Goal: Task Accomplishment & Management: Manage account settings

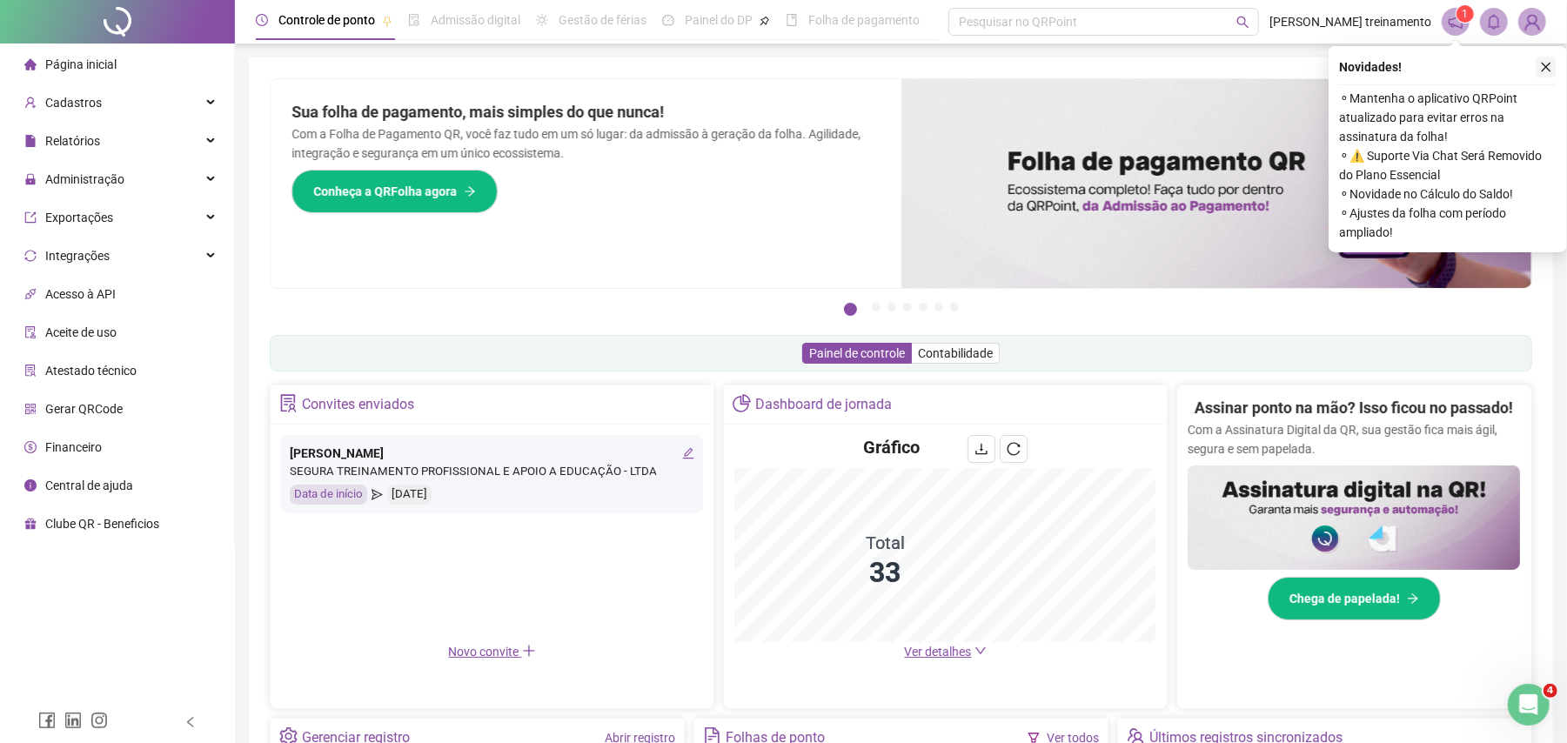
click at [1549, 64] on icon "close" at bounding box center [1547, 68] width 10 height 10
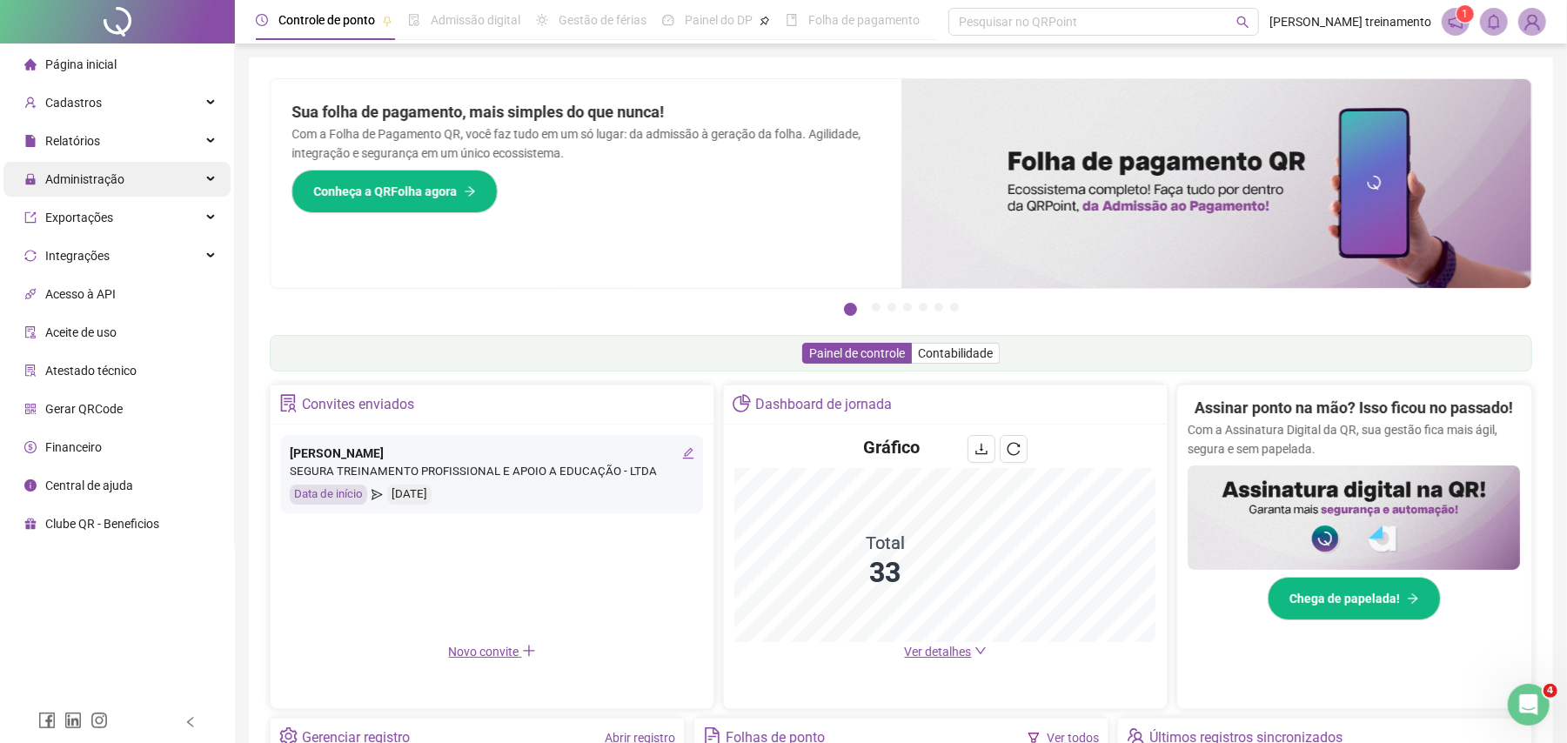
click at [136, 181] on div "Administração" at bounding box center [116, 179] width 227 height 35
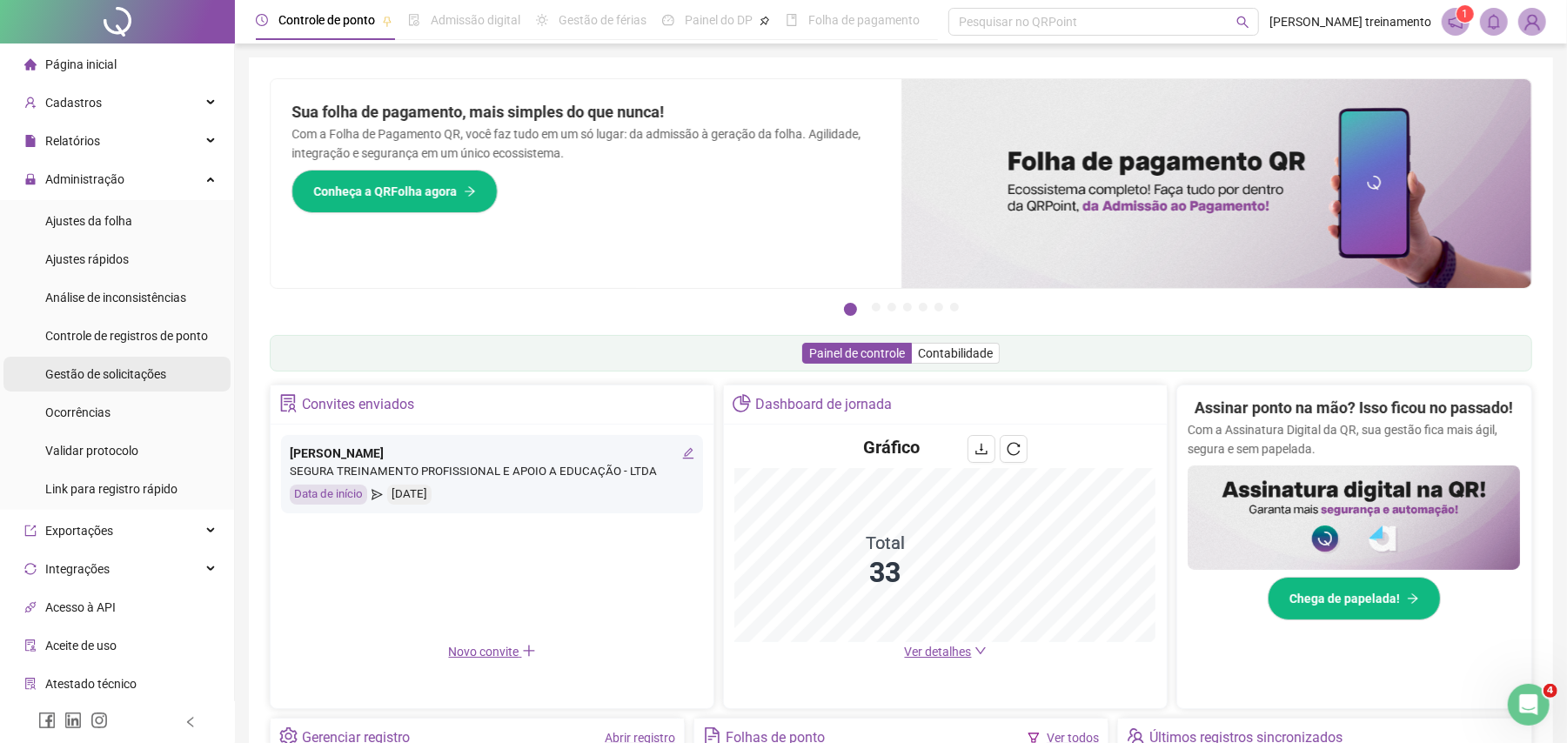
click at [137, 377] on span "Gestão de solicitações" at bounding box center [105, 374] width 121 height 14
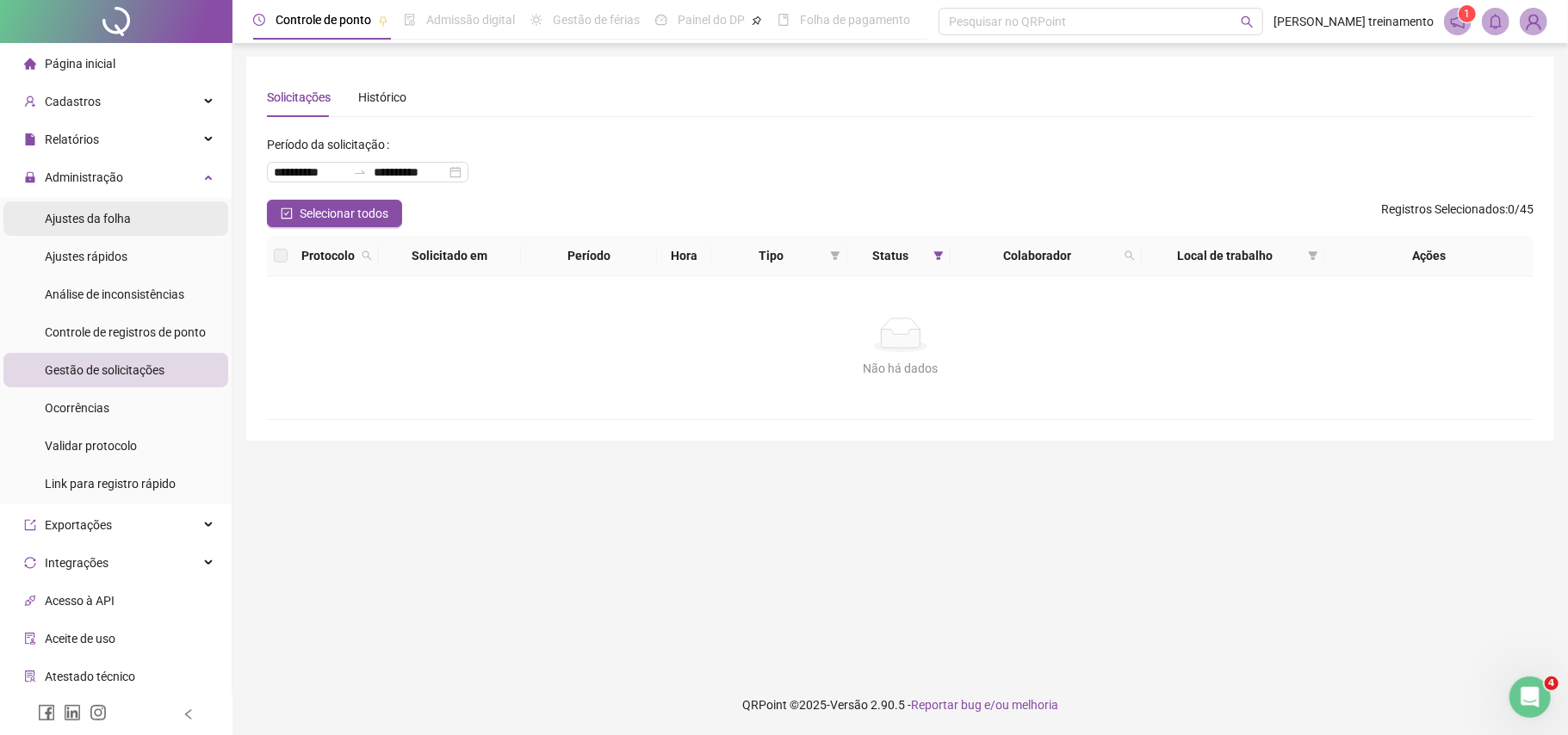
click at [156, 218] on li "Ajustes da folha" at bounding box center [115, 219] width 225 height 35
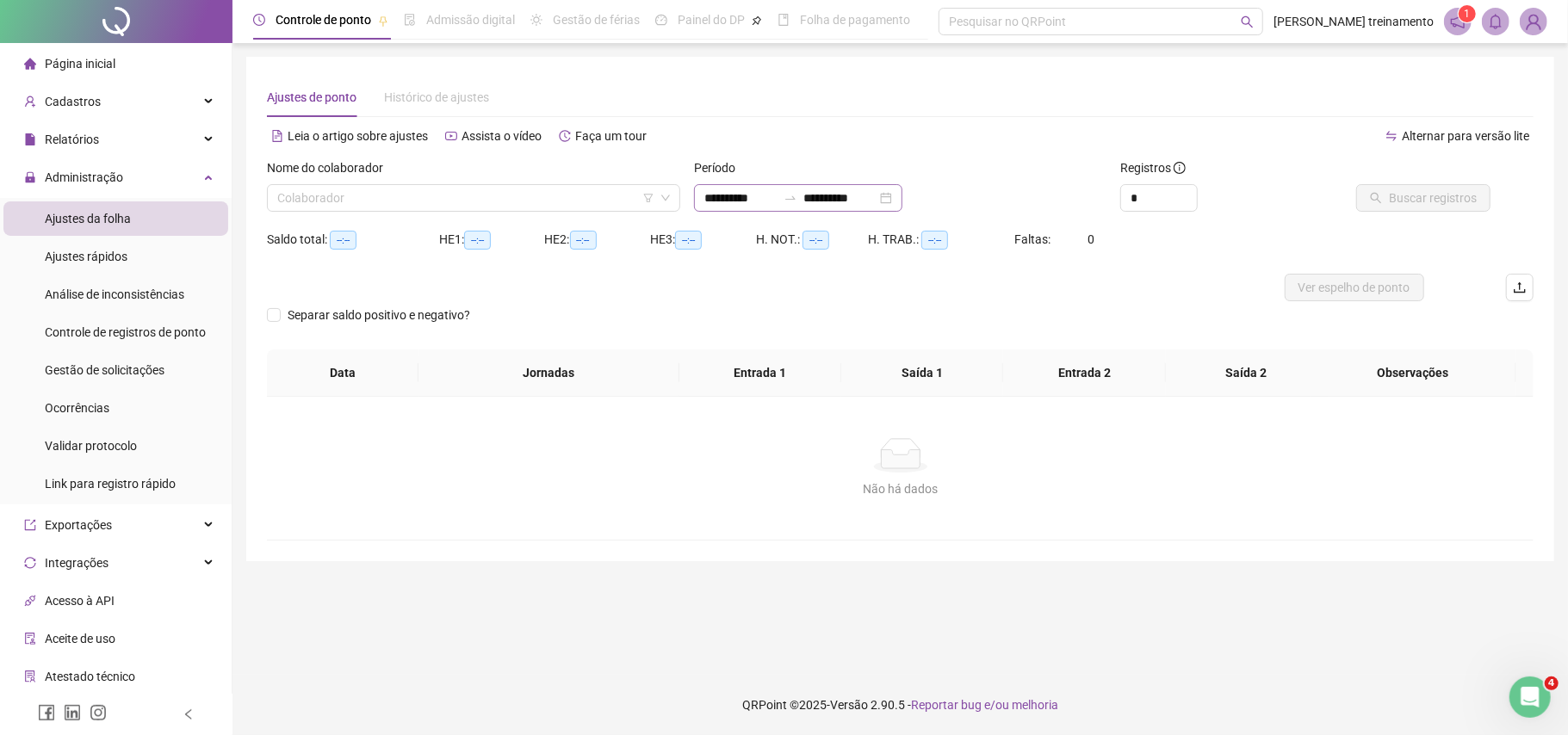
type input "**********"
click at [777, 200] on input "**********" at bounding box center [740, 198] width 72 height 19
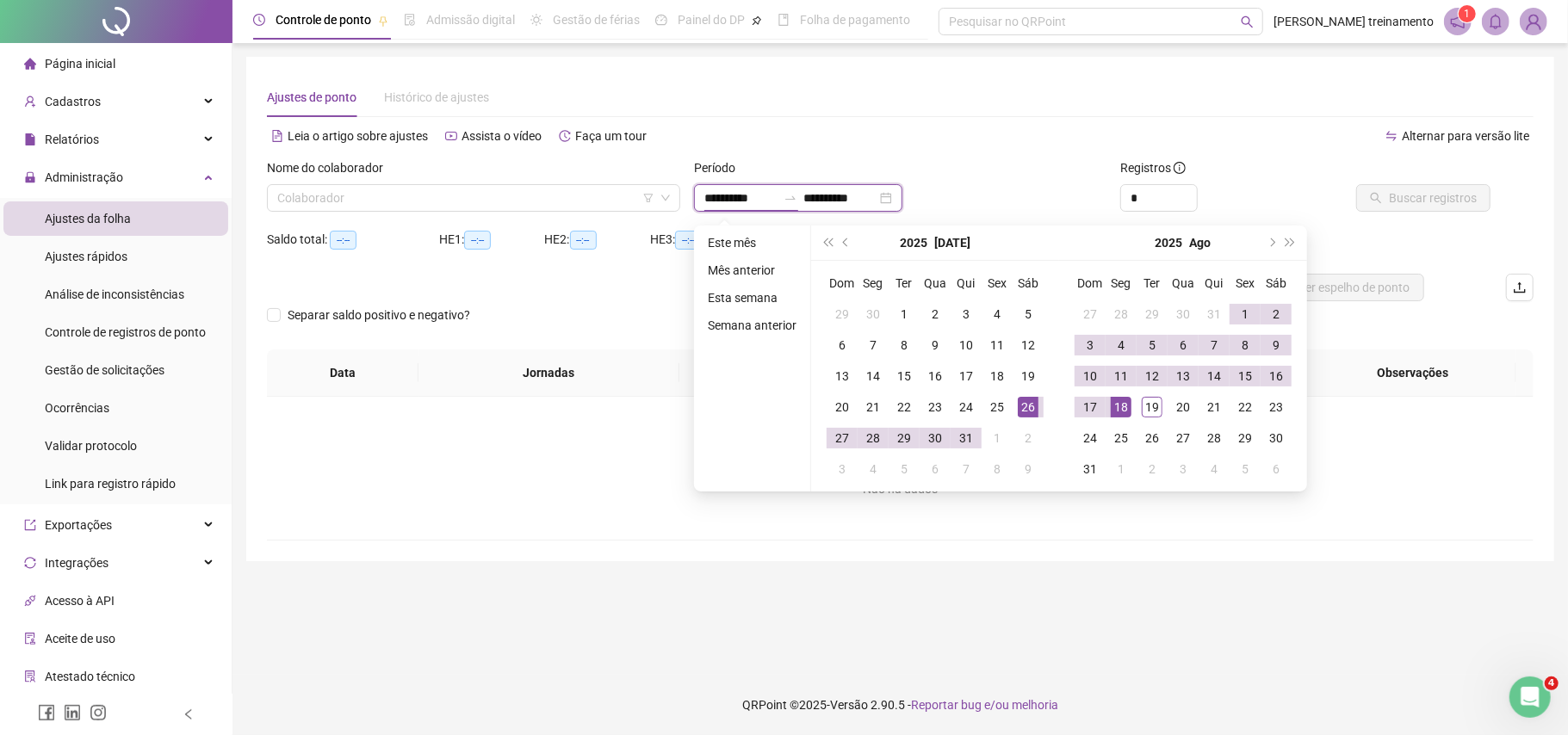
type input "**********"
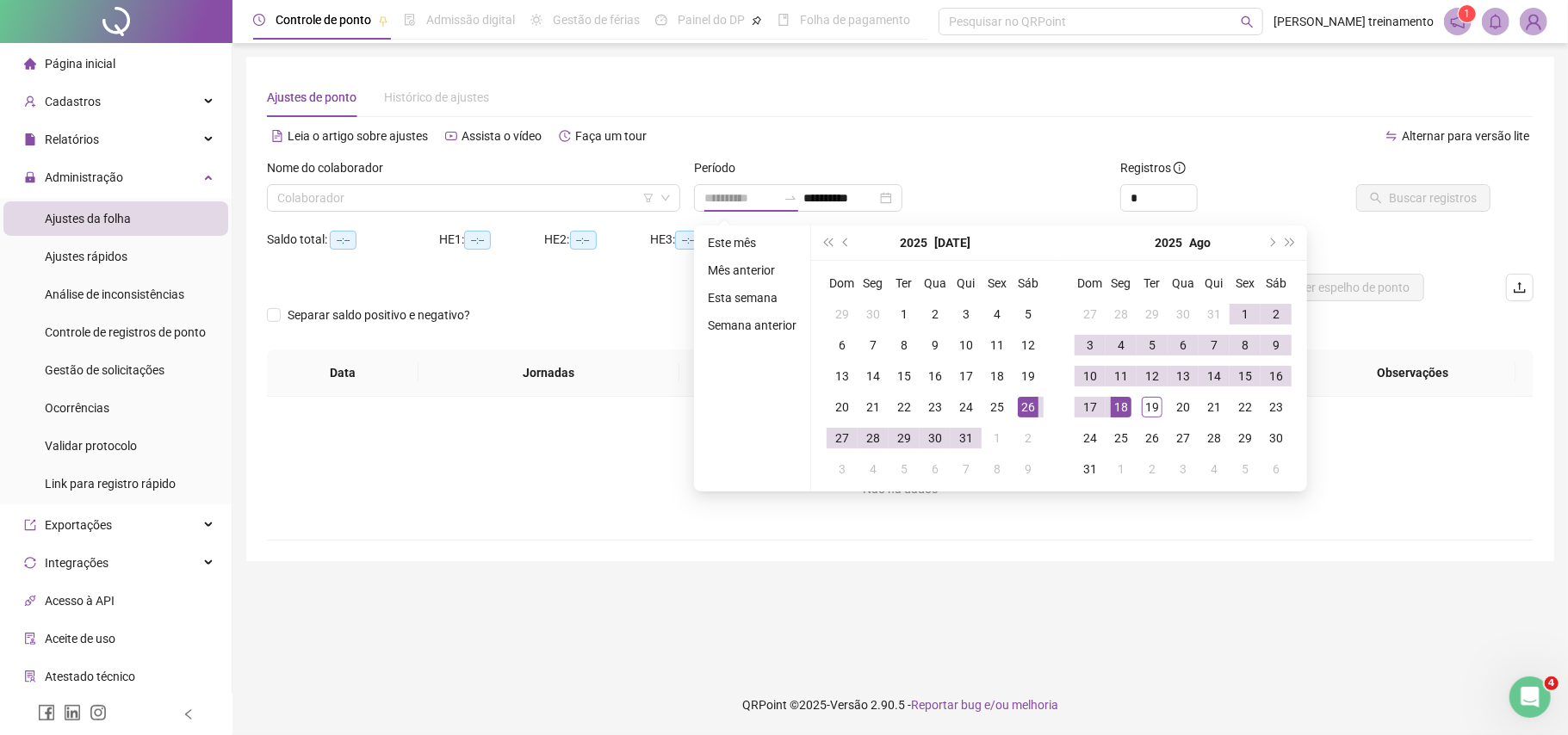
click at [1023, 405] on div "26" at bounding box center [1028, 407] width 21 height 21
type input "**********"
click at [1151, 405] on div "19" at bounding box center [1152, 407] width 21 height 21
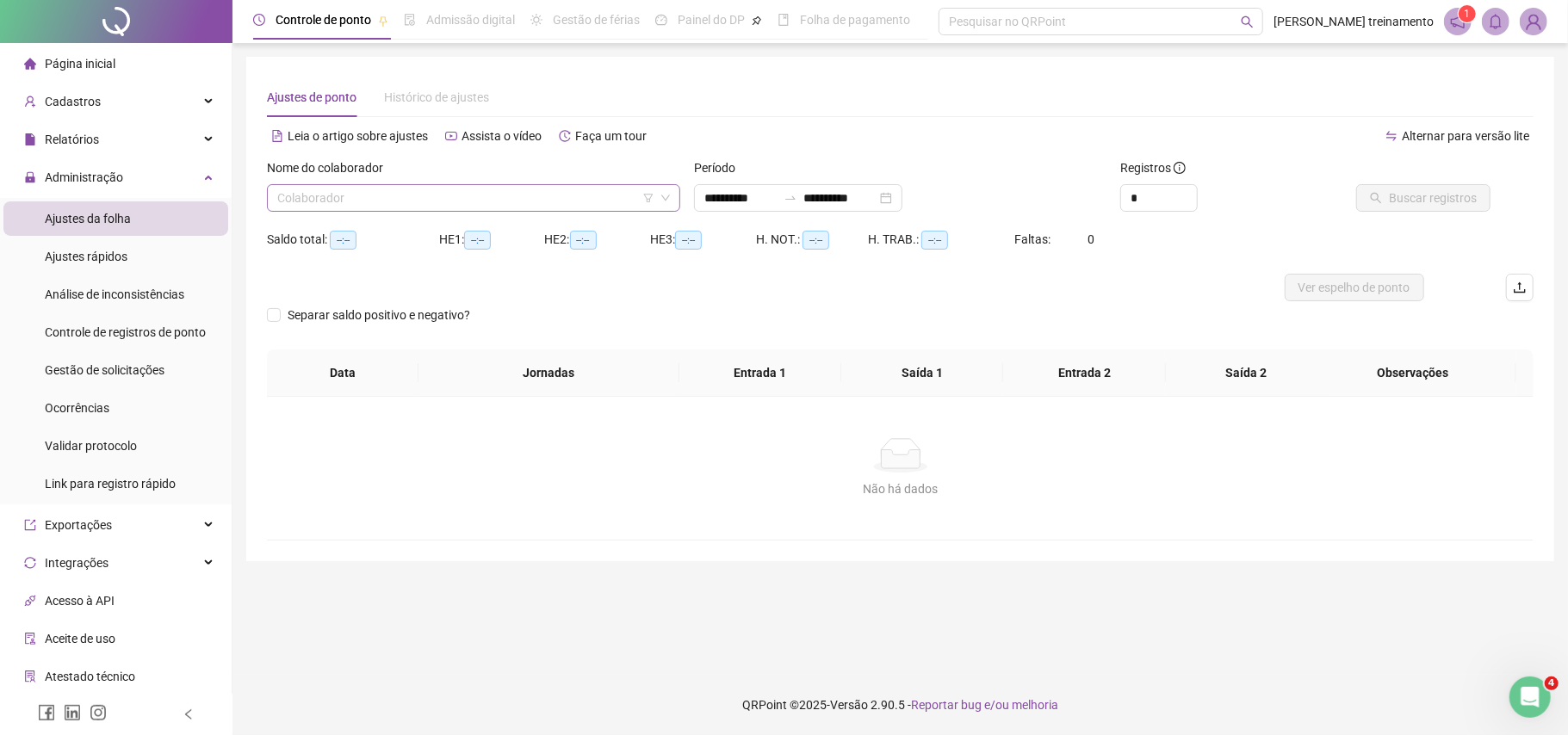
click at [587, 195] on input "search" at bounding box center [465, 198] width 377 height 26
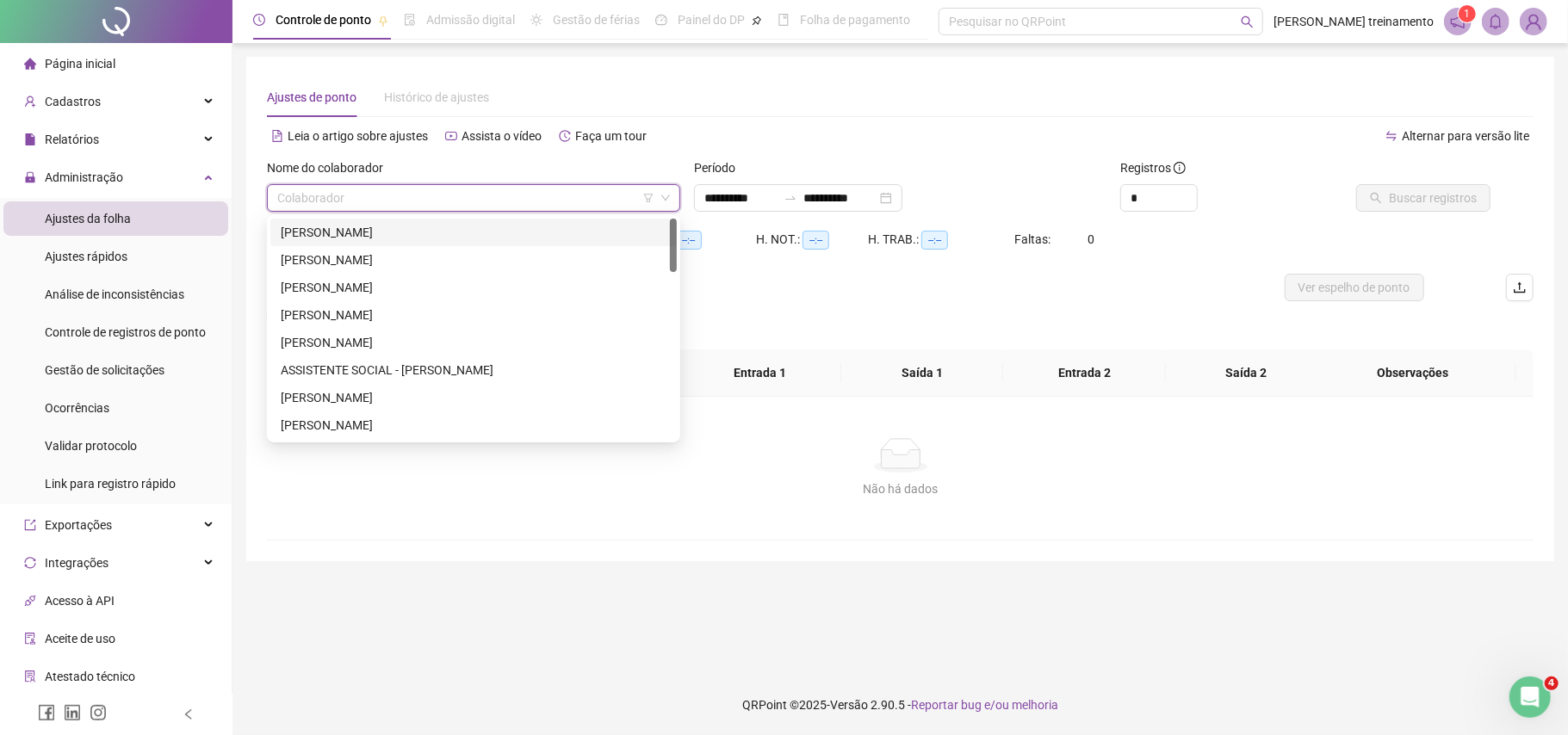
click at [607, 235] on div "[PERSON_NAME]" at bounding box center [474, 231] width 386 height 19
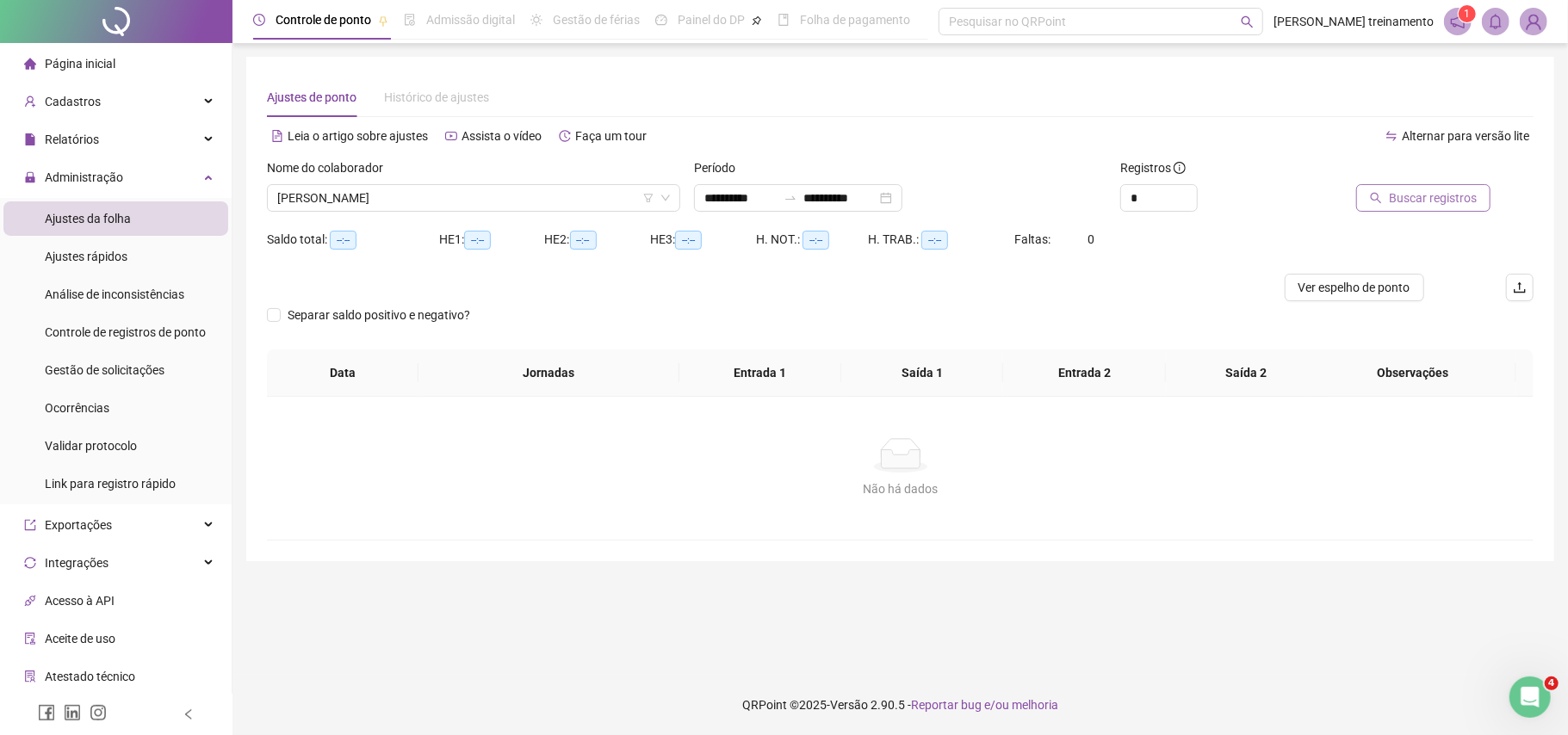
click at [1439, 202] on span "Buscar registros" at bounding box center [1432, 198] width 88 height 19
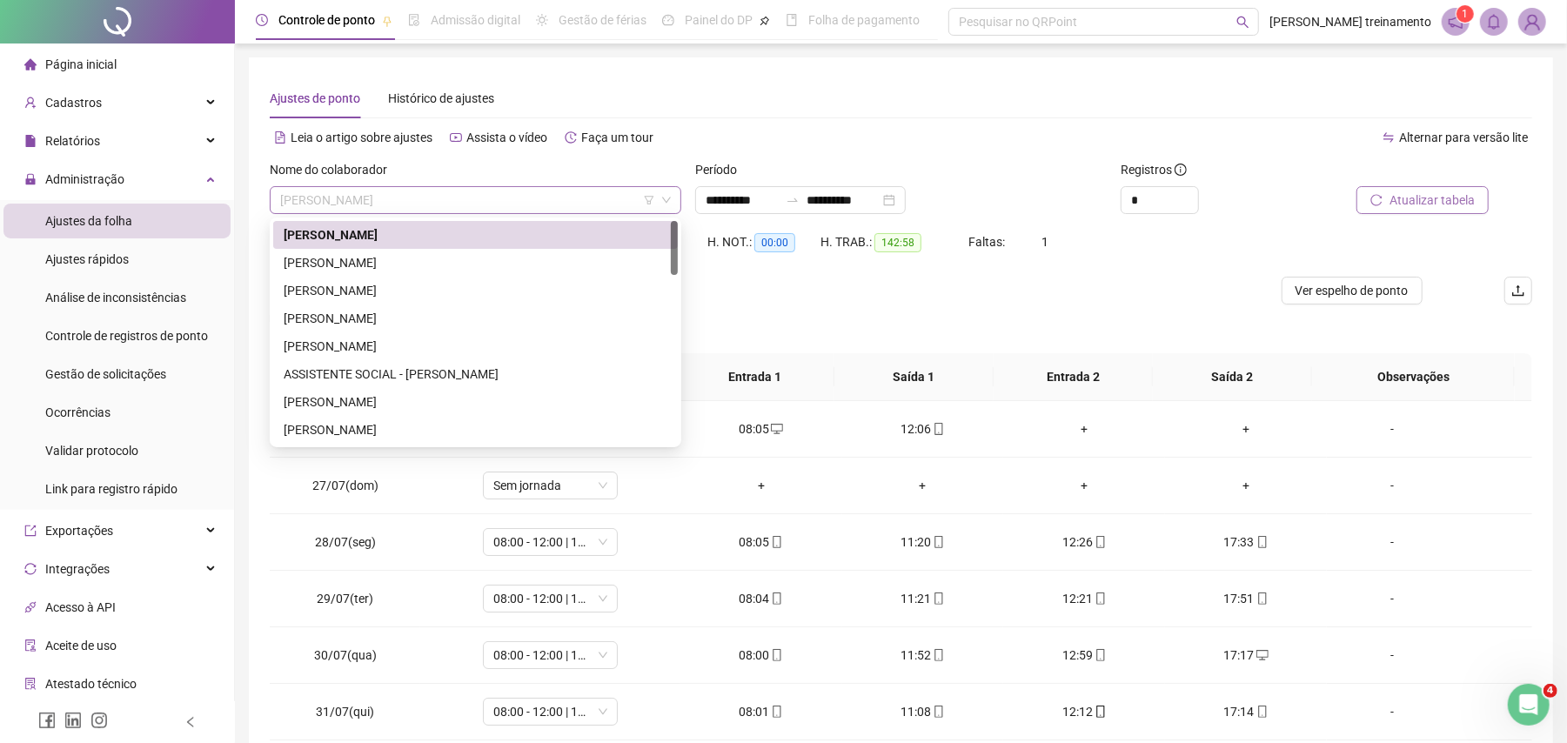
click at [583, 202] on span "[PERSON_NAME]" at bounding box center [475, 200] width 391 height 26
click at [586, 258] on div "[PERSON_NAME]" at bounding box center [476, 262] width 384 height 19
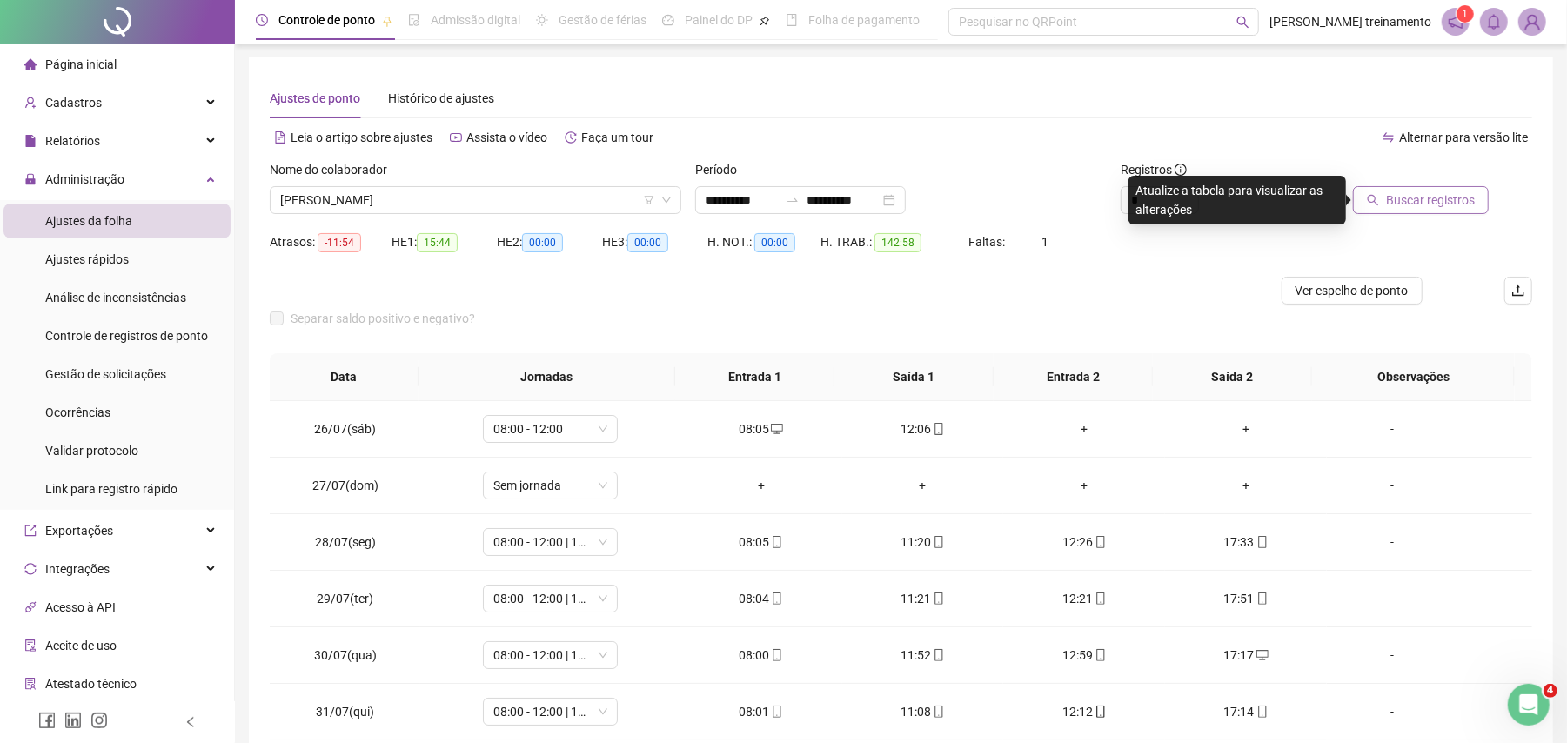
click at [1465, 202] on span "Buscar registros" at bounding box center [1430, 200] width 89 height 19
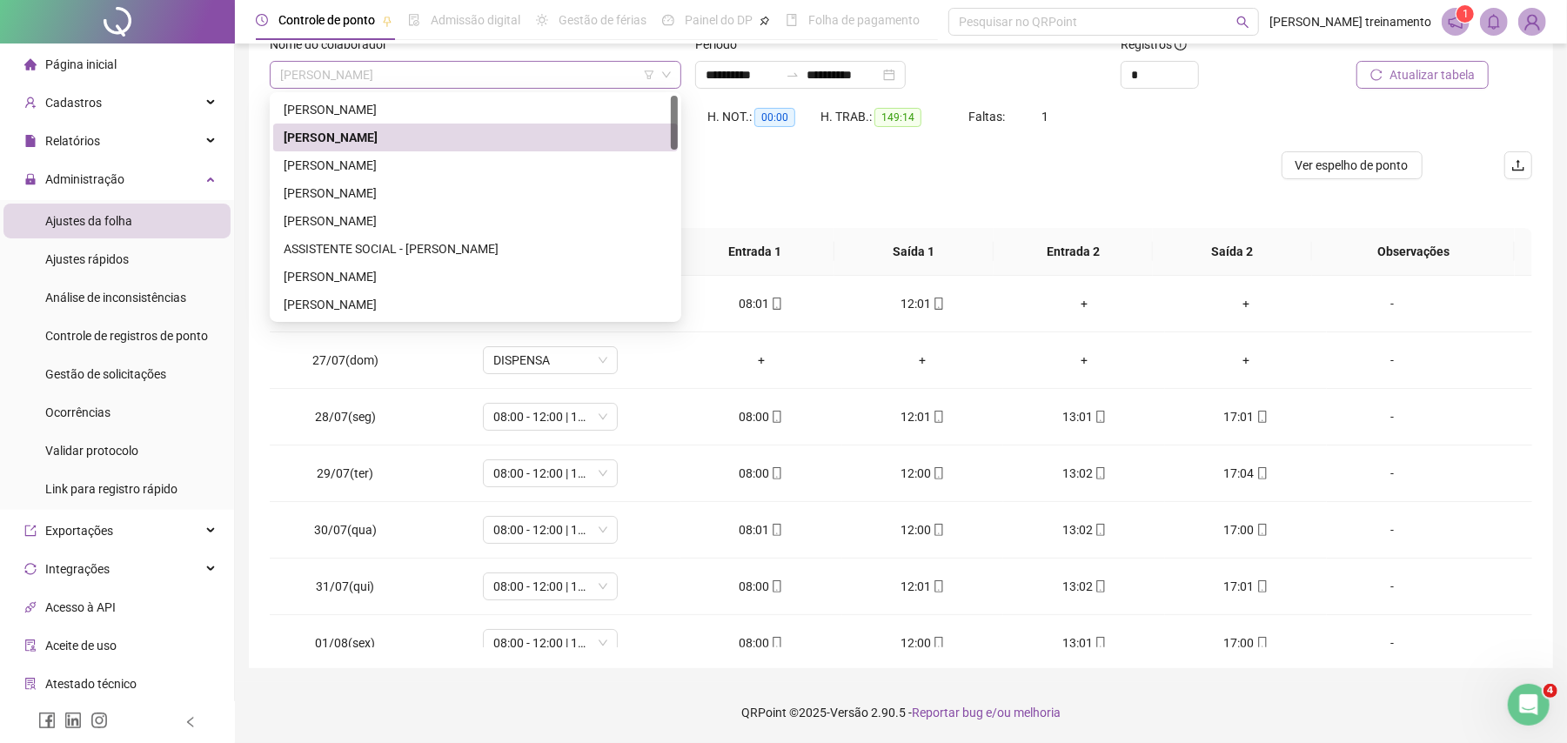
click at [585, 77] on span "[PERSON_NAME]" at bounding box center [475, 75] width 391 height 26
click at [564, 171] on div "[PERSON_NAME]" at bounding box center [476, 165] width 384 height 19
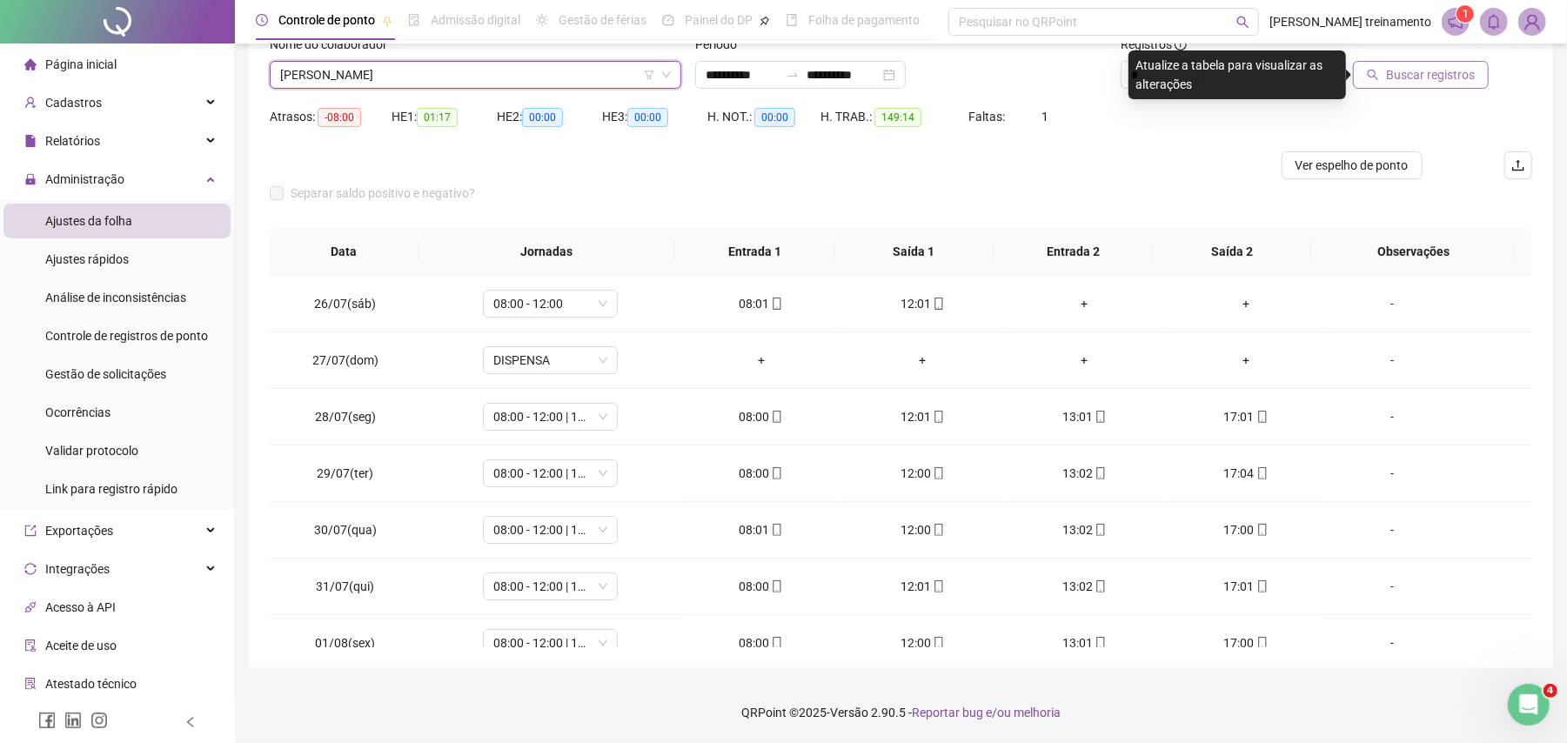
click at [1432, 87] on button "Buscar registros" at bounding box center [1421, 75] width 136 height 28
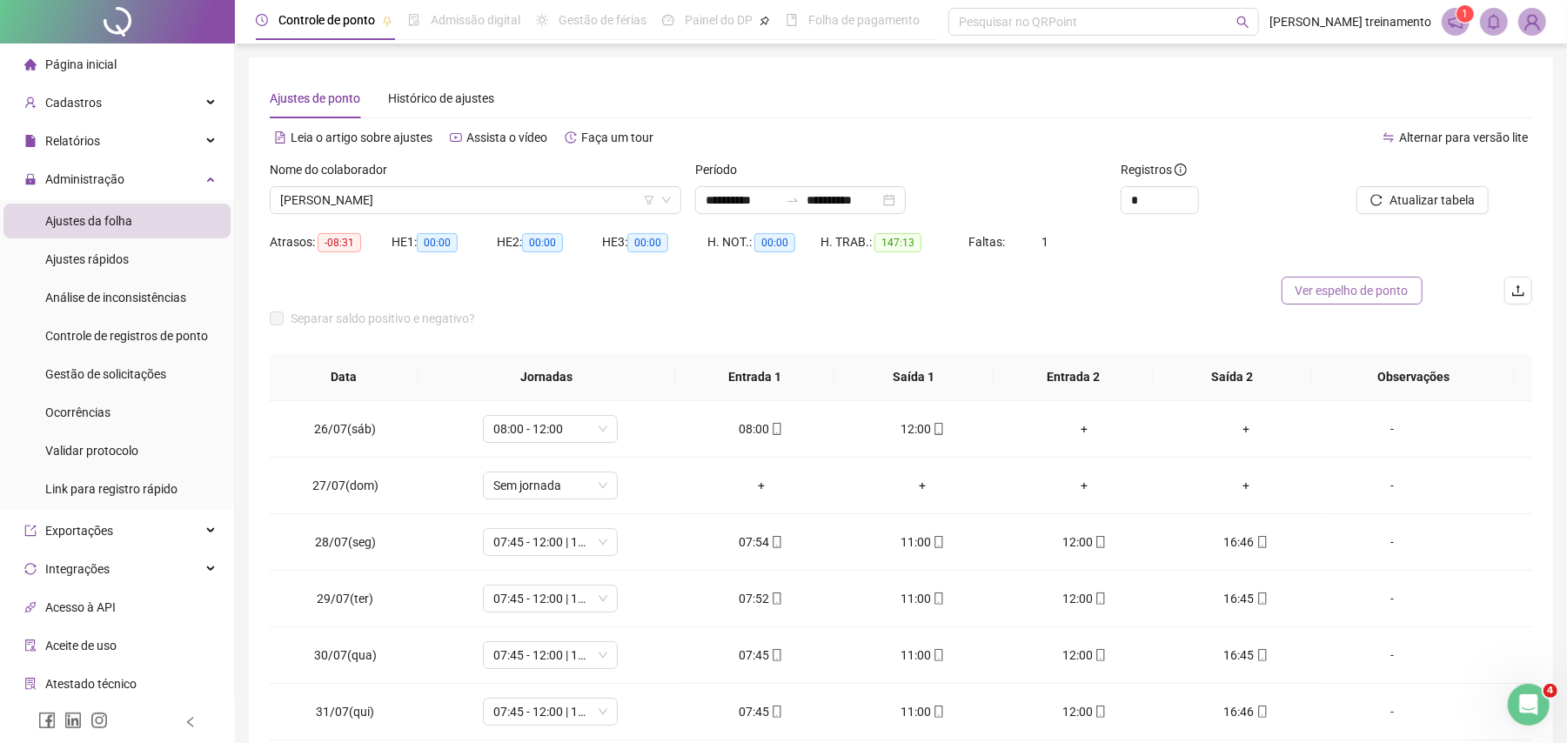
click at [1361, 296] on span "Ver espelho de ponto" at bounding box center [1352, 290] width 113 height 19
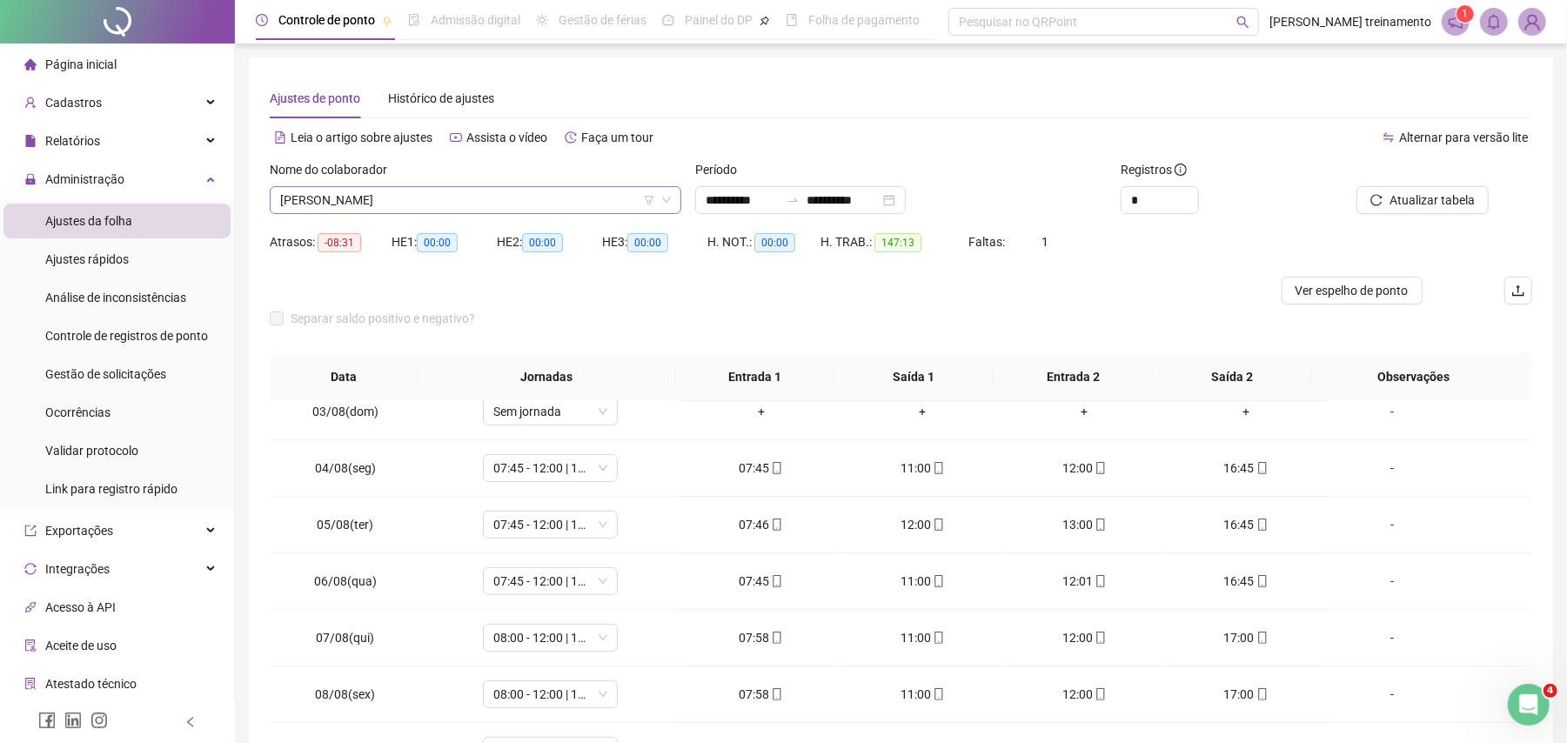
click at [586, 205] on span "[PERSON_NAME]" at bounding box center [475, 200] width 391 height 26
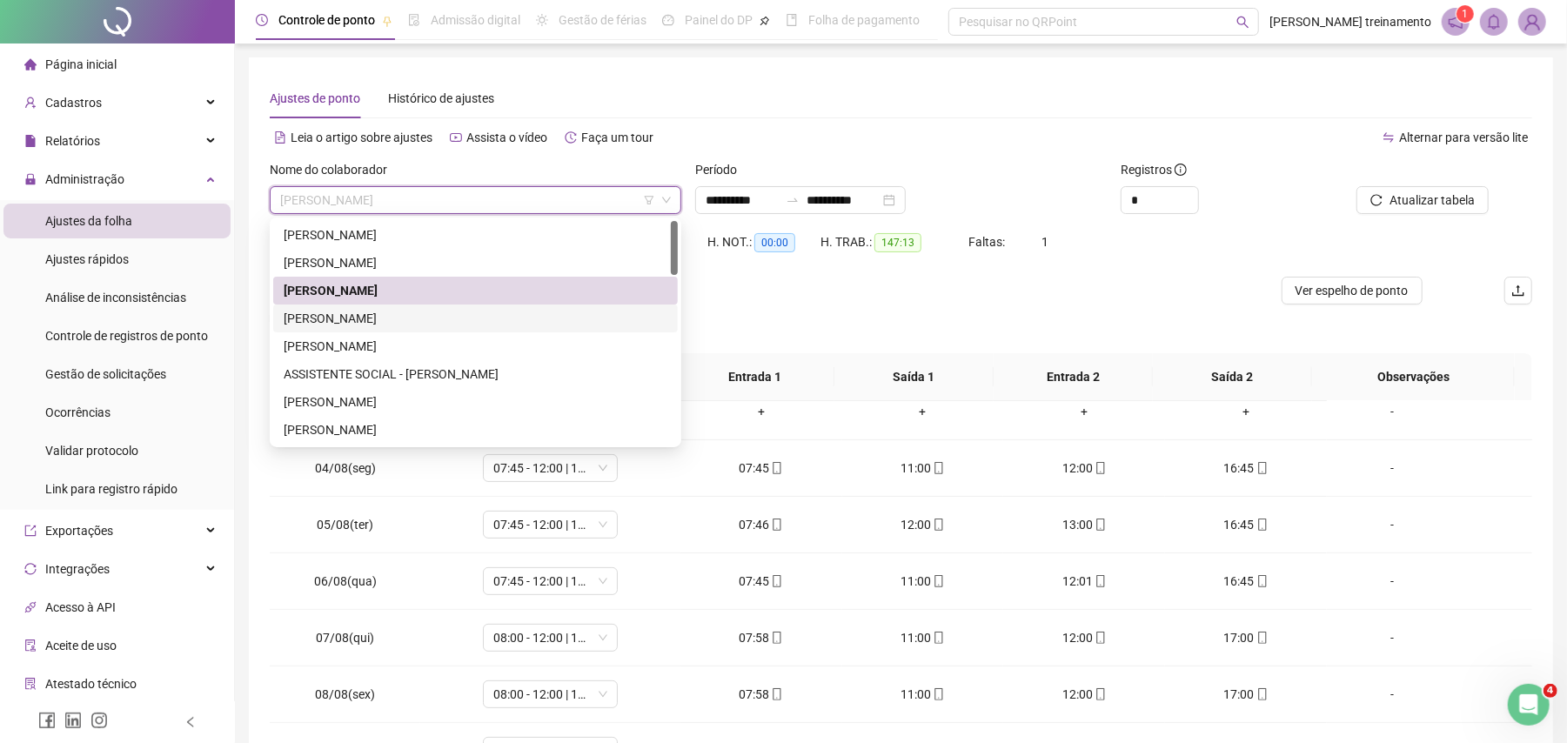
click at [558, 325] on div "[PERSON_NAME]" at bounding box center [476, 318] width 384 height 19
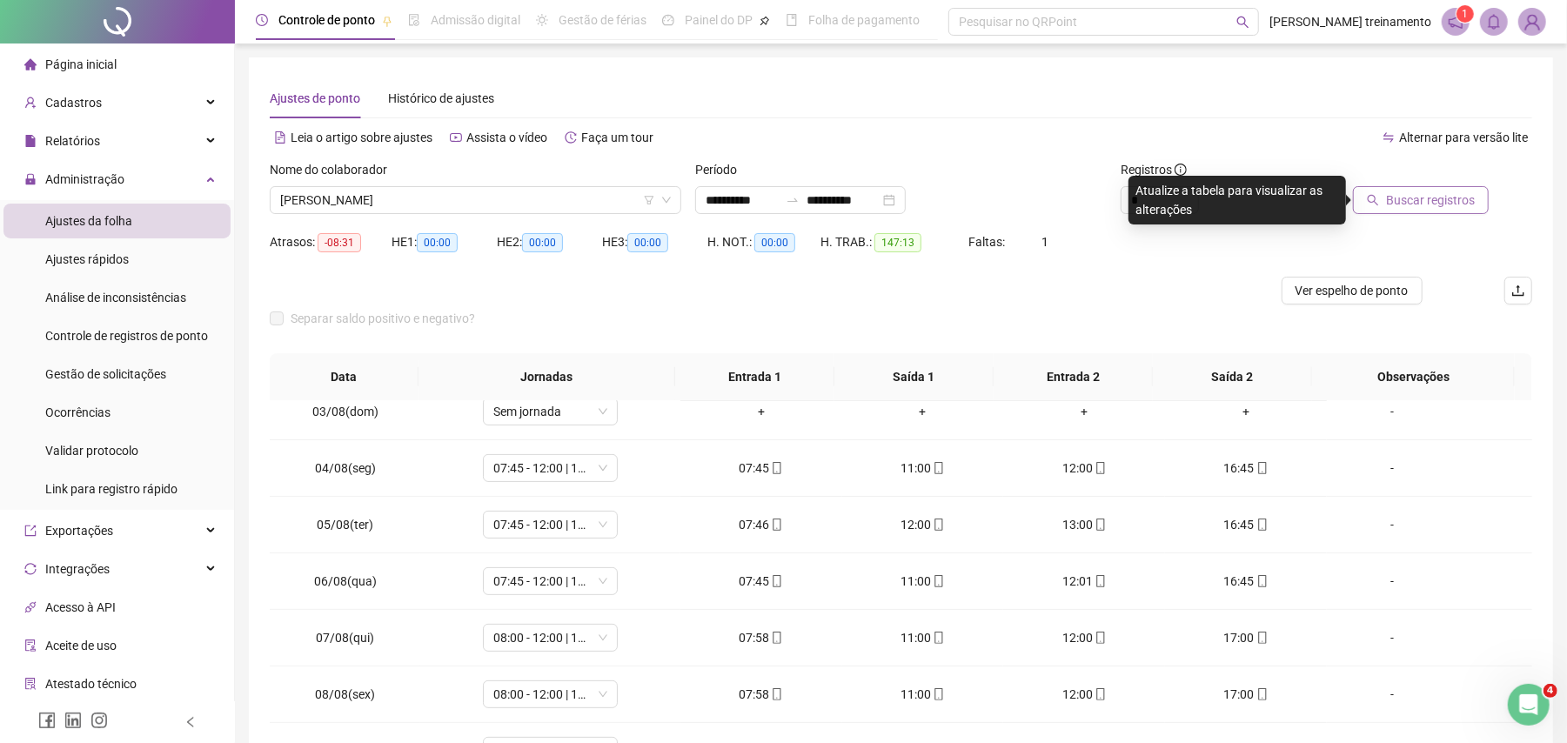
click at [1436, 199] on span "Buscar registros" at bounding box center [1430, 200] width 89 height 19
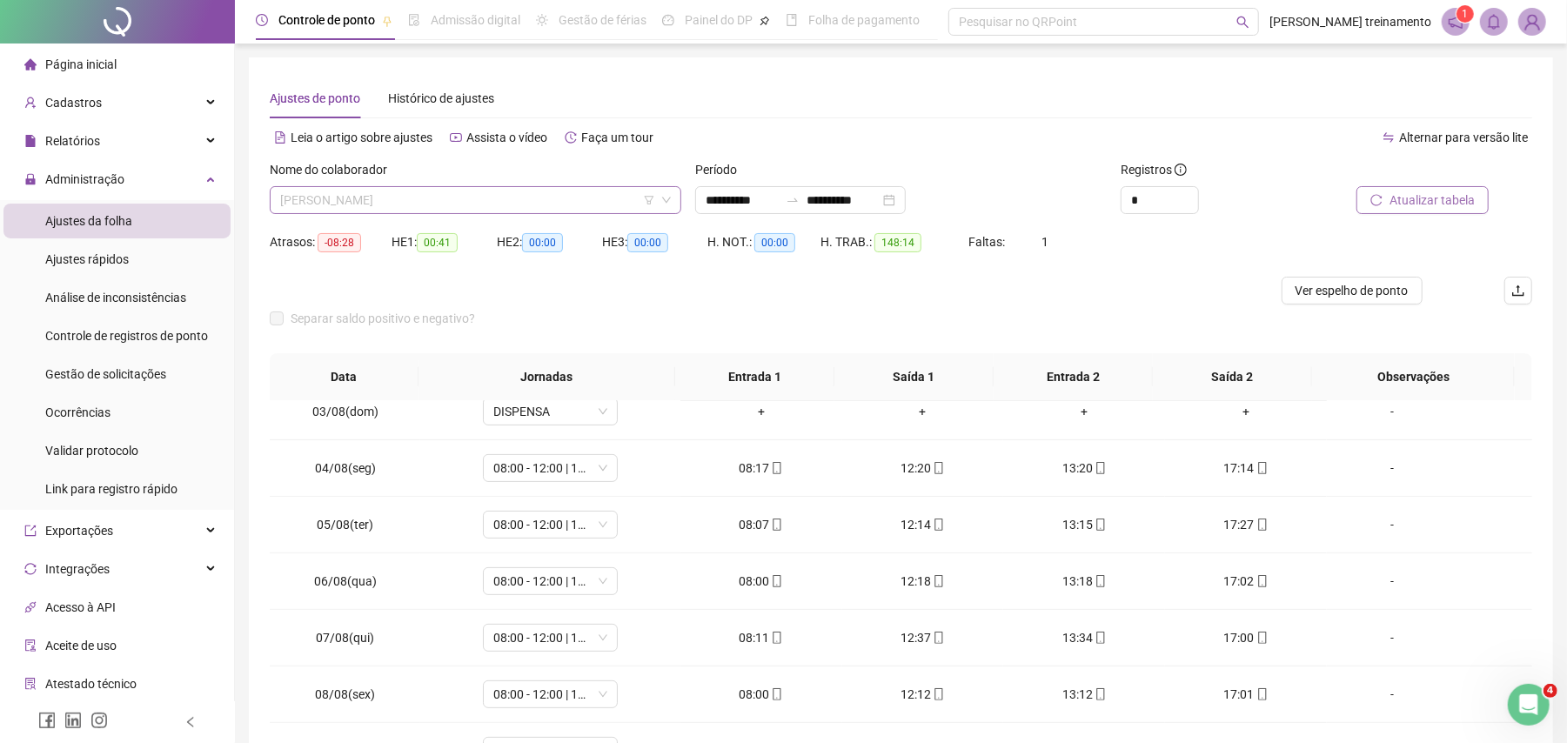
click at [553, 200] on span "[PERSON_NAME]" at bounding box center [475, 200] width 391 height 26
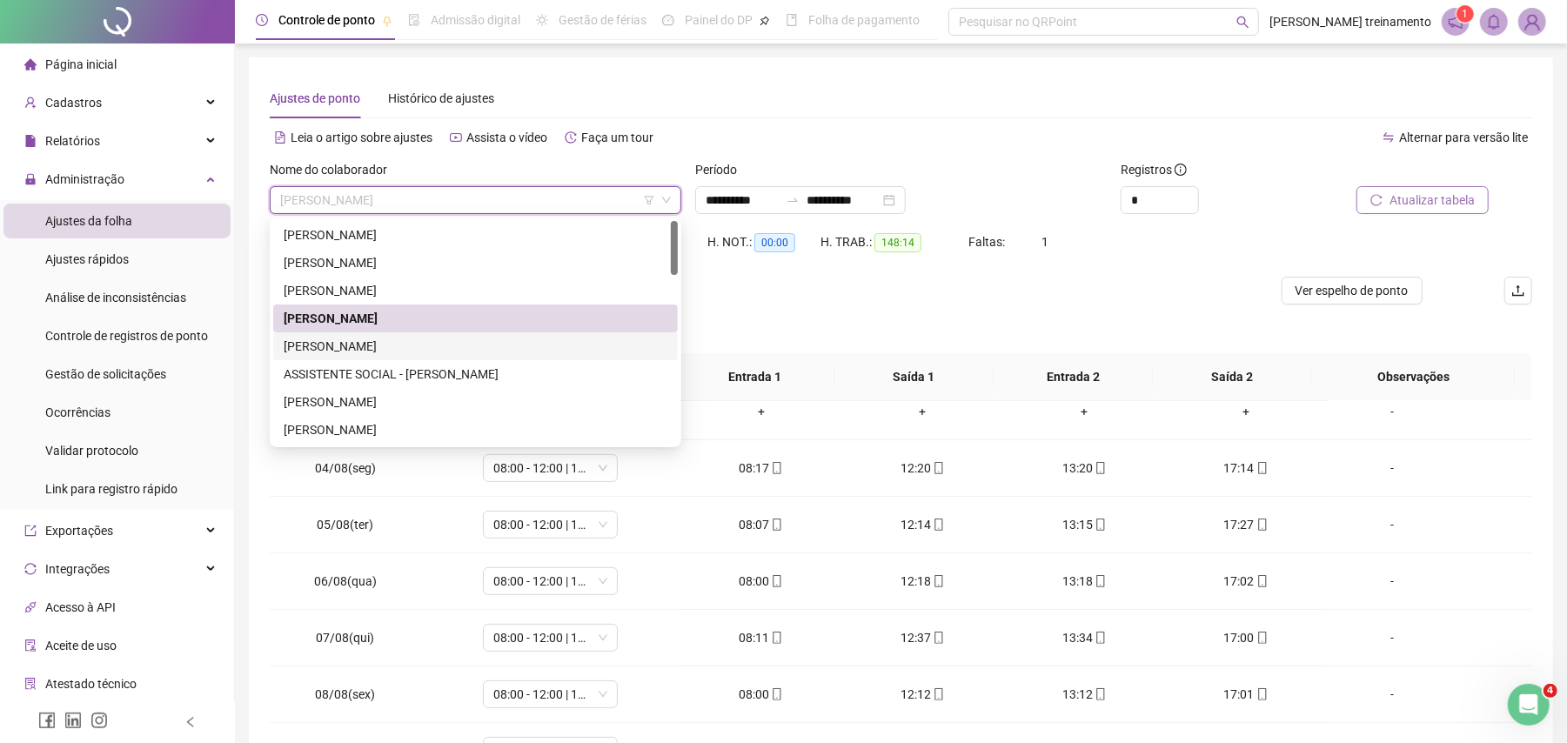
click at [537, 355] on div "[PERSON_NAME]" at bounding box center [476, 346] width 384 height 19
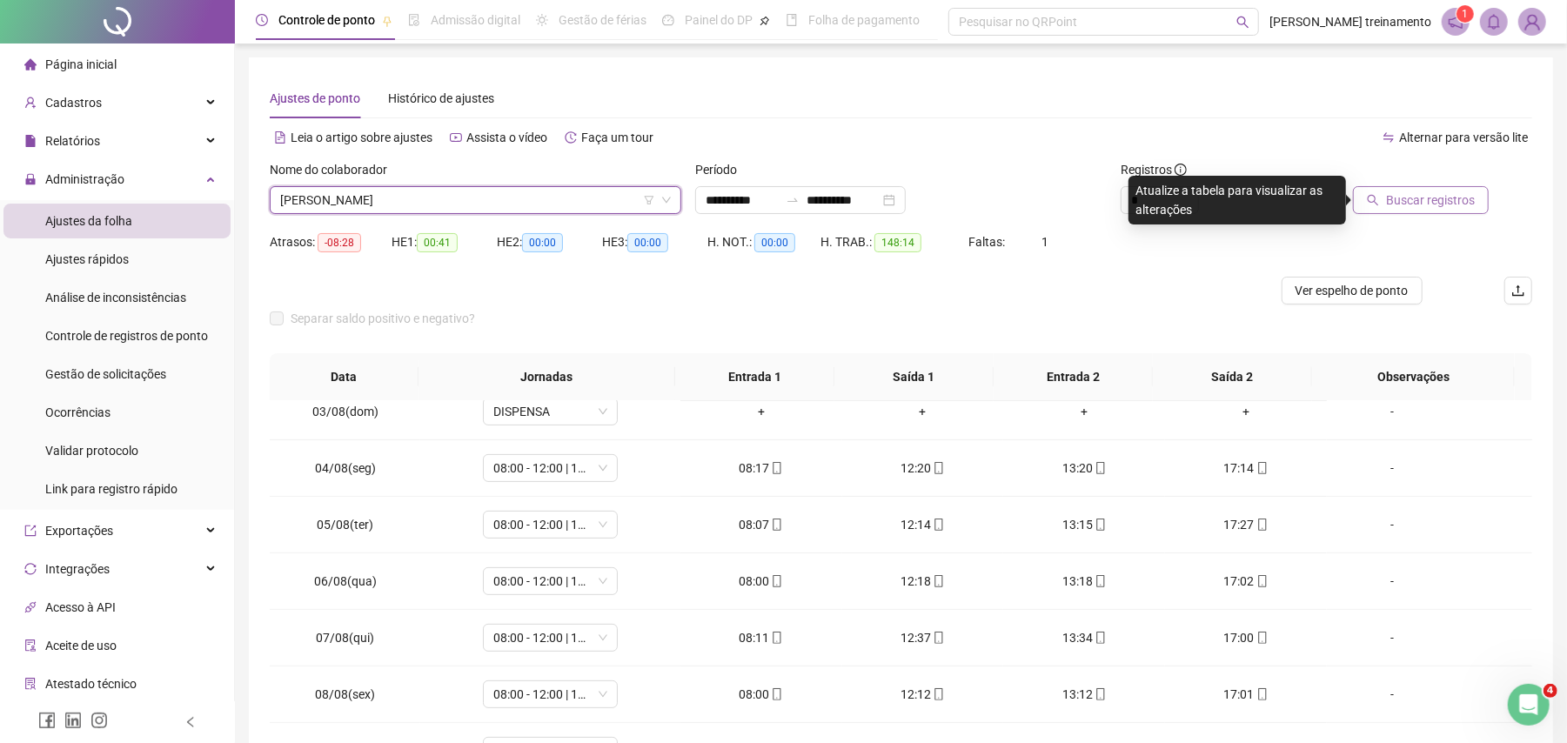
click at [1414, 202] on span "Buscar registros" at bounding box center [1430, 200] width 89 height 19
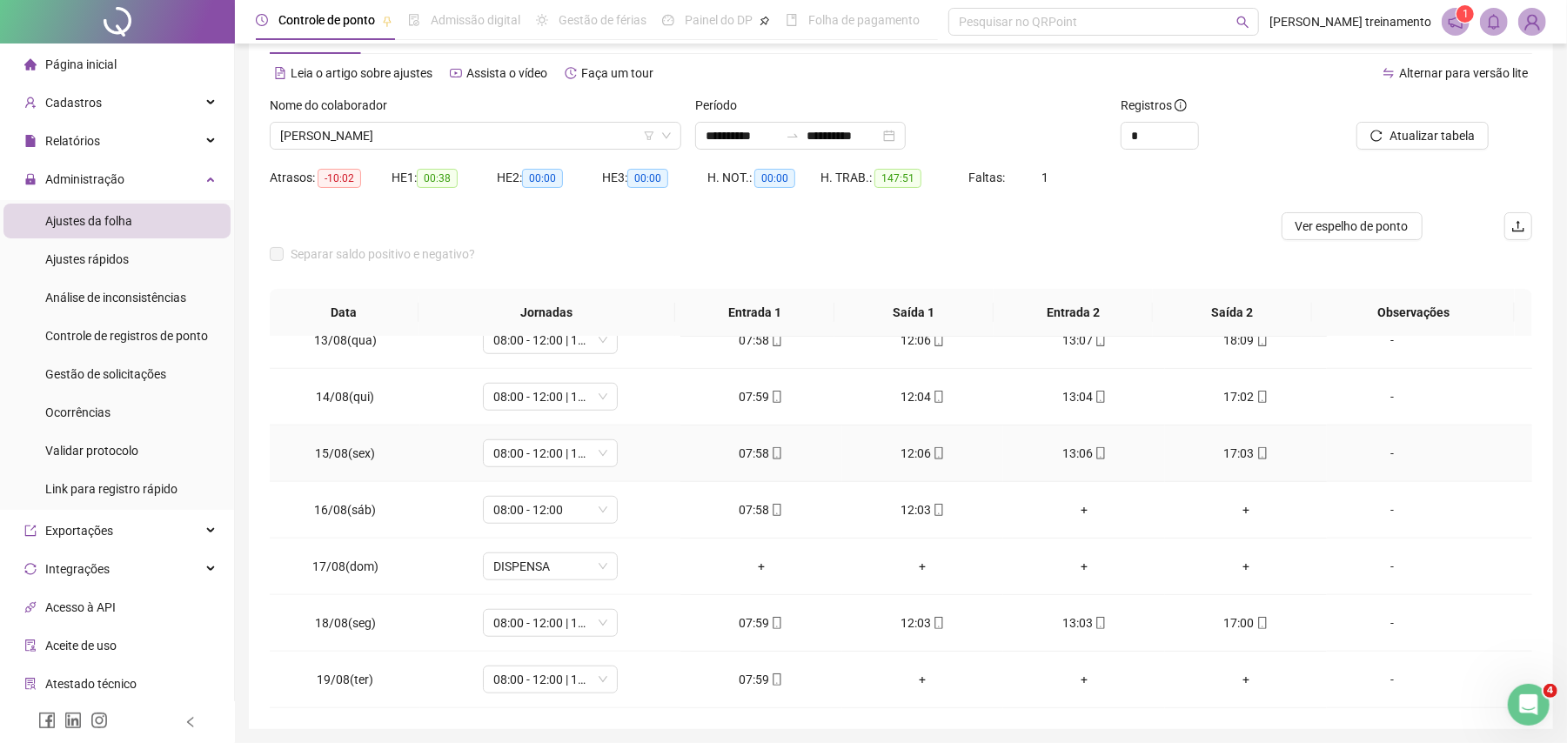
scroll to position [125, 0]
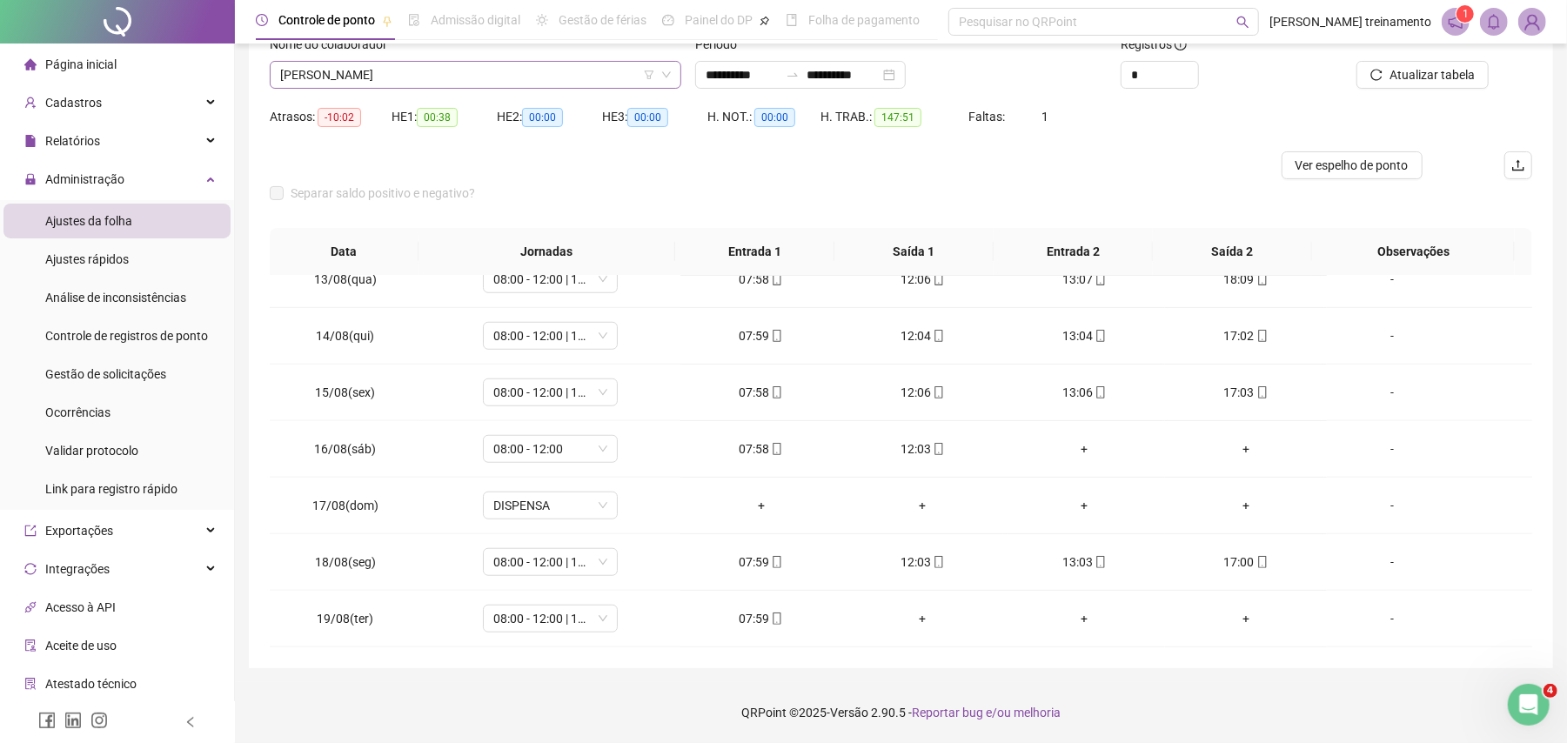
click at [590, 70] on span "[PERSON_NAME]" at bounding box center [475, 75] width 391 height 26
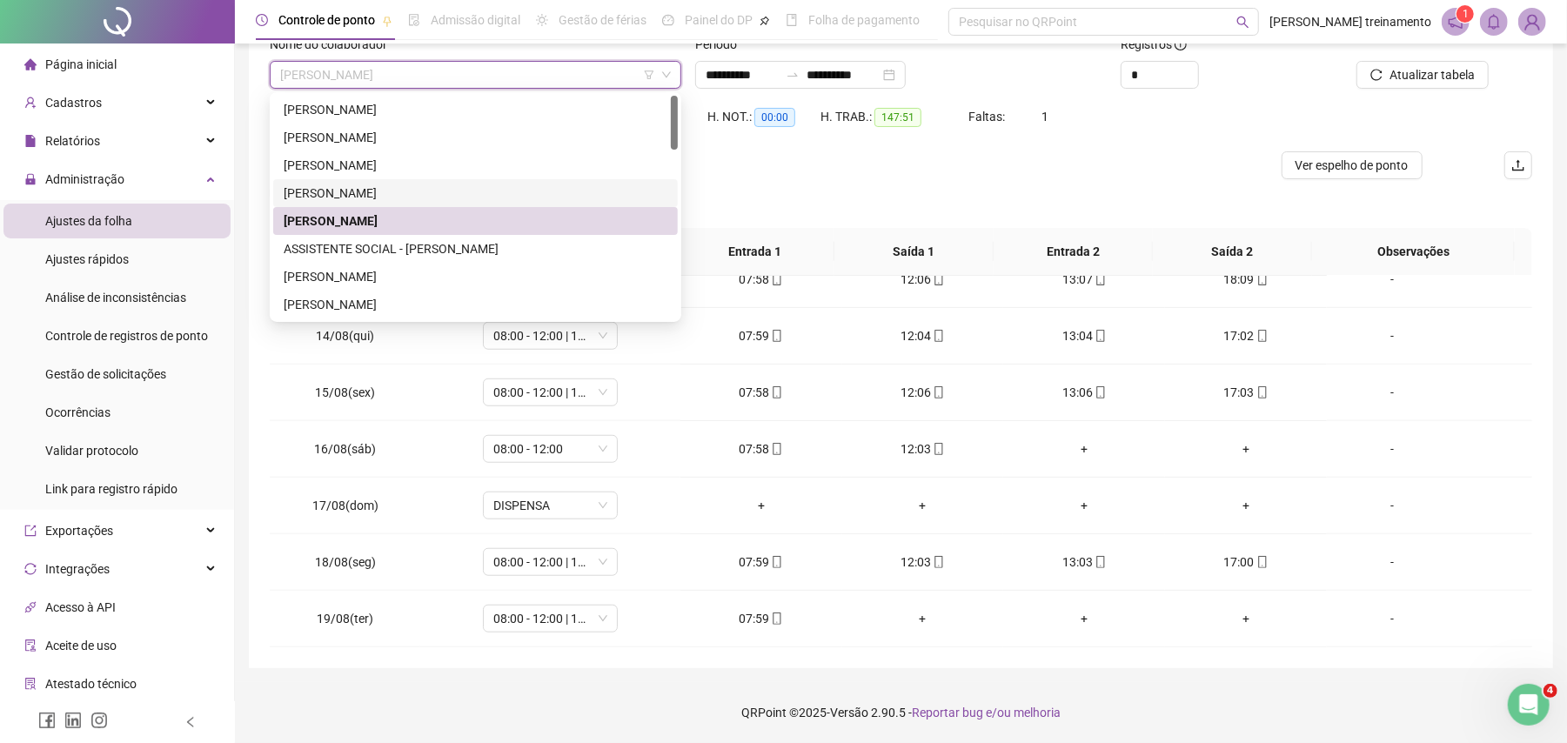
click at [575, 193] on div "[PERSON_NAME]" at bounding box center [476, 193] width 384 height 19
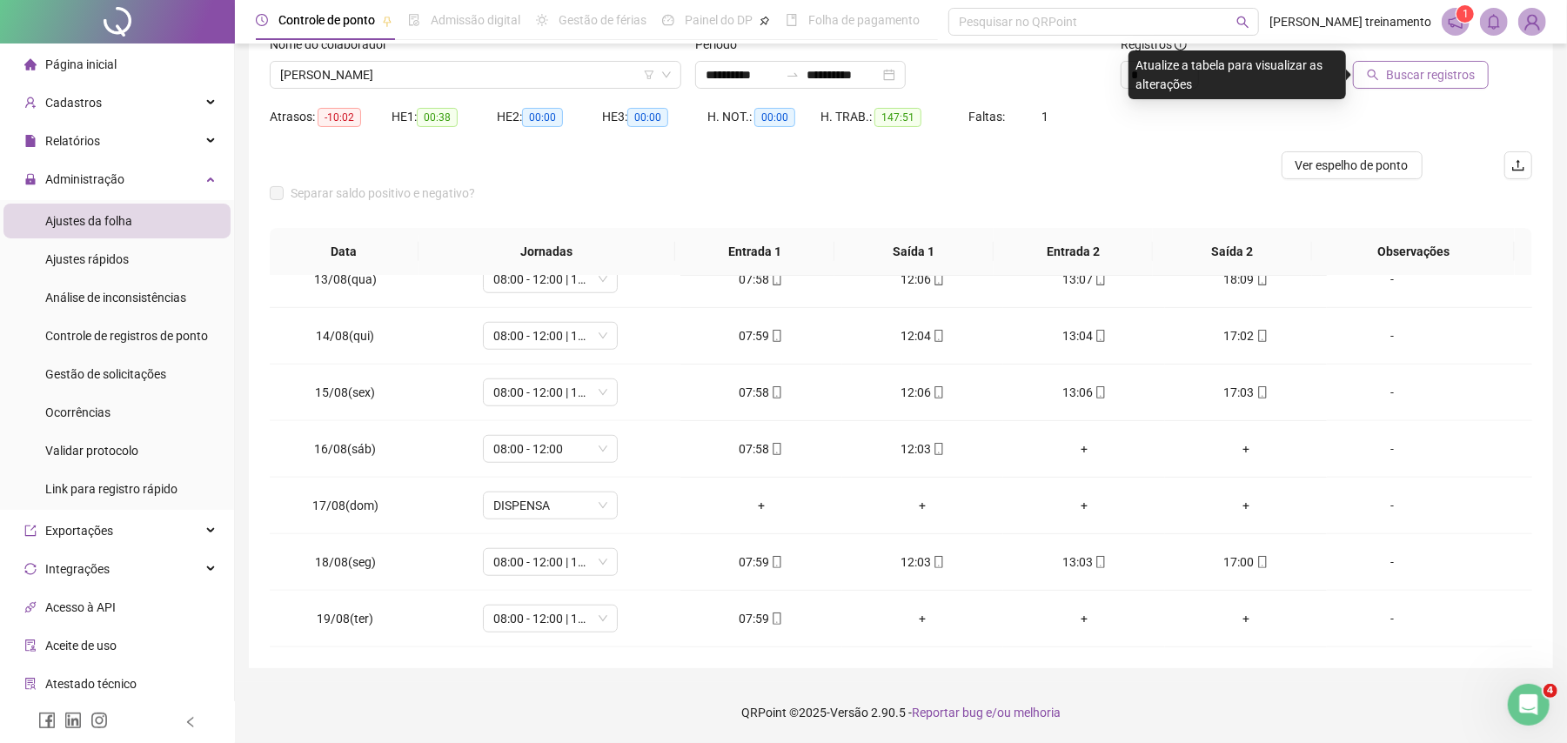
click at [1452, 80] on span "Buscar registros" at bounding box center [1430, 74] width 89 height 19
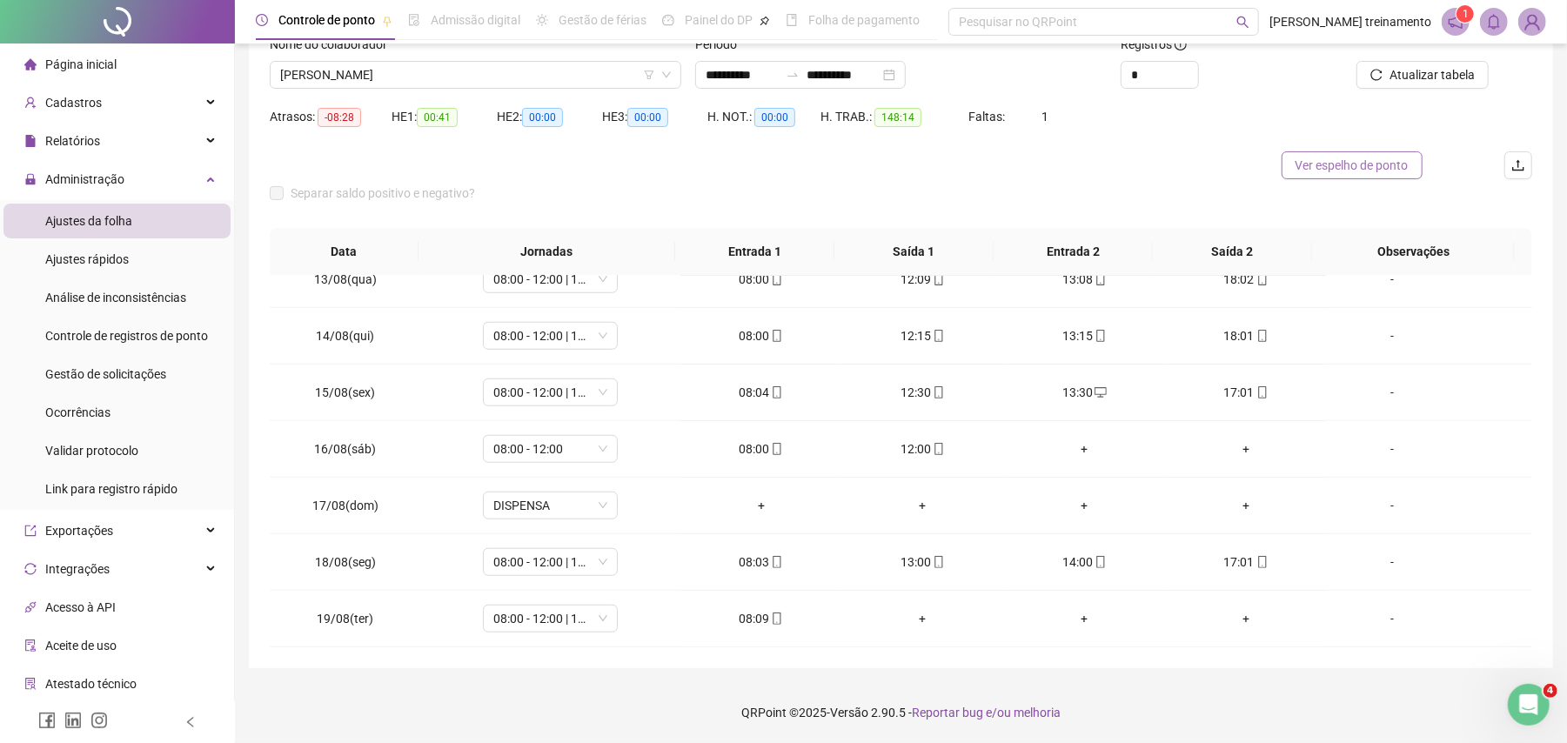
click at [1361, 165] on span "Ver espelho de ponto" at bounding box center [1352, 165] width 113 height 19
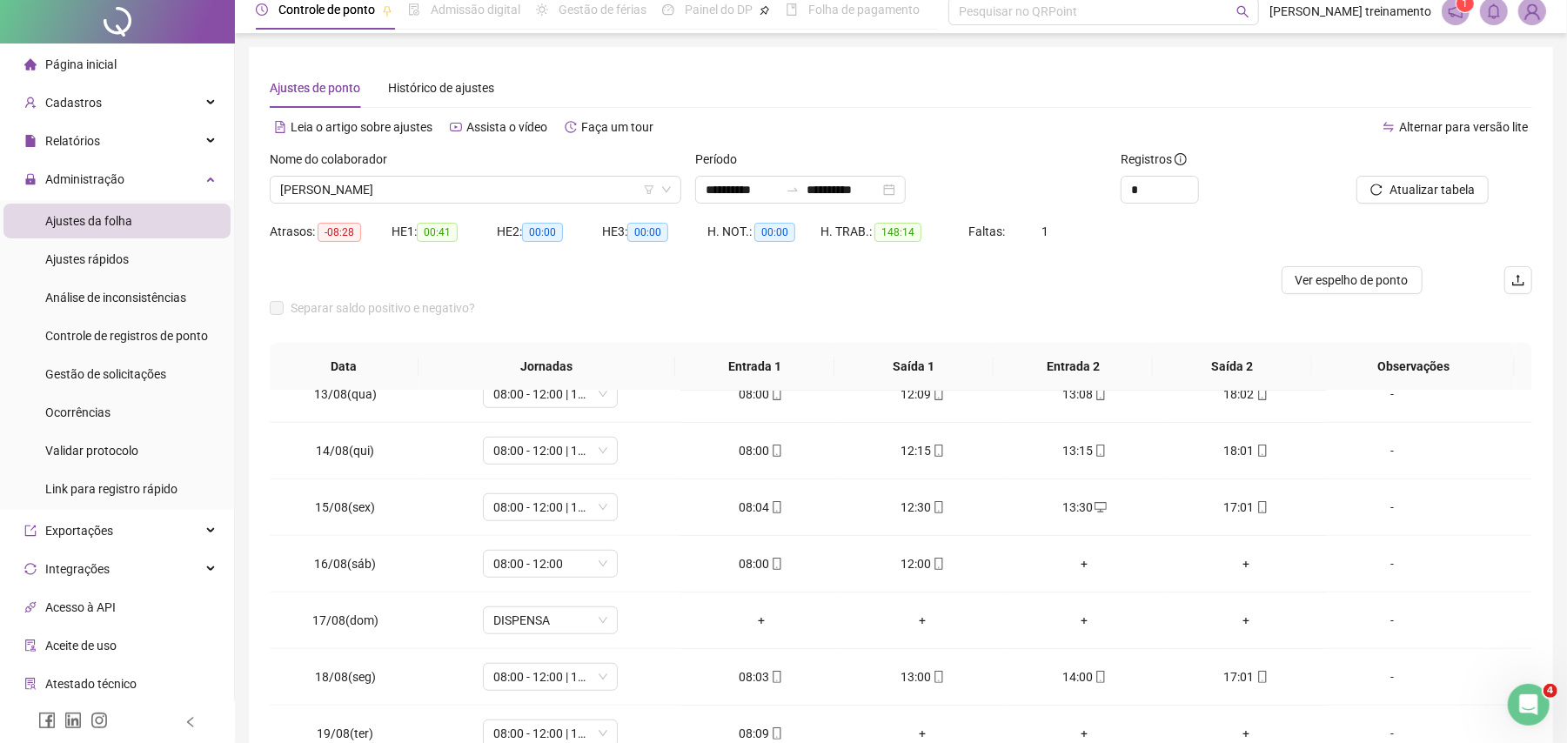
scroll to position [0, 0]
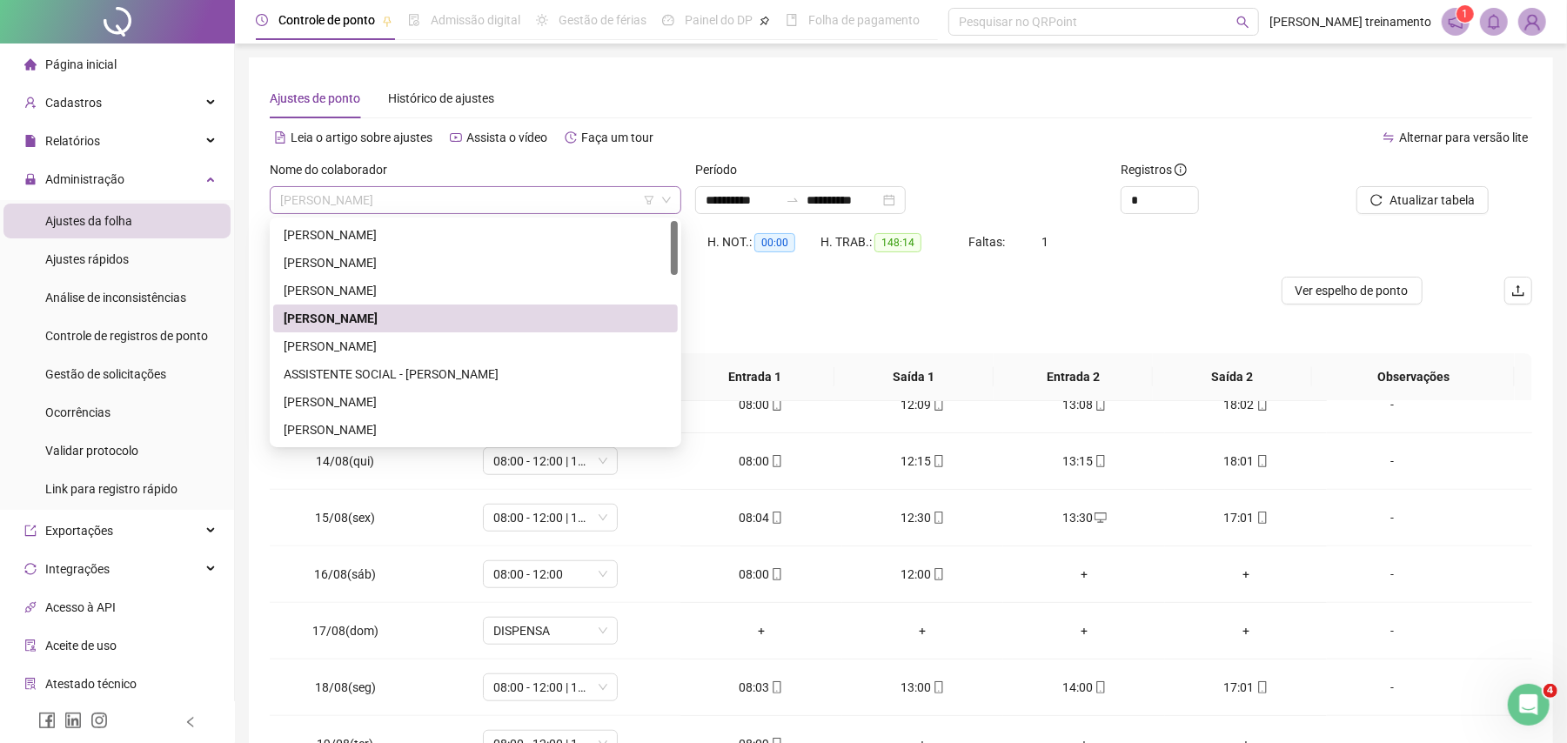
click at [576, 200] on span "[PERSON_NAME]" at bounding box center [475, 200] width 391 height 26
click at [546, 349] on div "[PERSON_NAME]" at bounding box center [476, 346] width 384 height 19
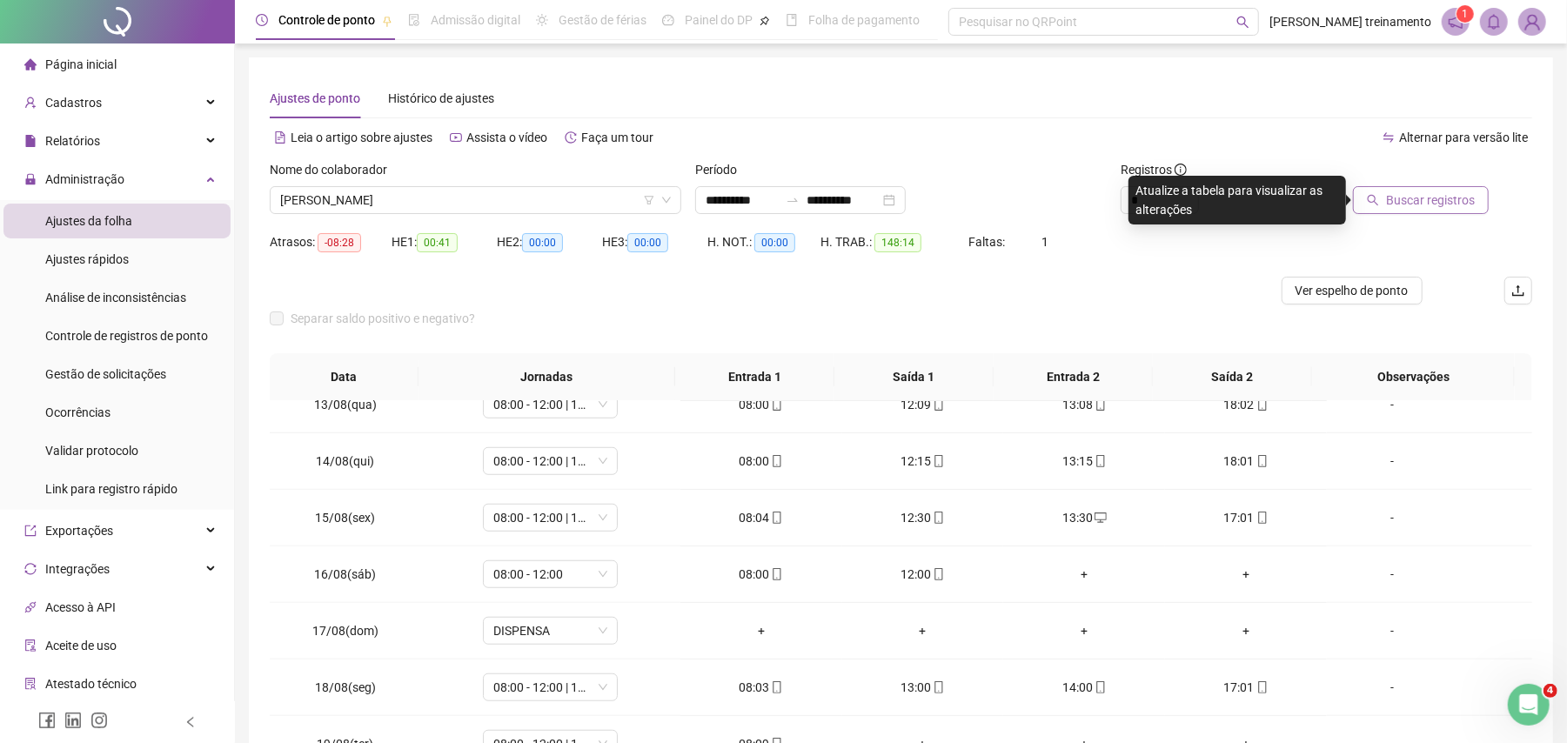
click at [1422, 200] on span "Buscar registros" at bounding box center [1430, 200] width 89 height 19
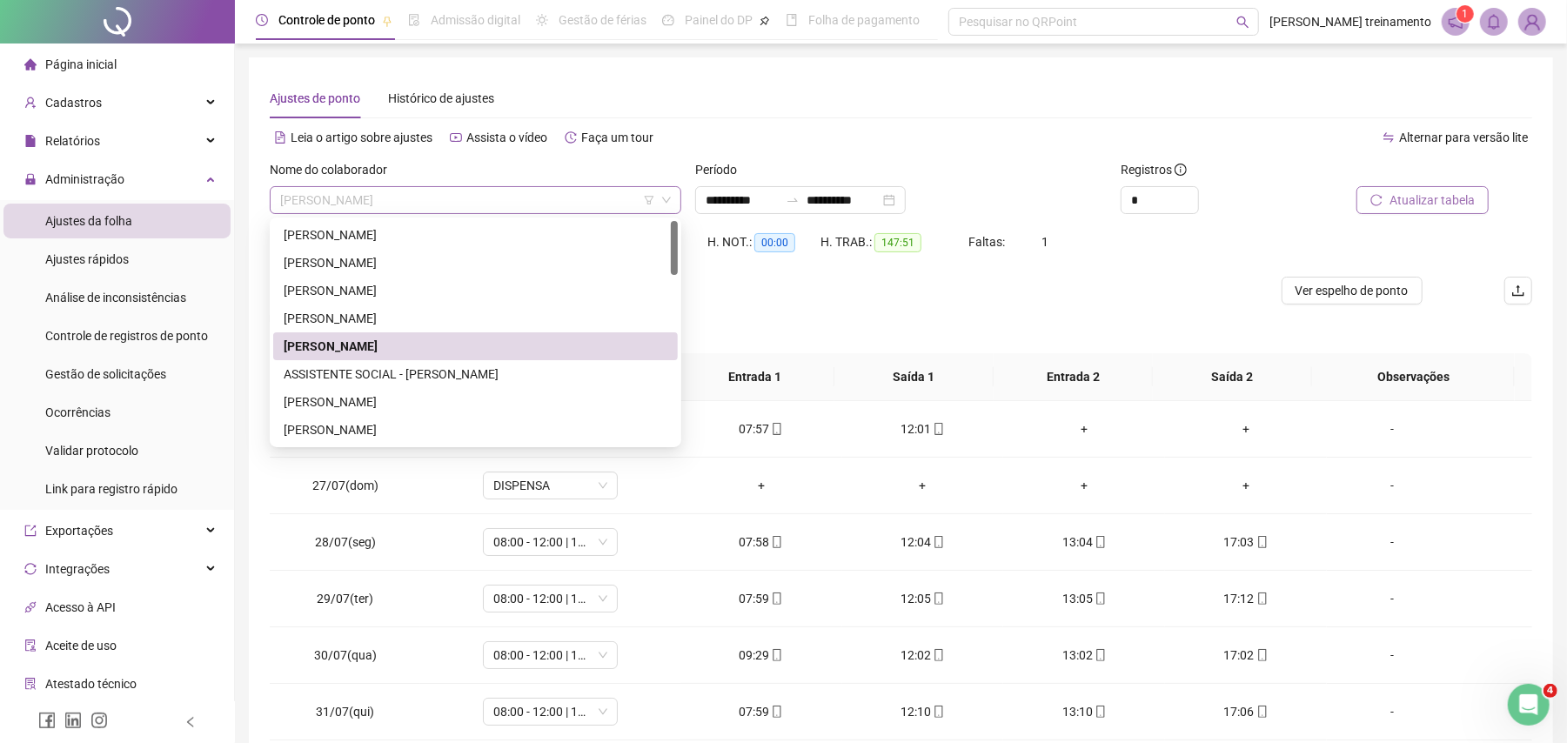
click at [578, 199] on span "[PERSON_NAME]" at bounding box center [475, 200] width 391 height 26
click at [550, 402] on div "[PERSON_NAME]" at bounding box center [476, 401] width 384 height 19
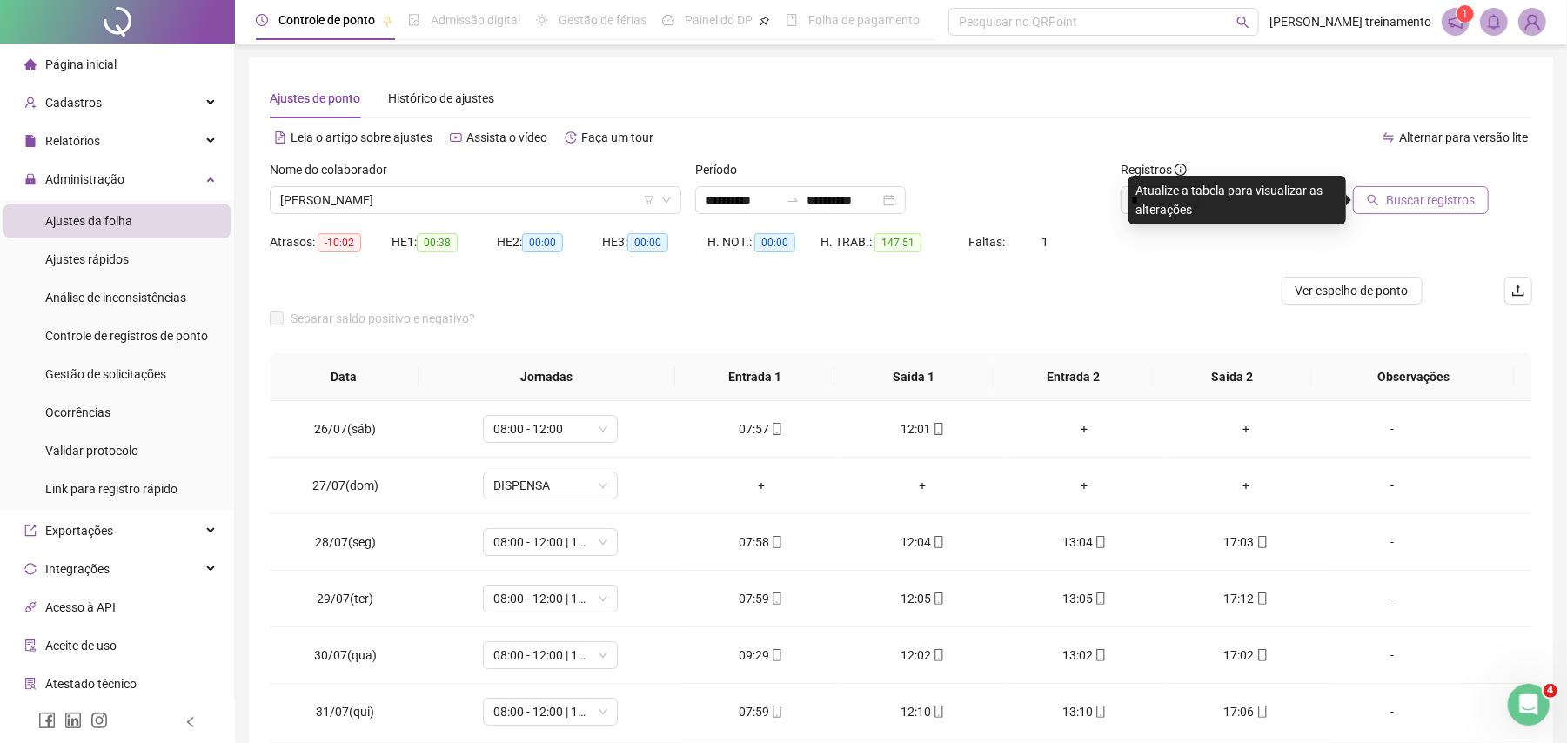
click at [1445, 207] on span "Buscar registros" at bounding box center [1430, 200] width 89 height 19
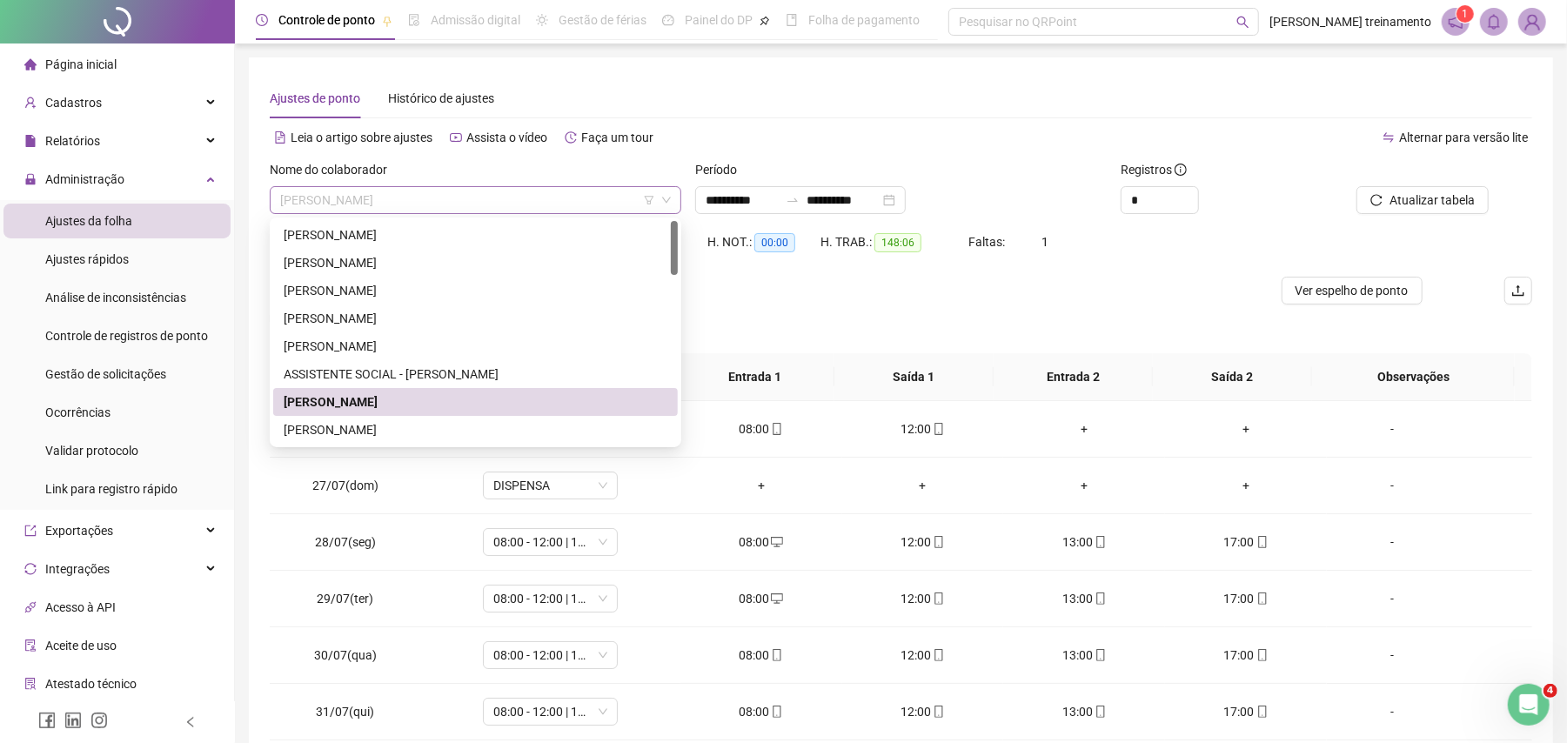
click at [590, 196] on span "[PERSON_NAME]" at bounding box center [475, 200] width 391 height 26
click at [547, 428] on div "[PERSON_NAME]" at bounding box center [476, 429] width 384 height 19
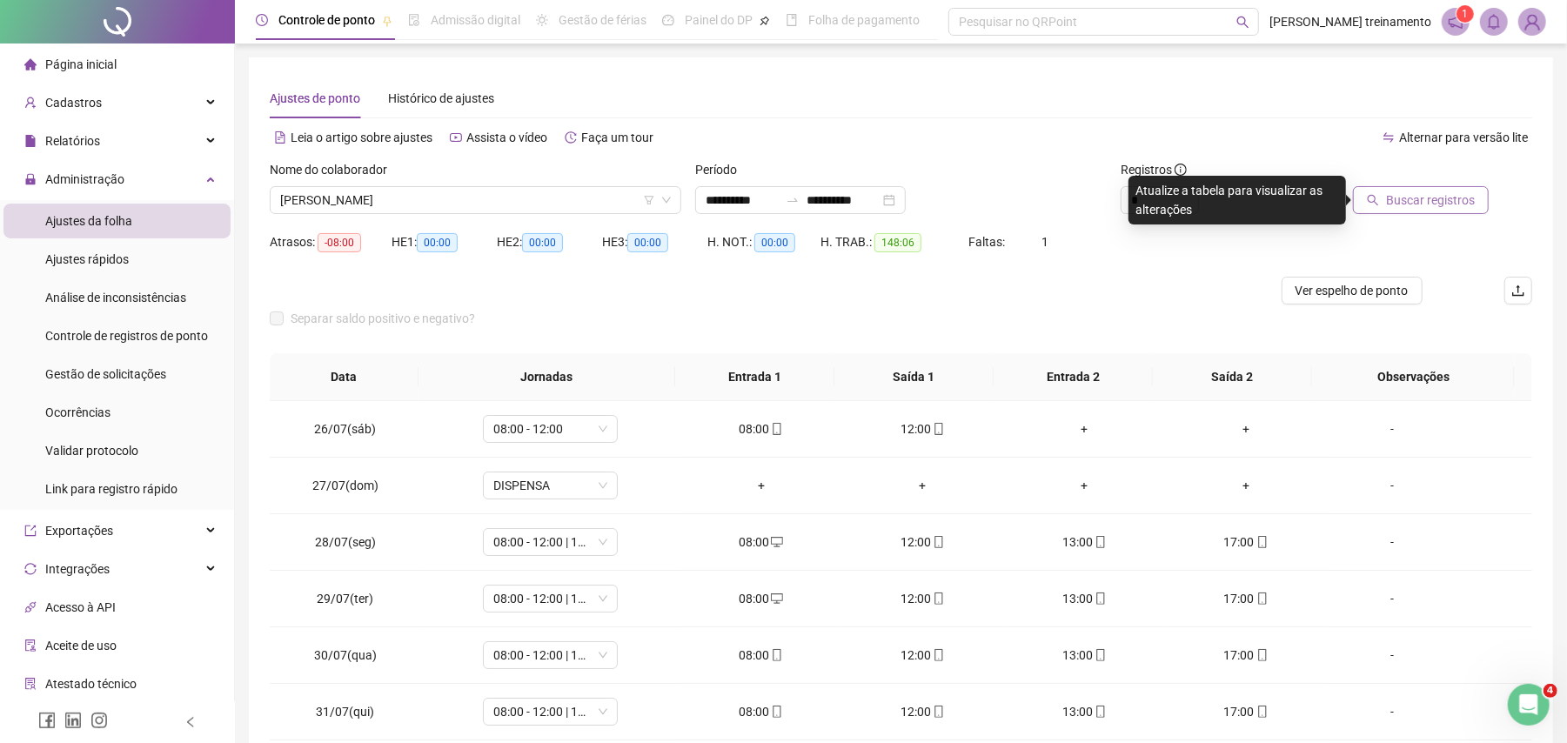
click at [1435, 210] on button "Buscar registros" at bounding box center [1421, 200] width 136 height 28
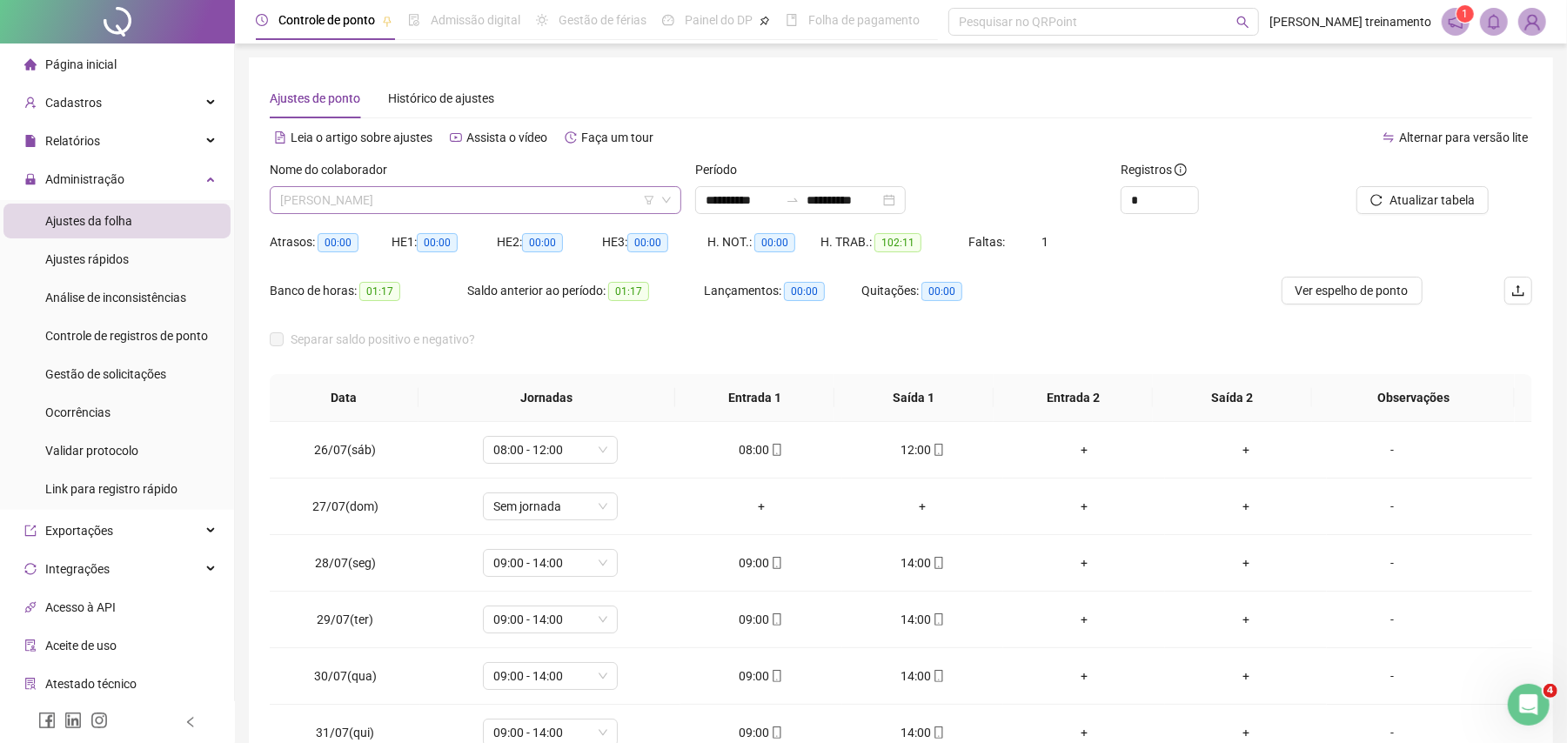
click at [568, 197] on span "[PERSON_NAME]" at bounding box center [475, 200] width 391 height 26
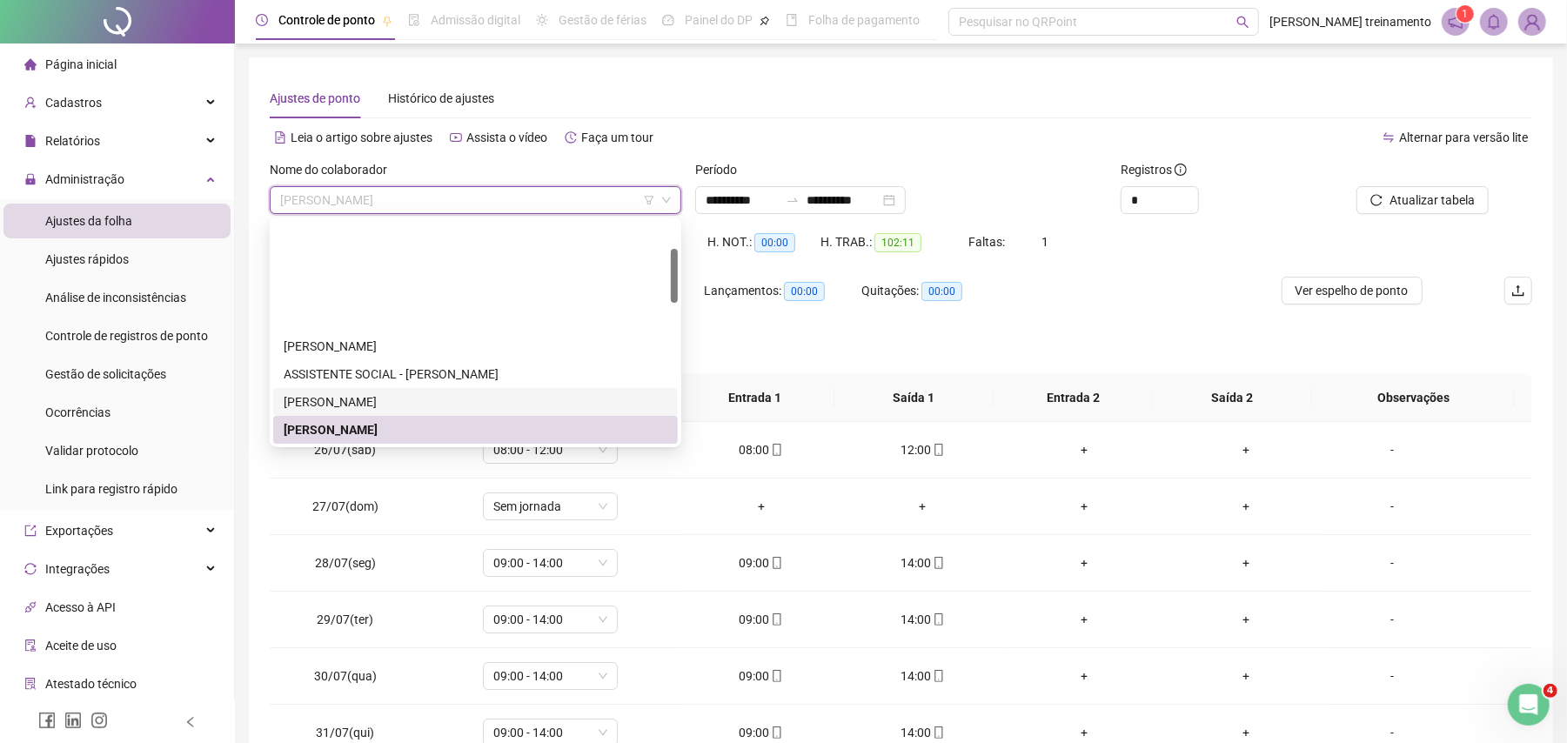
scroll to position [116, 0]
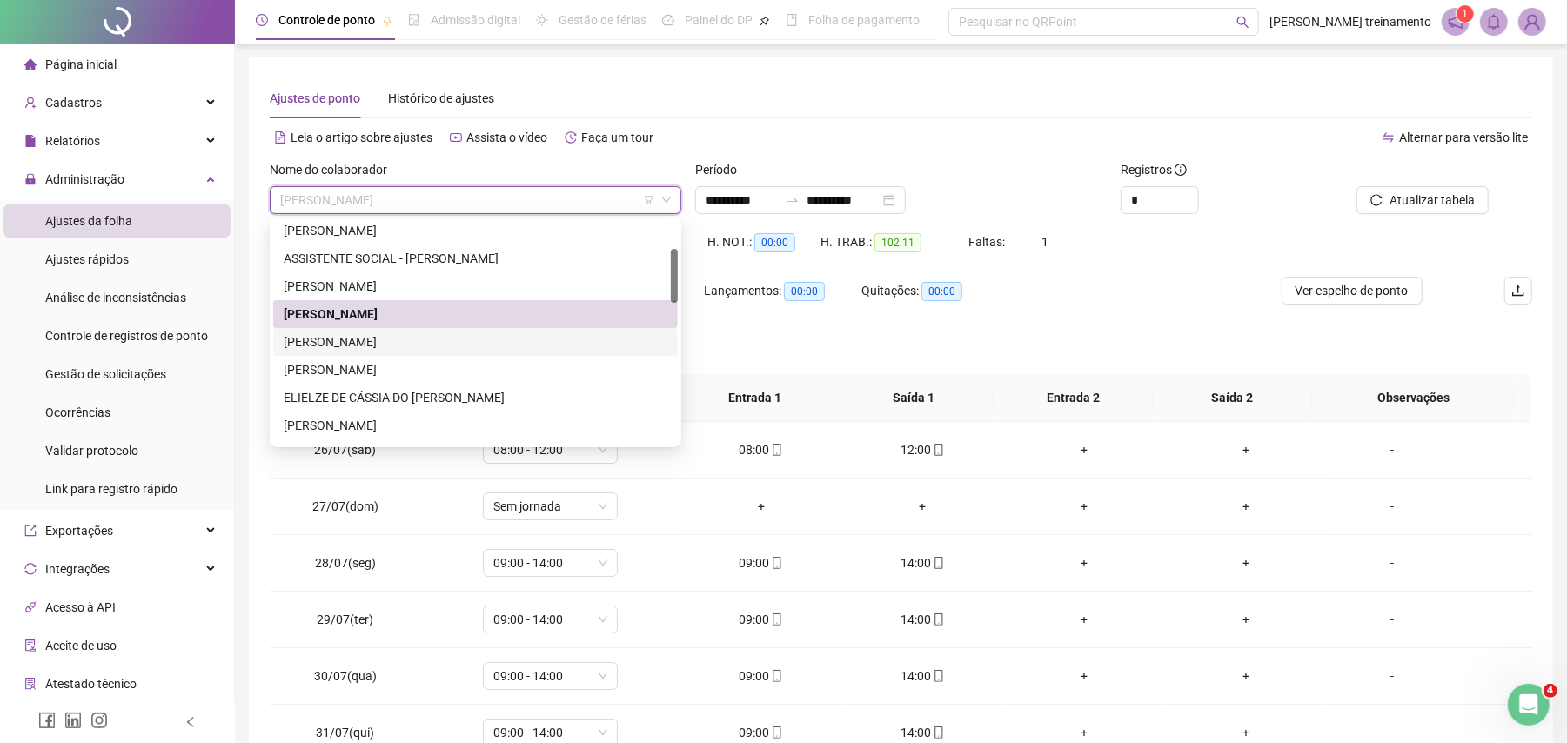
click at [614, 345] on div "[PERSON_NAME]" at bounding box center [476, 341] width 384 height 19
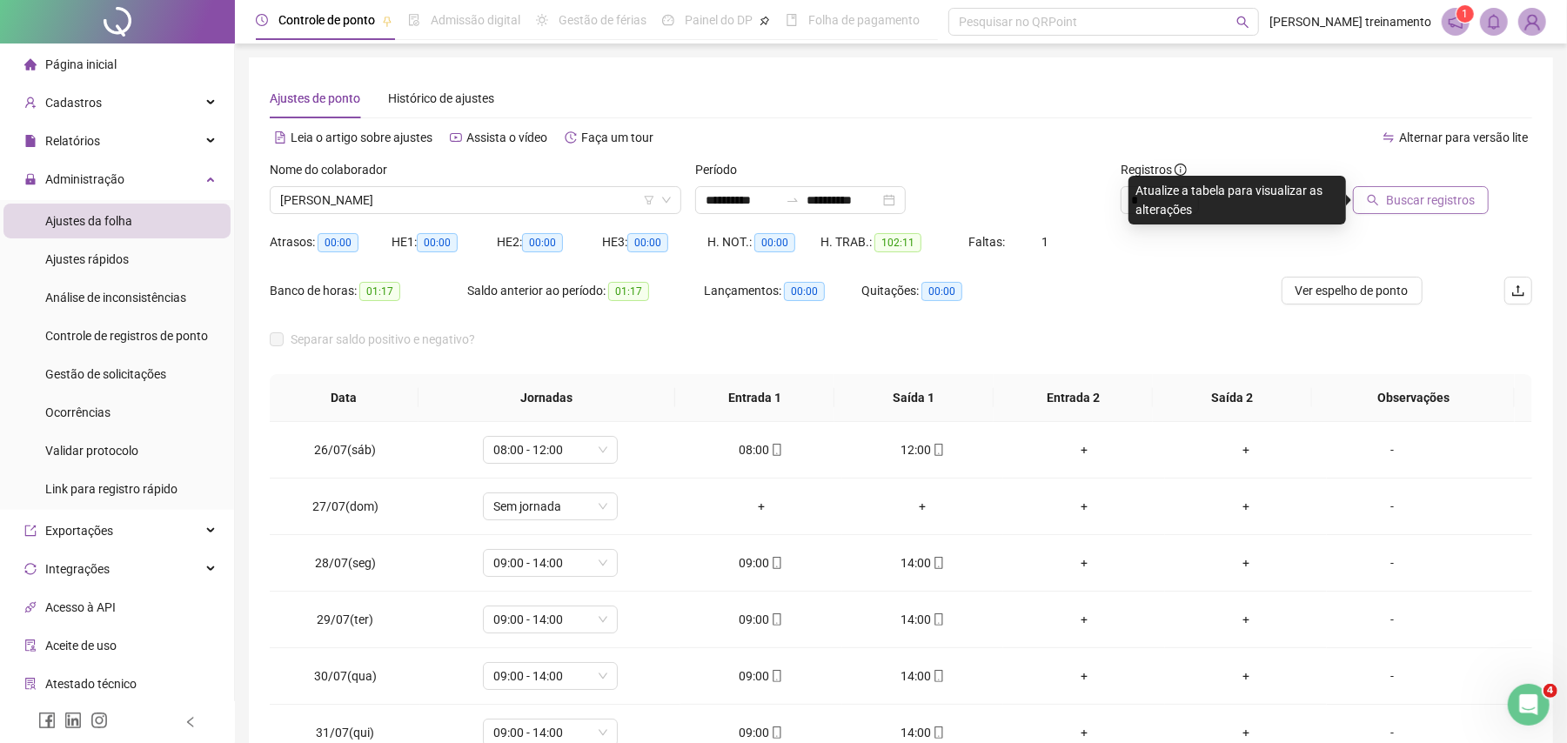
click at [1420, 205] on span "Buscar registros" at bounding box center [1430, 200] width 89 height 19
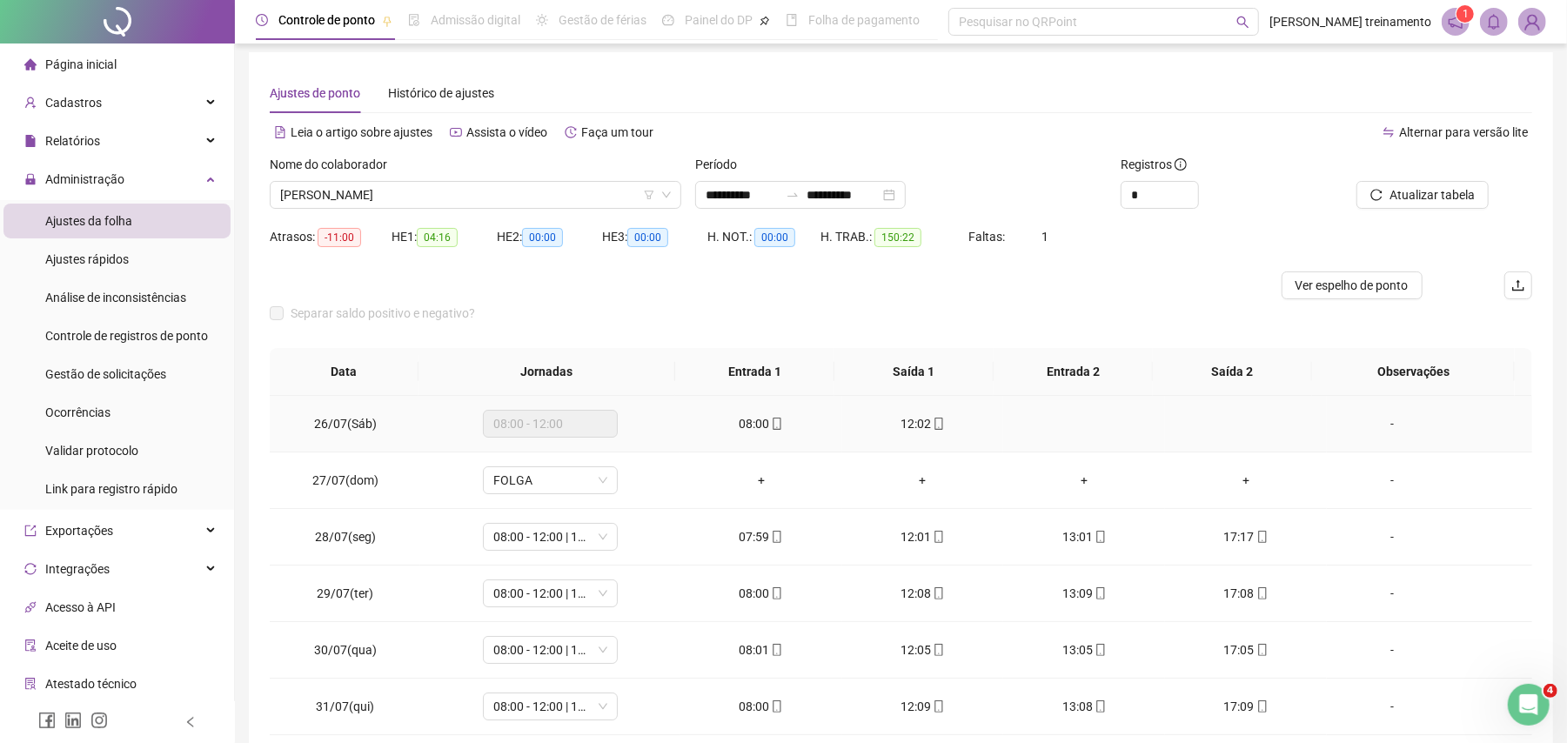
scroll to position [0, 0]
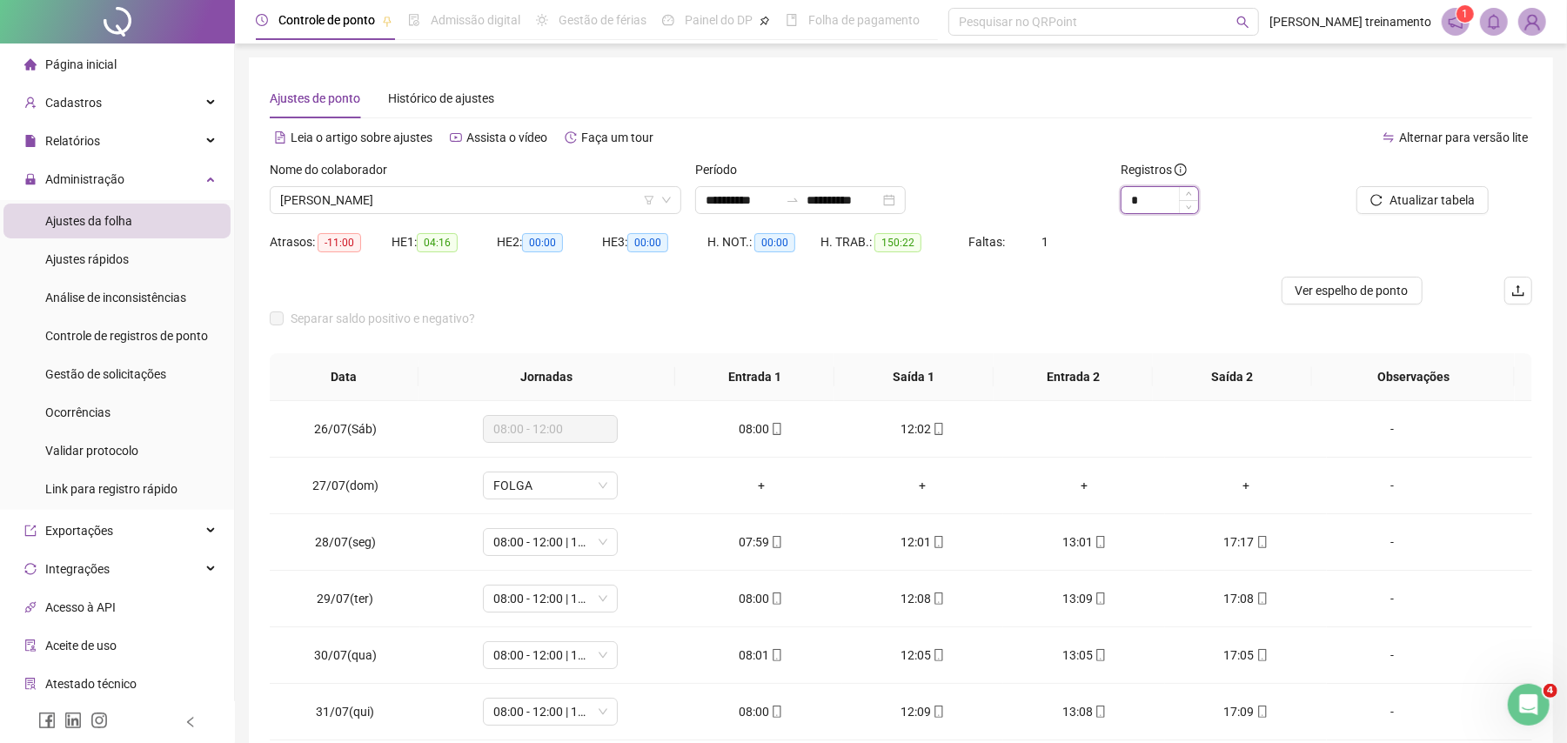
click at [1159, 204] on input "*" at bounding box center [1160, 200] width 77 height 26
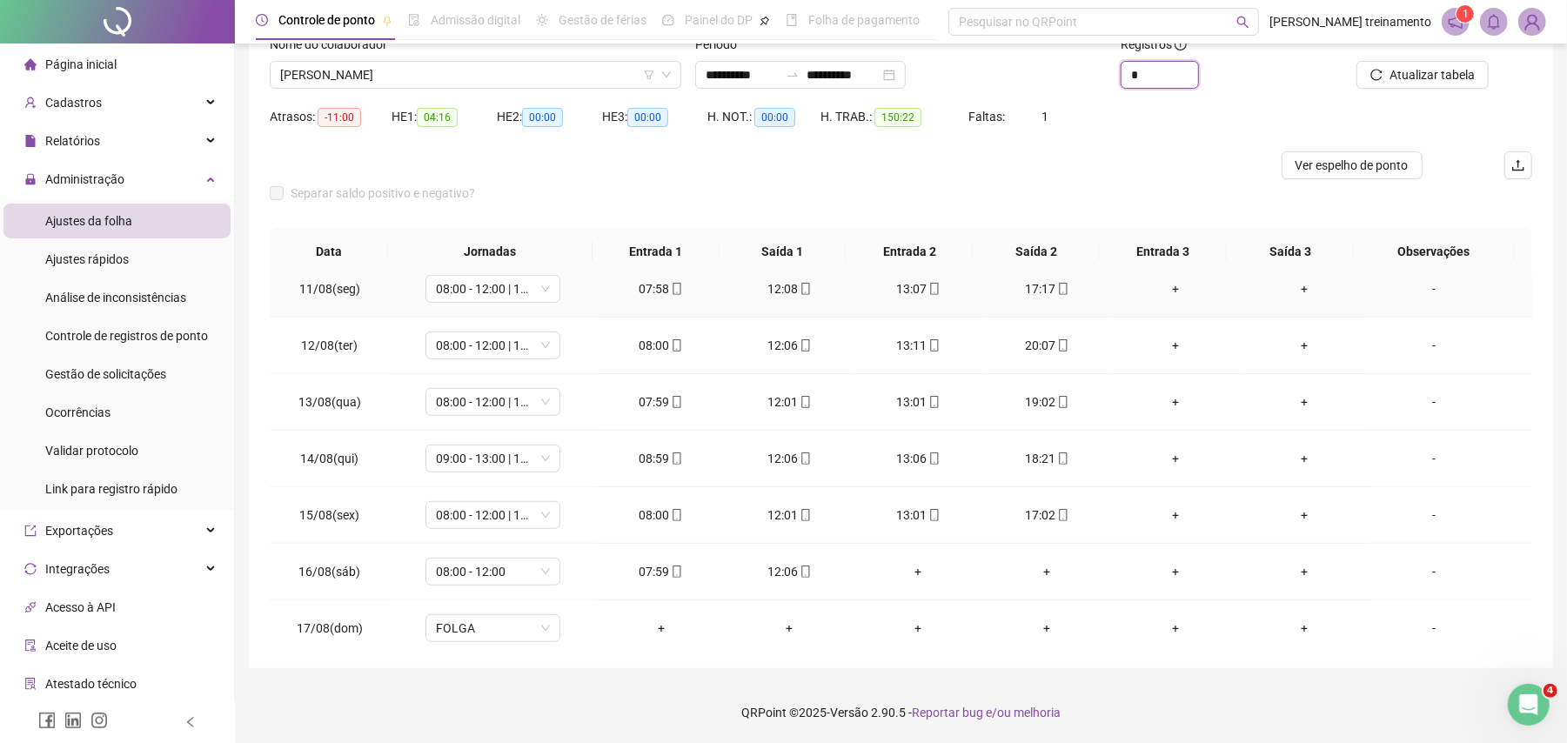
scroll to position [1049, 0]
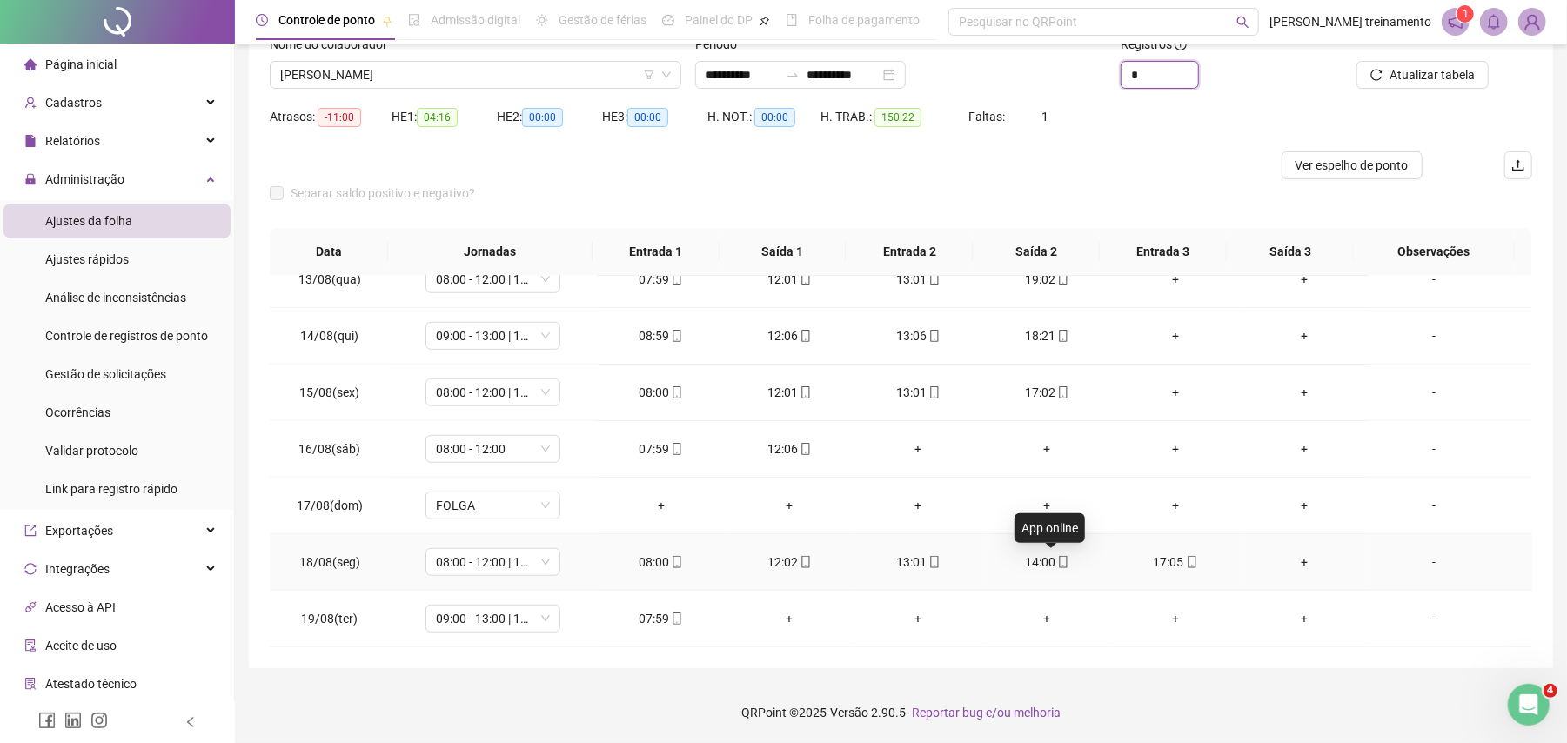
type input "*"
click at [1059, 567] on icon "mobile" at bounding box center [1063, 562] width 8 height 12
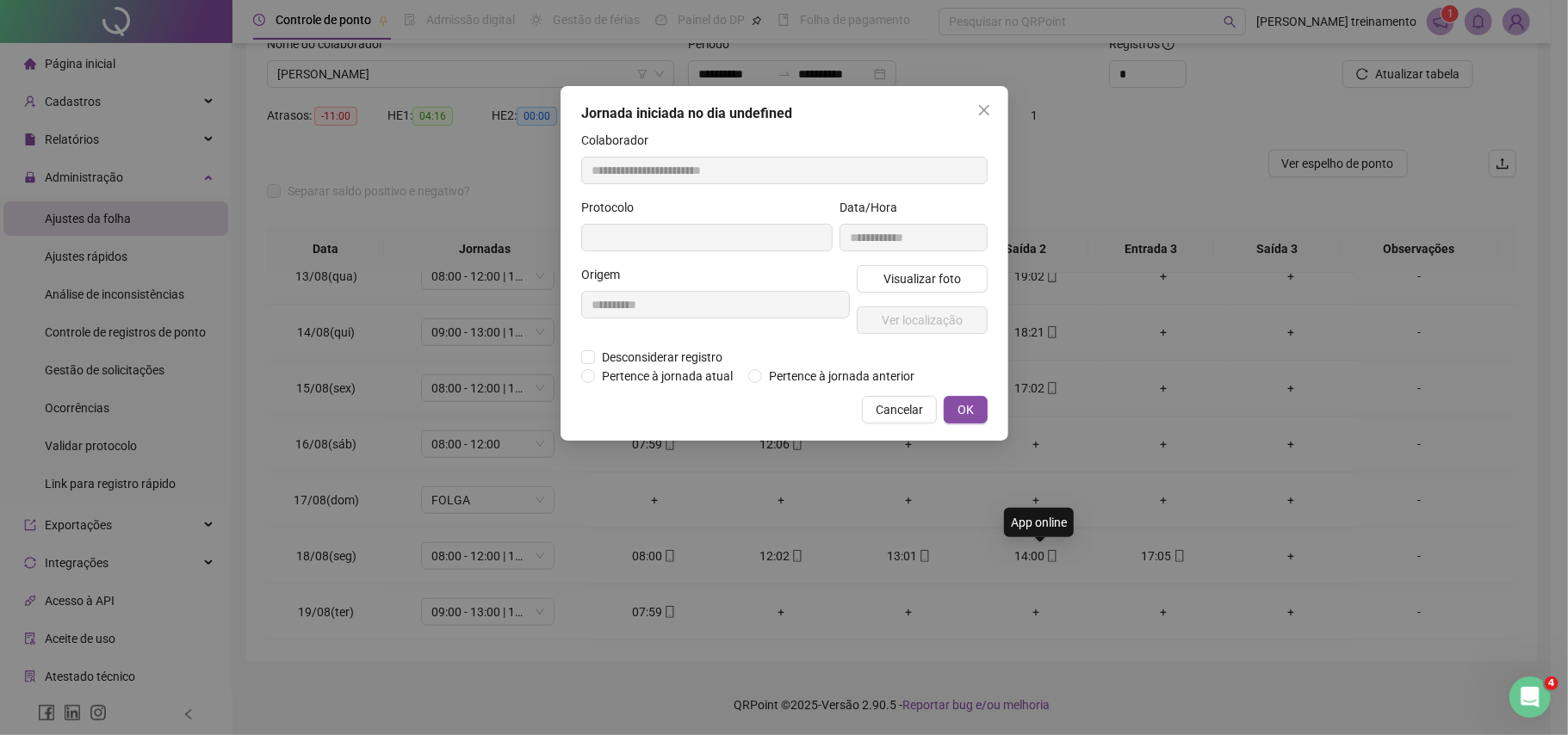
type input "**********"
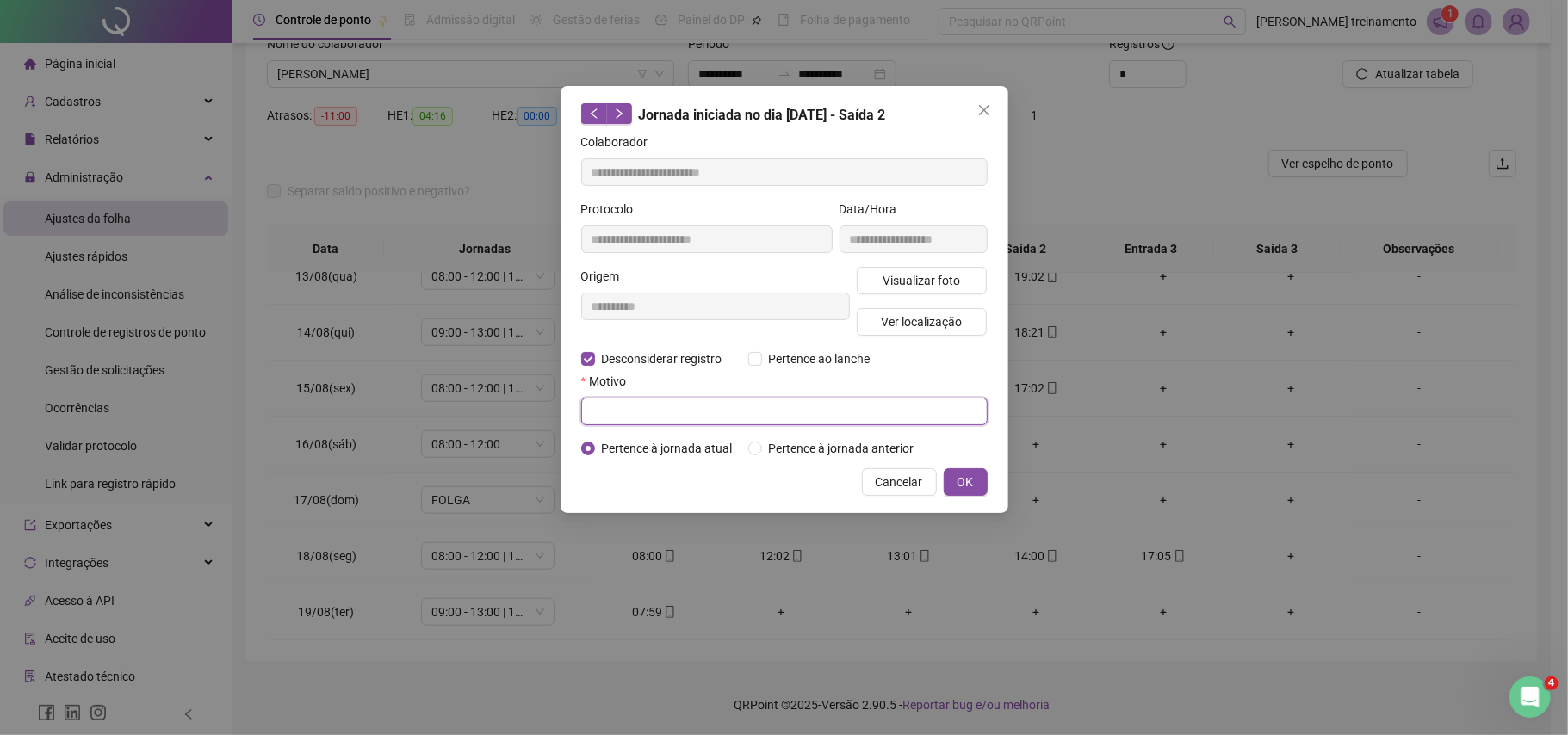
click at [658, 408] on input "text" at bounding box center [784, 412] width 407 height 28
type input "**********"
click at [972, 483] on button "OK" at bounding box center [966, 482] width 44 height 28
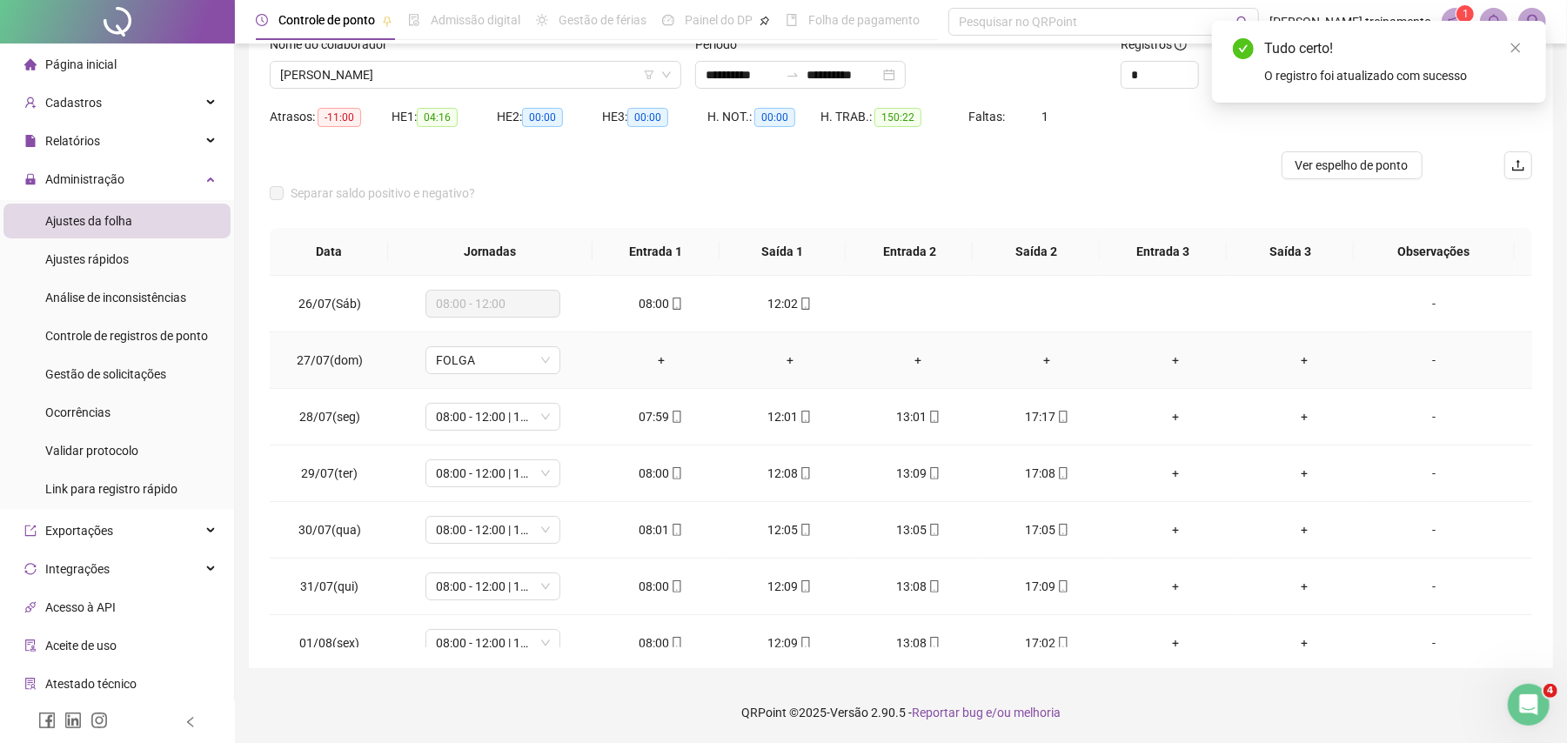
scroll to position [0, 0]
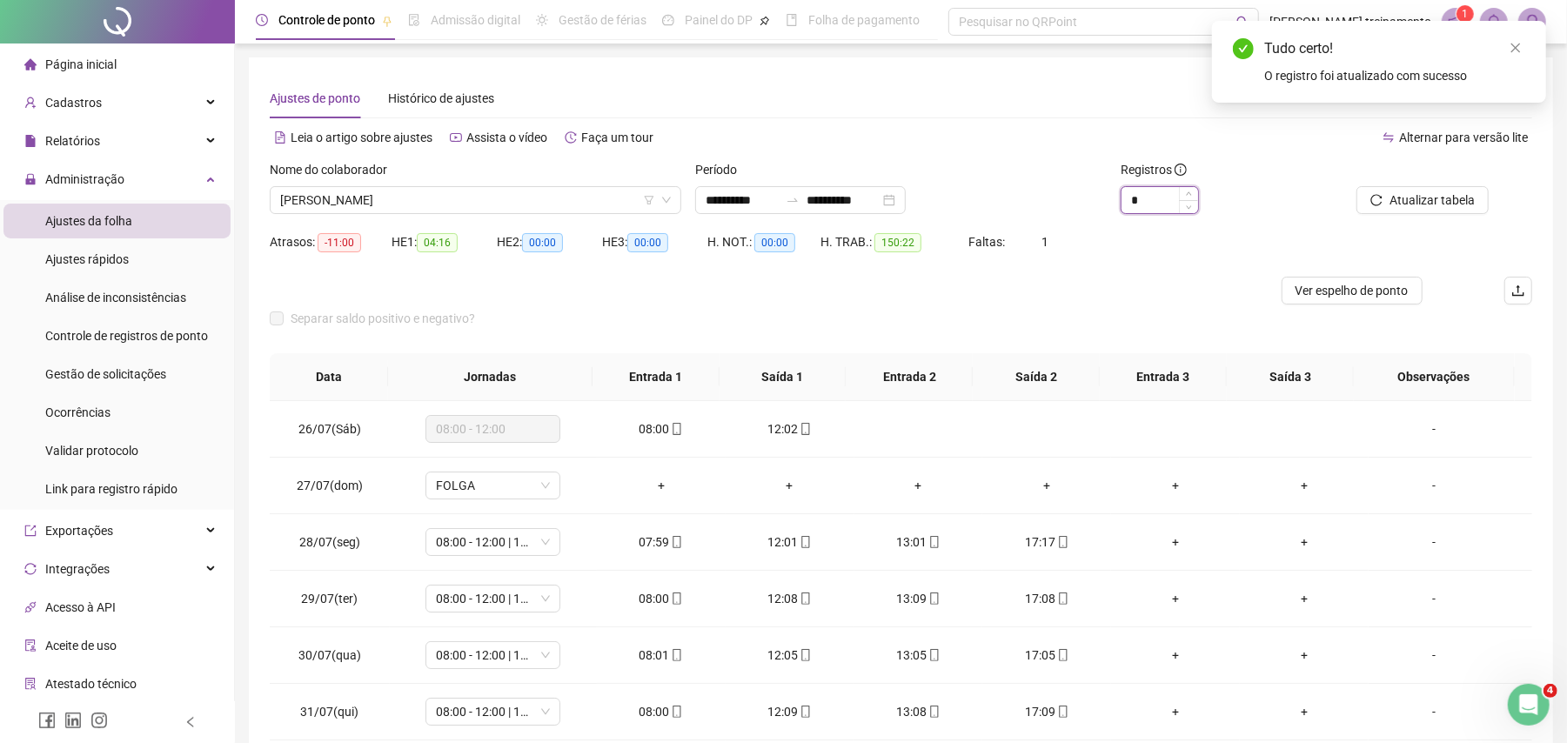
click at [1150, 199] on input "*" at bounding box center [1160, 200] width 77 height 26
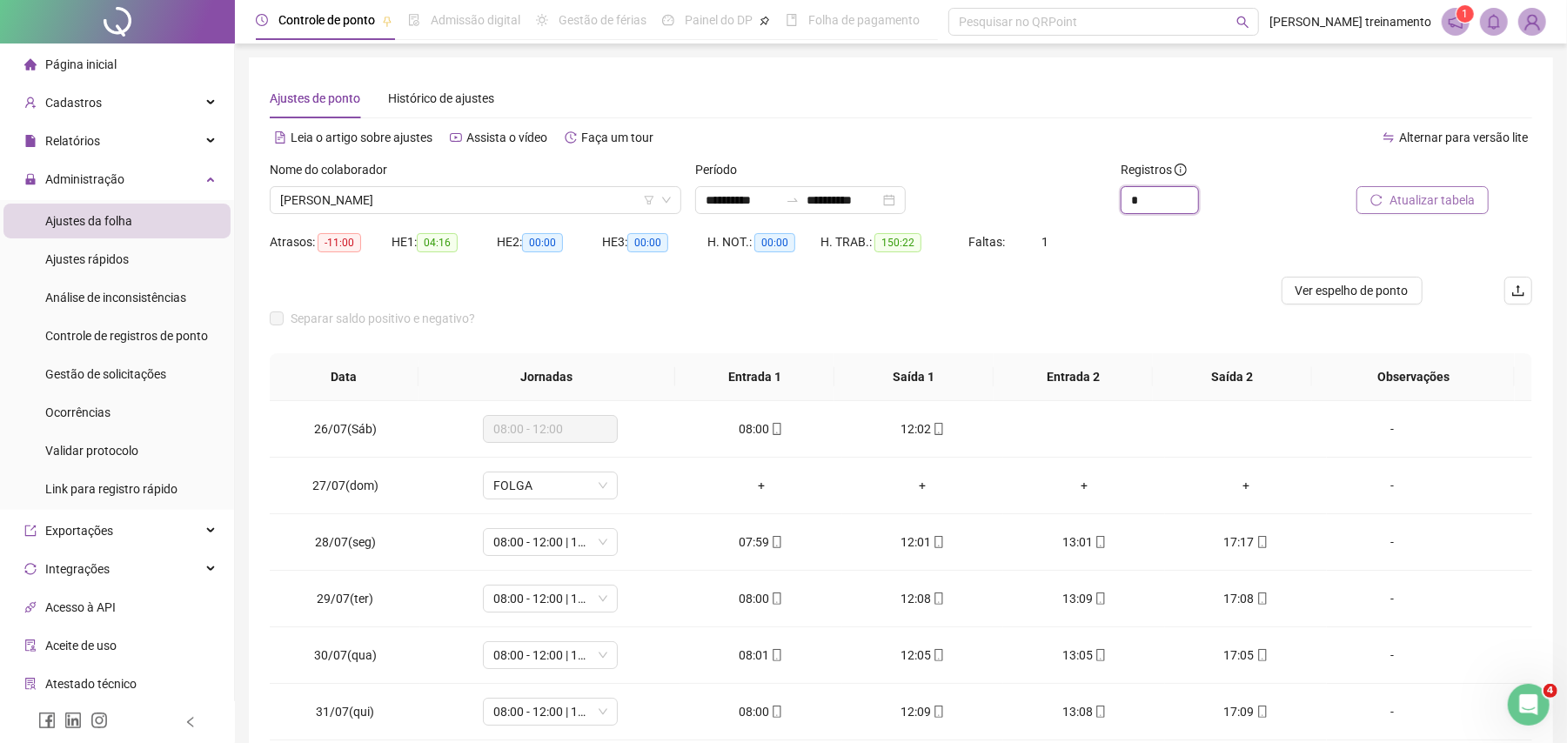
type input "*"
click at [1466, 207] on span "Atualizar tabela" at bounding box center [1432, 200] width 85 height 19
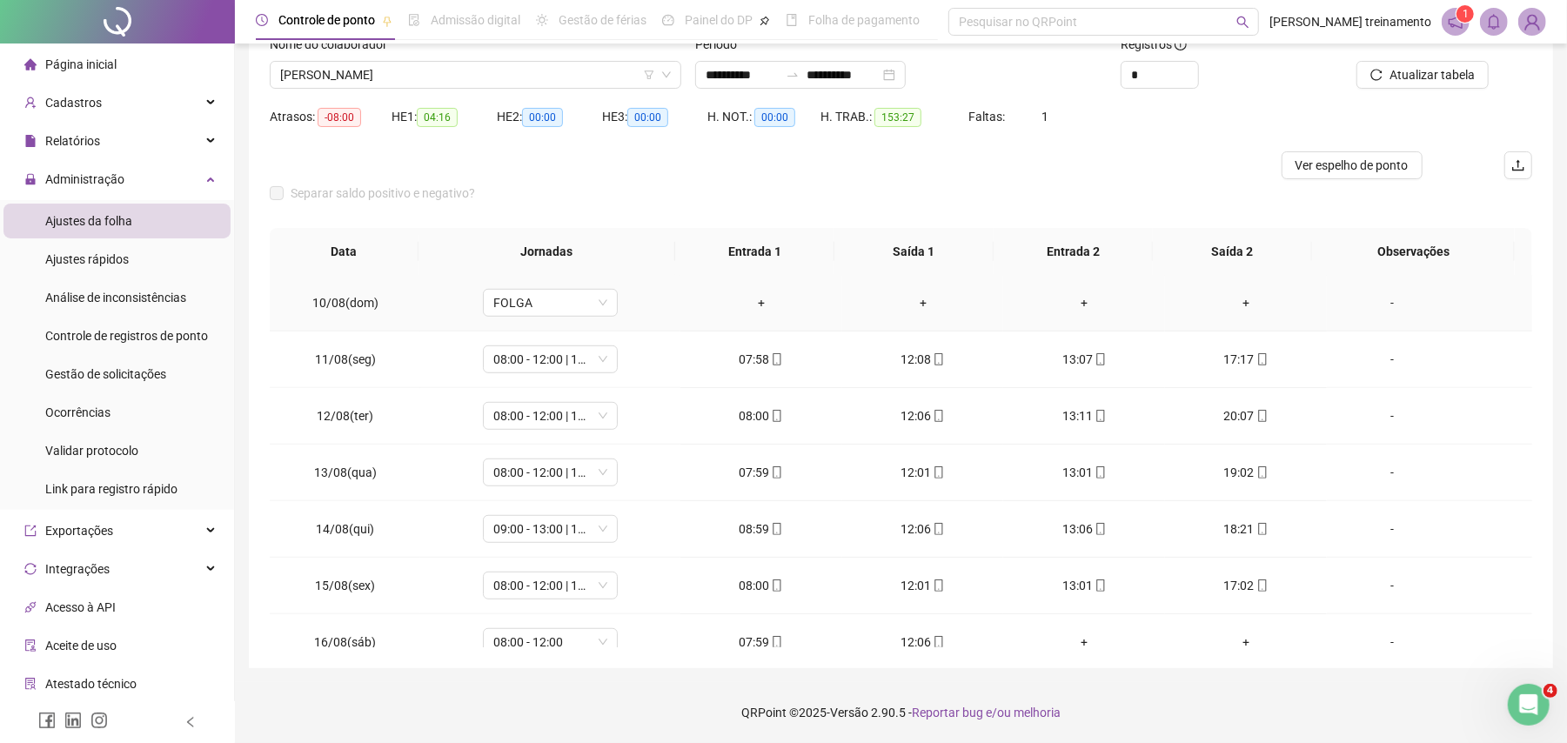
scroll to position [1049, 0]
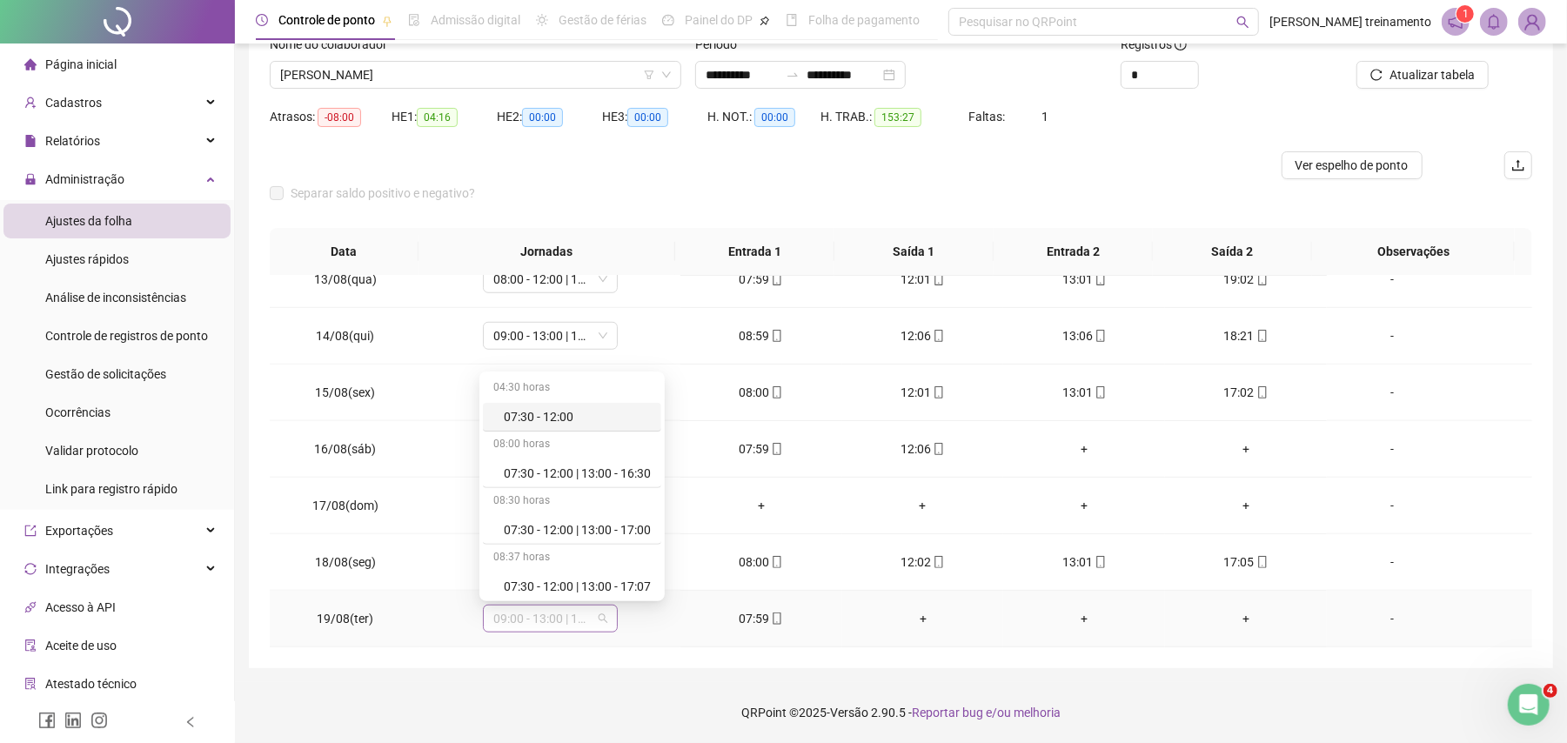
click at [560, 614] on span "09:00 - 13:00 | 14:00 - 18:00" at bounding box center [550, 619] width 114 height 26
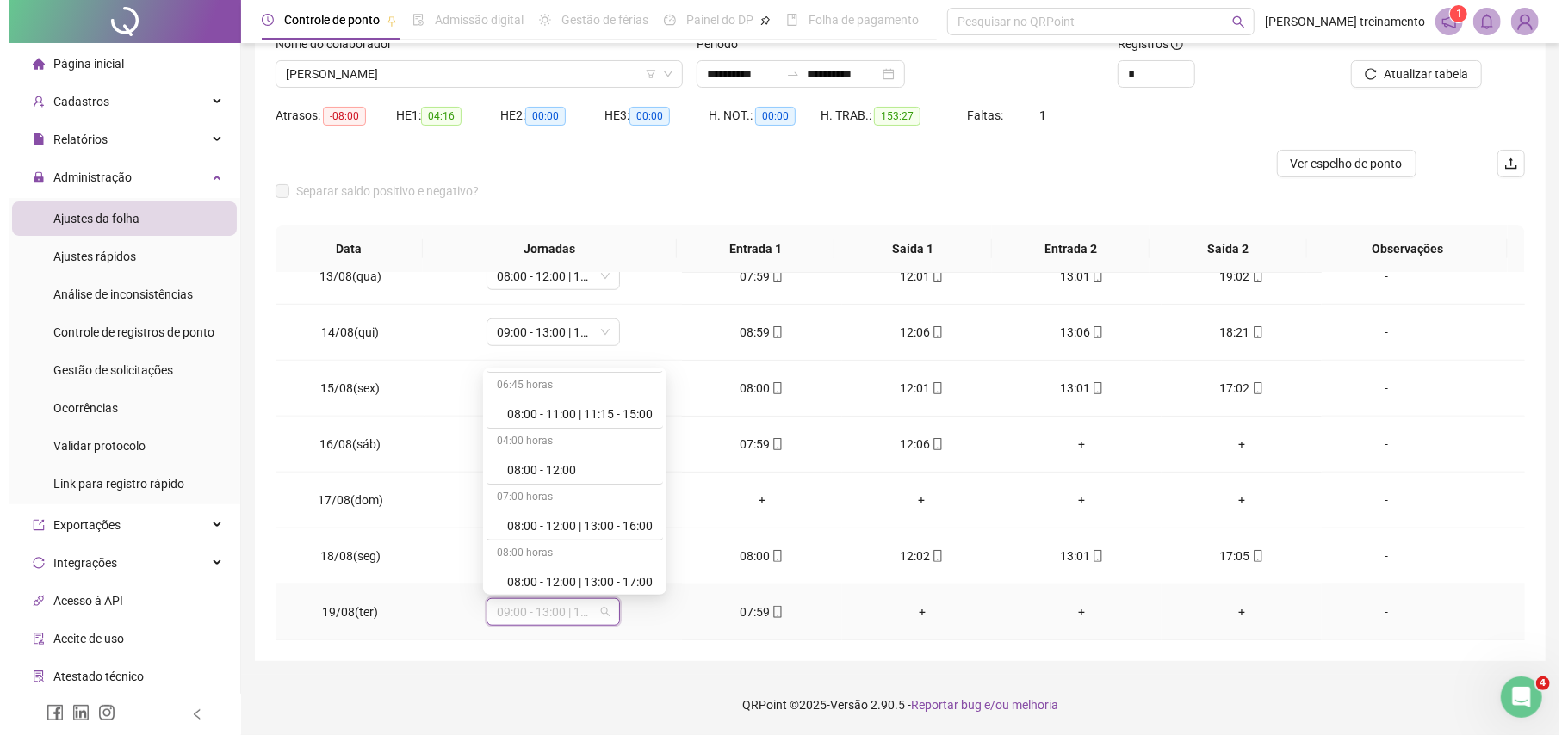
scroll to position [459, 0]
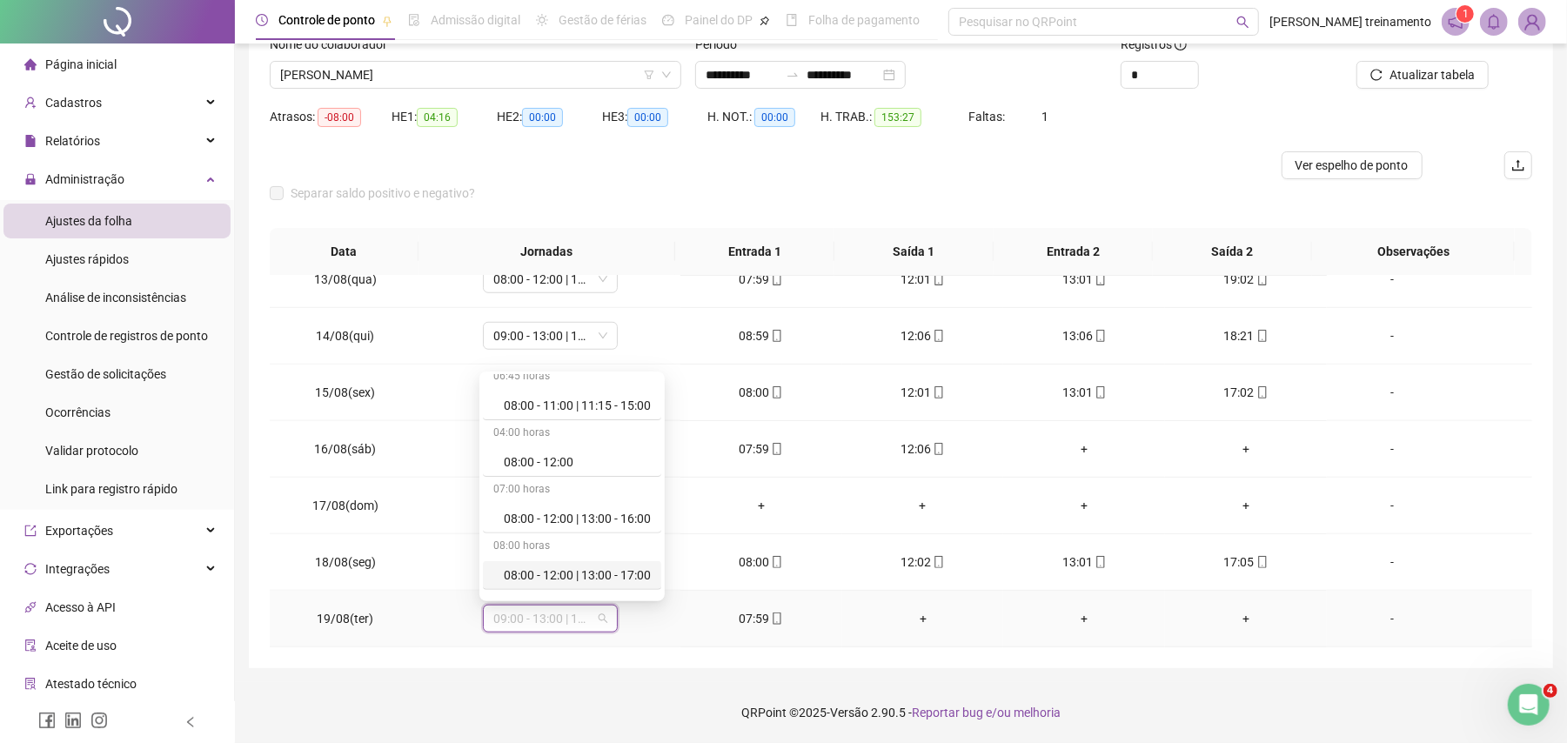
click at [567, 573] on div "08:00 - 12:00 | 13:00 - 17:00" at bounding box center [577, 575] width 147 height 19
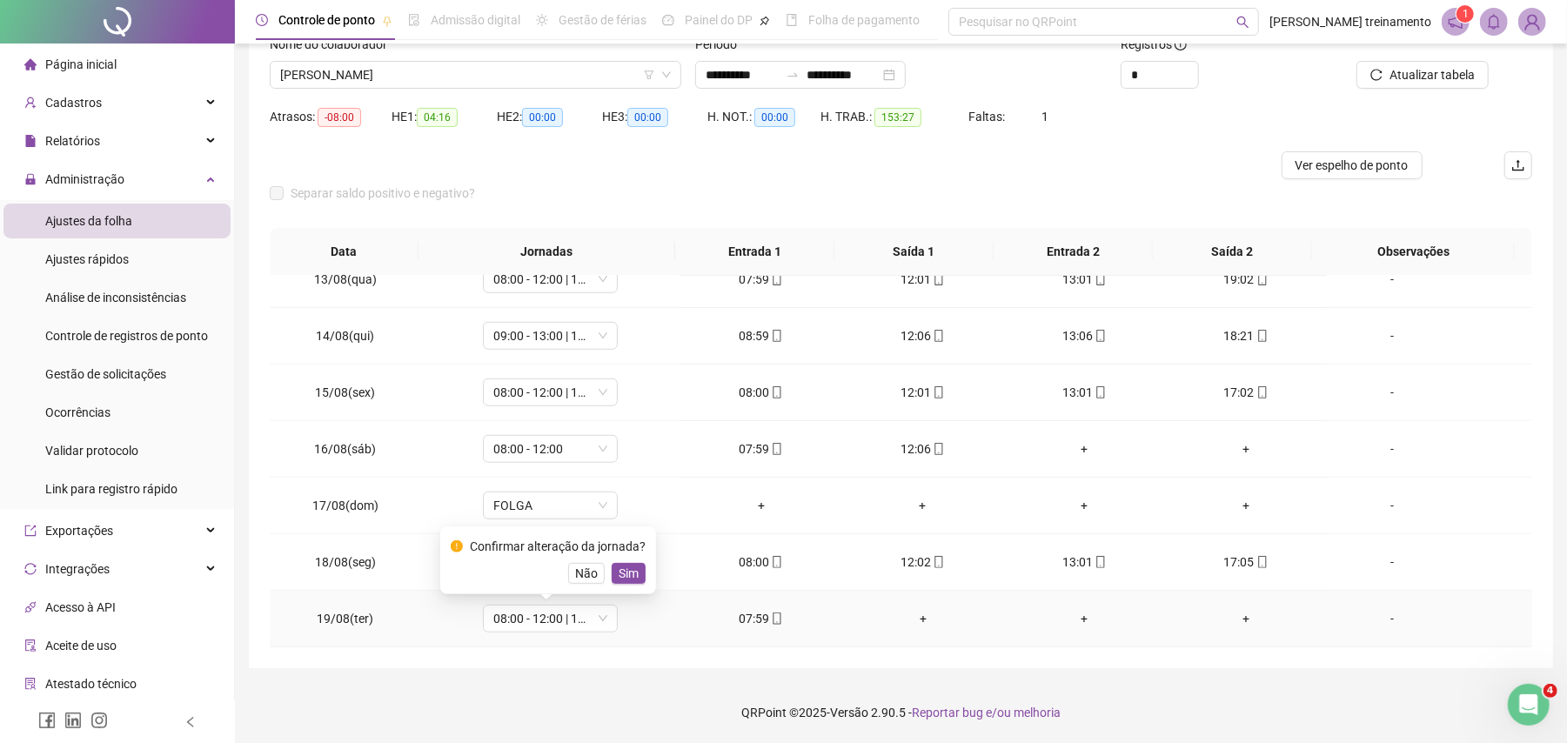
click at [627, 571] on span "Sim" at bounding box center [629, 573] width 20 height 19
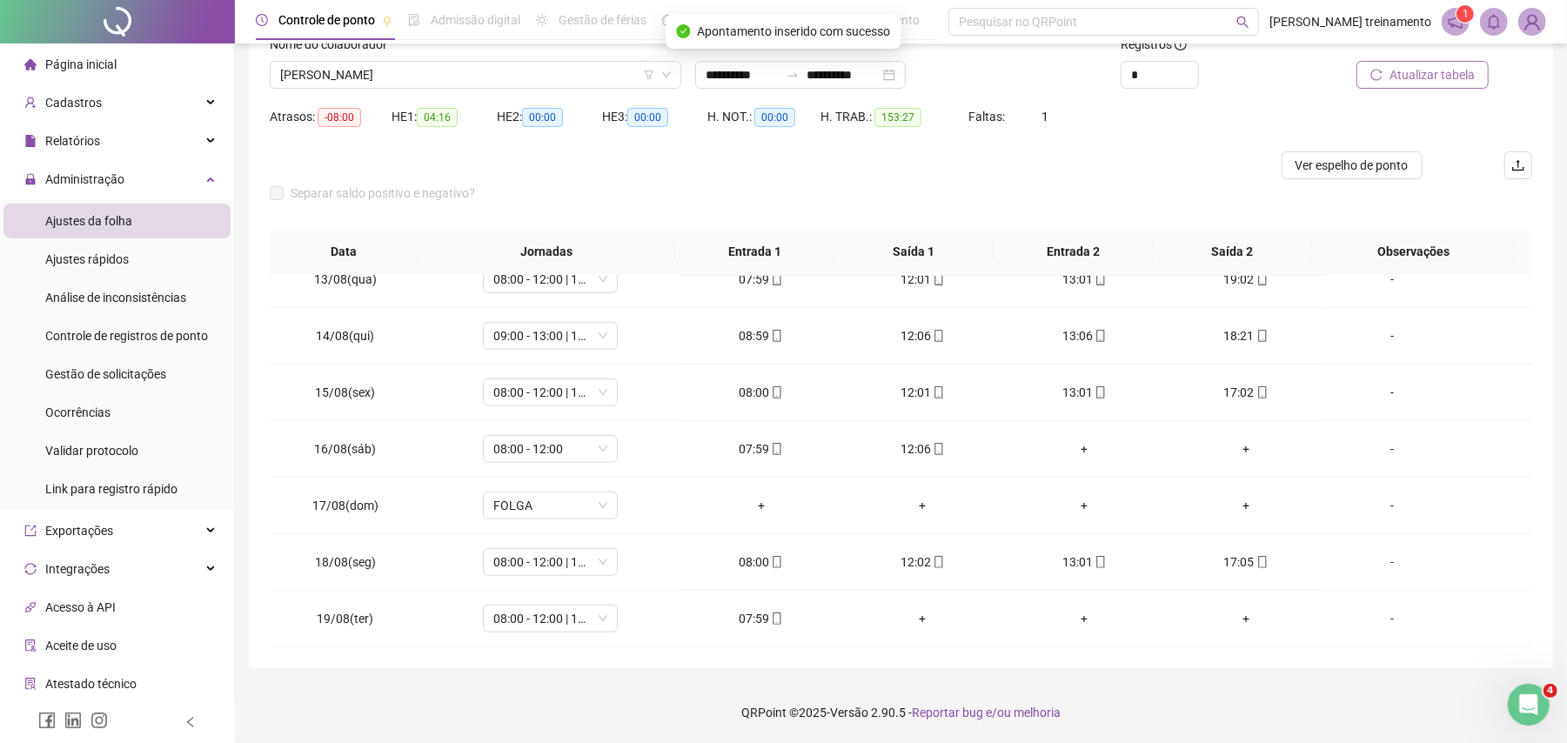
click at [1445, 78] on span "Atualizar tabela" at bounding box center [1432, 74] width 85 height 19
click at [579, 64] on span "[PERSON_NAME]" at bounding box center [475, 75] width 391 height 26
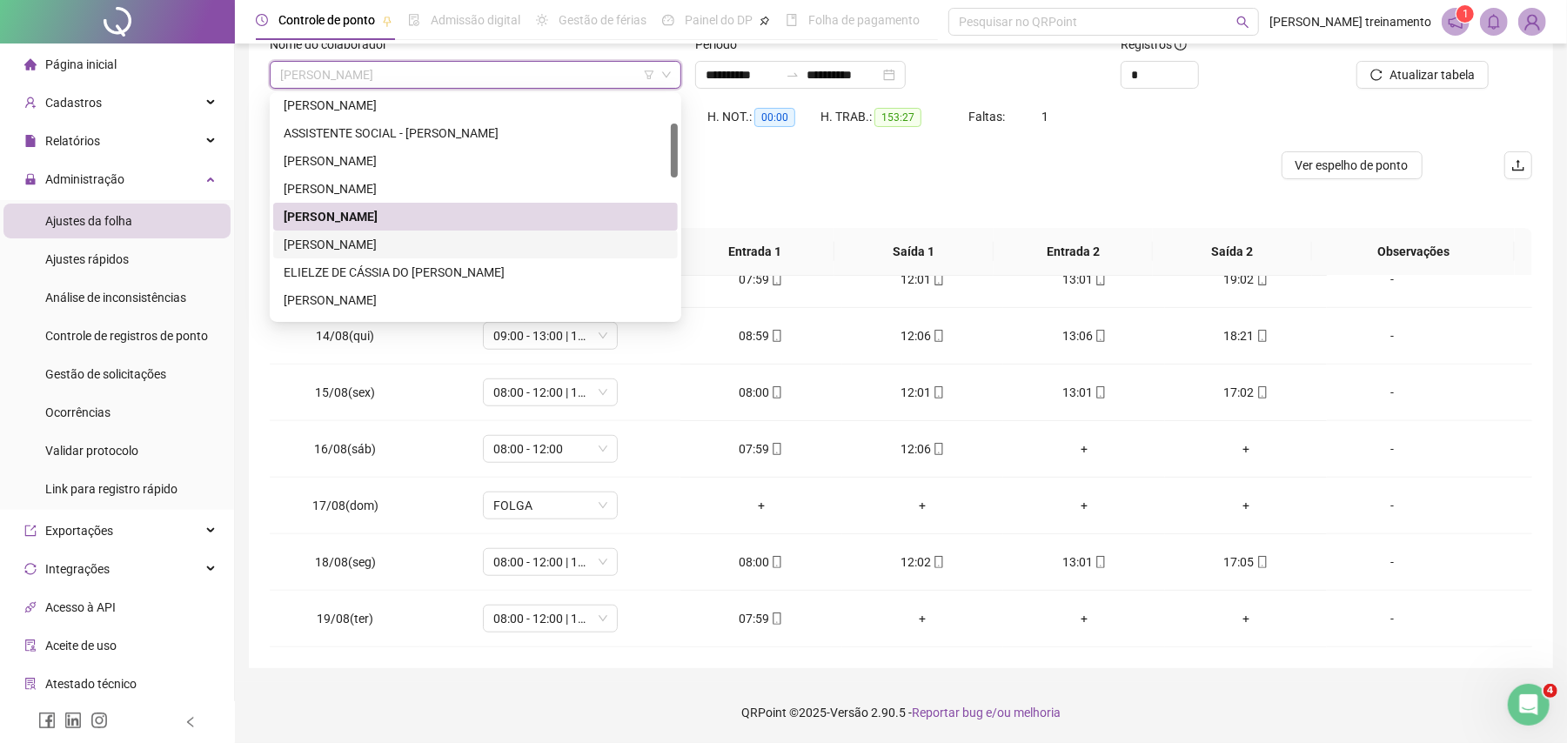
click at [558, 242] on div "[PERSON_NAME]" at bounding box center [476, 244] width 384 height 19
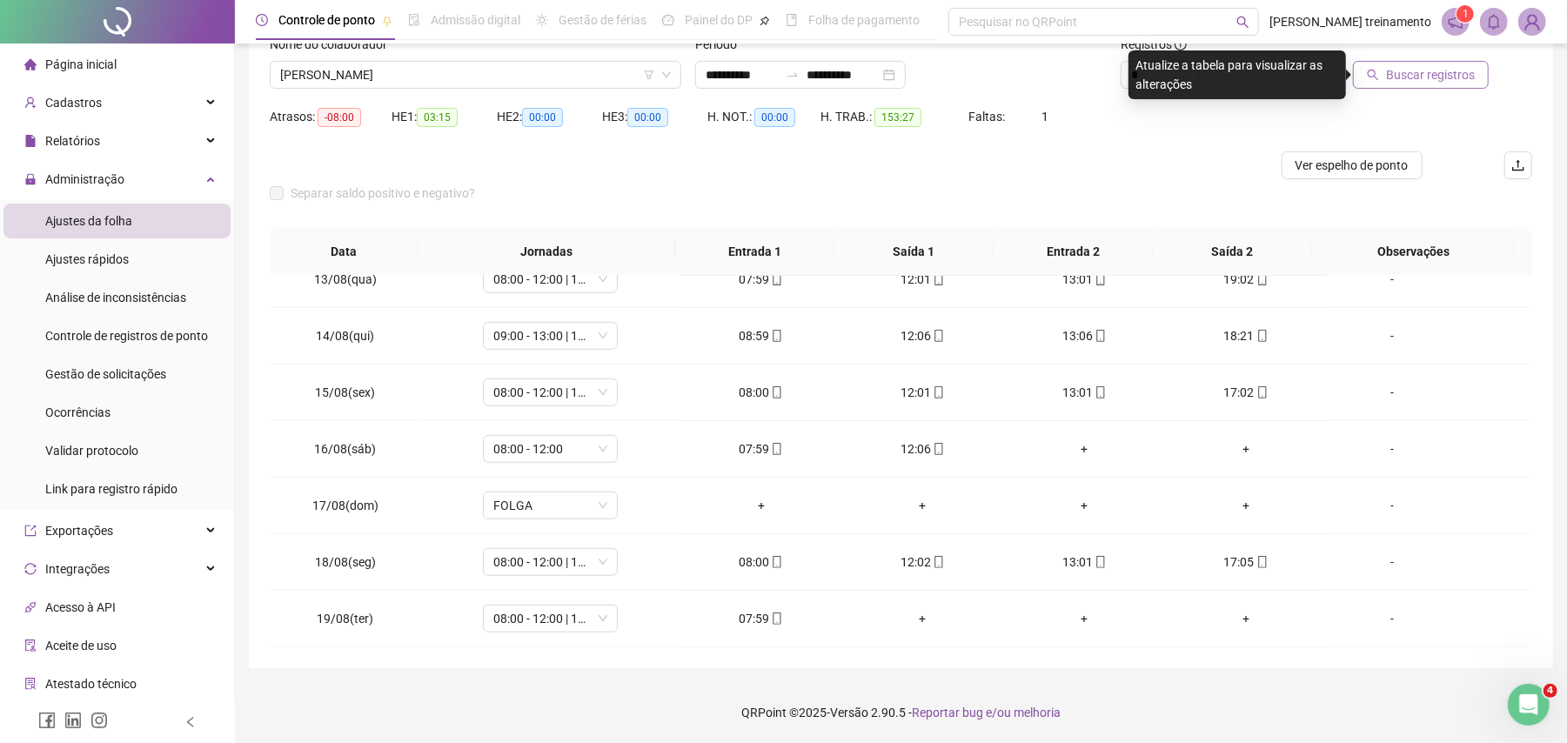
click at [1459, 77] on span "Buscar registros" at bounding box center [1430, 74] width 89 height 19
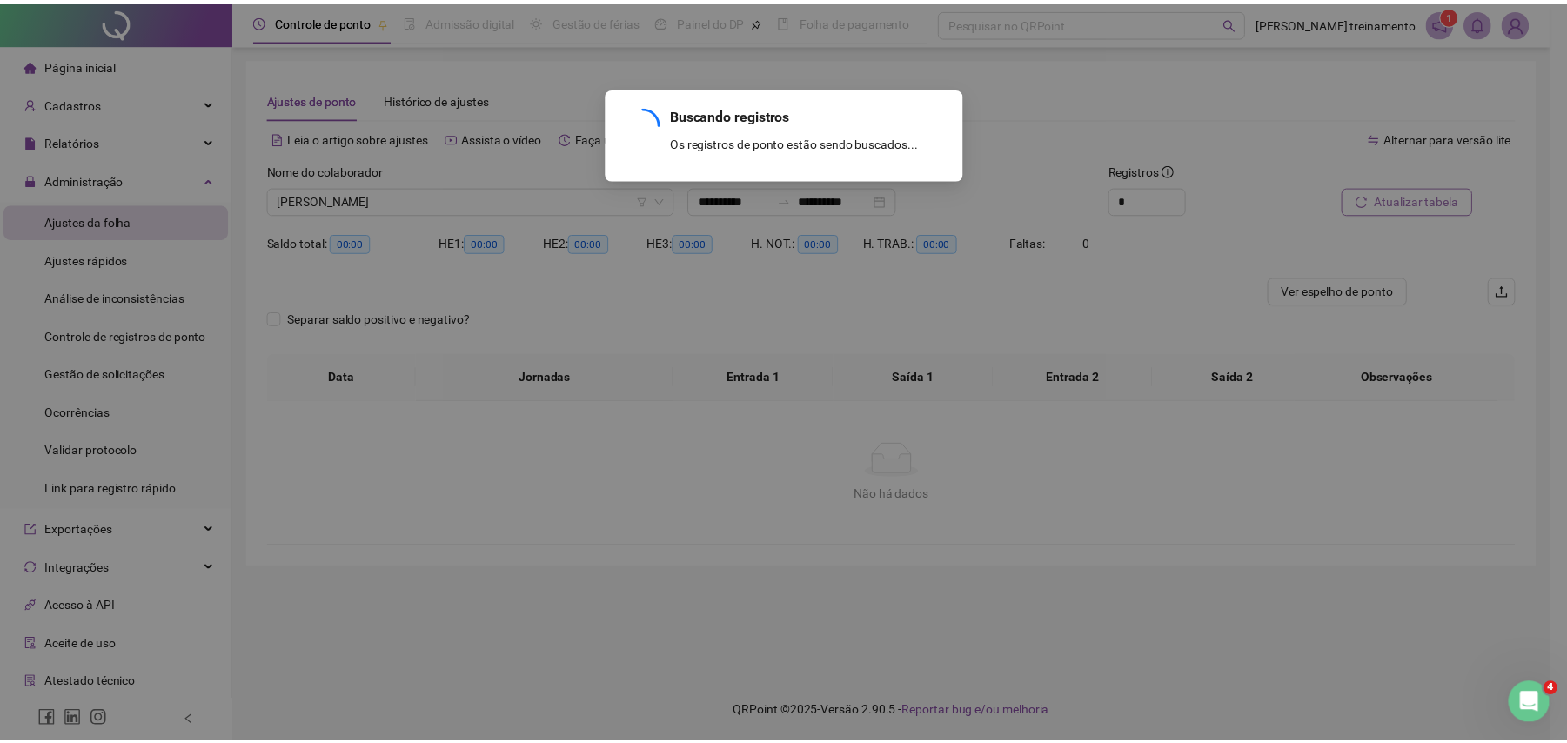
scroll to position [0, 0]
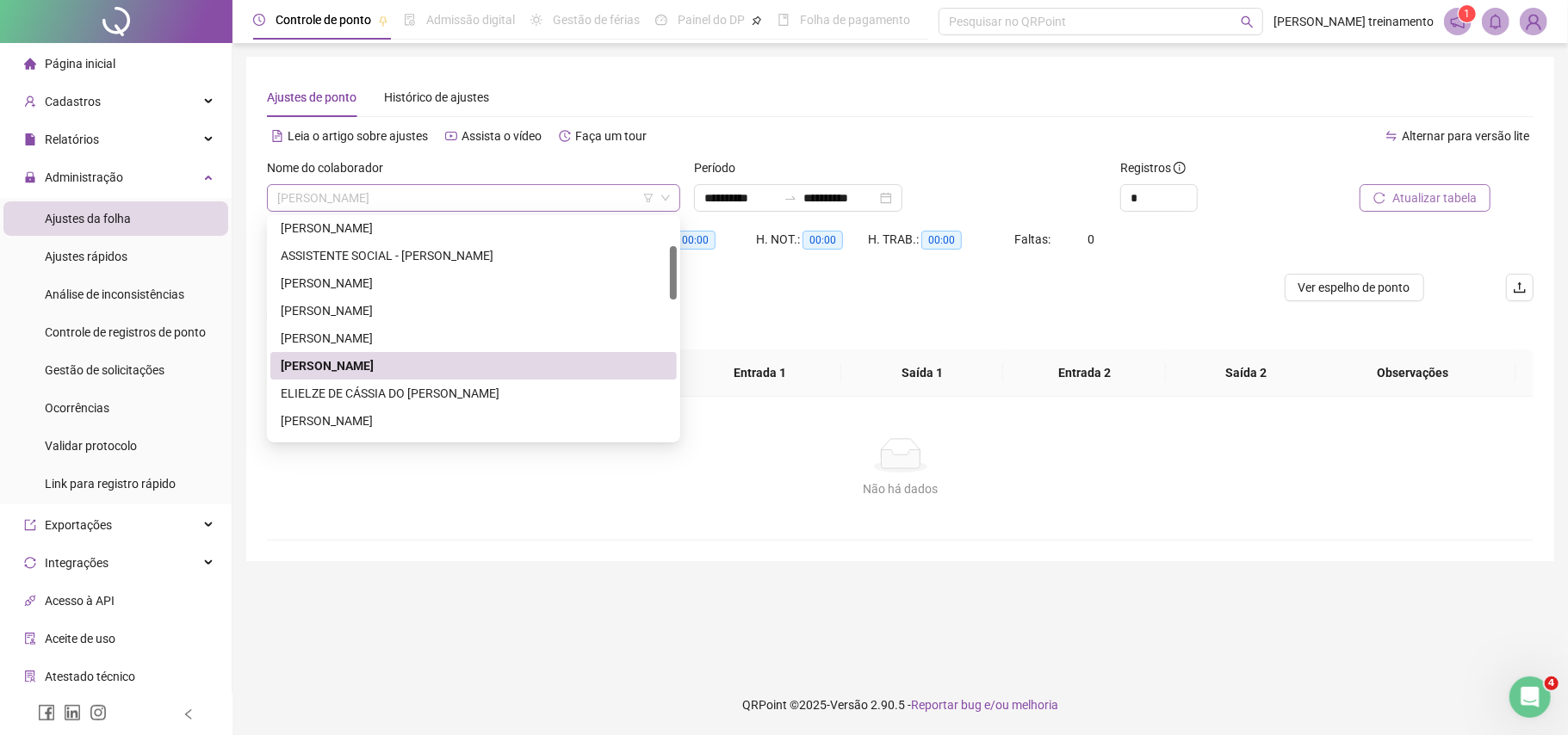
click at [567, 191] on span "[PERSON_NAME]" at bounding box center [473, 198] width 393 height 26
click at [520, 424] on div "[PERSON_NAME]" at bounding box center [474, 420] width 386 height 19
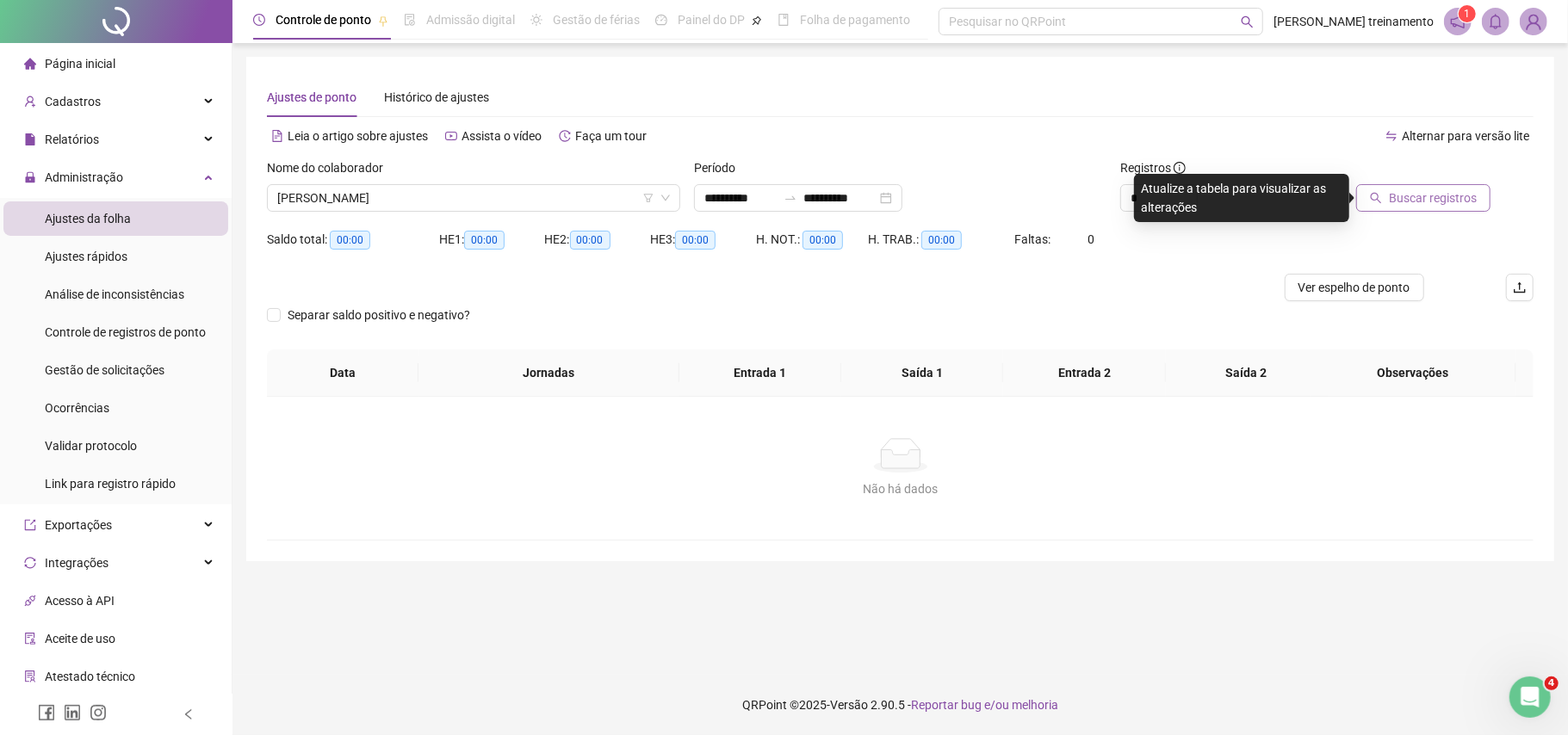
click at [1463, 197] on span "Buscar registros" at bounding box center [1432, 198] width 88 height 19
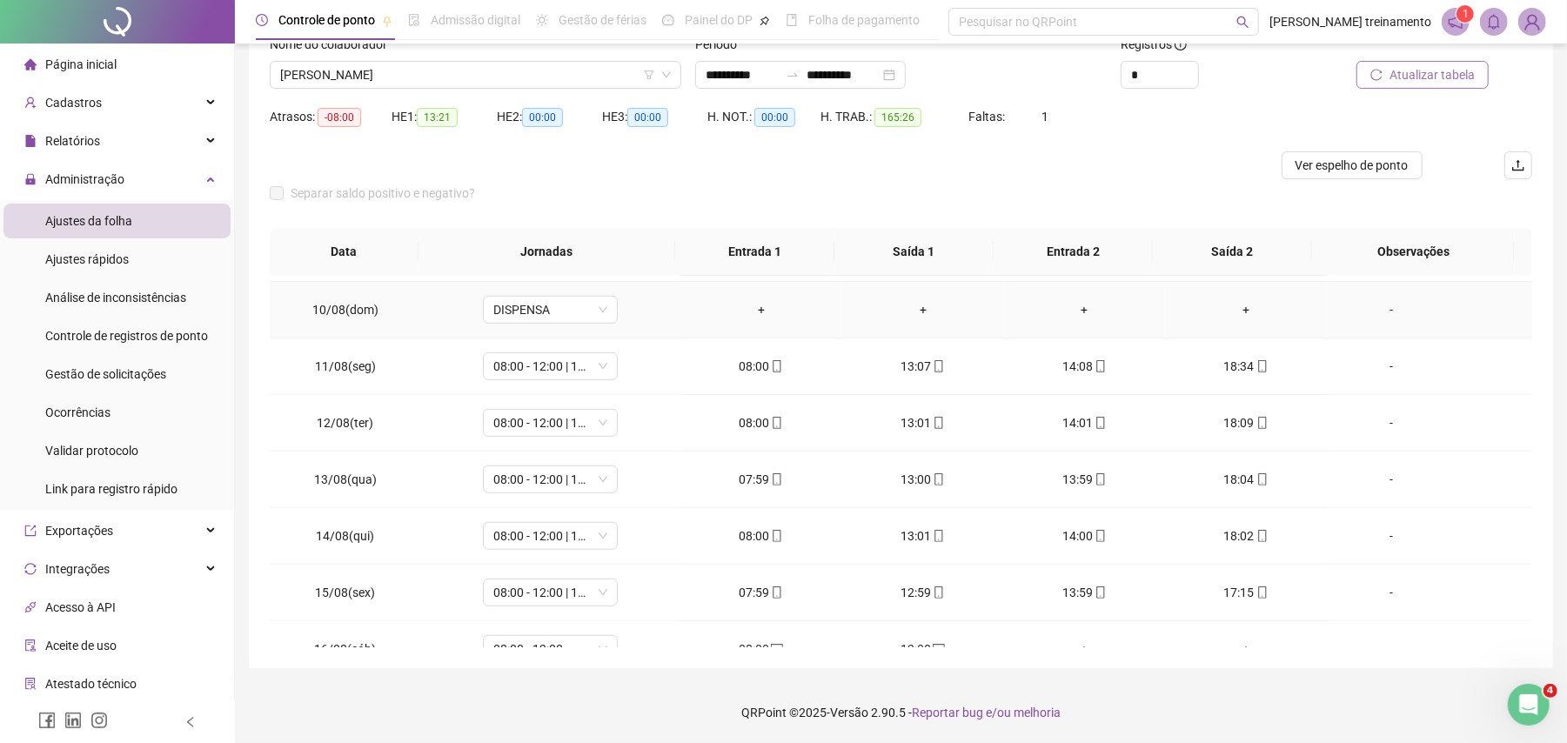
scroll to position [1049, 0]
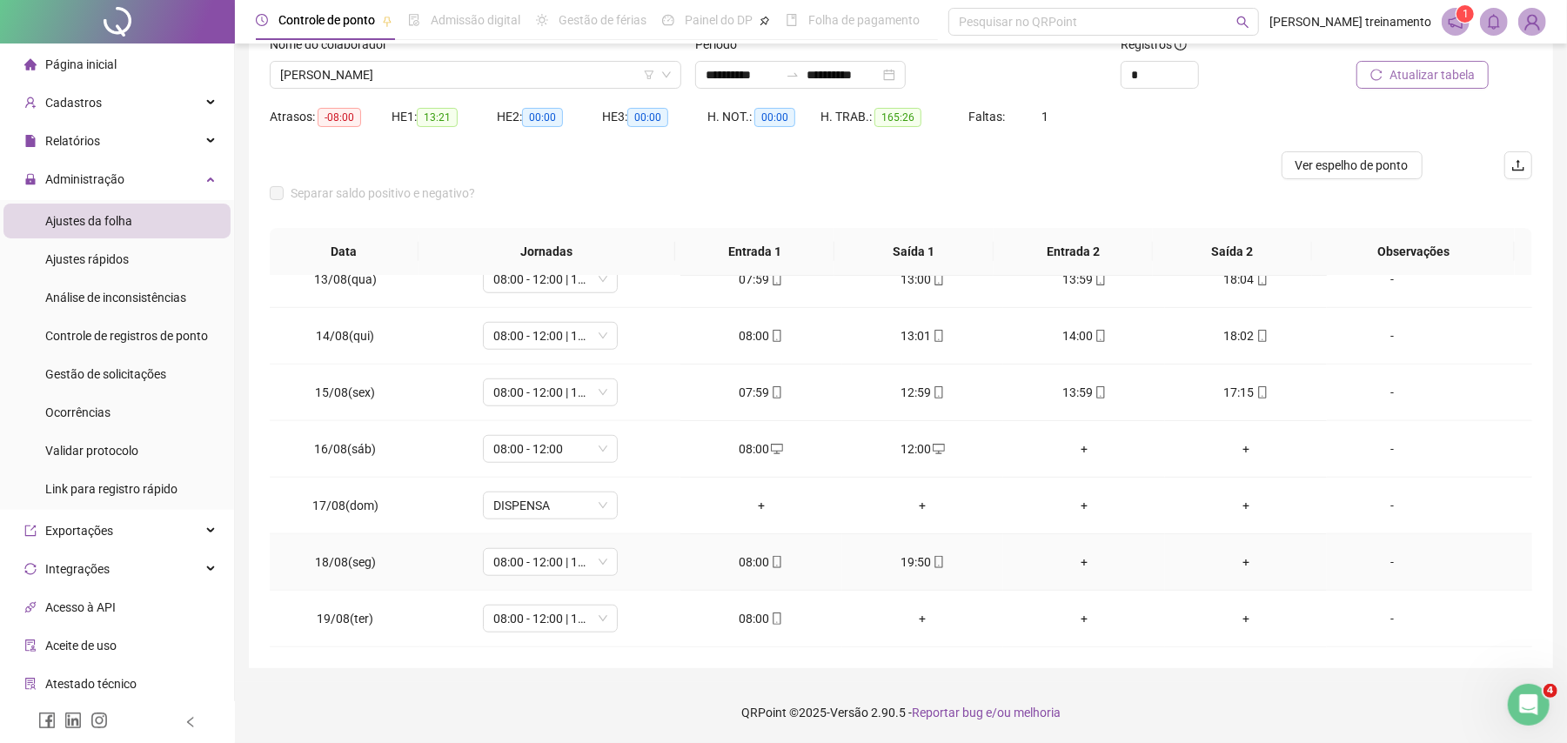
click at [1072, 560] on div "+" at bounding box center [1084, 562] width 134 height 19
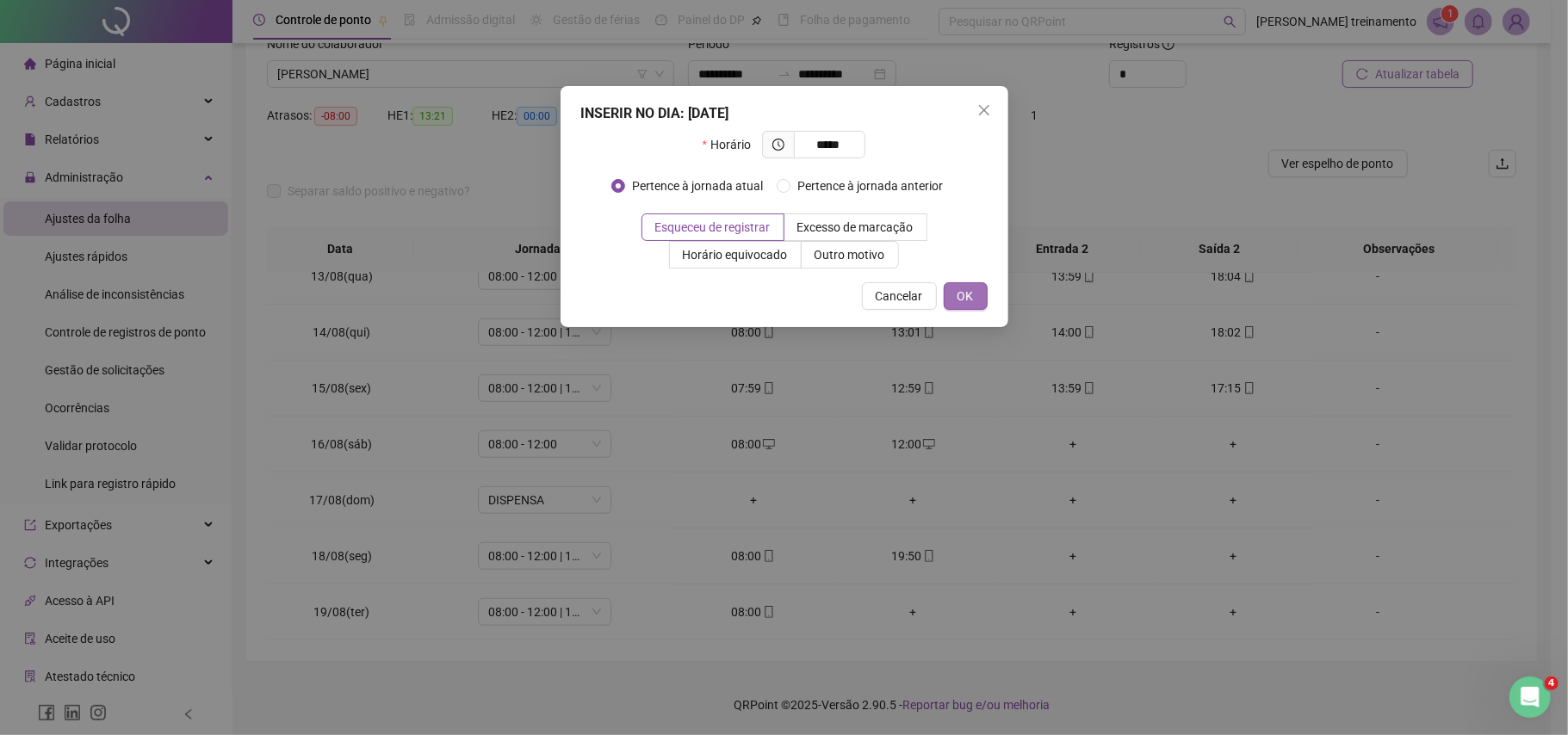
type input "*****"
click at [966, 300] on span "OK" at bounding box center [966, 296] width 17 height 19
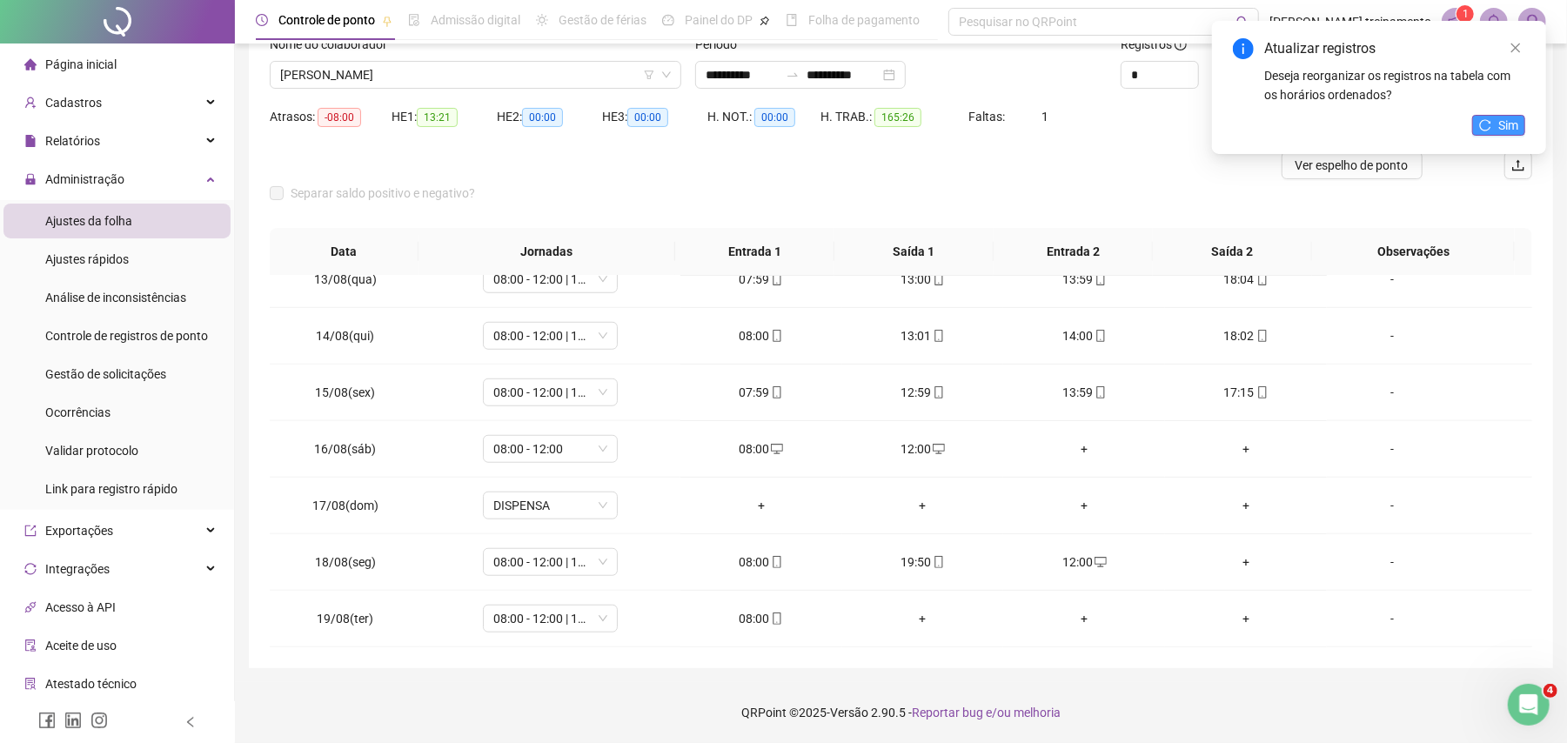
click at [1511, 124] on span "Sim" at bounding box center [1508, 125] width 20 height 19
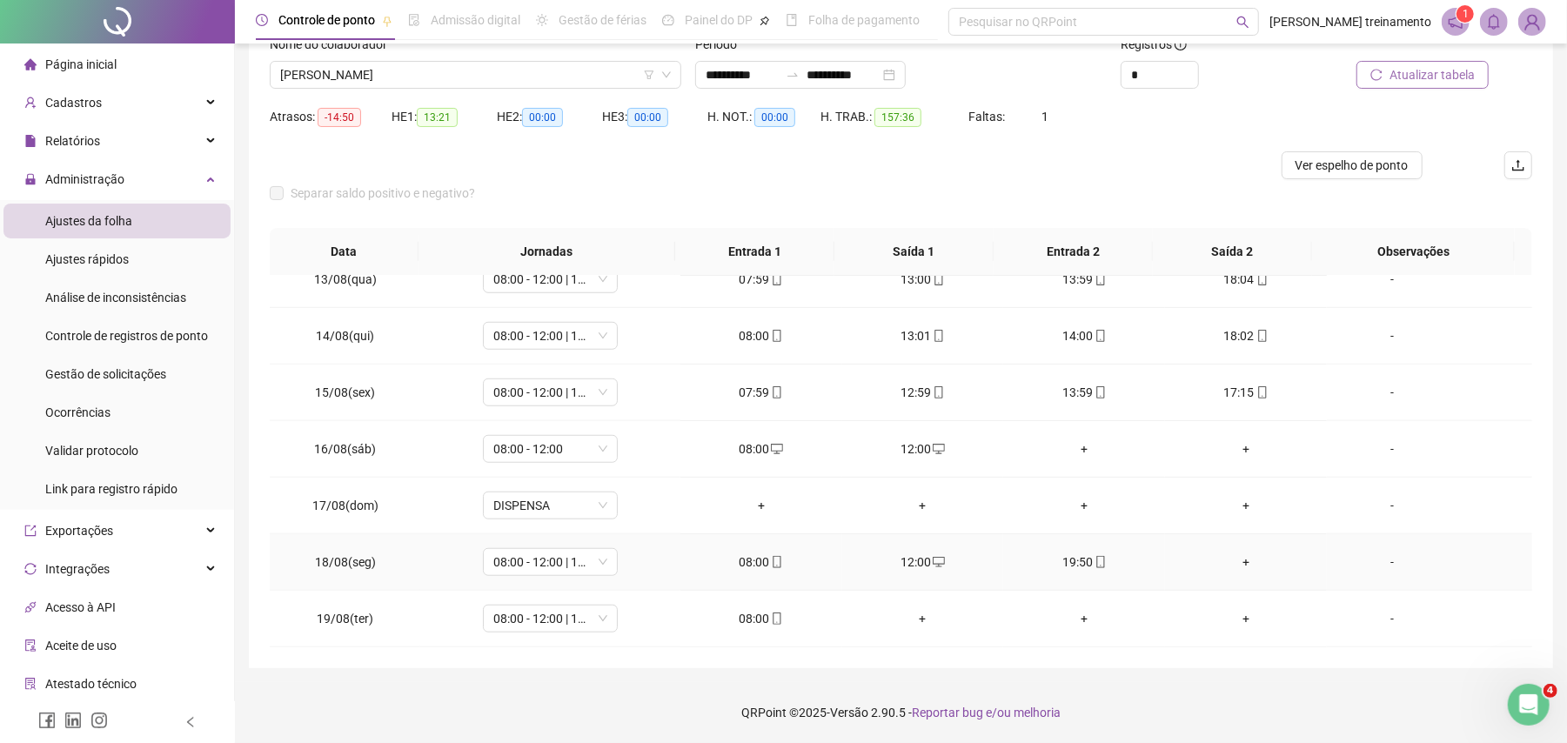
click at [1234, 559] on div "+" at bounding box center [1246, 562] width 134 height 19
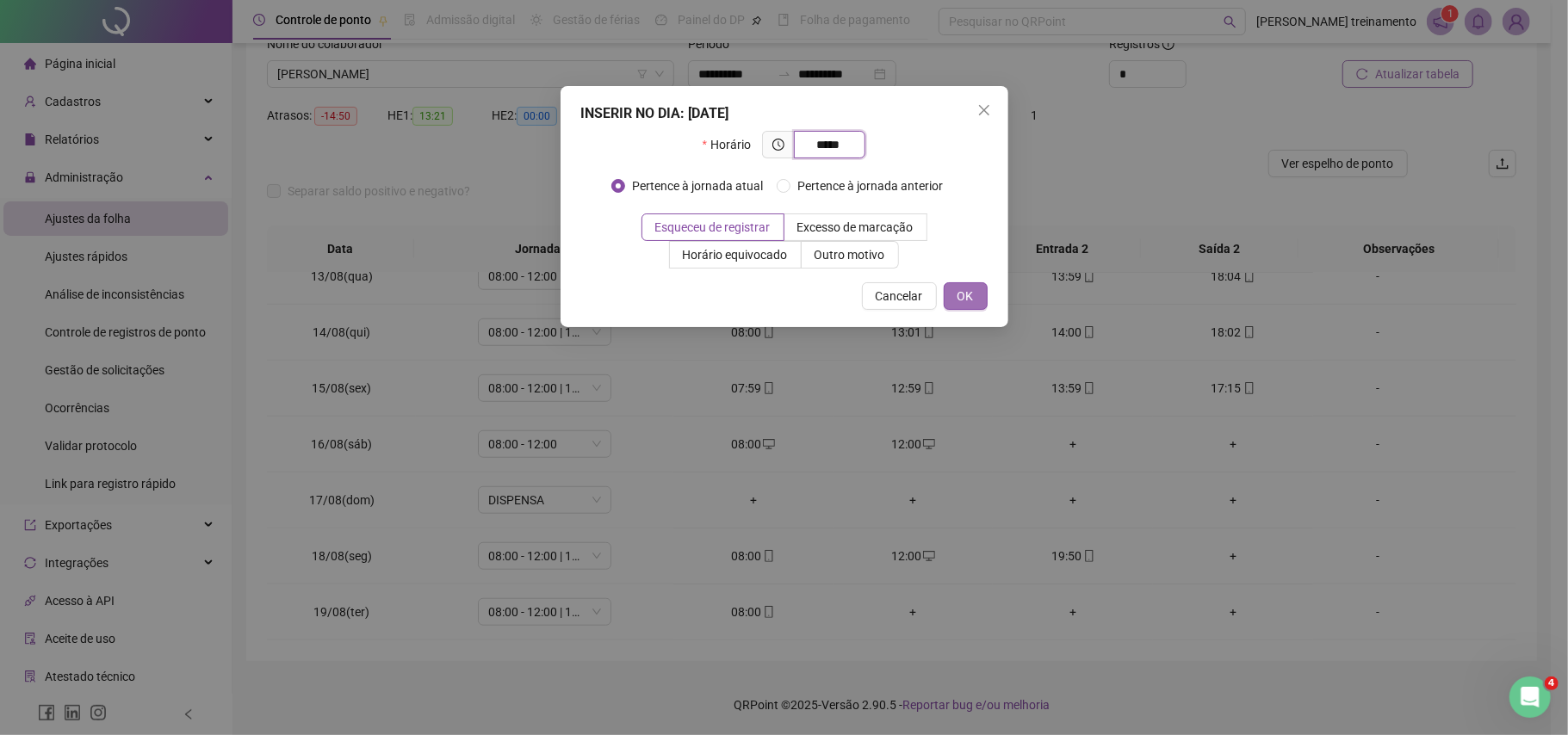
type input "*****"
click at [961, 294] on span "OK" at bounding box center [966, 296] width 17 height 19
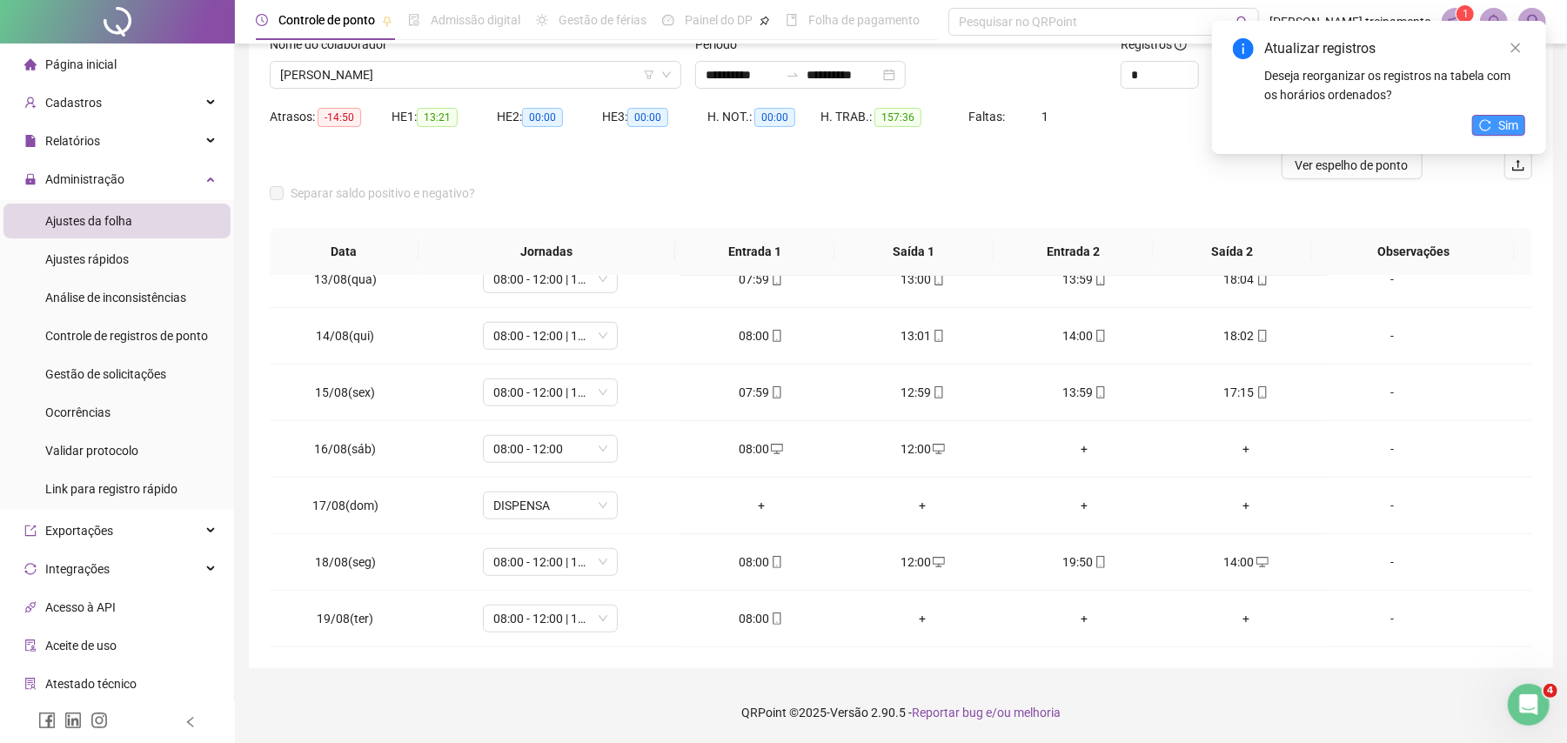
click at [1515, 129] on span "Sim" at bounding box center [1508, 125] width 20 height 19
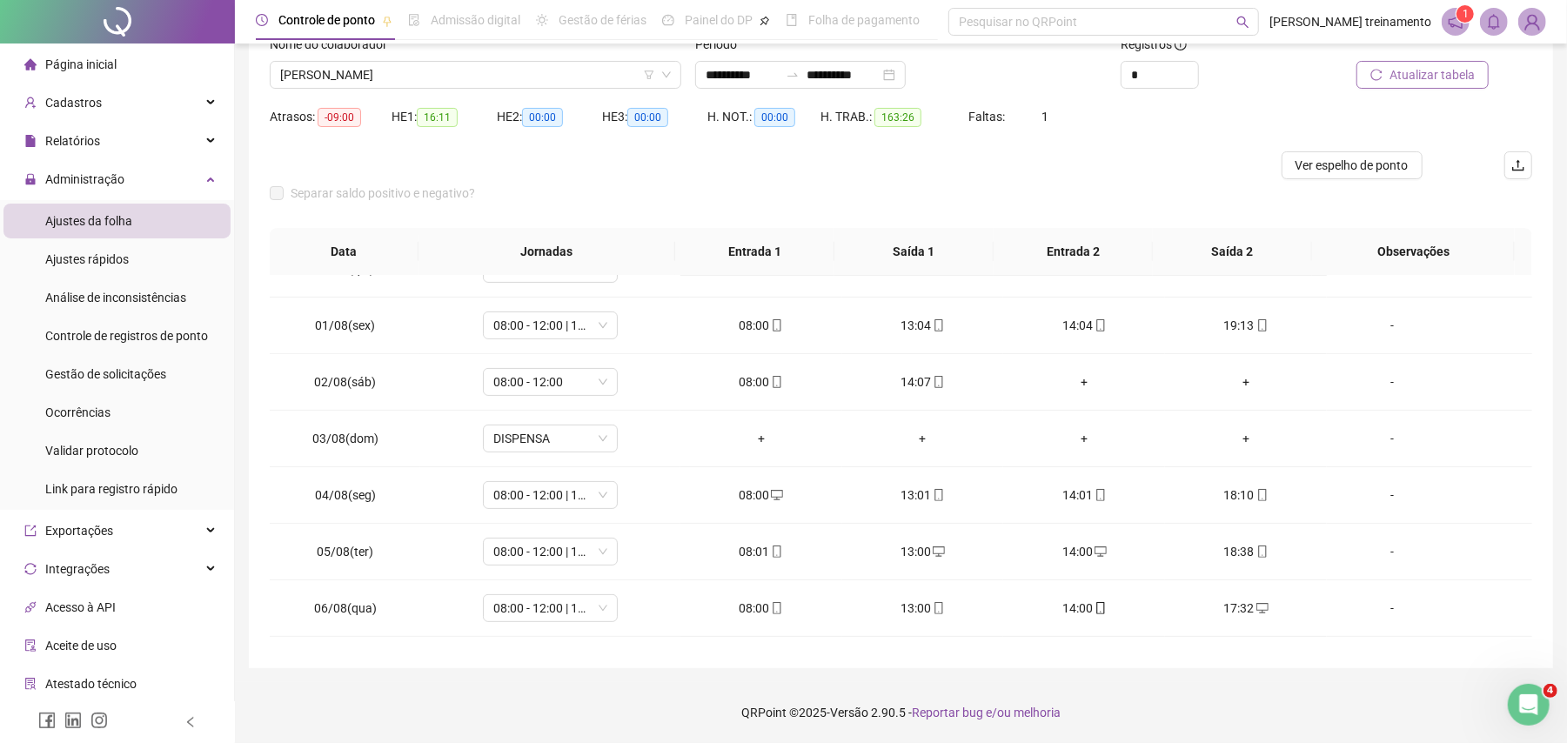
scroll to position [0, 0]
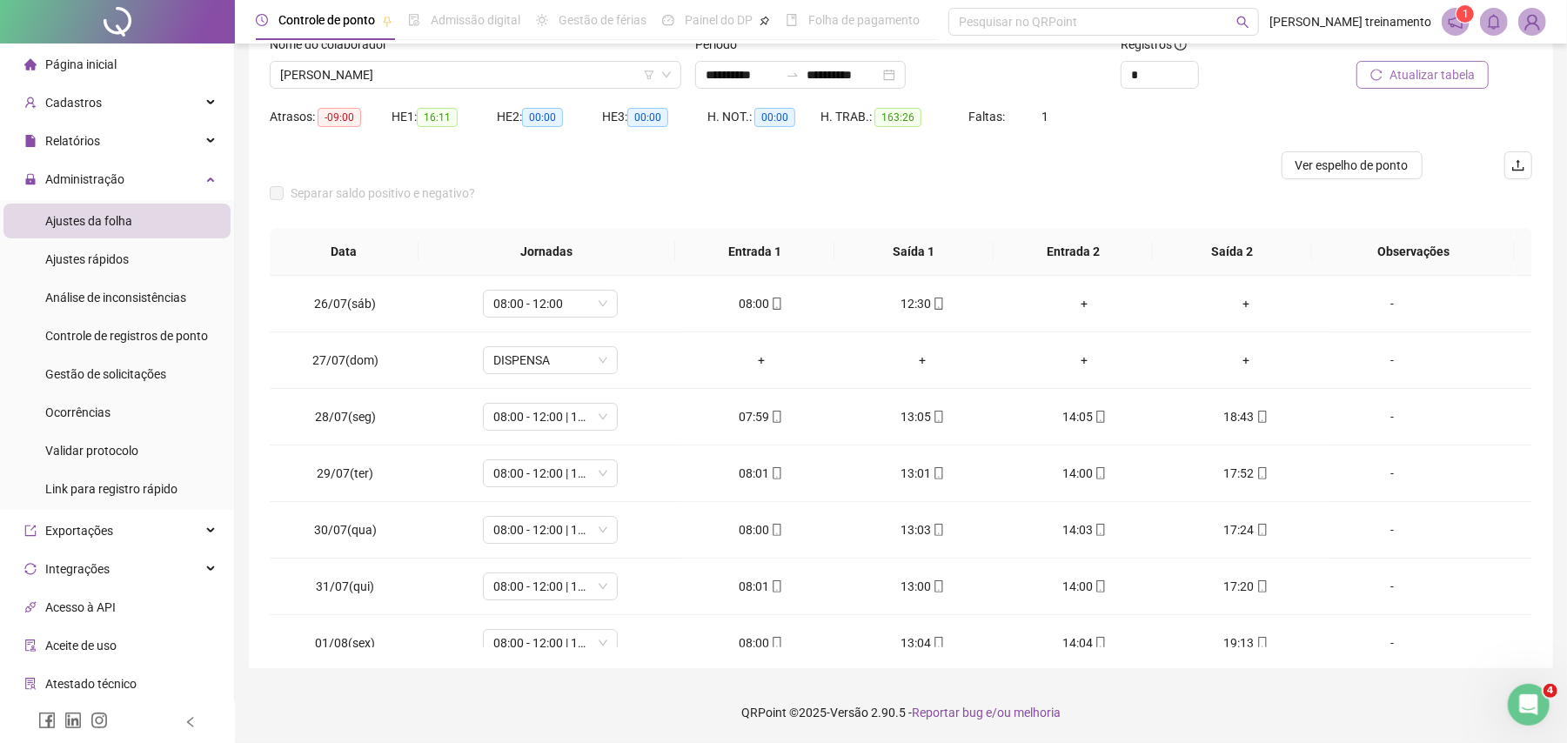
click at [1446, 68] on span "Atualizar tabela" at bounding box center [1432, 74] width 85 height 19
click at [1340, 160] on span "Ver espelho de ponto" at bounding box center [1352, 165] width 113 height 19
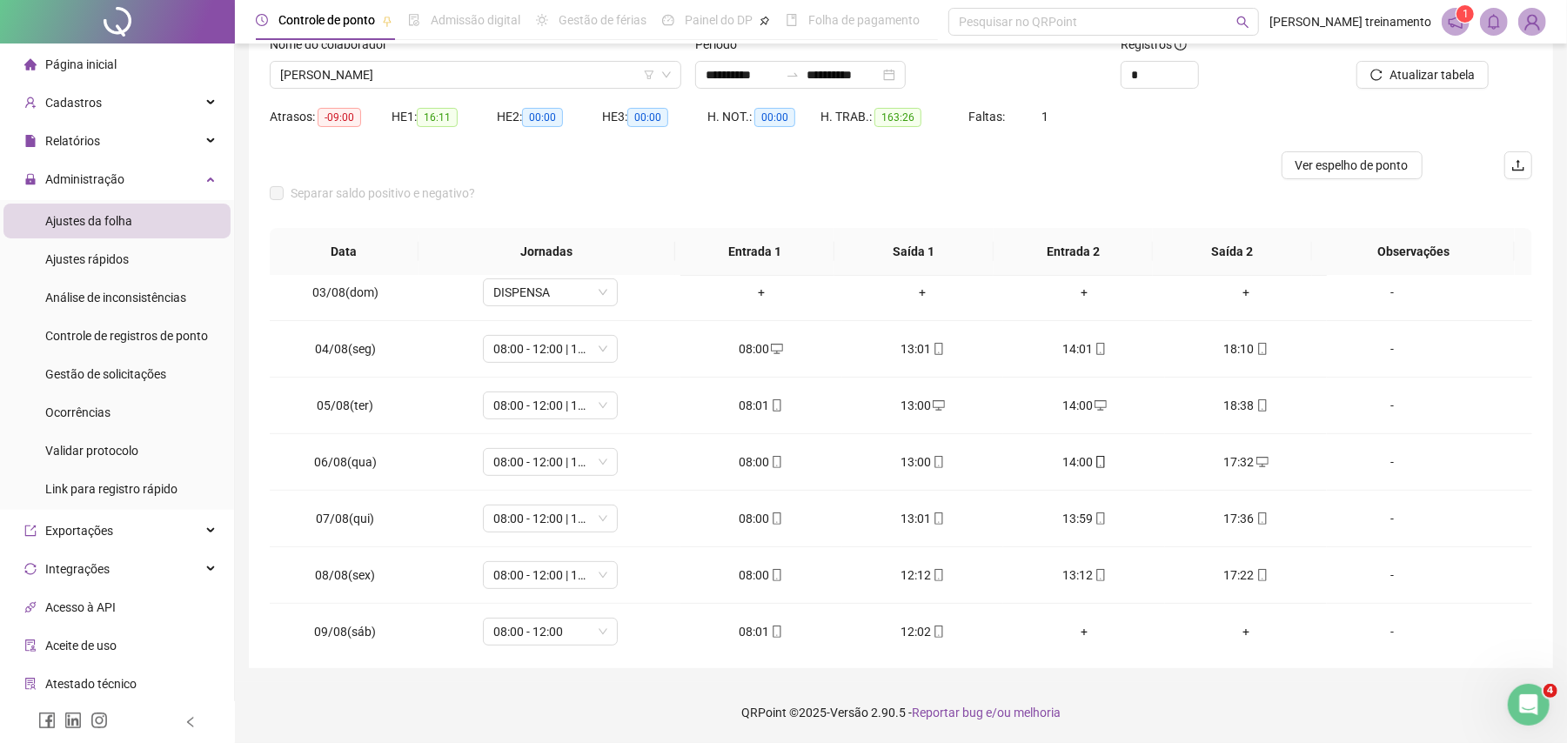
scroll to position [1049, 0]
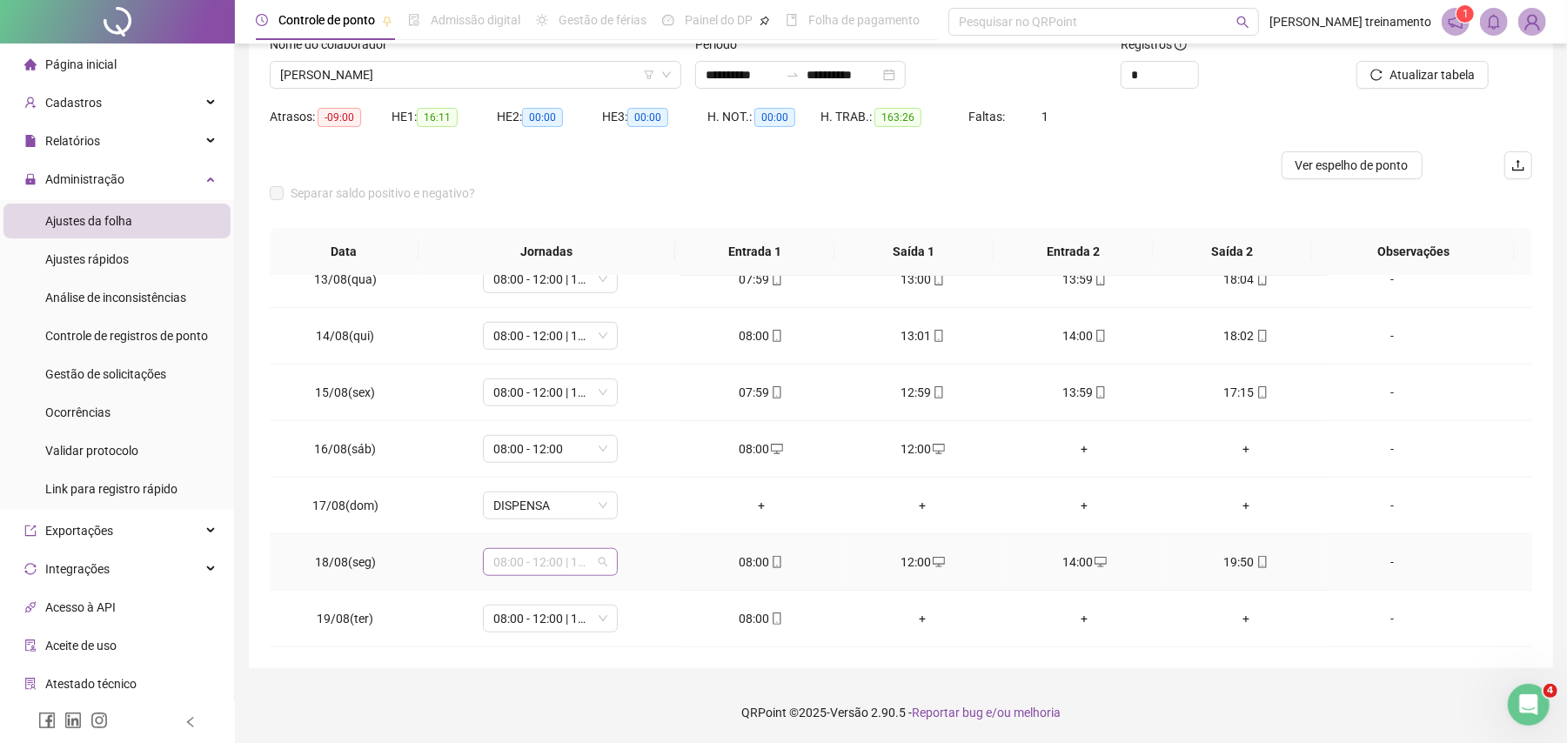
click at [565, 566] on span "08:00 - 12:00 | 13:00 - 17:00" at bounding box center [550, 562] width 114 height 26
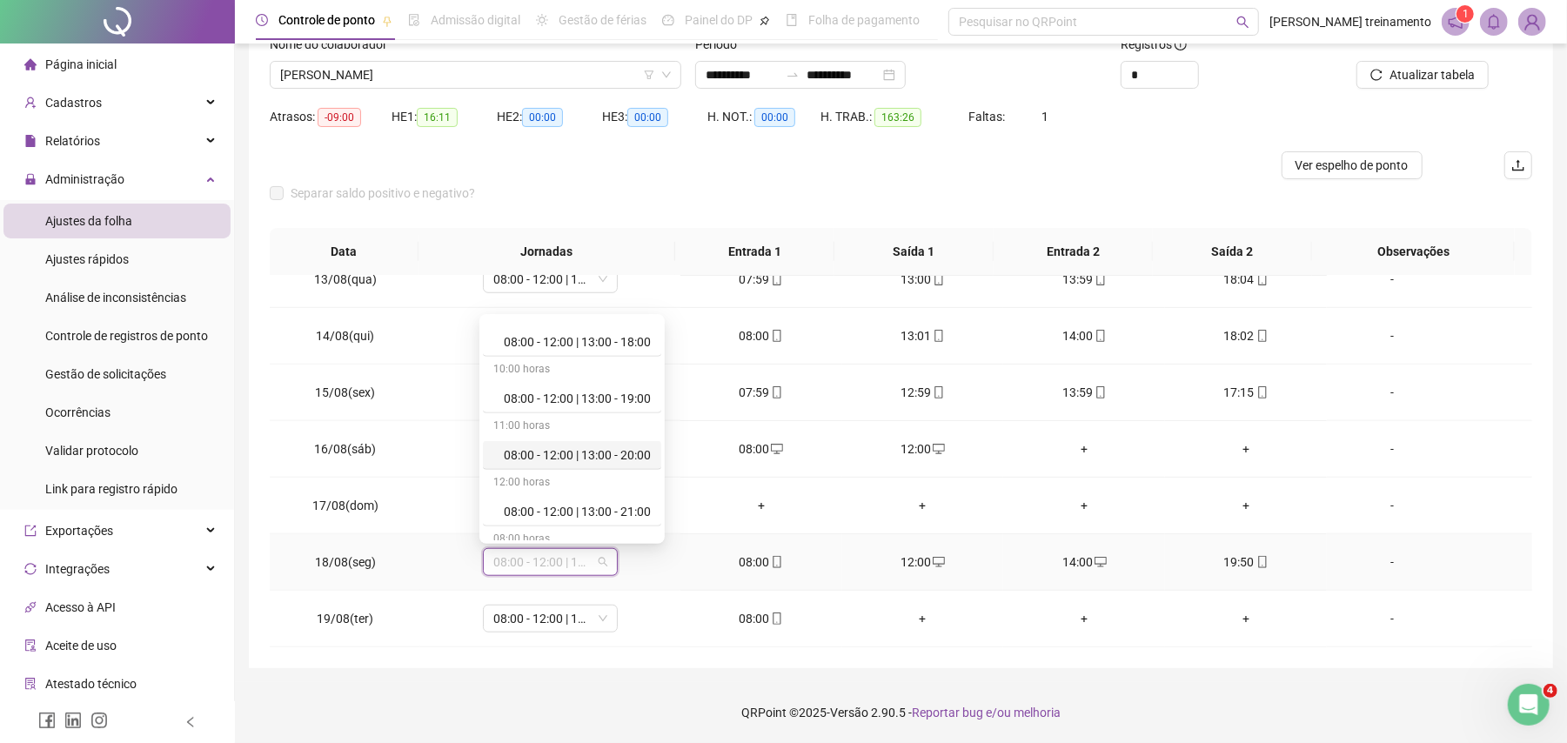
scroll to position [812, 0]
click at [588, 453] on div "08:00 - 12:00 | 14:00 - 18:00" at bounding box center [577, 452] width 147 height 19
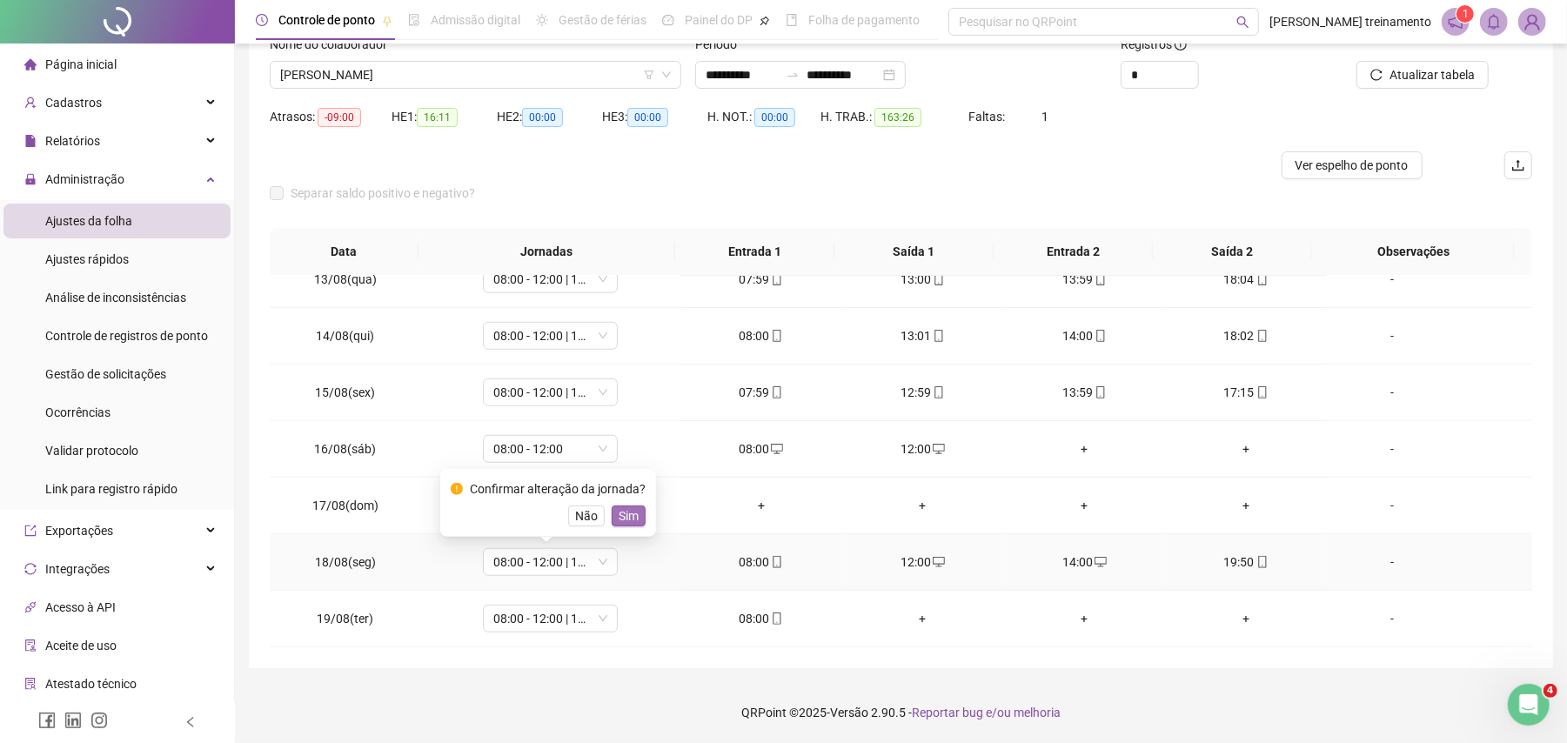
click at [624, 517] on span "Sim" at bounding box center [629, 515] width 20 height 19
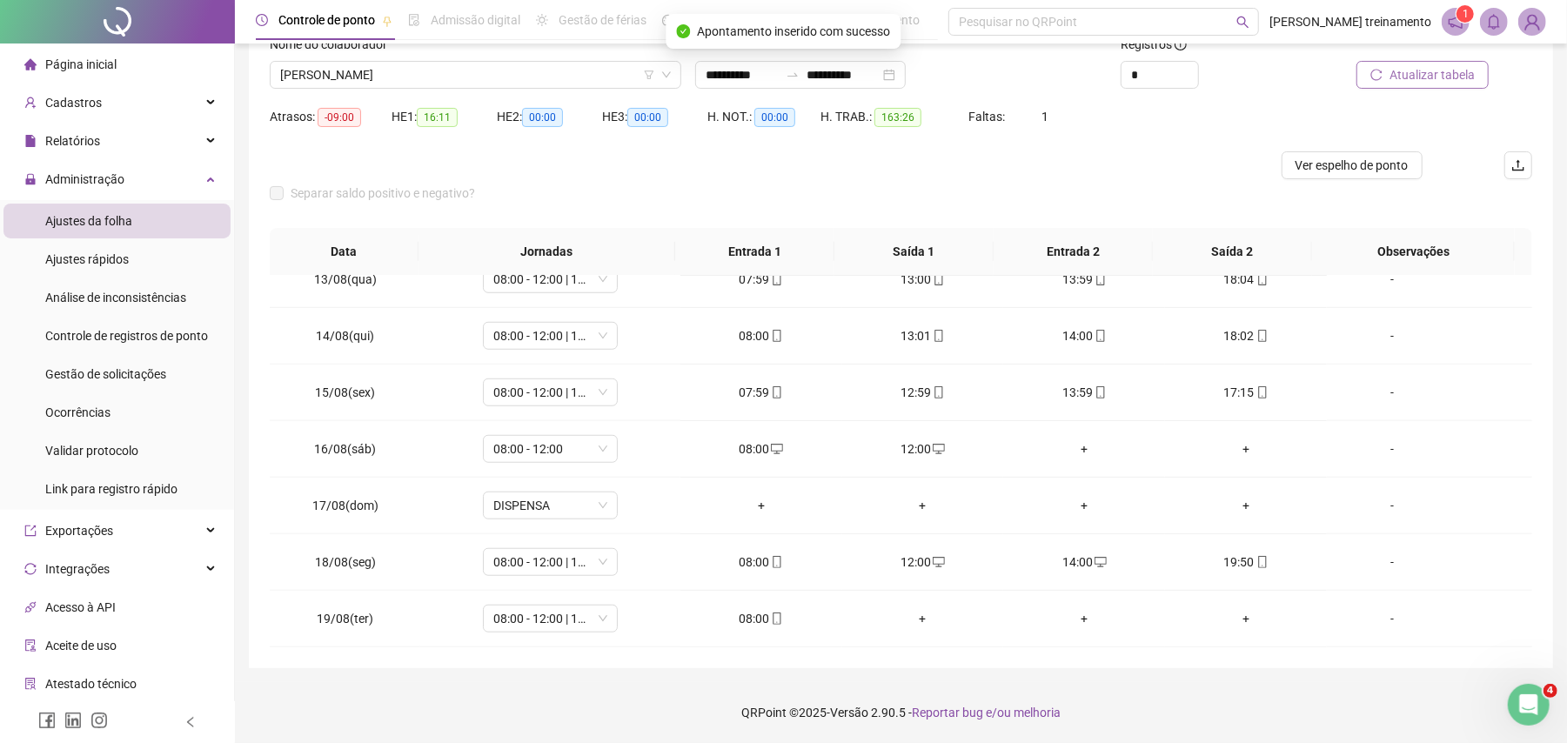
click at [1414, 81] on span "Atualizar tabela" at bounding box center [1432, 74] width 85 height 19
click at [565, 568] on span "08:00 - 12:00 | 14:00 - 18:00" at bounding box center [550, 562] width 114 height 26
click at [693, 575] on td "08:00" at bounding box center [761, 562] width 162 height 57
click at [1378, 169] on span "Ver espelho de ponto" at bounding box center [1352, 165] width 113 height 19
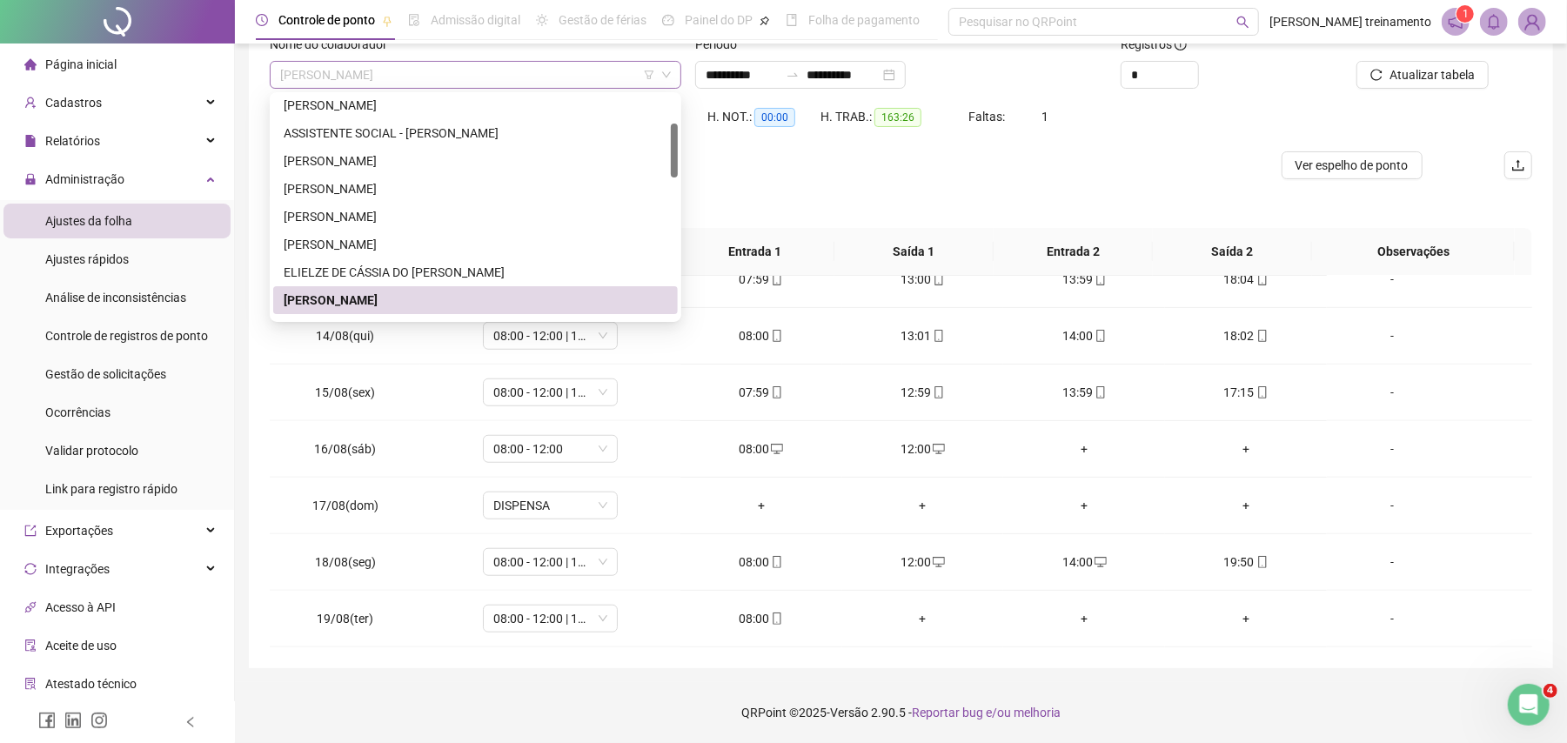
click at [557, 75] on span "[PERSON_NAME]" at bounding box center [475, 75] width 391 height 26
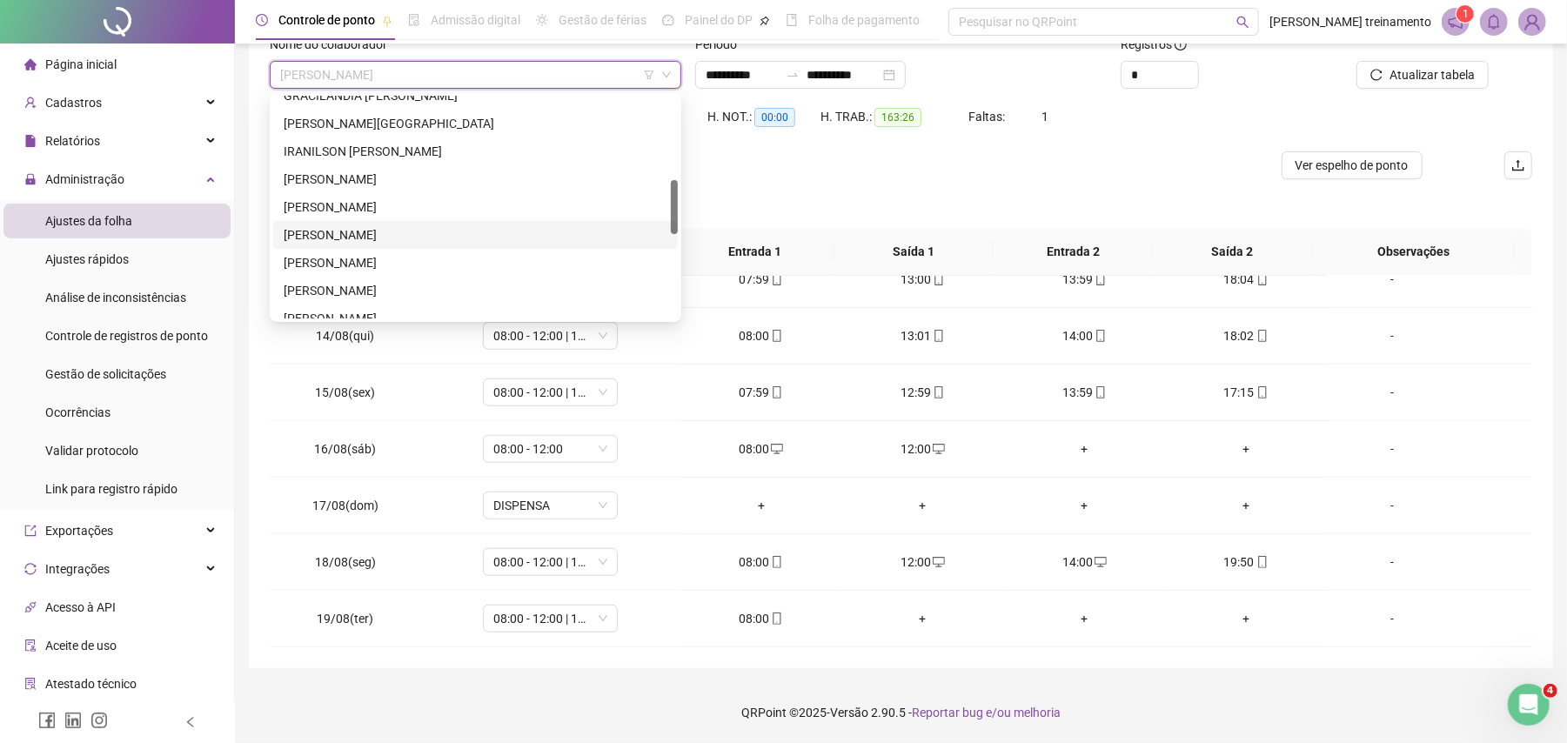
scroll to position [231, 0]
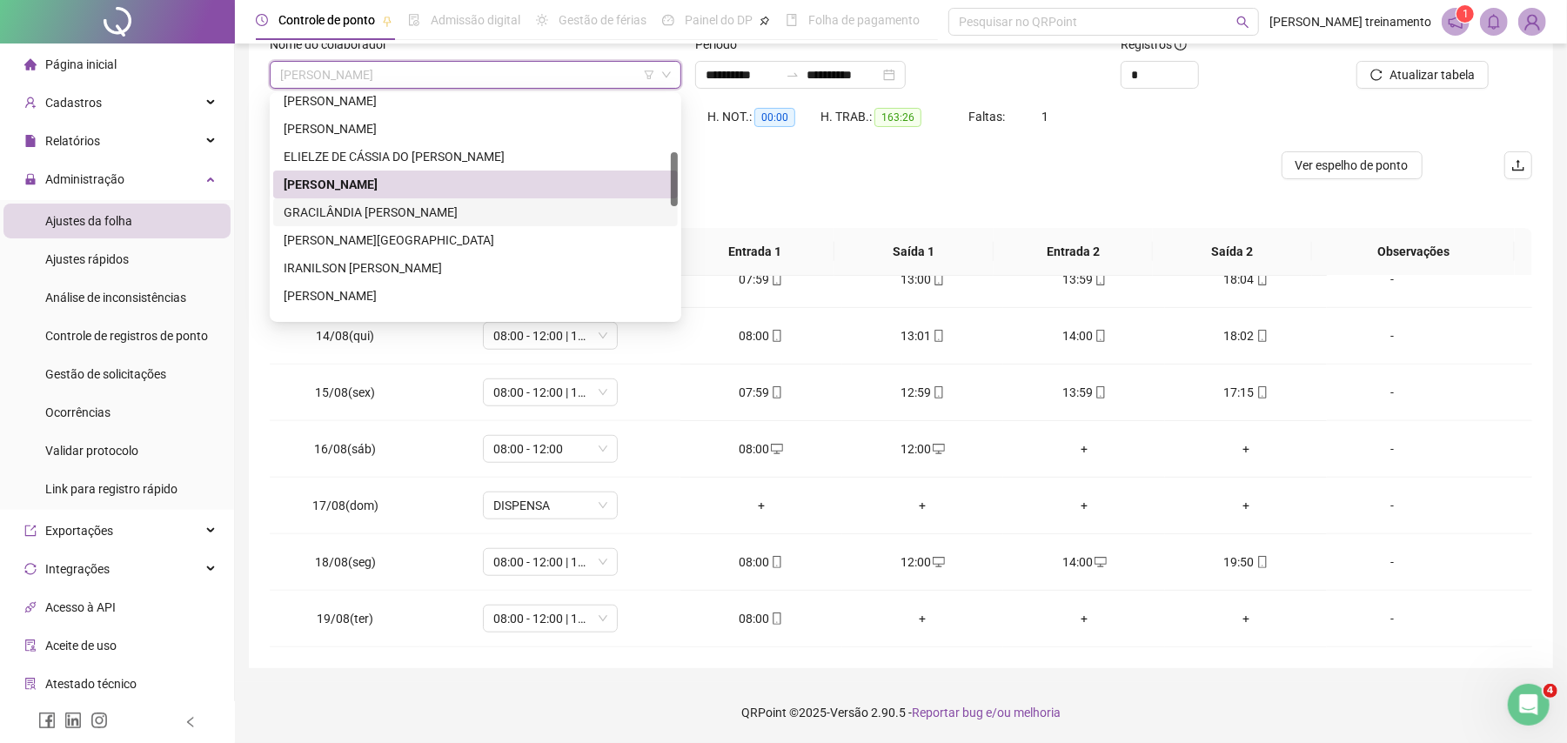
click at [580, 213] on div "GRACILÂNDIA [PERSON_NAME]" at bounding box center [476, 212] width 384 height 19
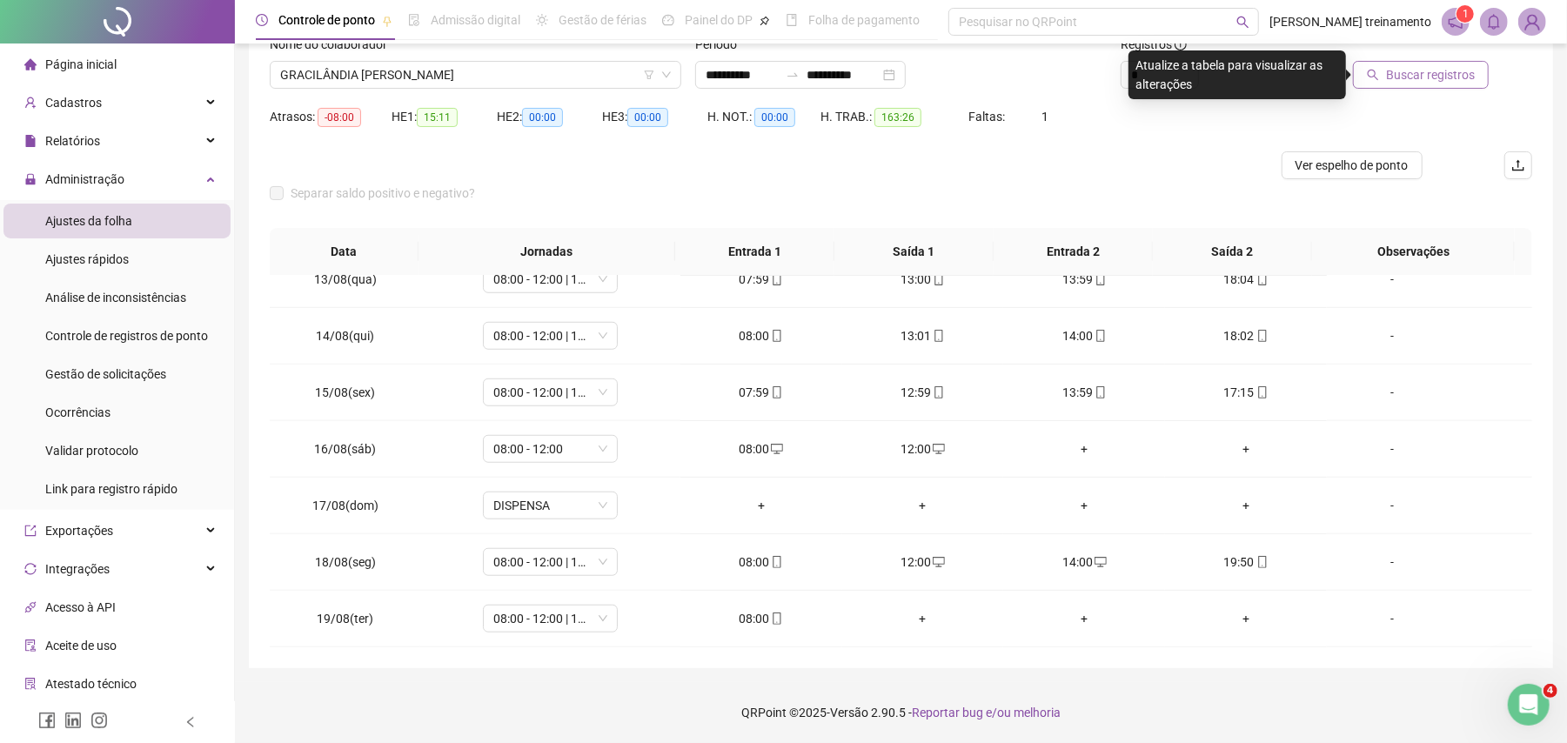
click at [1422, 78] on span "Buscar registros" at bounding box center [1430, 74] width 89 height 19
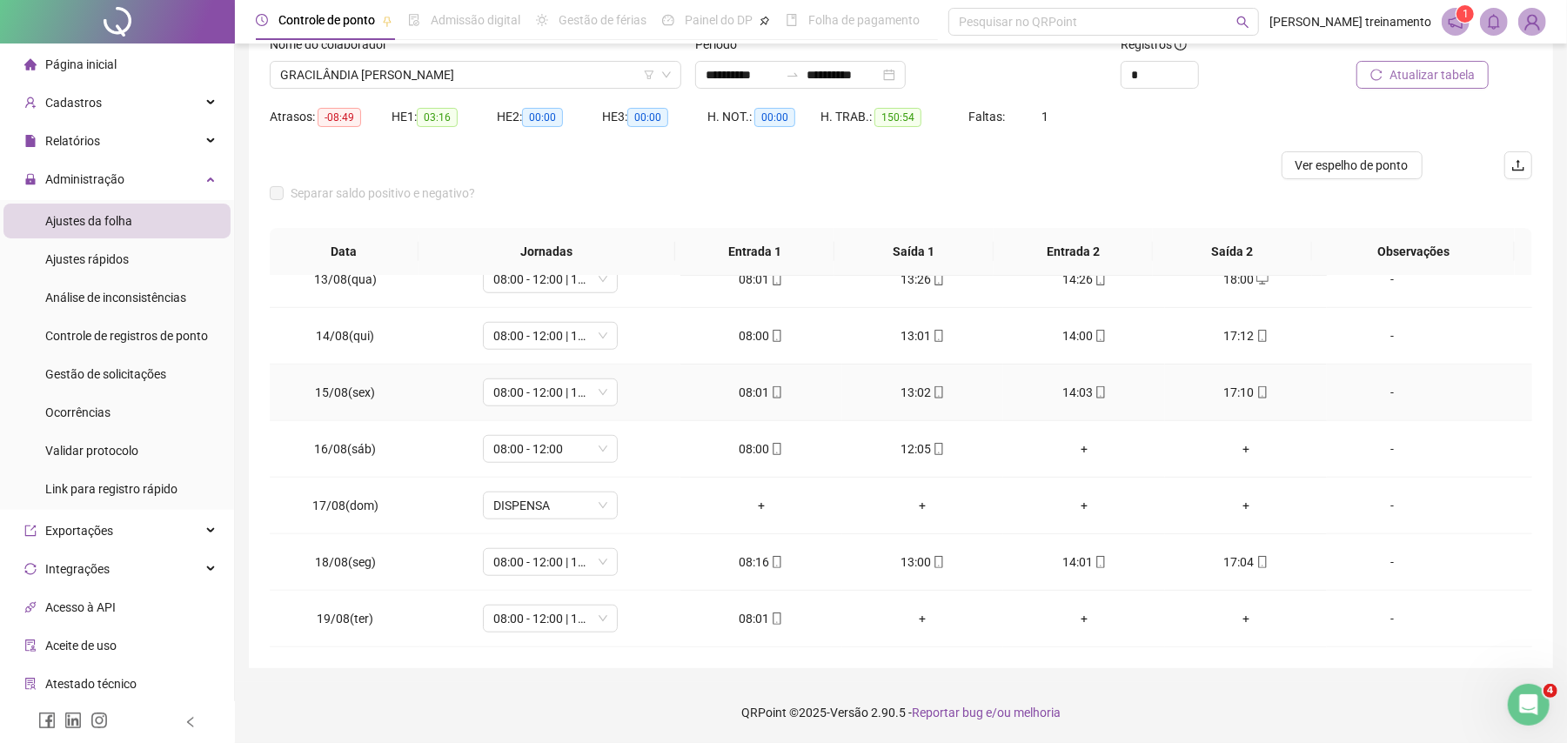
scroll to position [1049, 0]
click at [1369, 158] on span "Ver espelho de ponto" at bounding box center [1352, 165] width 113 height 19
click at [530, 66] on span "GRACILÂNDIA [PERSON_NAME]" at bounding box center [475, 75] width 391 height 26
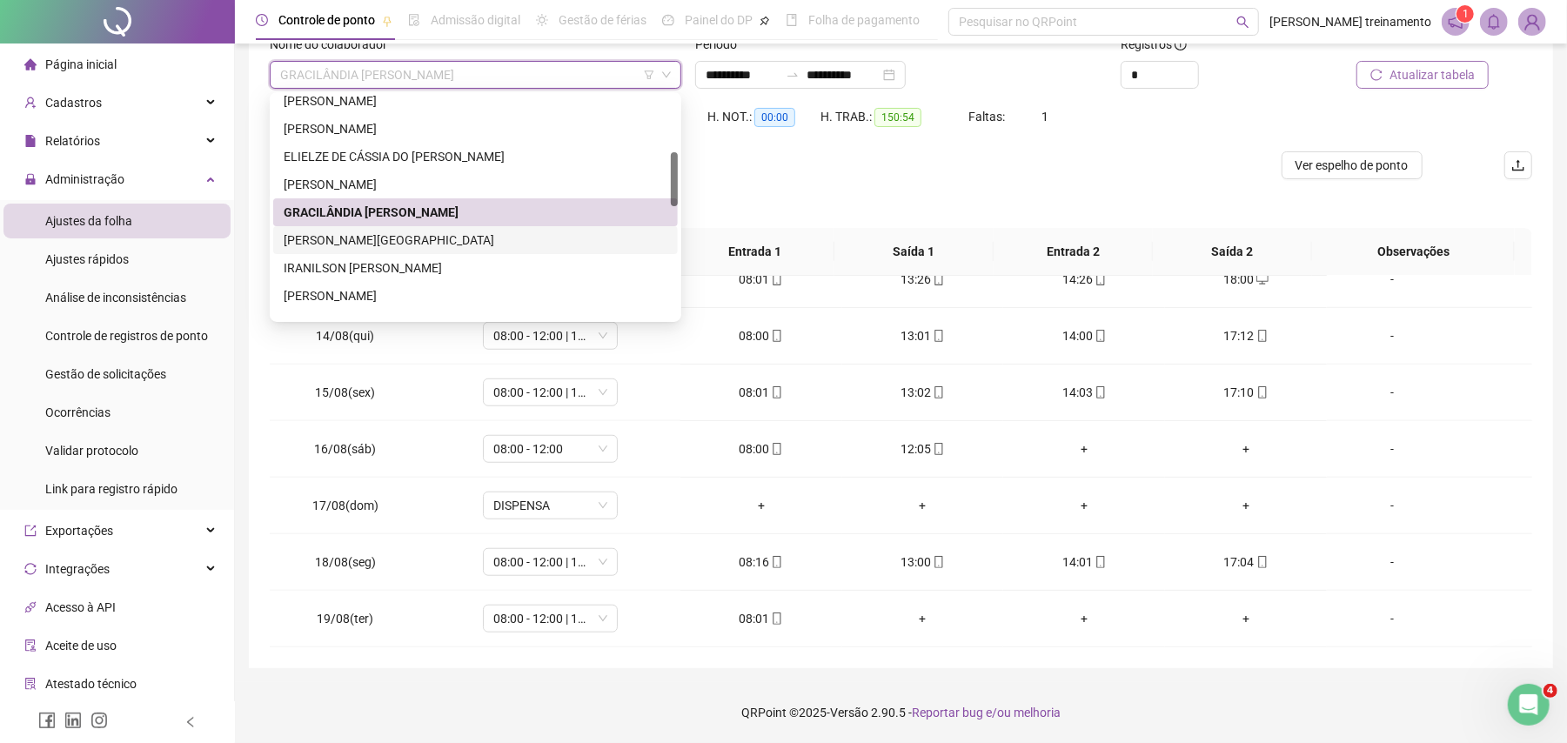
drag, startPoint x: 530, startPoint y: 241, endPoint x: 1136, endPoint y: 272, distance: 607.3
click at [533, 245] on div "[PERSON_NAME][GEOGRAPHIC_DATA]" at bounding box center [476, 240] width 384 height 19
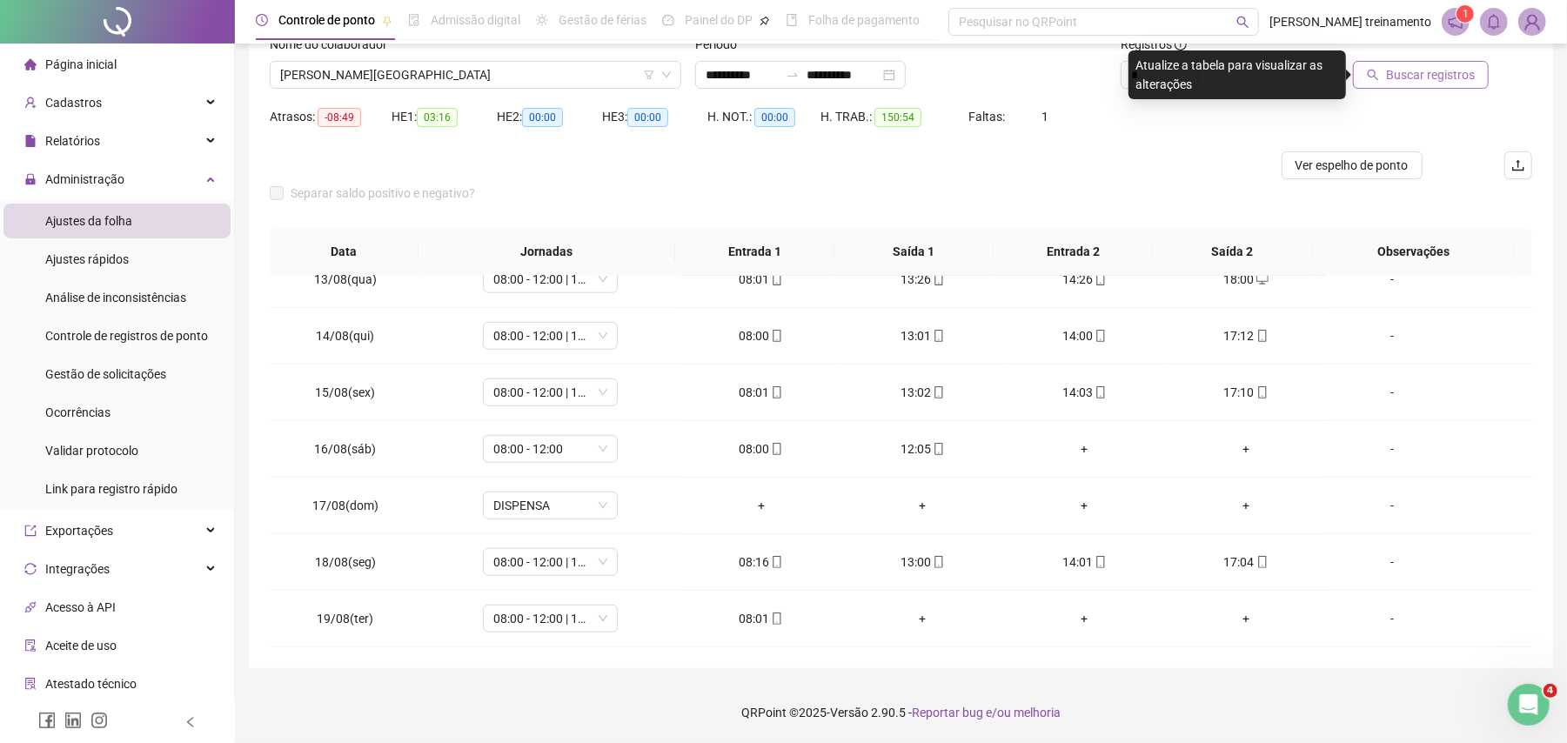
click at [1434, 74] on span "Buscar registros" at bounding box center [1430, 74] width 89 height 19
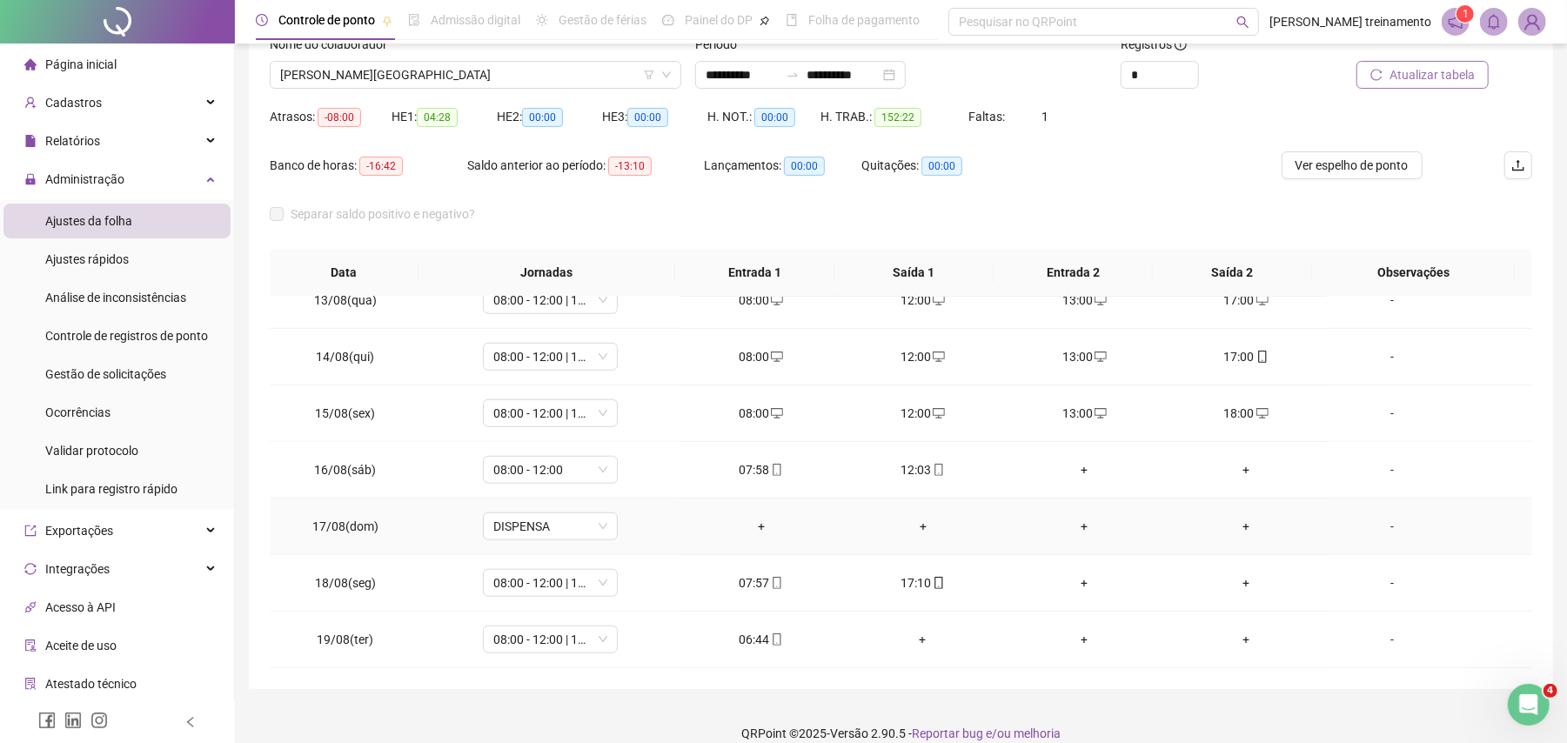
scroll to position [146, 0]
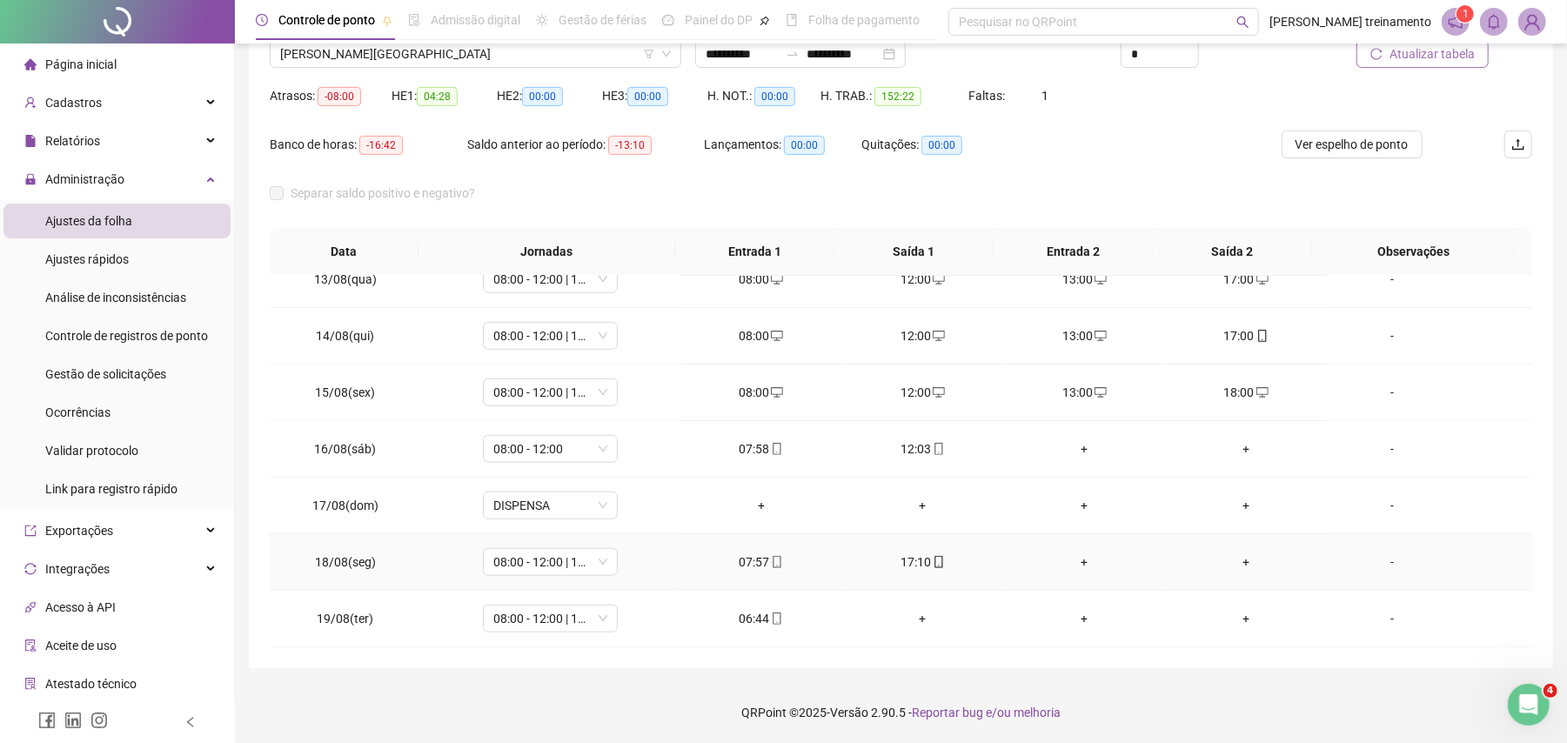
click at [1072, 562] on div "+" at bounding box center [1084, 562] width 134 height 19
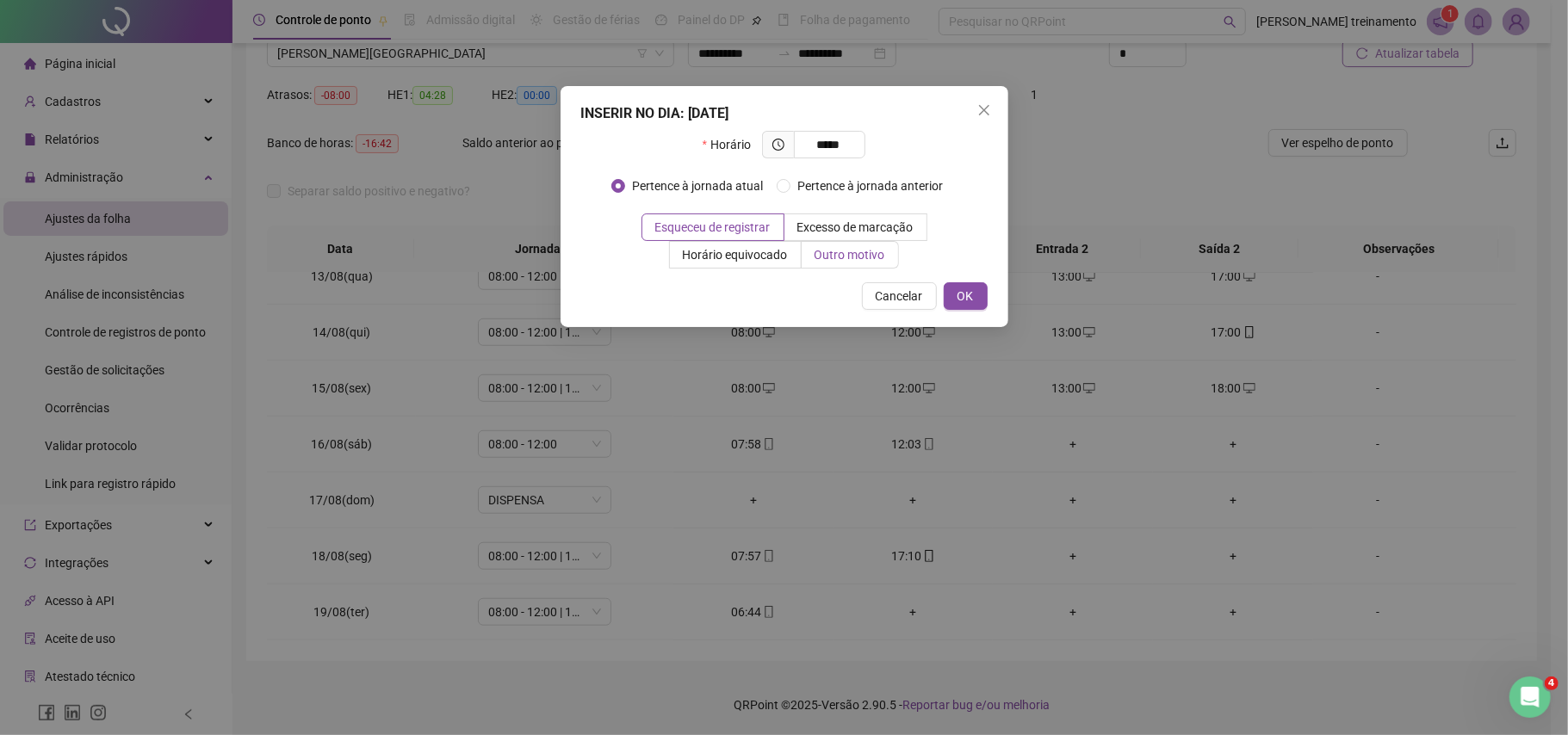
type input "*****"
click at [859, 255] on span "Outro motivo" at bounding box center [849, 255] width 70 height 14
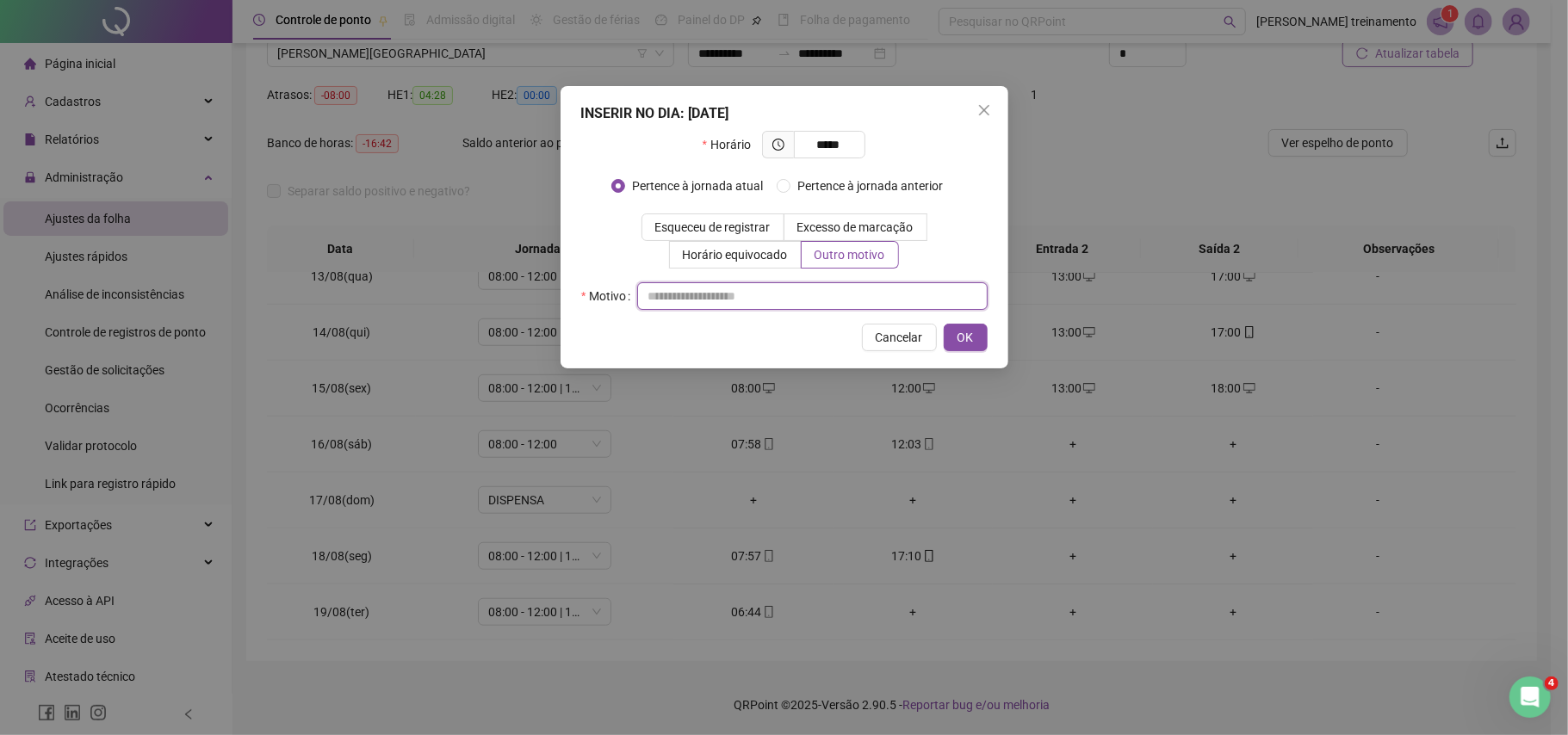
click at [677, 304] on input "text" at bounding box center [812, 296] width 350 height 28
type input "**********"
click at [961, 339] on span "OK" at bounding box center [966, 337] width 17 height 19
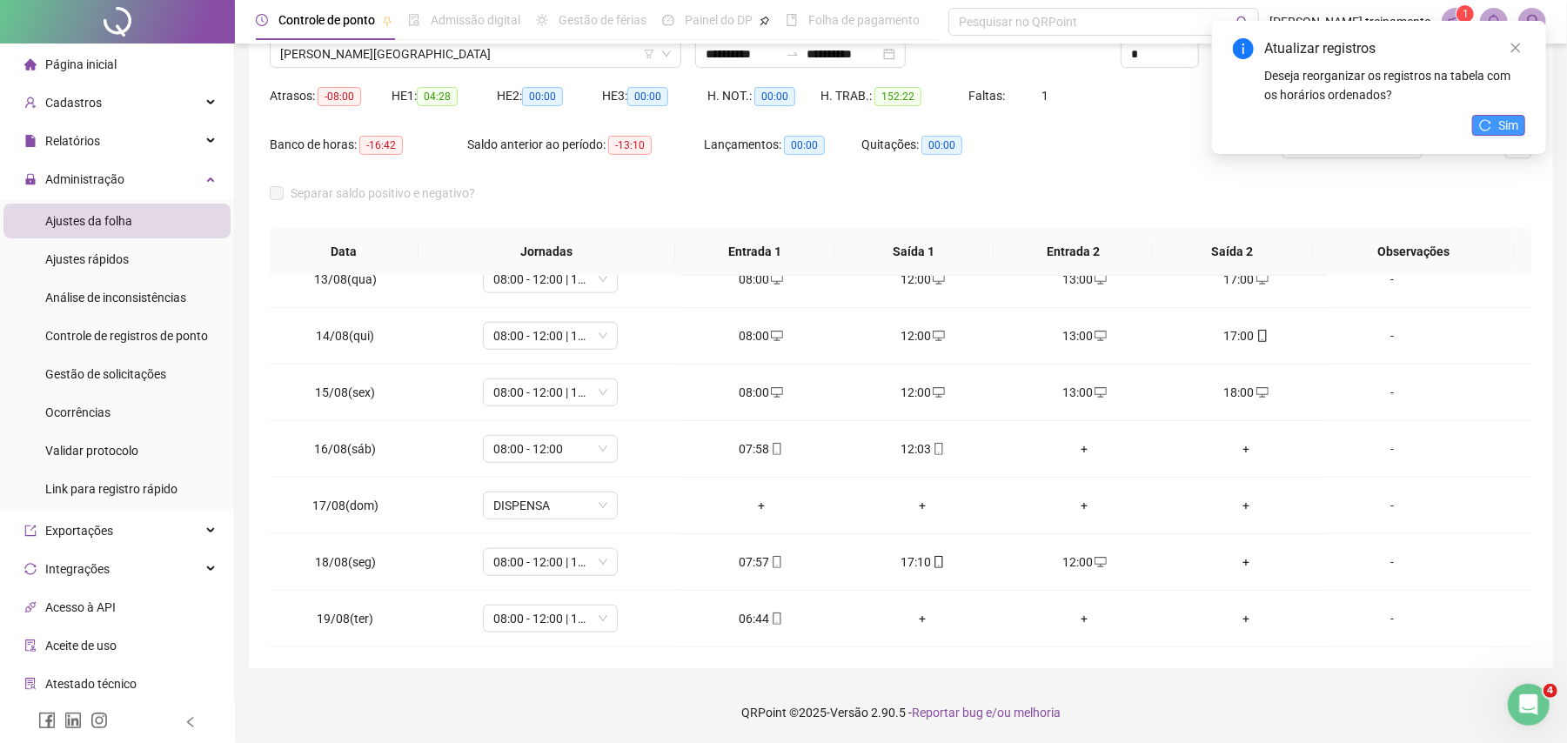
click at [1505, 126] on span "Sim" at bounding box center [1508, 125] width 20 height 19
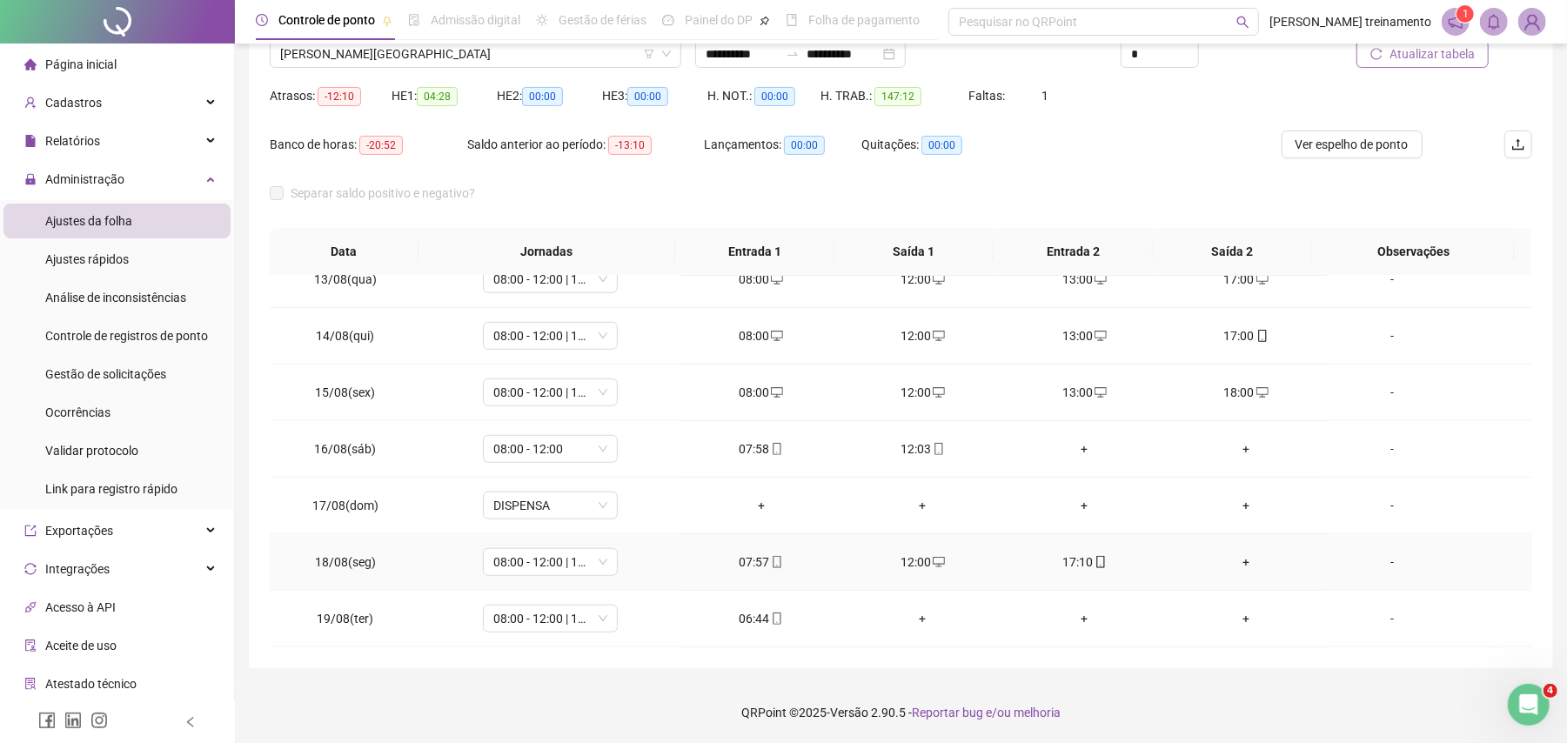
click at [1234, 560] on div "+" at bounding box center [1246, 562] width 134 height 19
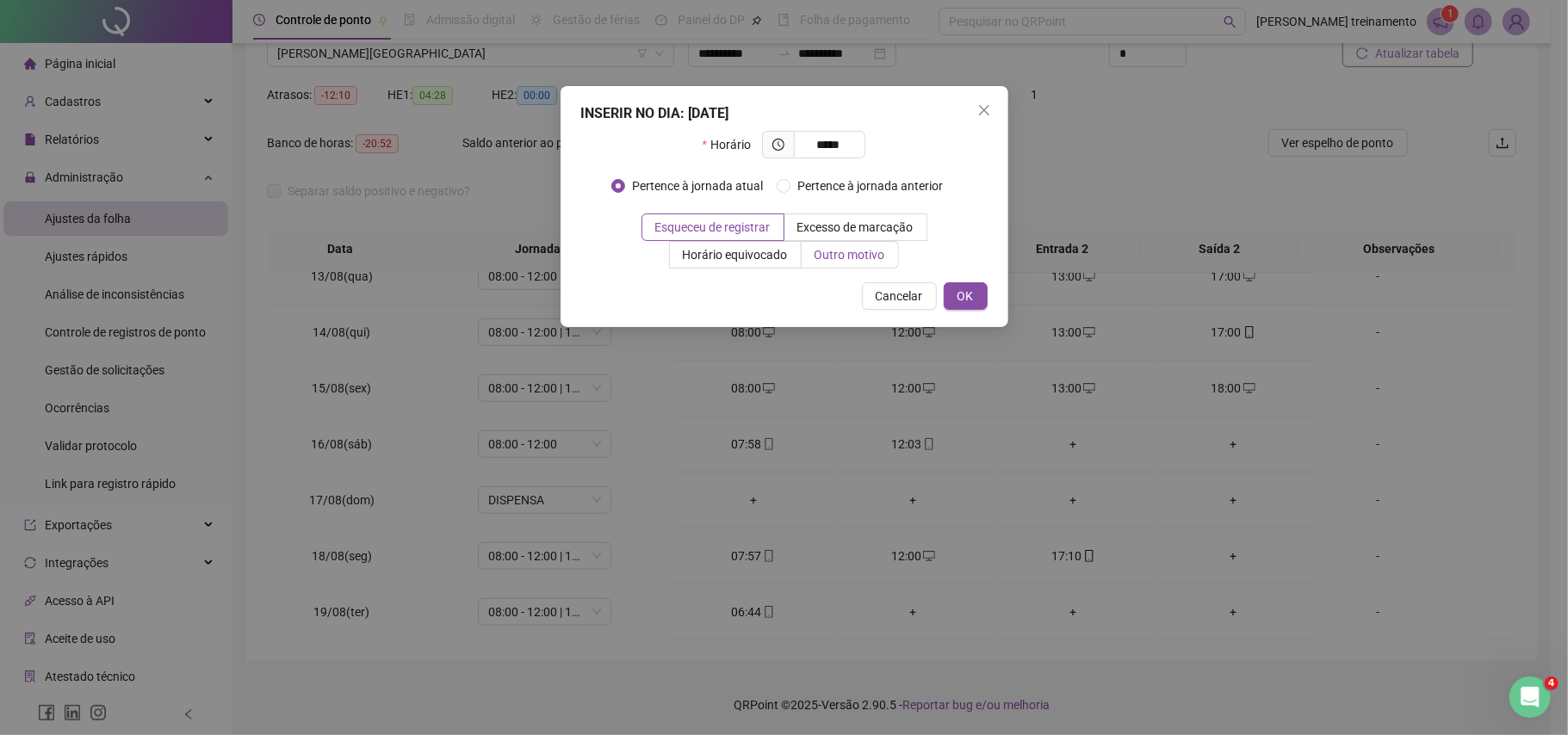
type input "*****"
click at [861, 260] on span "Outro motivo" at bounding box center [849, 255] width 70 height 14
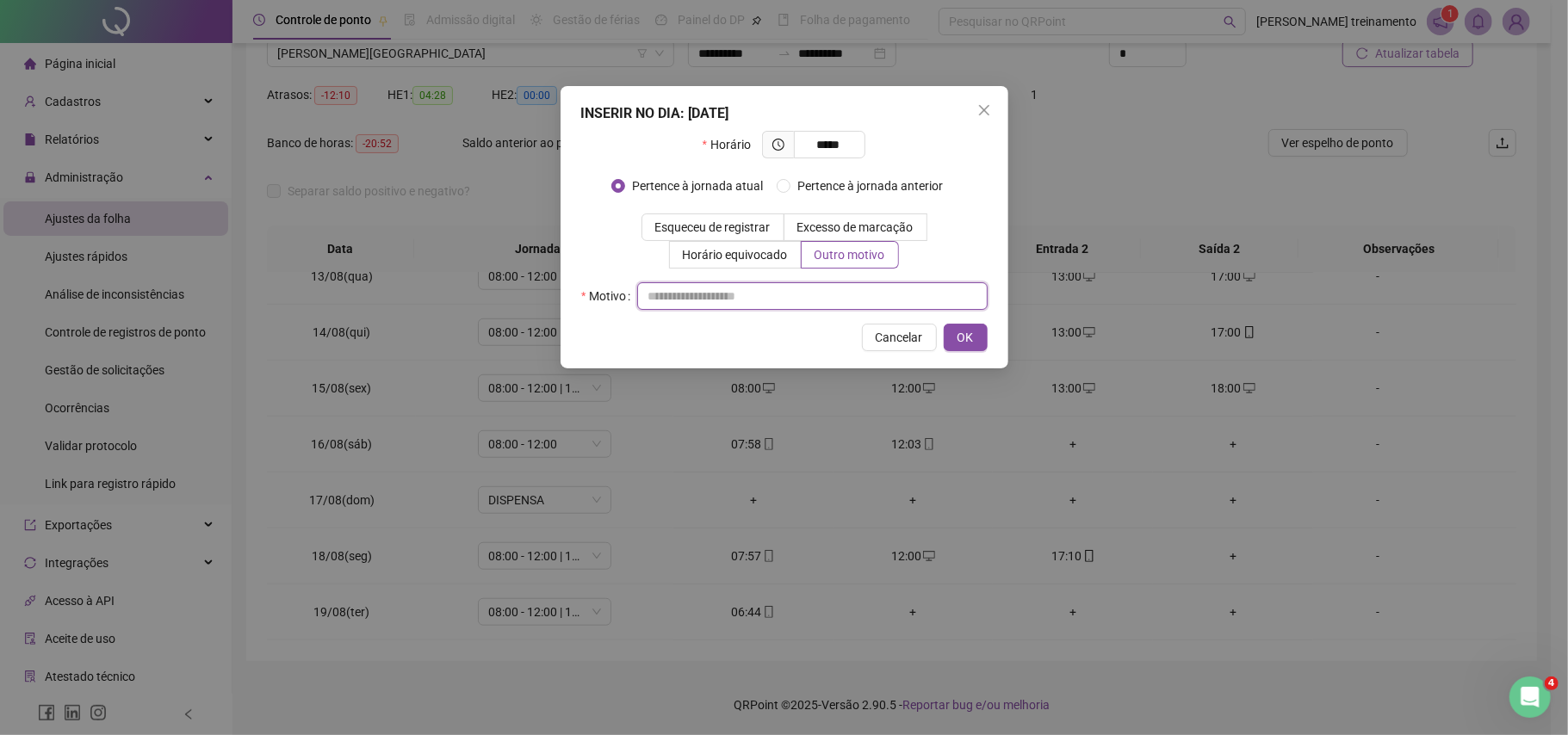
click at [785, 294] on input "text" at bounding box center [812, 296] width 350 height 28
type input "**********"
click at [966, 344] on span "OK" at bounding box center [966, 337] width 17 height 19
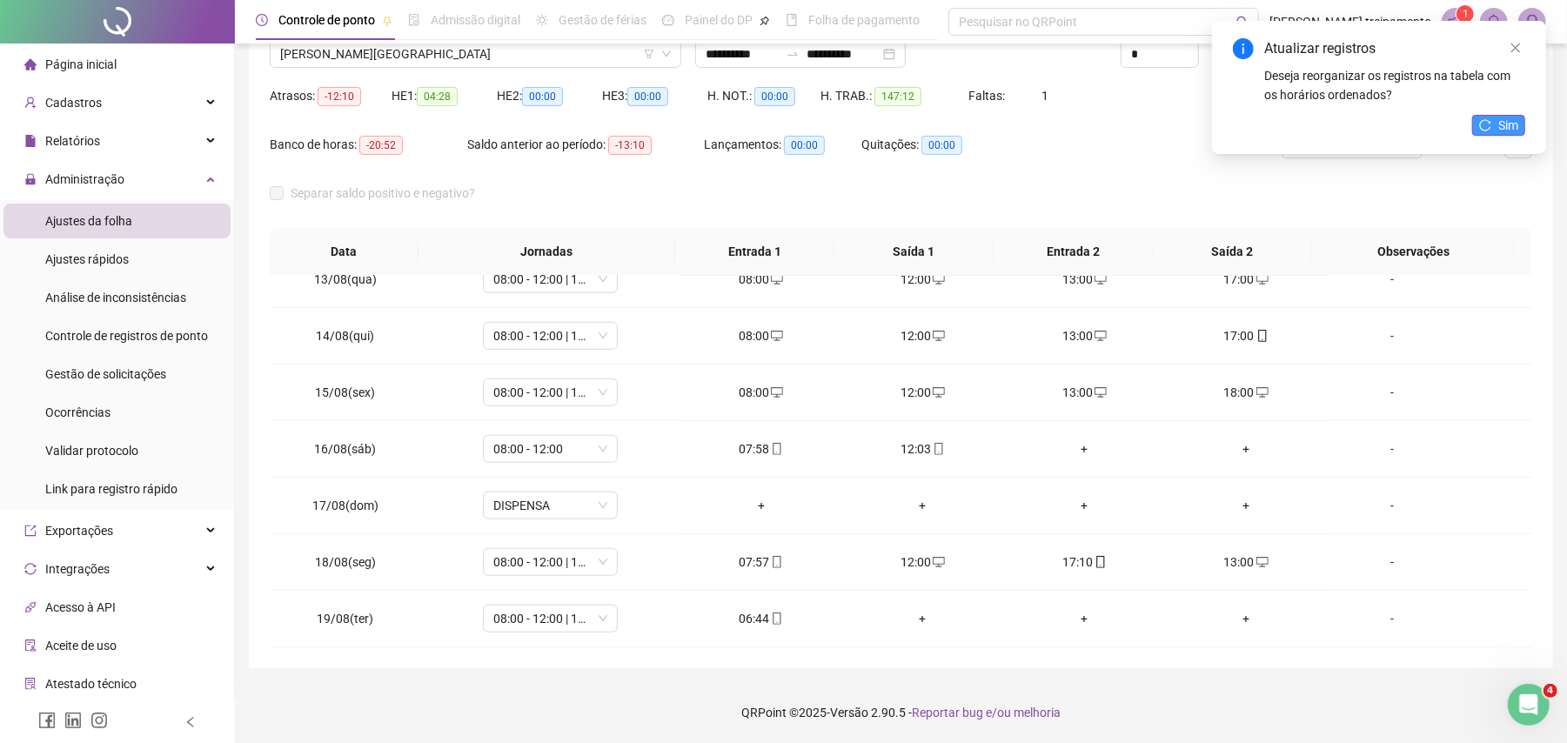
click at [1511, 118] on span "Sim" at bounding box center [1508, 125] width 20 height 19
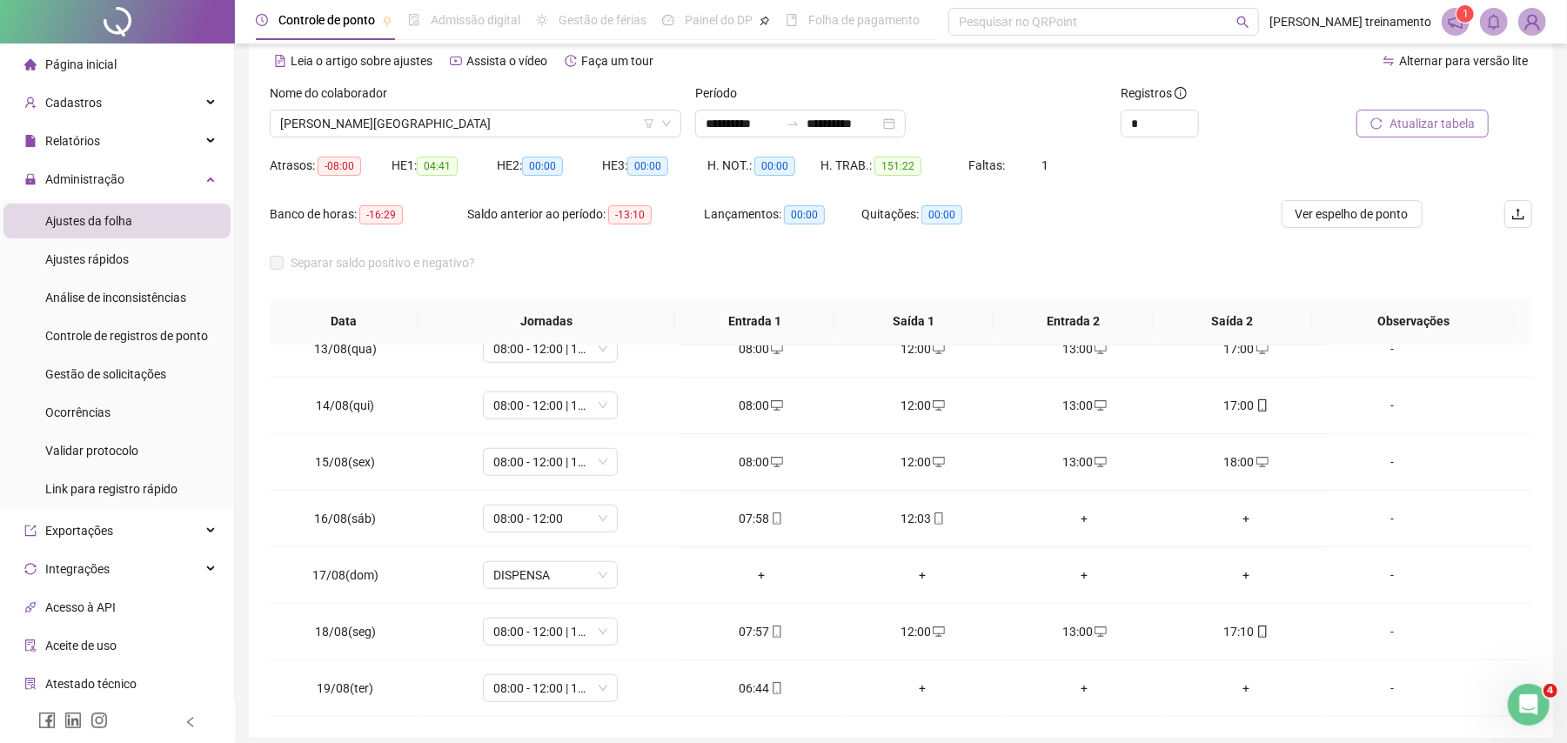
scroll to position [0, 0]
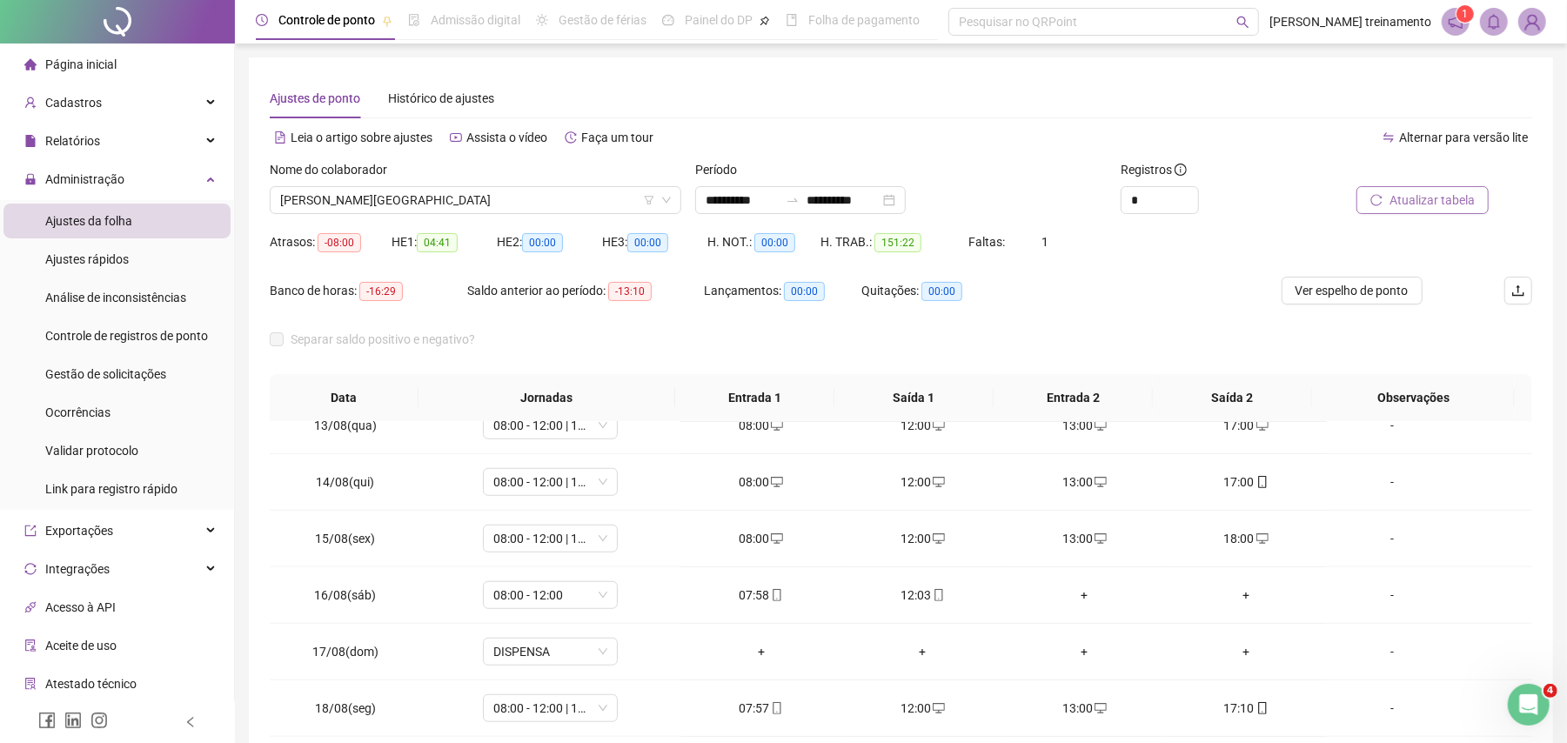
click at [1414, 193] on span "Atualizar tabela" at bounding box center [1432, 200] width 85 height 19
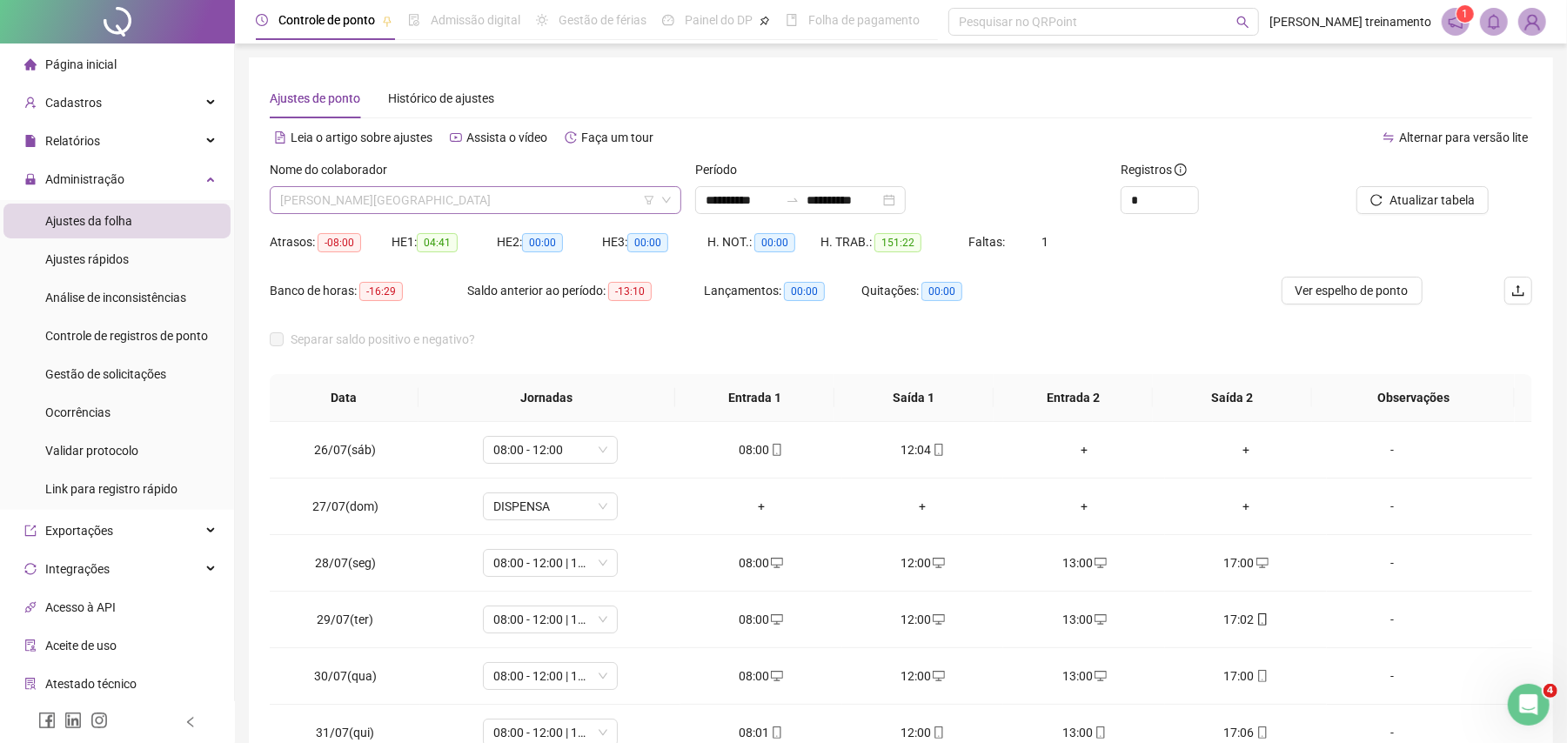
click at [566, 198] on span "[PERSON_NAME][GEOGRAPHIC_DATA]" at bounding box center [475, 200] width 391 height 26
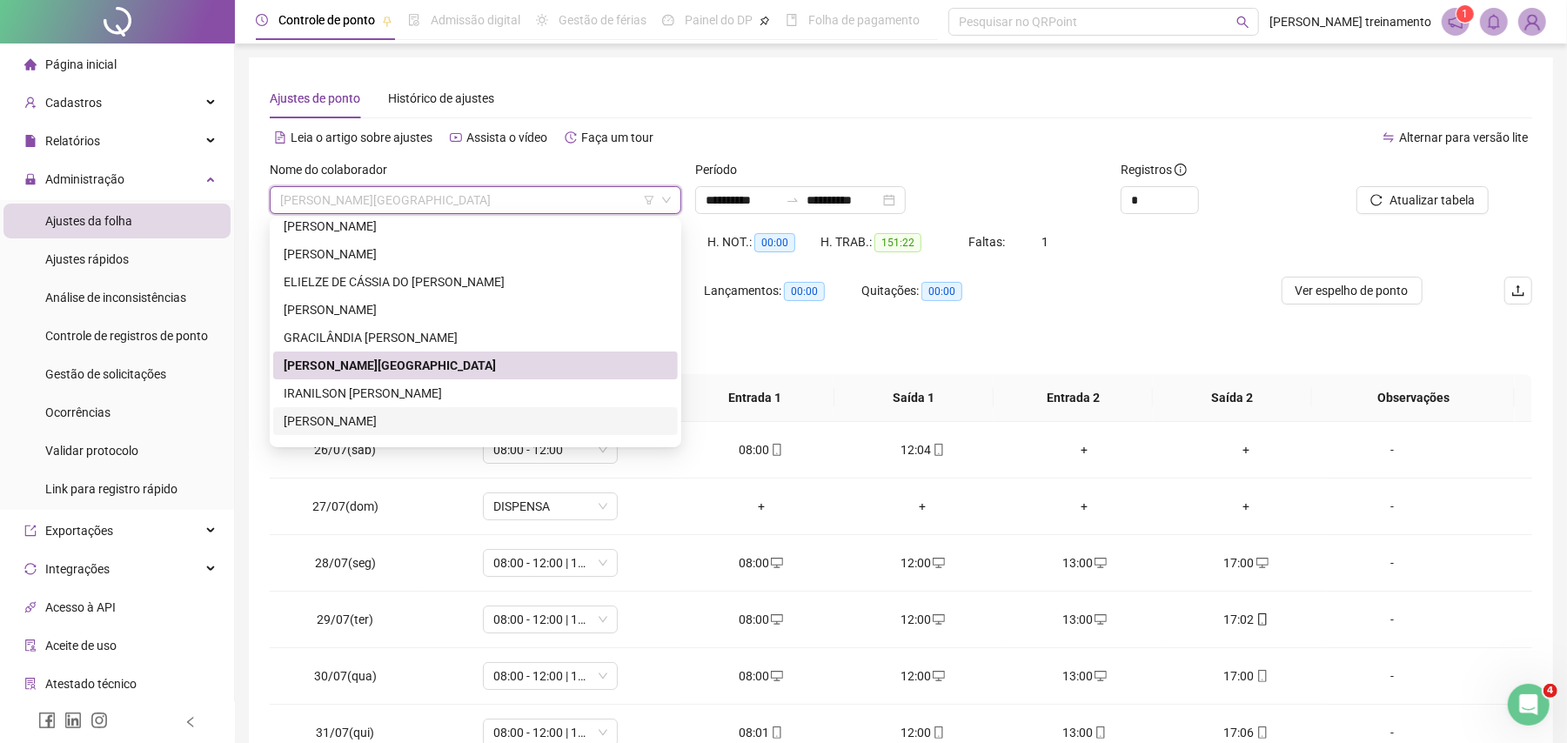
click at [550, 426] on div "[PERSON_NAME]" at bounding box center [476, 421] width 384 height 19
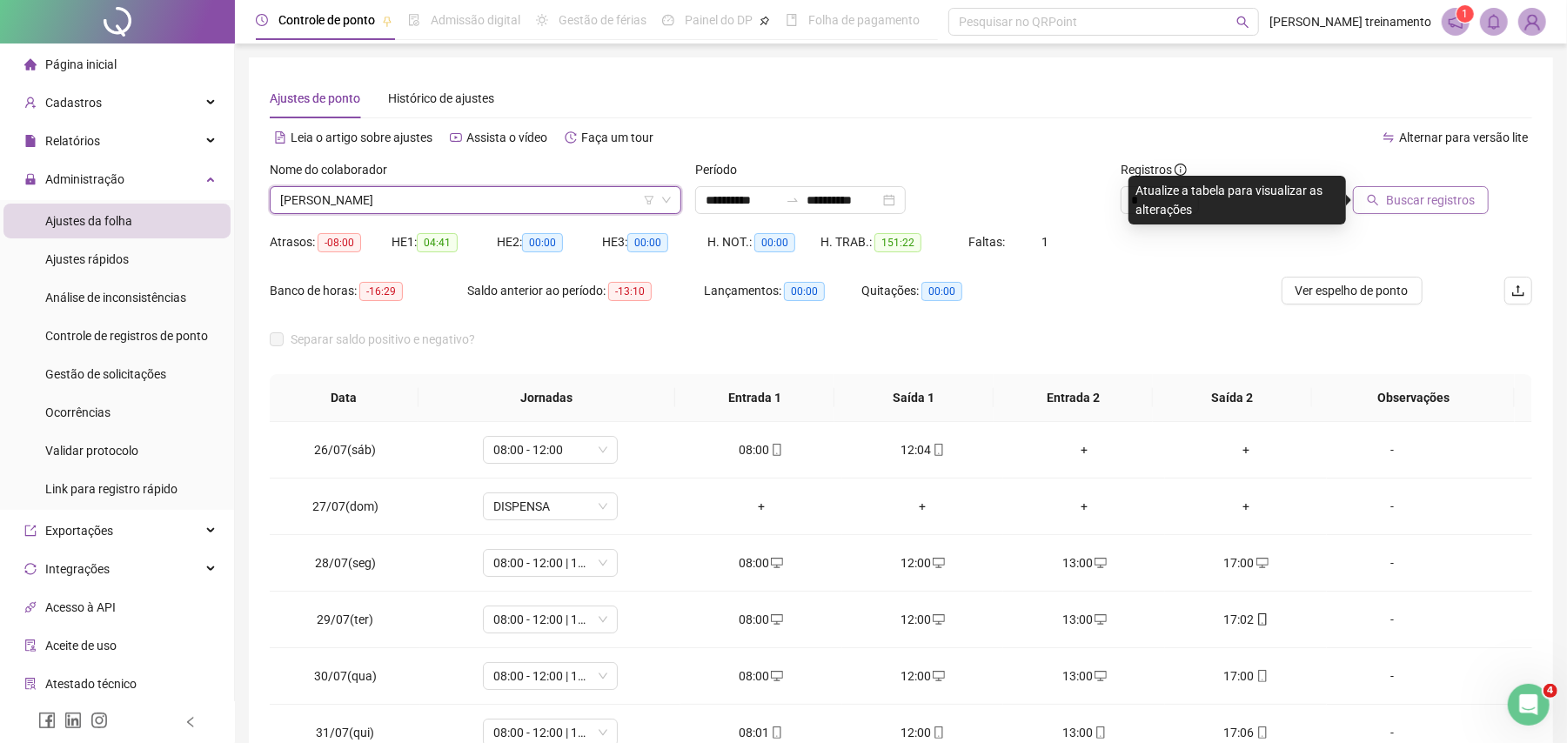
click at [1460, 203] on span "Buscar registros" at bounding box center [1430, 200] width 89 height 19
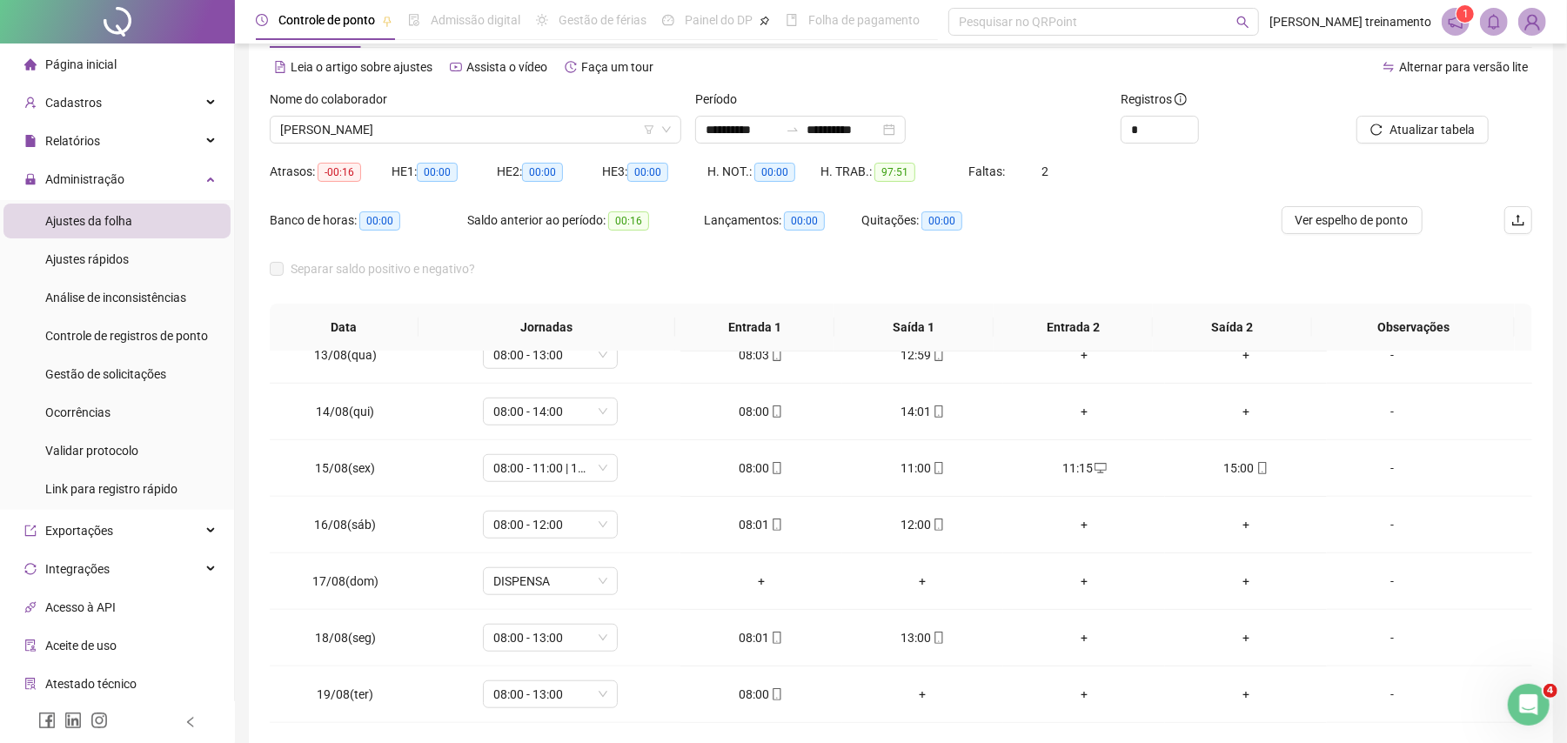
scroll to position [30, 0]
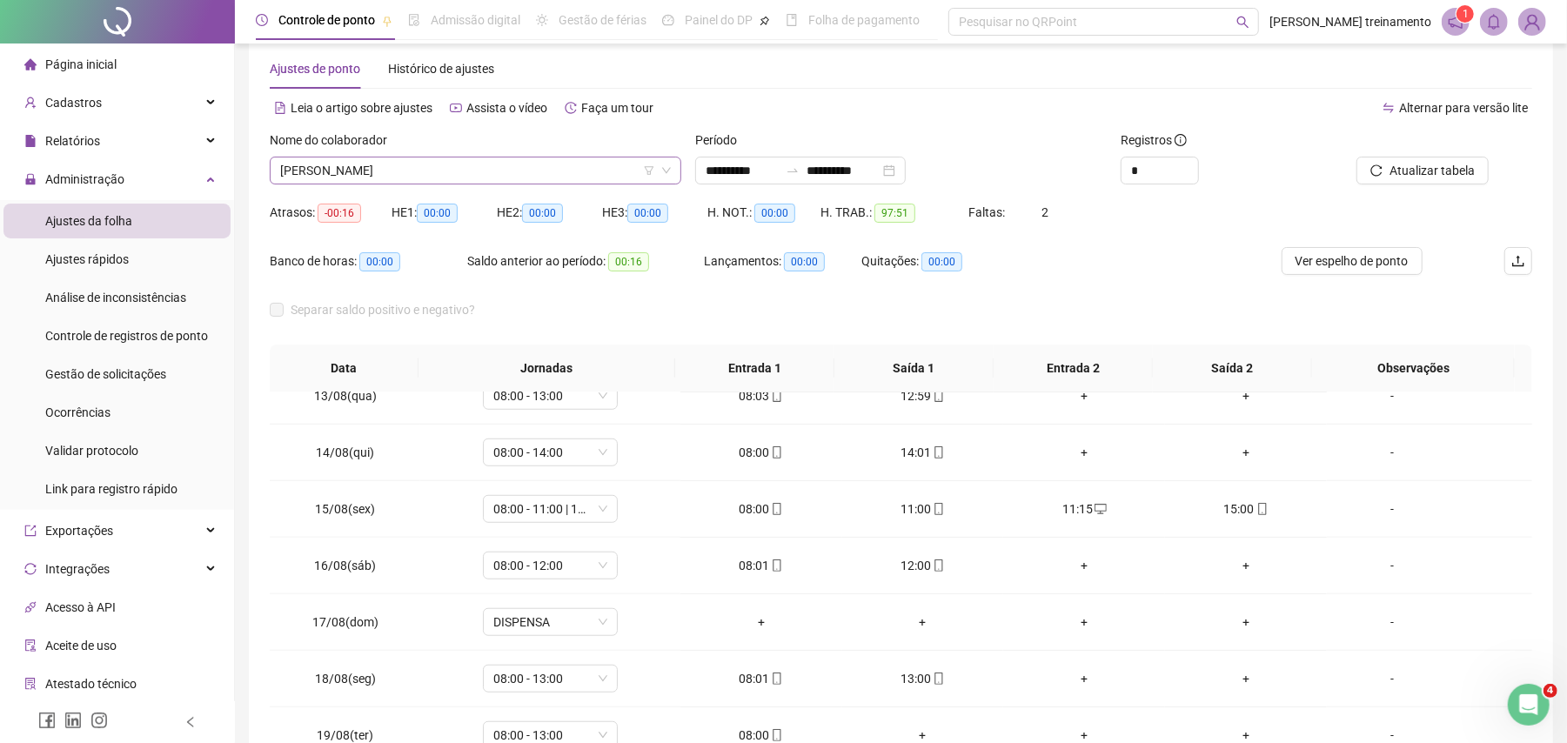
click at [546, 157] on div "[PERSON_NAME]" at bounding box center [476, 171] width 412 height 28
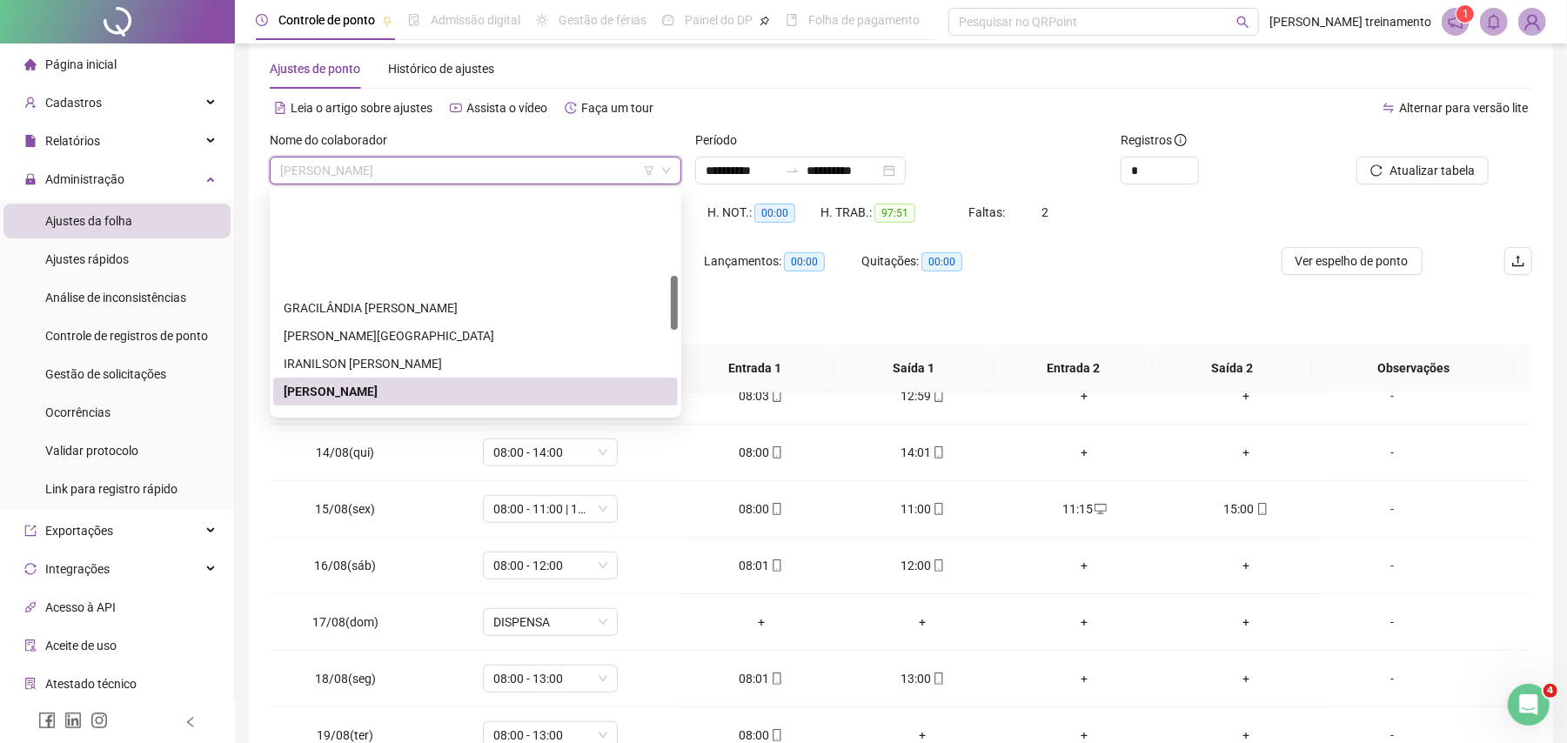
scroll to position [348, 0]
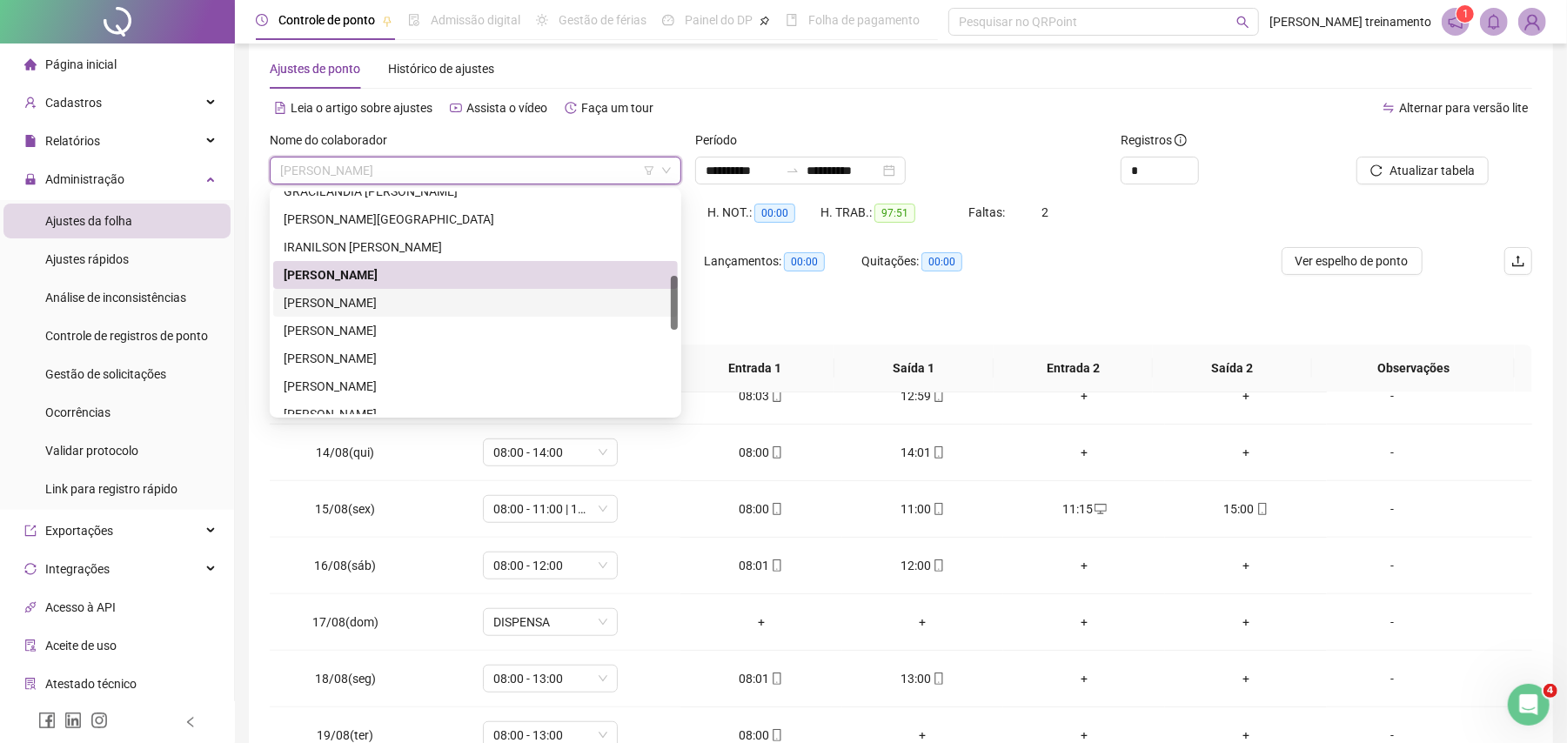
click at [565, 304] on div "[PERSON_NAME]" at bounding box center [476, 302] width 384 height 19
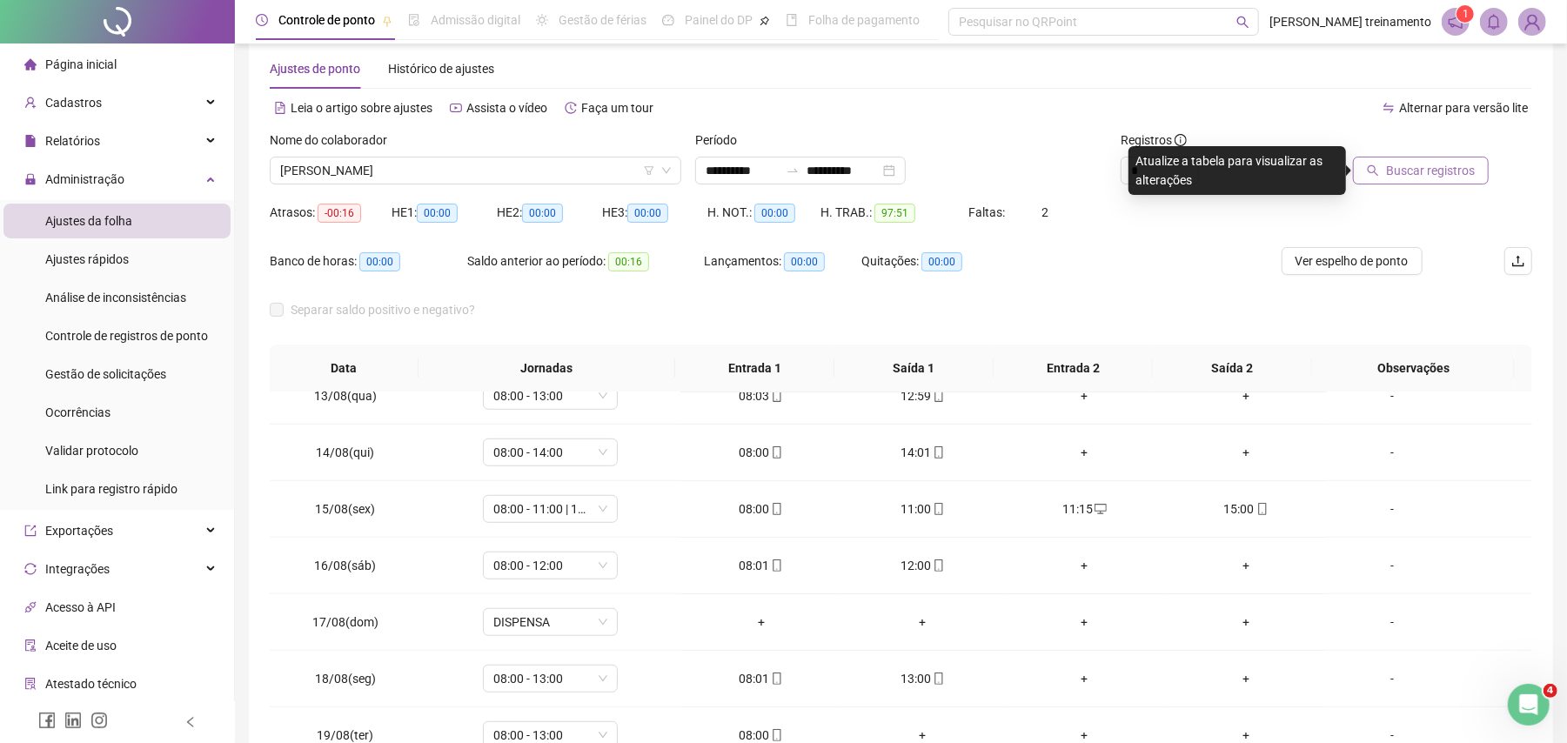
click at [1392, 174] on span "Buscar registros" at bounding box center [1430, 170] width 89 height 19
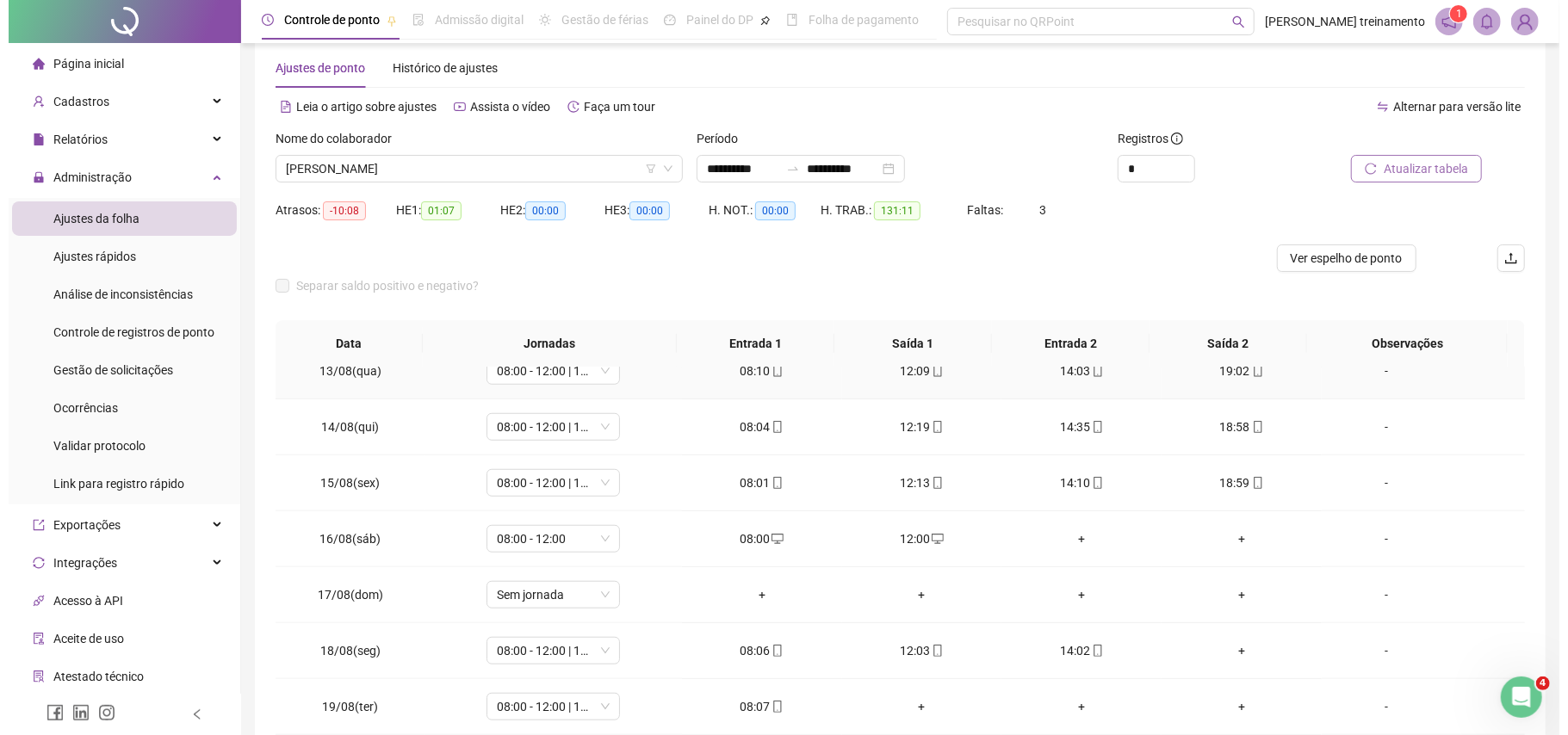
scroll to position [124, 0]
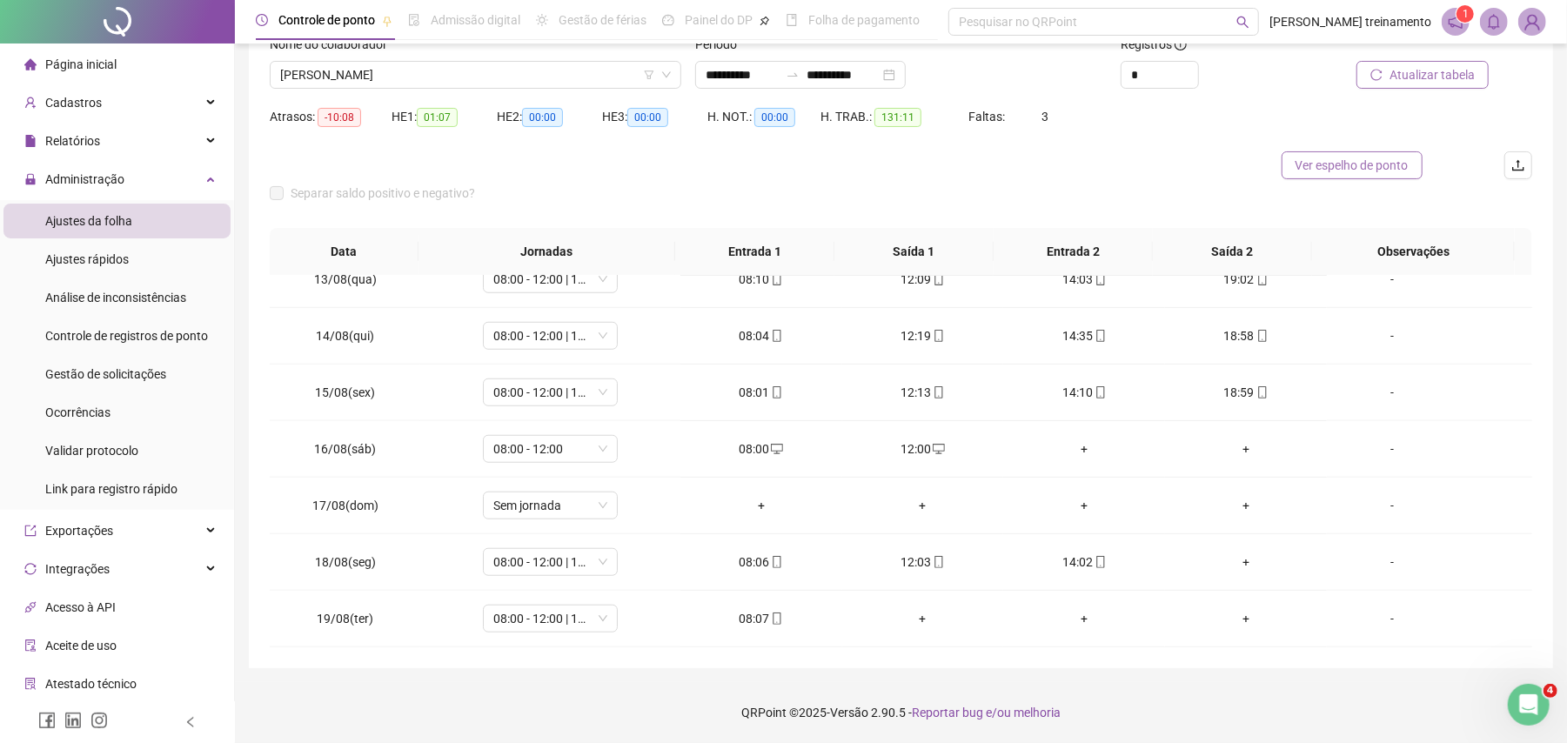
click at [1400, 175] on span "Ver espelho de ponto" at bounding box center [1352, 165] width 113 height 19
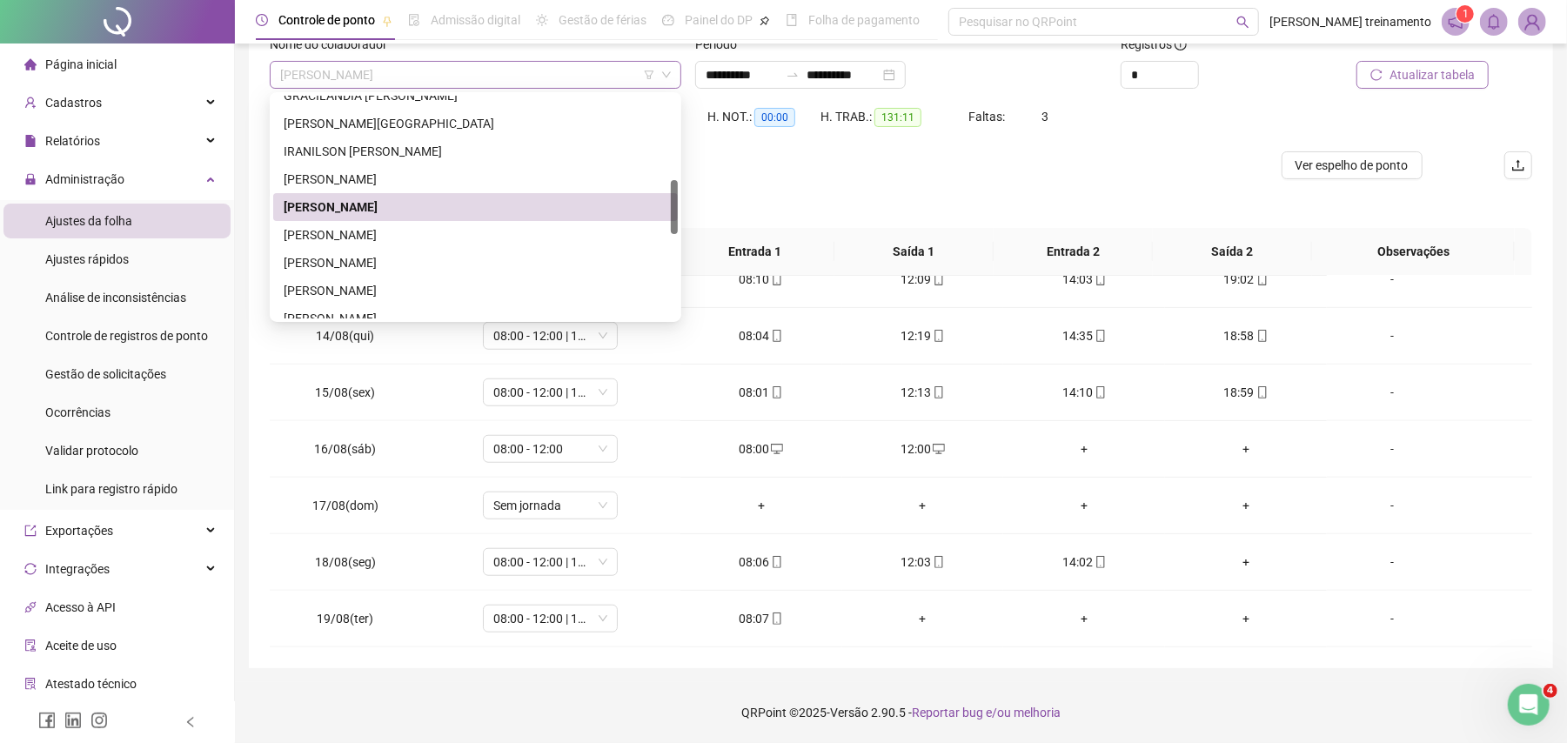
click at [568, 70] on span "[PERSON_NAME]" at bounding box center [475, 75] width 391 height 26
click at [564, 150] on div "IRANILSON [PERSON_NAME]" at bounding box center [476, 151] width 384 height 19
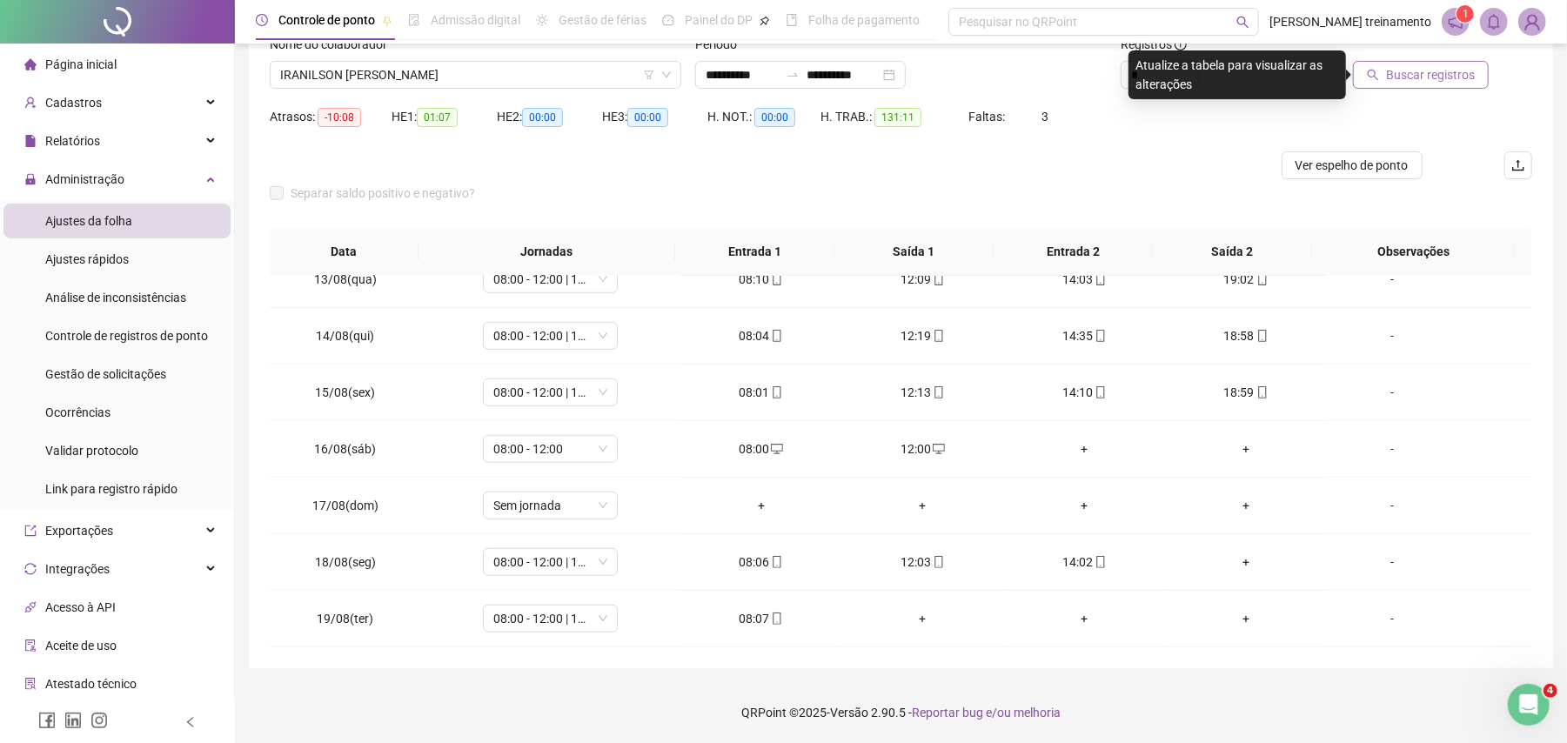
click at [1401, 70] on span "Buscar registros" at bounding box center [1430, 74] width 89 height 19
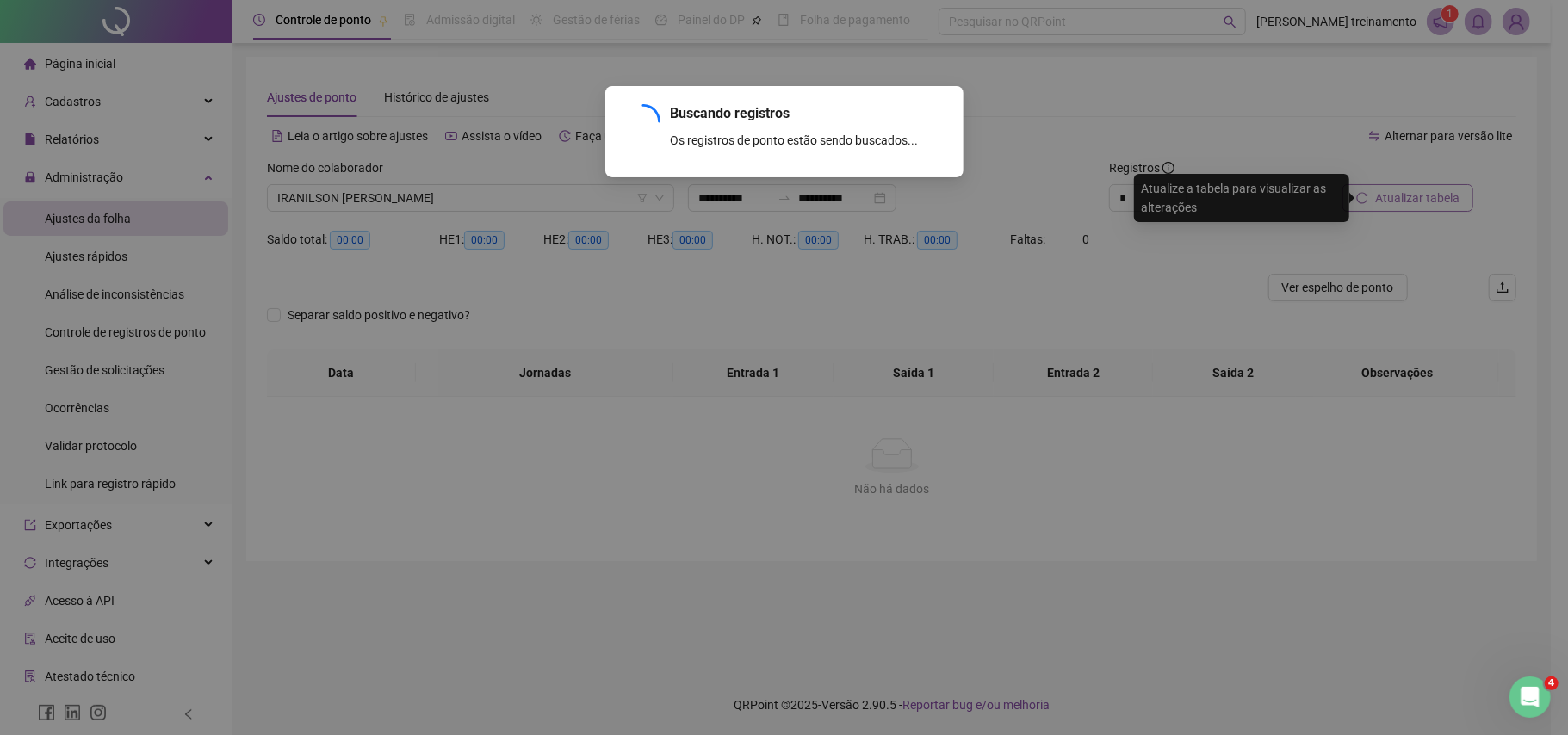
scroll to position [0, 0]
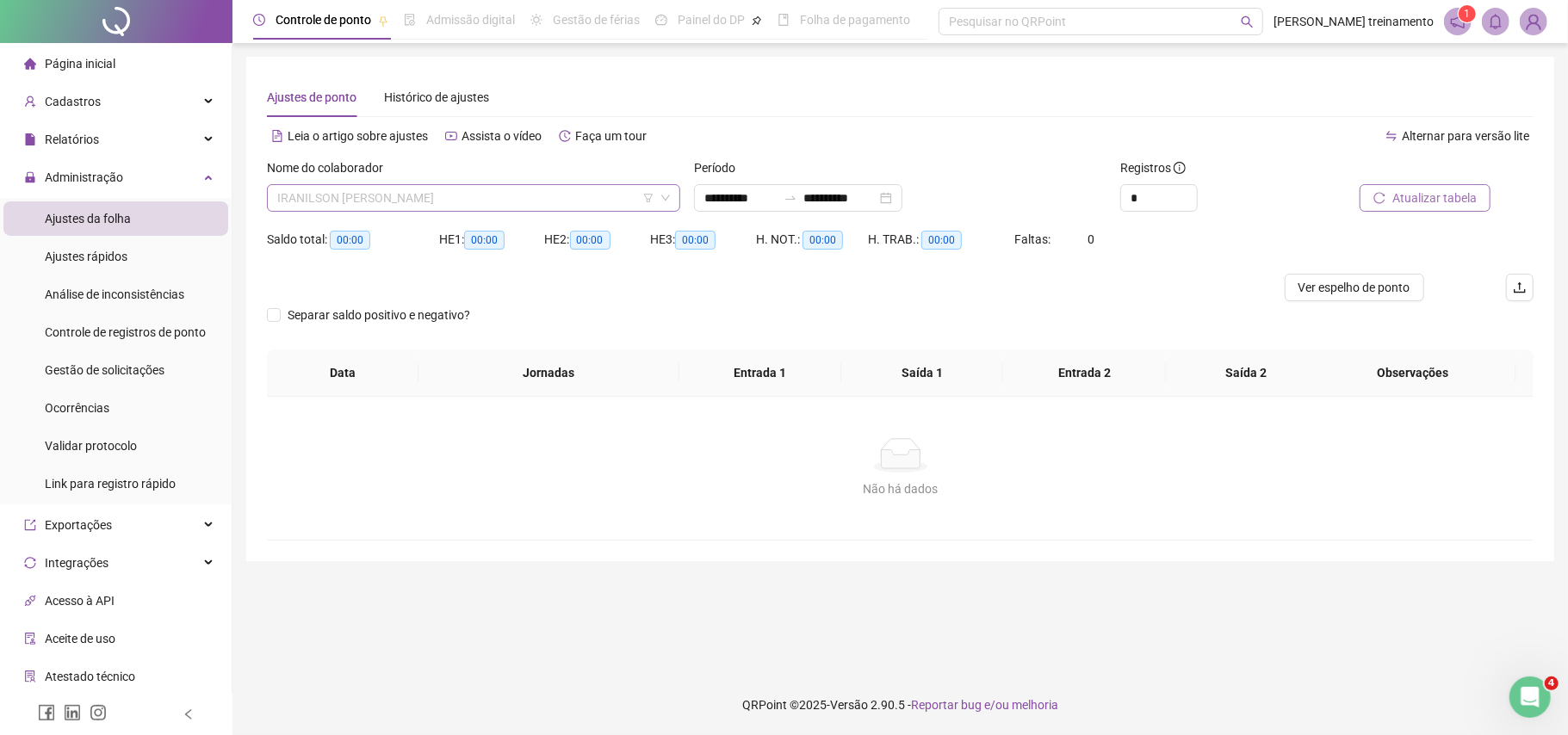
click at [525, 191] on span "IRANILSON [PERSON_NAME]" at bounding box center [473, 198] width 393 height 26
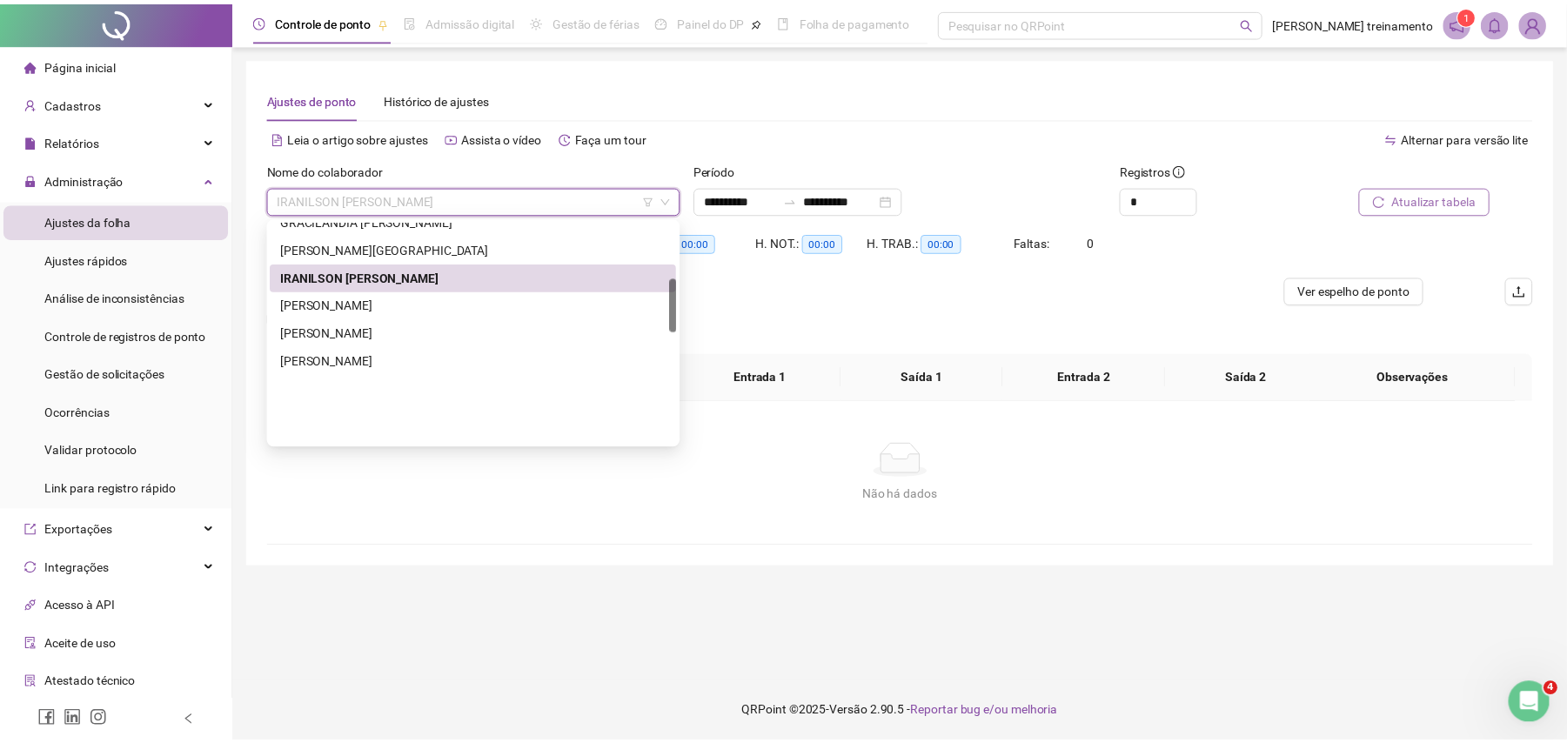
scroll to position [231, 0]
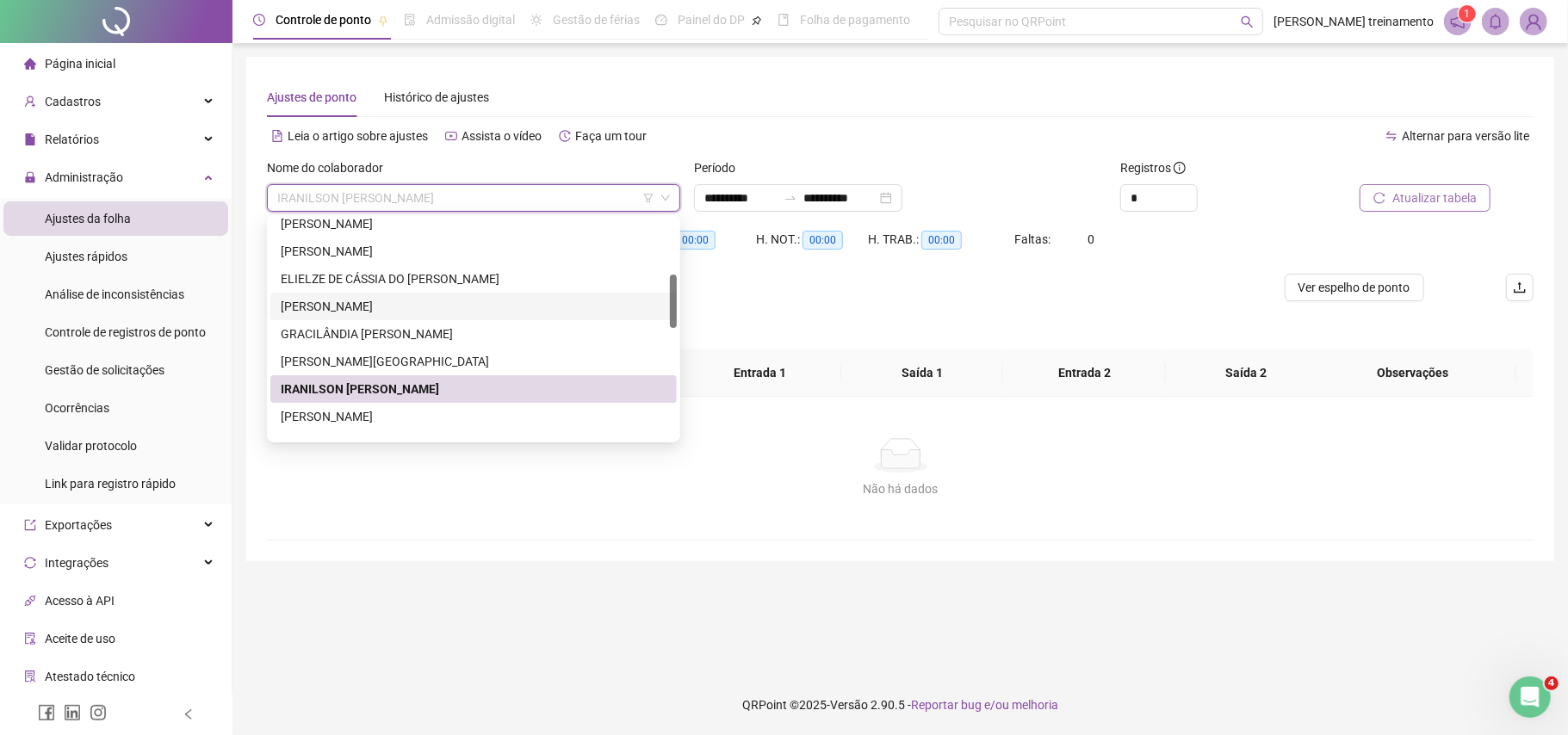
click at [501, 303] on div "[PERSON_NAME]" at bounding box center [474, 306] width 386 height 19
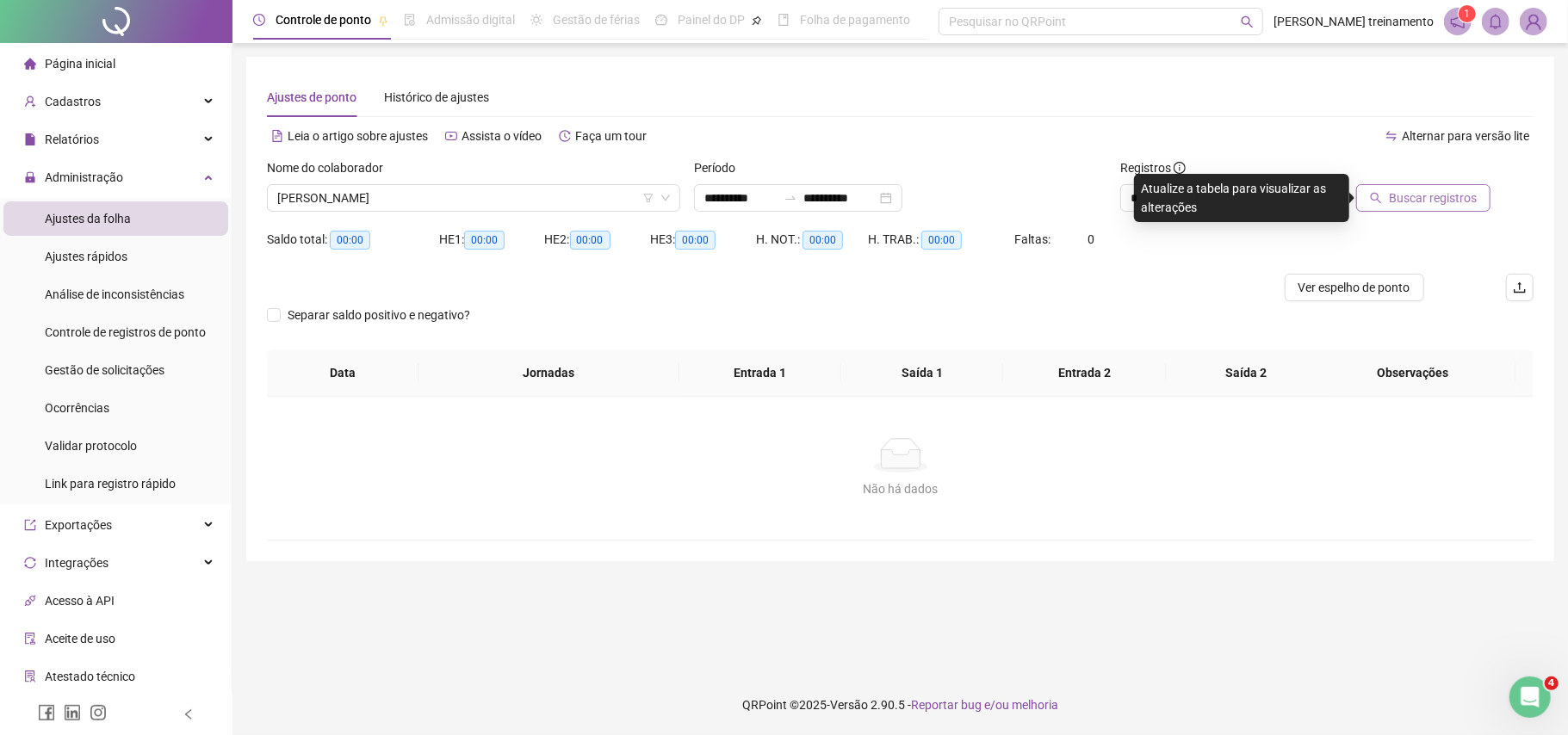
click at [1409, 195] on span "Buscar registros" at bounding box center [1432, 198] width 88 height 19
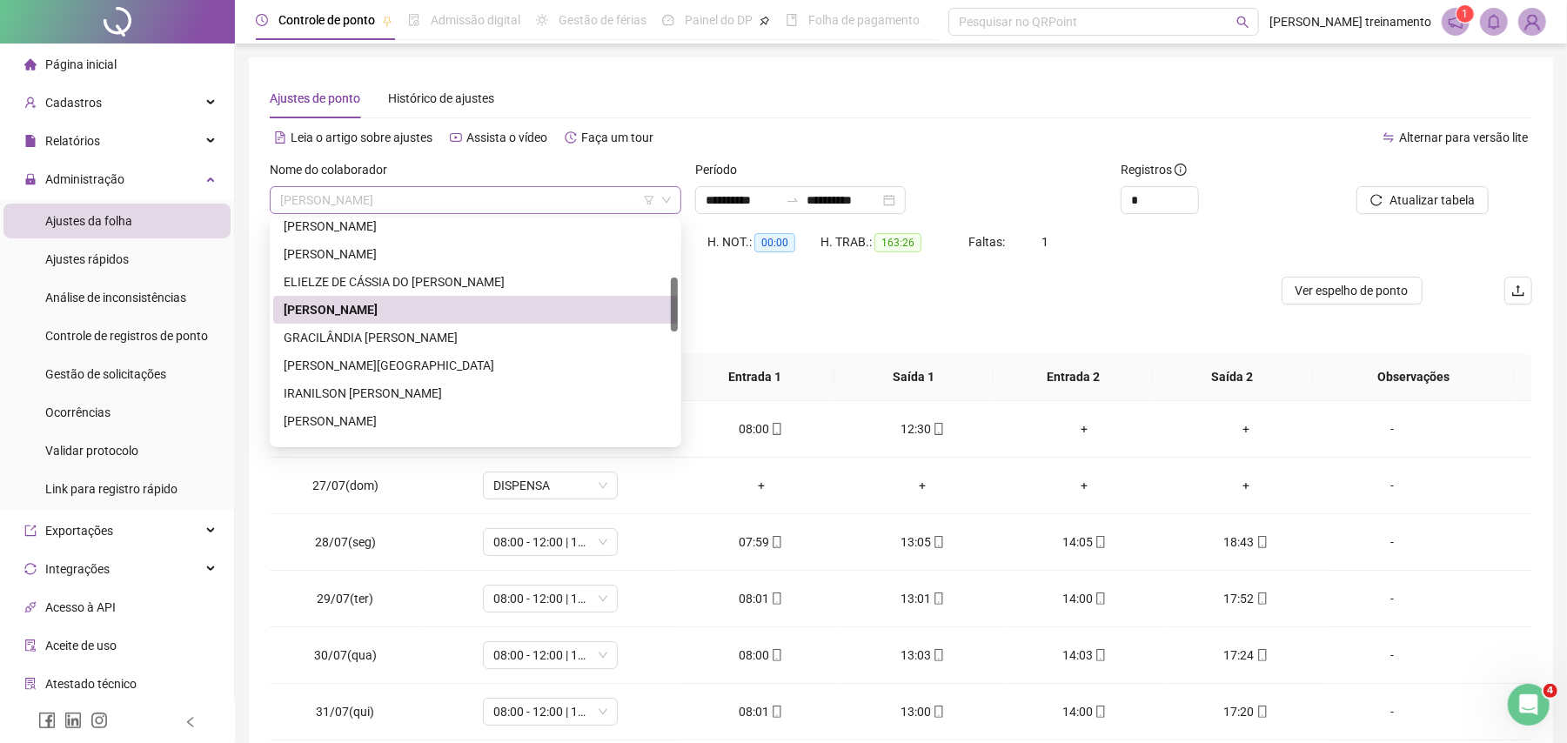
click at [536, 200] on span "[PERSON_NAME]" at bounding box center [475, 200] width 391 height 26
click at [471, 331] on div "GRACILÂNDIA [PERSON_NAME]" at bounding box center [476, 337] width 384 height 19
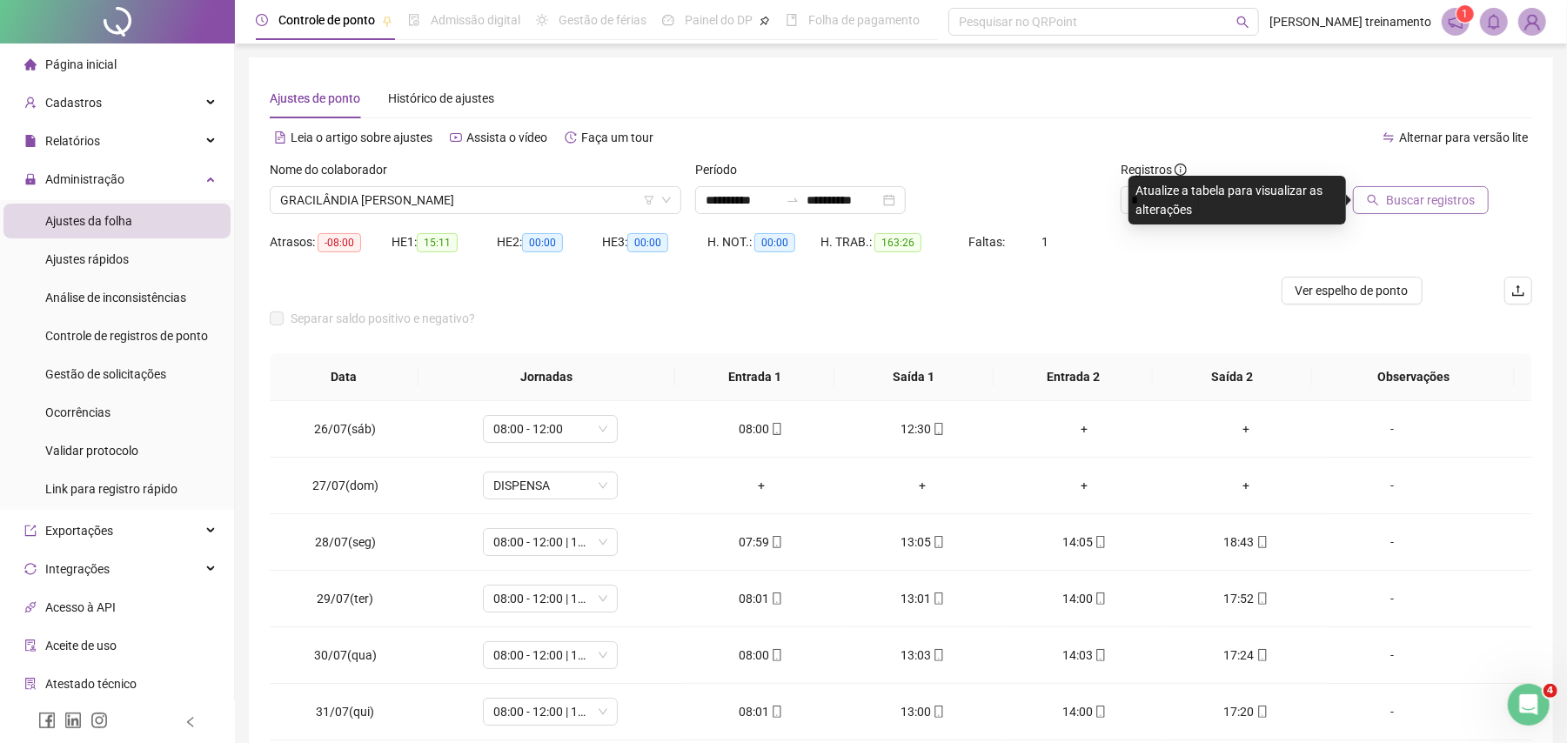
click at [1414, 197] on span "Buscar registros" at bounding box center [1430, 200] width 89 height 19
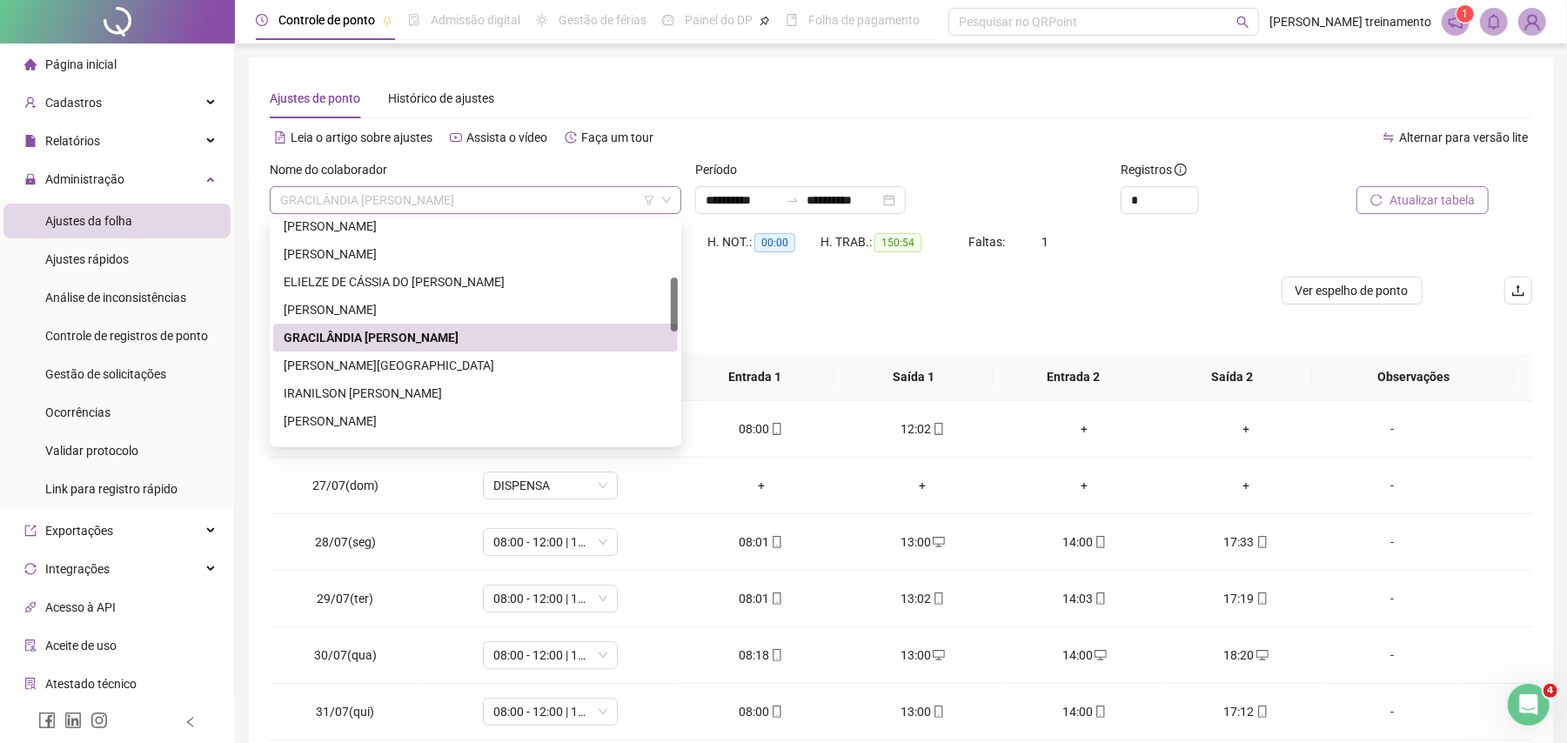
click at [538, 193] on span "GRACILÂNDIA [PERSON_NAME]" at bounding box center [475, 200] width 391 height 26
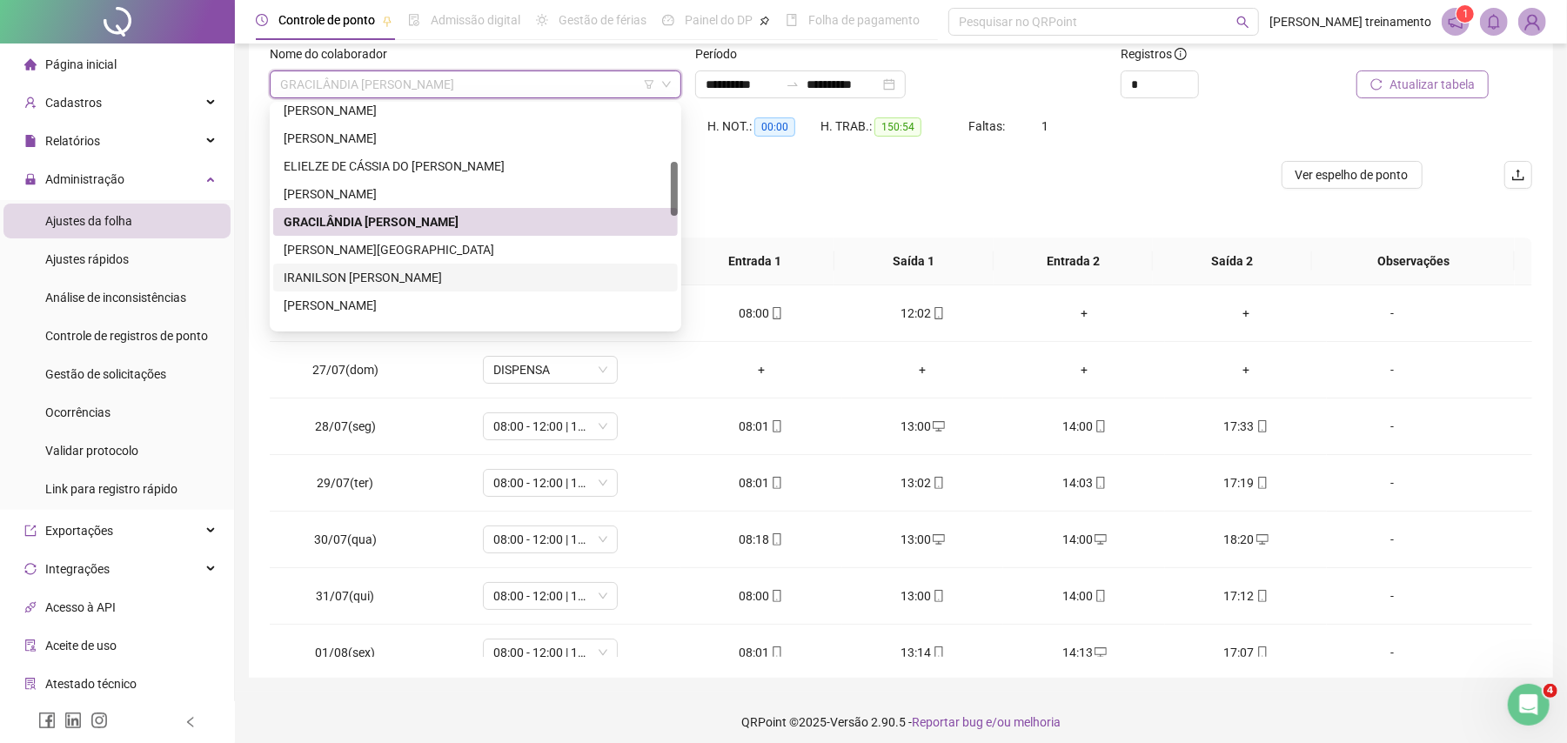
scroll to position [348, 0]
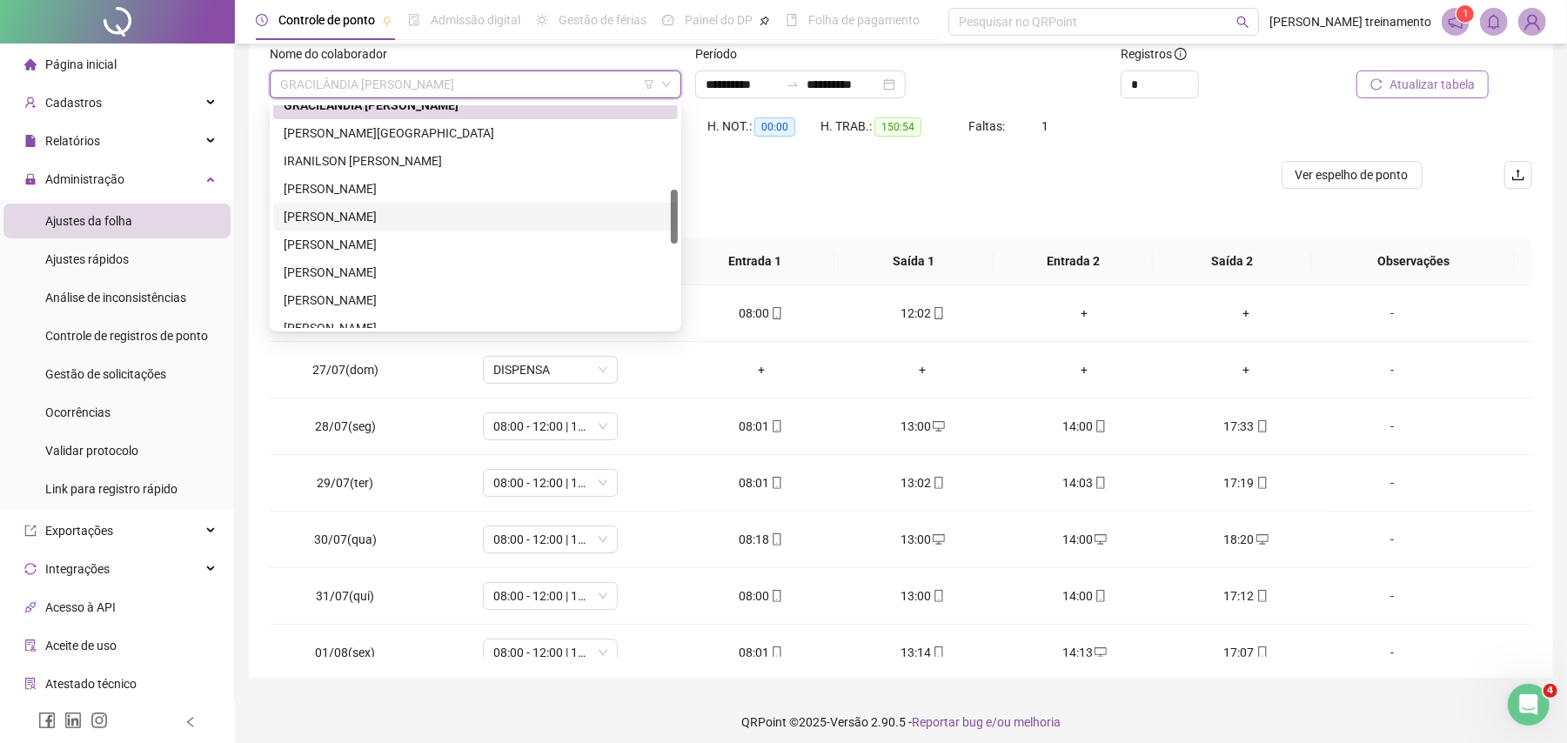
click at [544, 221] on div "[PERSON_NAME]" at bounding box center [476, 216] width 384 height 19
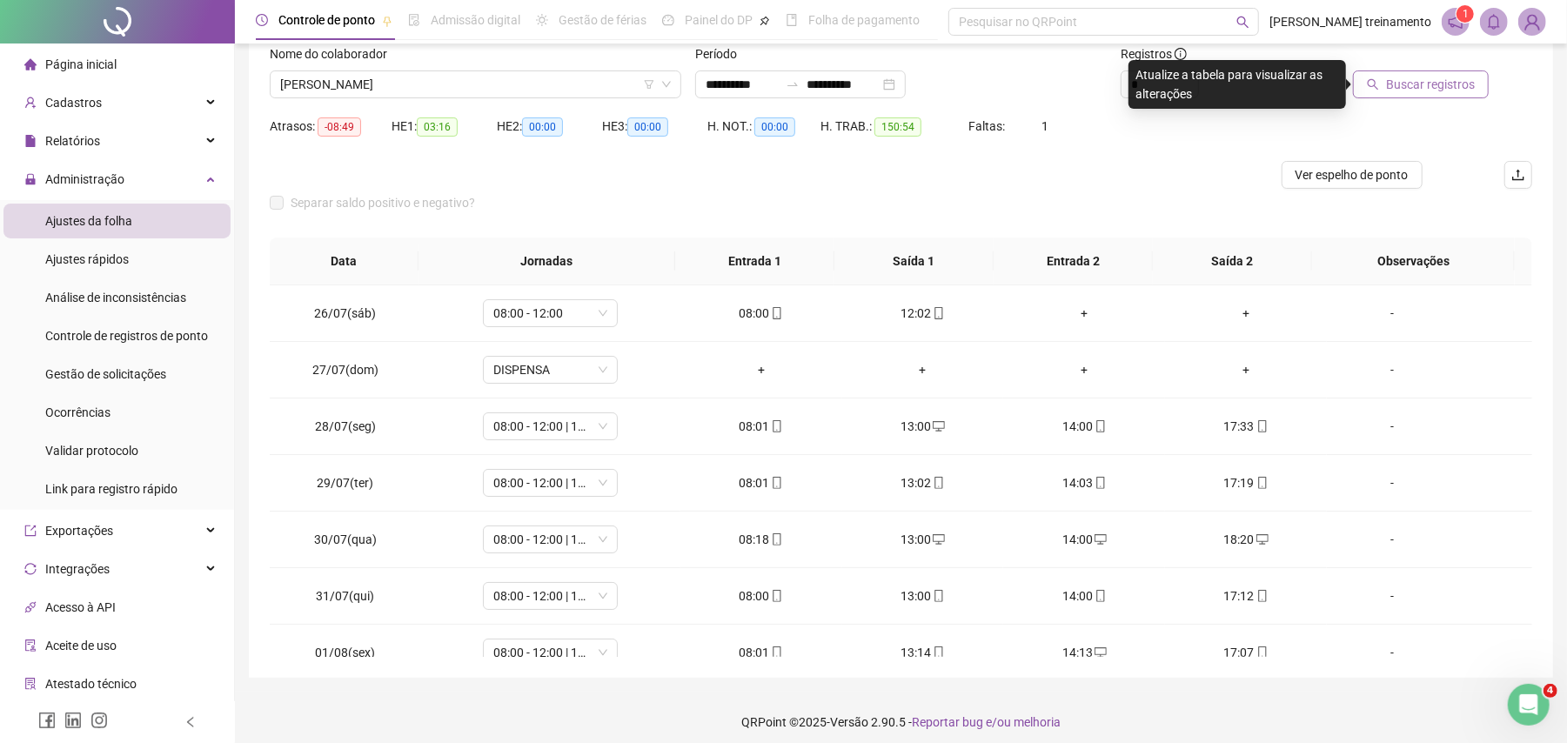
click at [1415, 85] on span "Buscar registros" at bounding box center [1430, 84] width 89 height 19
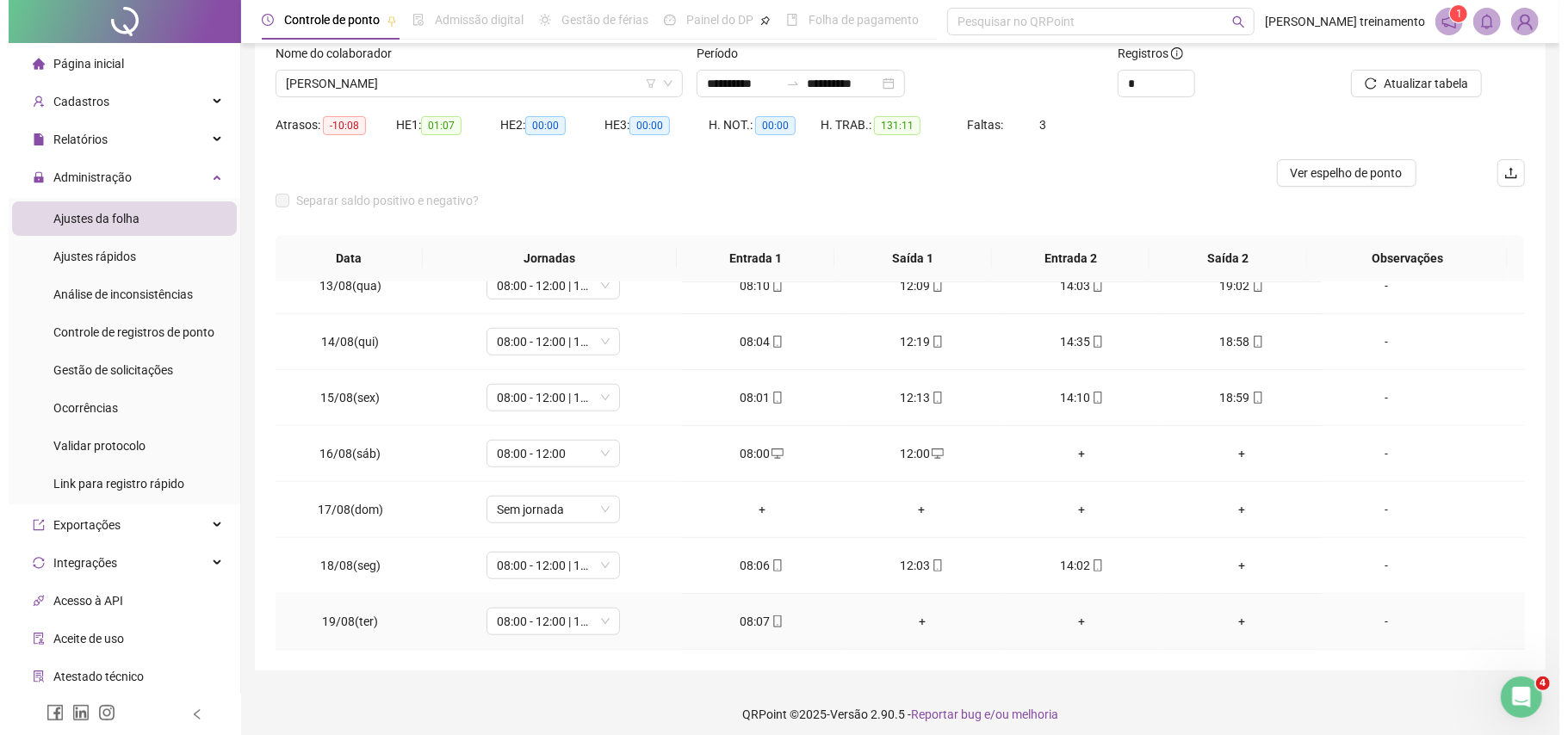
scroll to position [124, 0]
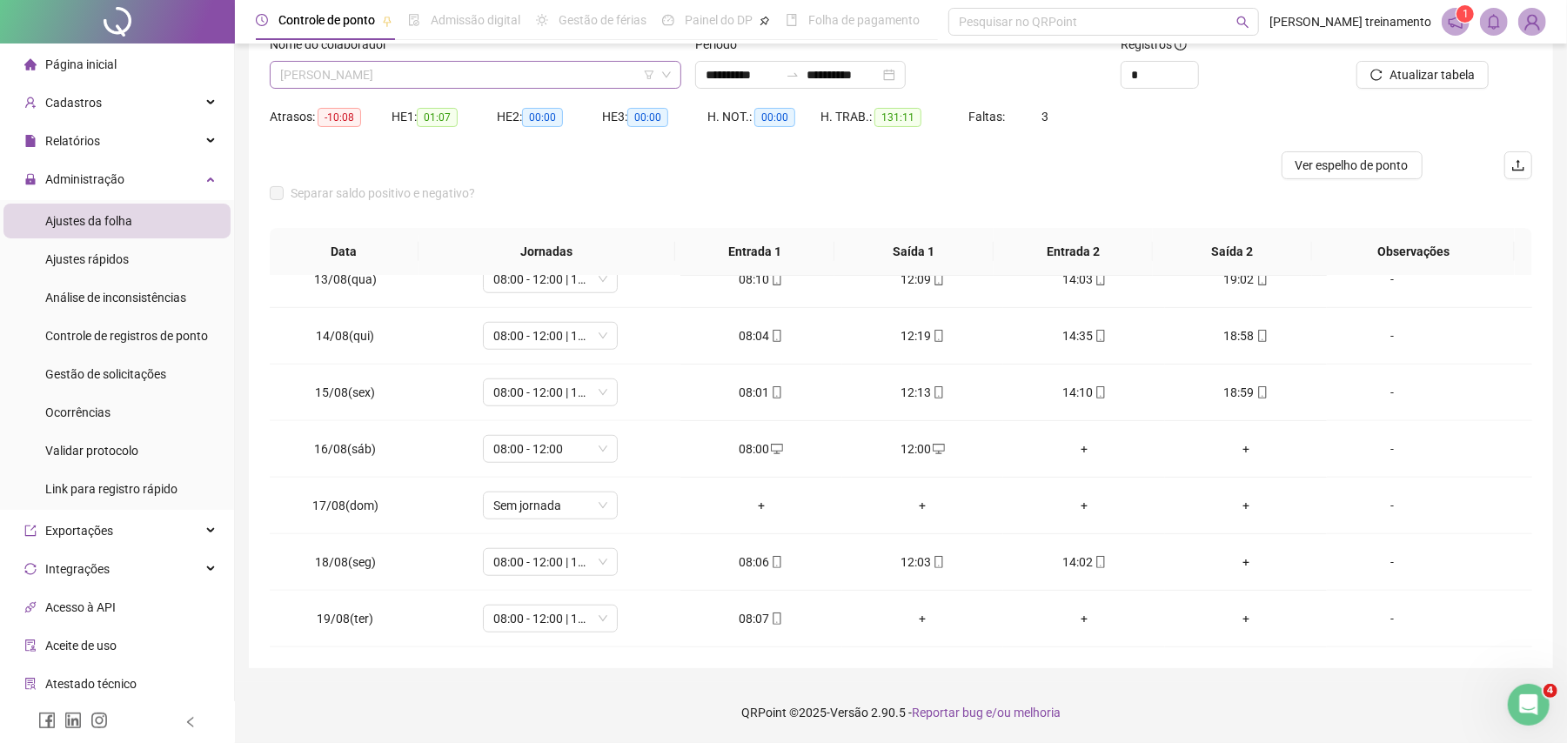
click at [578, 70] on span "[PERSON_NAME]" at bounding box center [475, 75] width 391 height 26
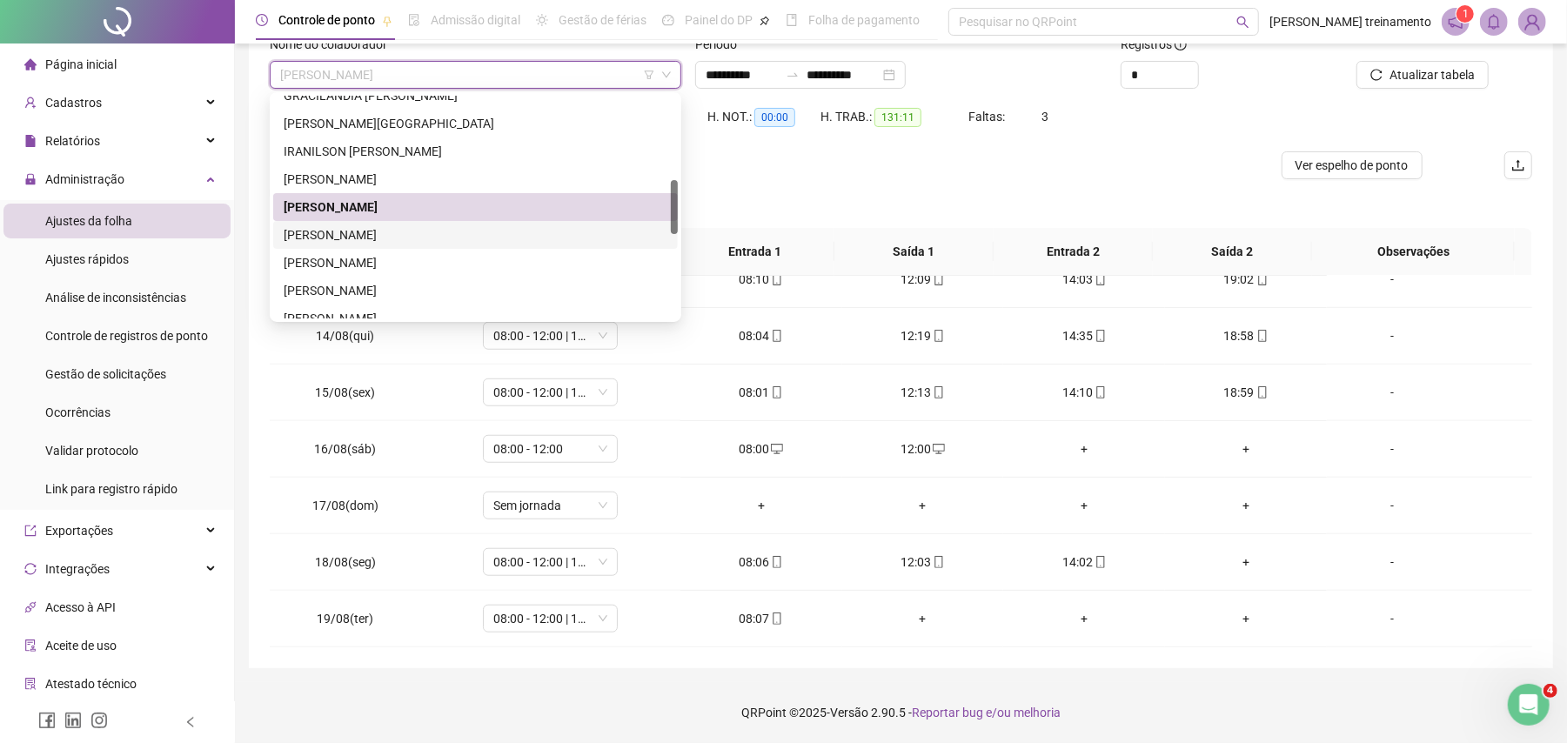
click at [565, 231] on div "[PERSON_NAME]" at bounding box center [476, 234] width 384 height 19
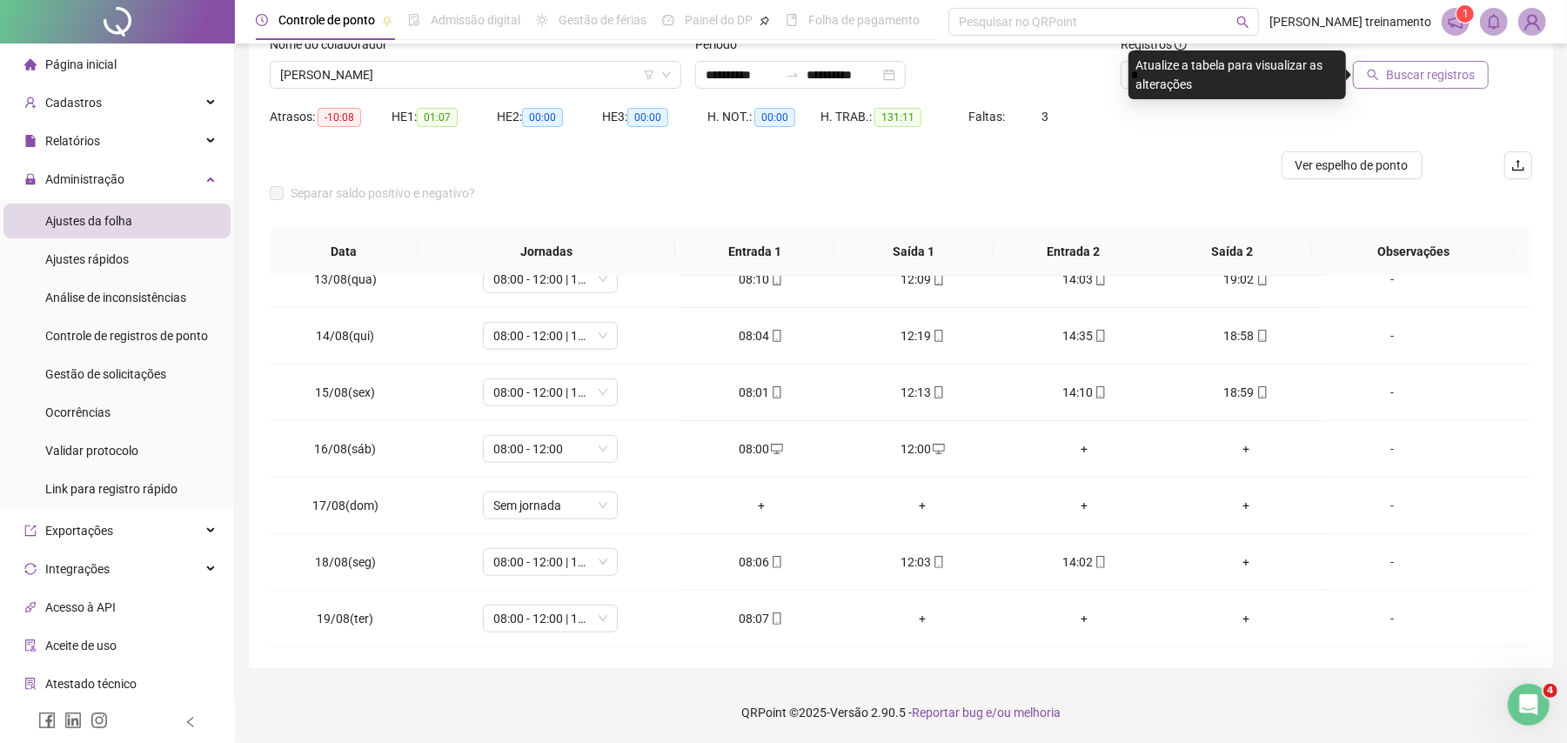
click at [1391, 81] on span "Buscar registros" at bounding box center [1430, 74] width 89 height 19
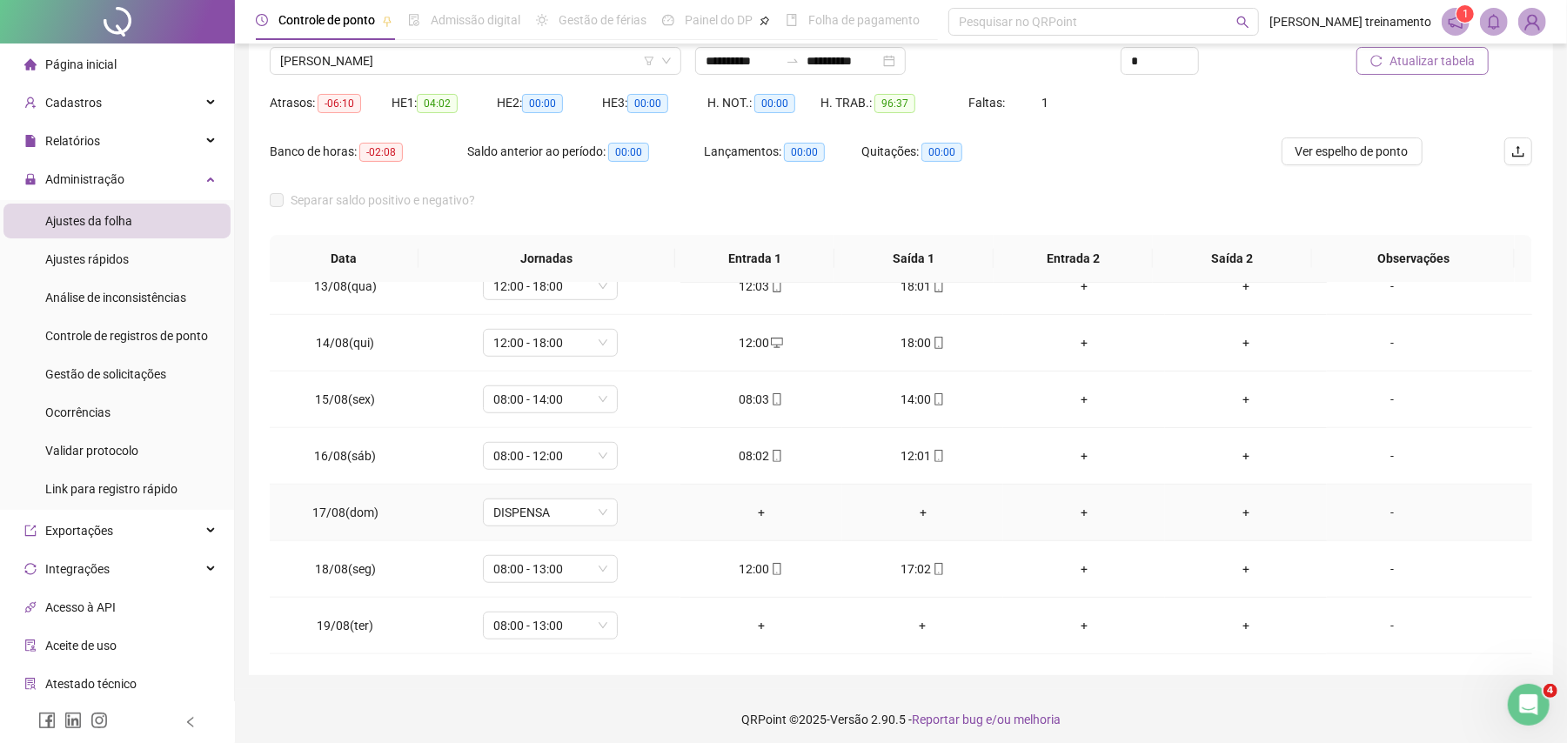
scroll to position [146, 0]
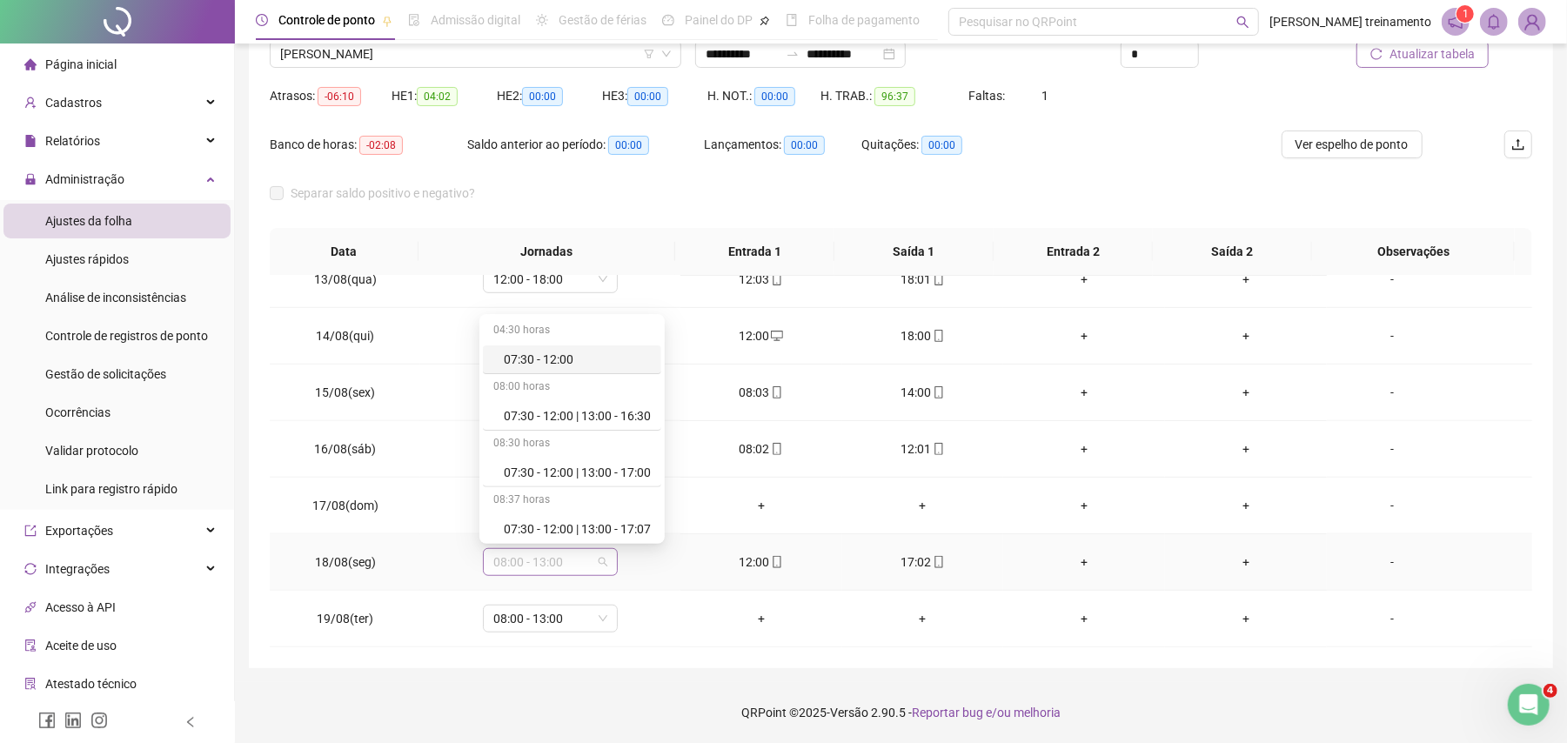
click at [569, 561] on span "08:00 - 13:00" at bounding box center [550, 562] width 114 height 26
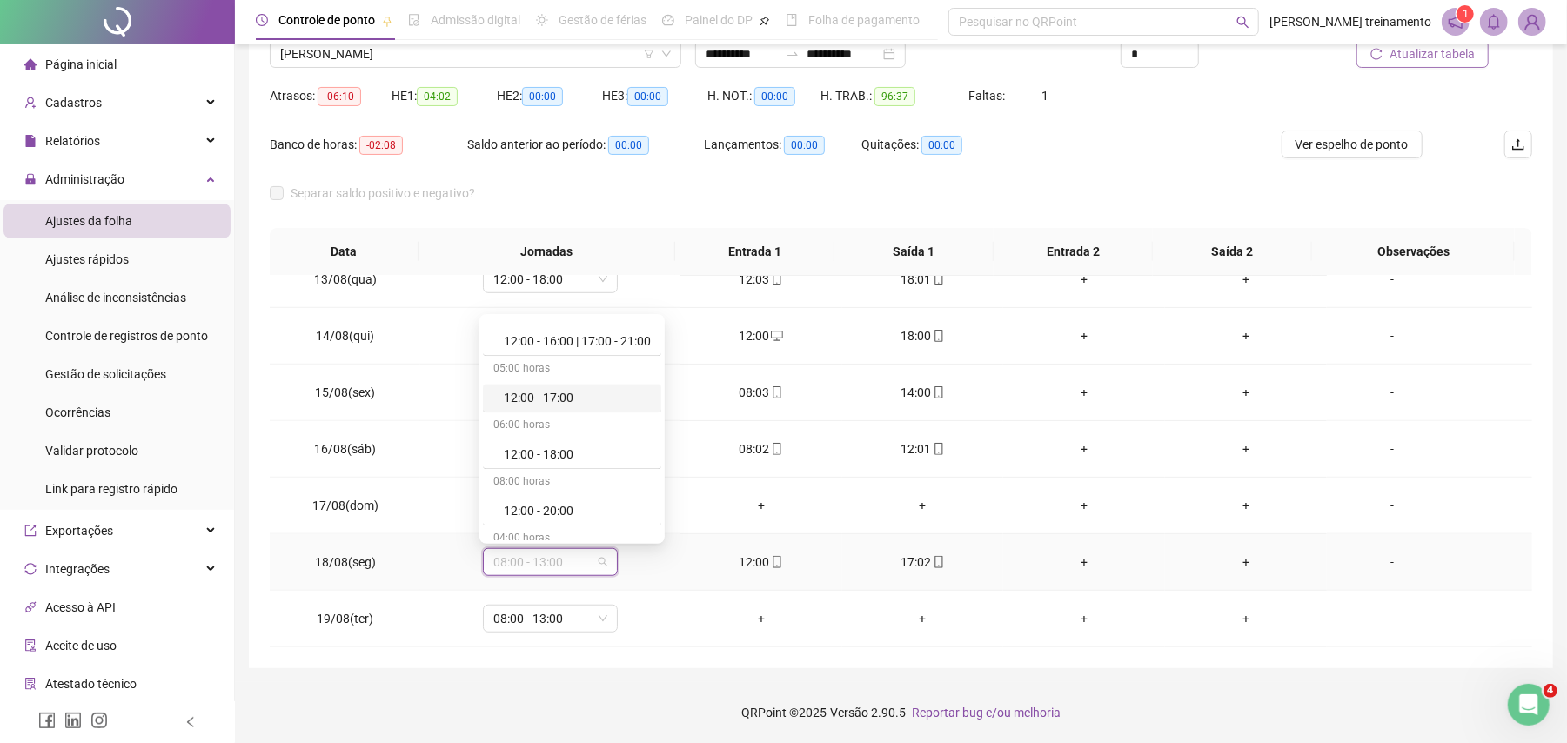
click at [583, 407] on div "12:00 - 17:00" at bounding box center [577, 397] width 147 height 19
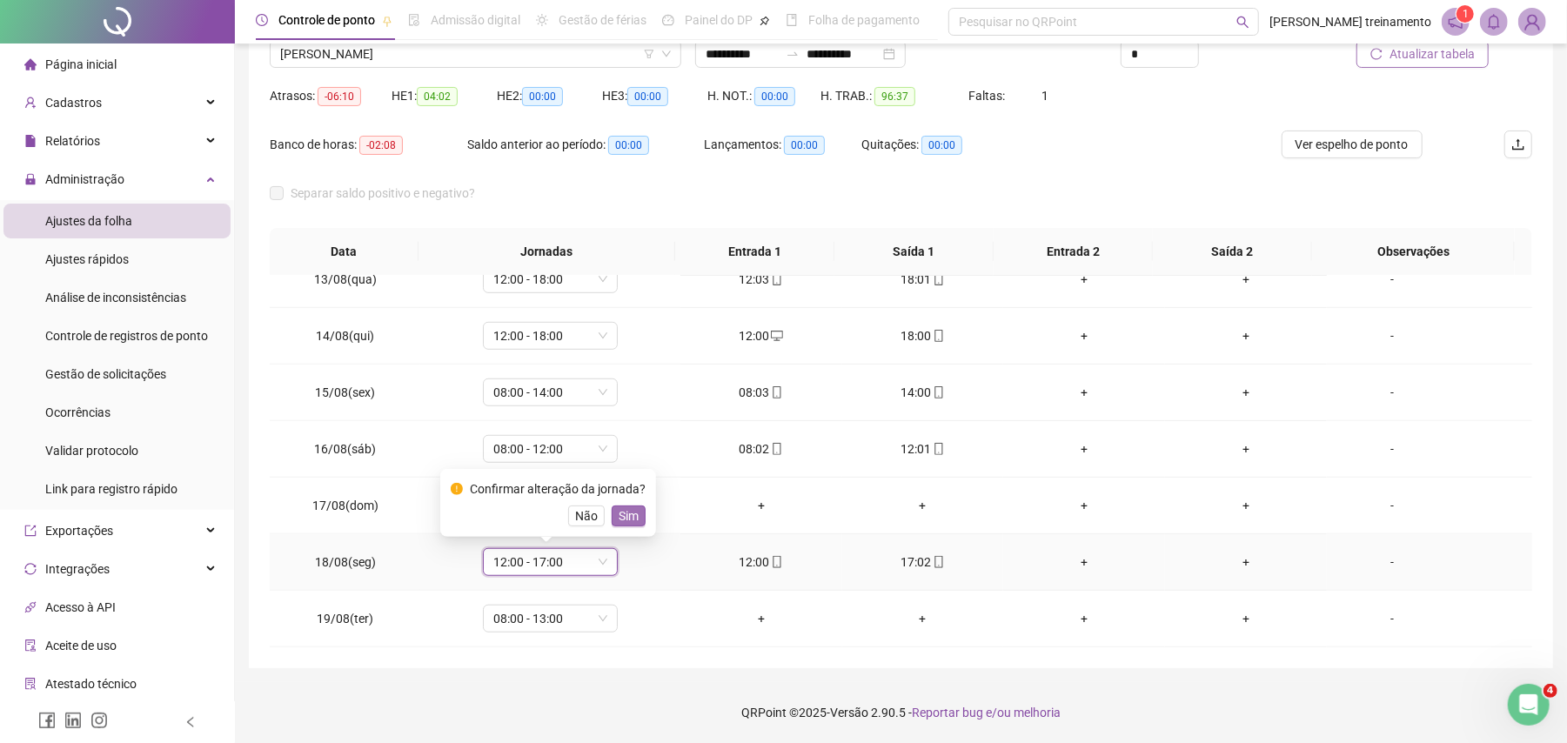
click at [621, 515] on span "Sim" at bounding box center [629, 515] width 20 height 19
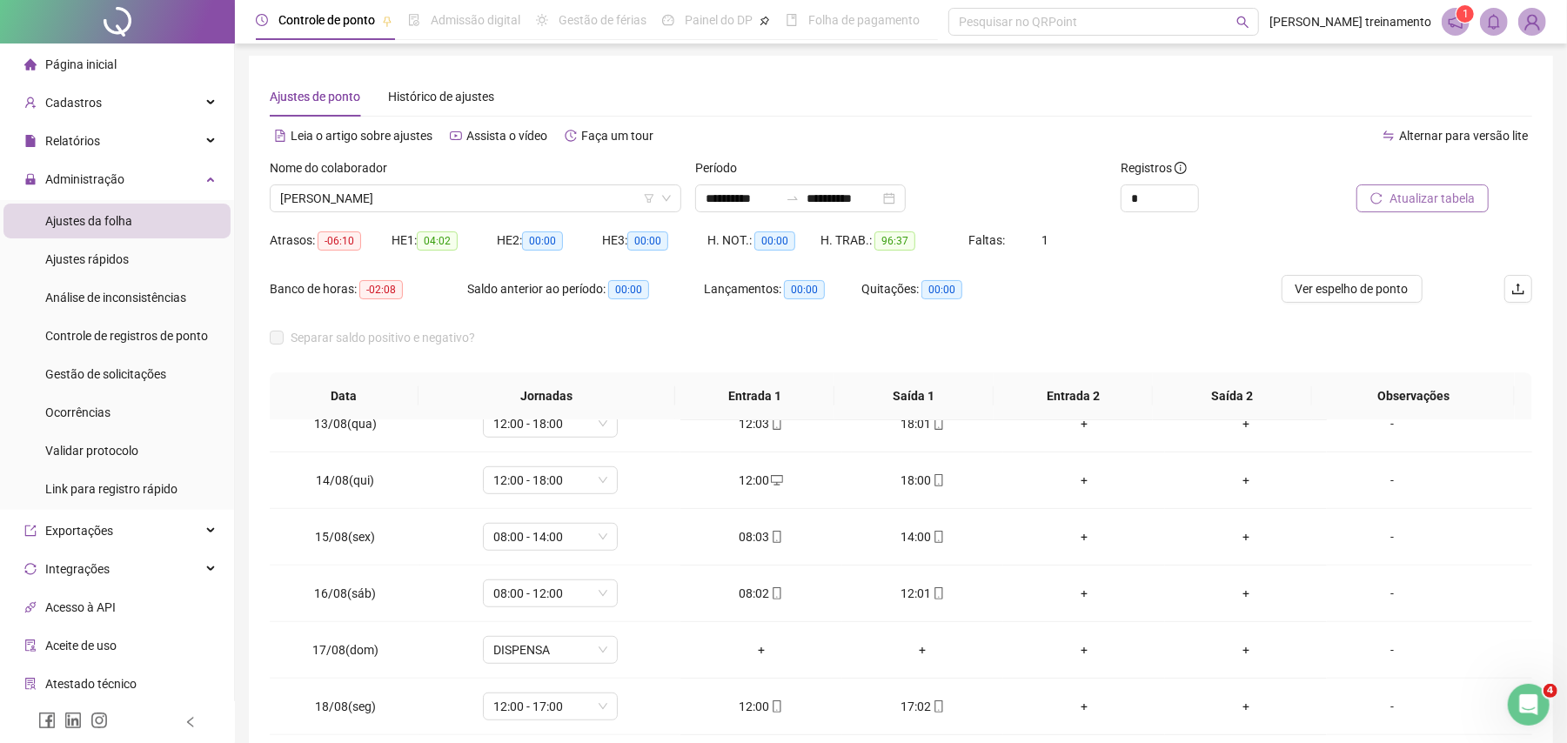
scroll to position [0, 0]
click at [1413, 200] on span "Atualizar tabela" at bounding box center [1432, 200] width 85 height 19
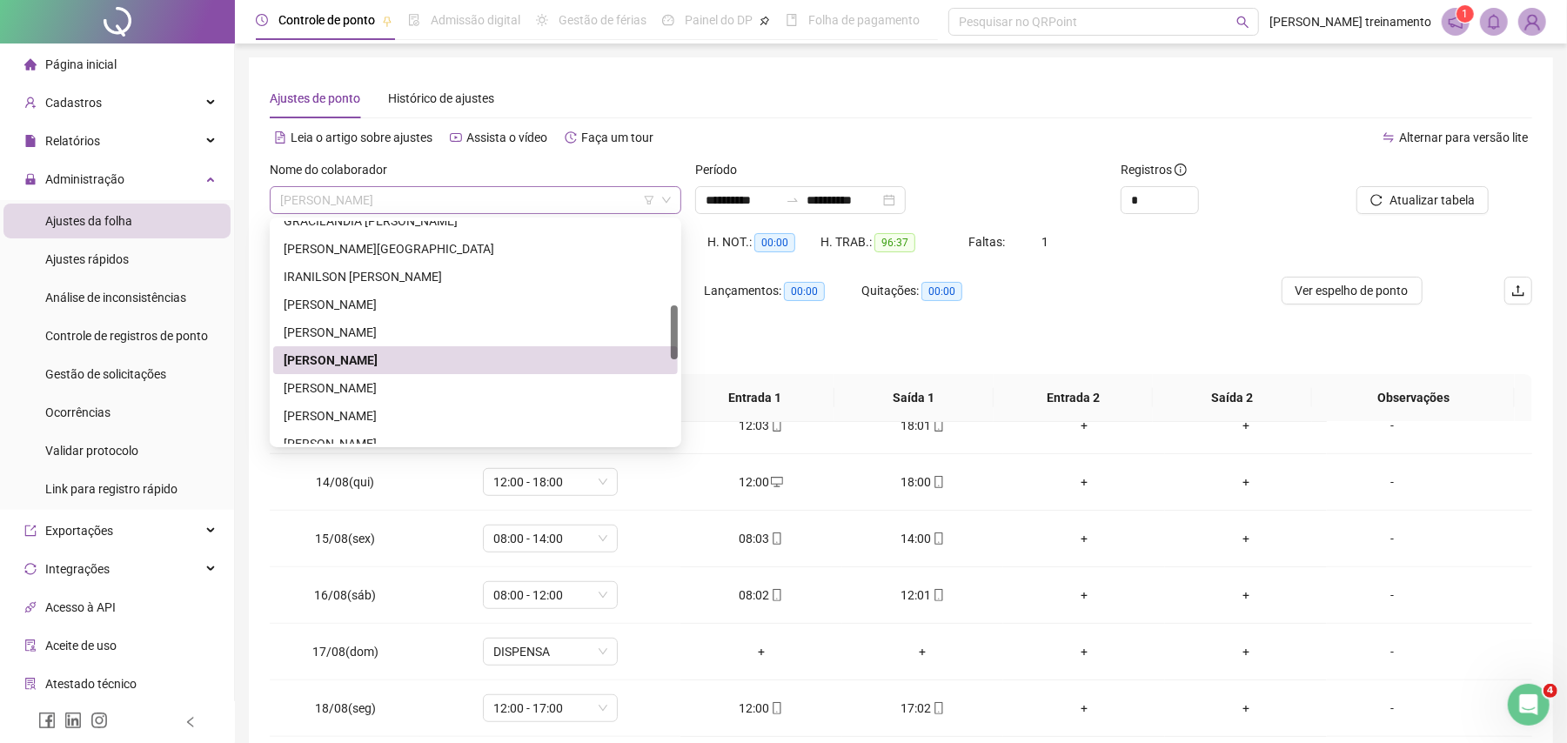
click at [575, 196] on span "[PERSON_NAME]" at bounding box center [475, 200] width 391 height 26
click at [571, 386] on div "[PERSON_NAME]" at bounding box center [476, 388] width 384 height 19
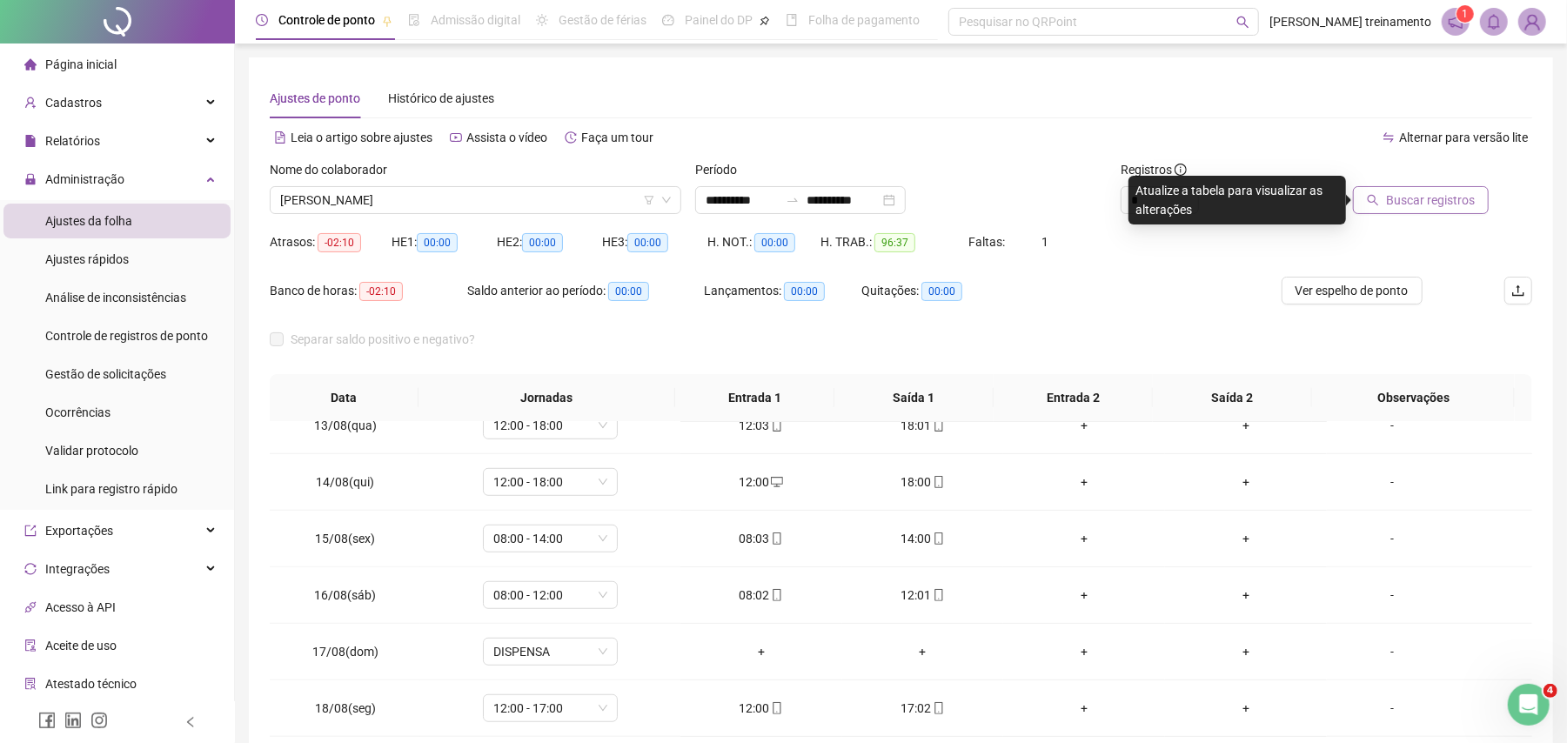
click at [1442, 200] on span "Buscar registros" at bounding box center [1430, 200] width 89 height 19
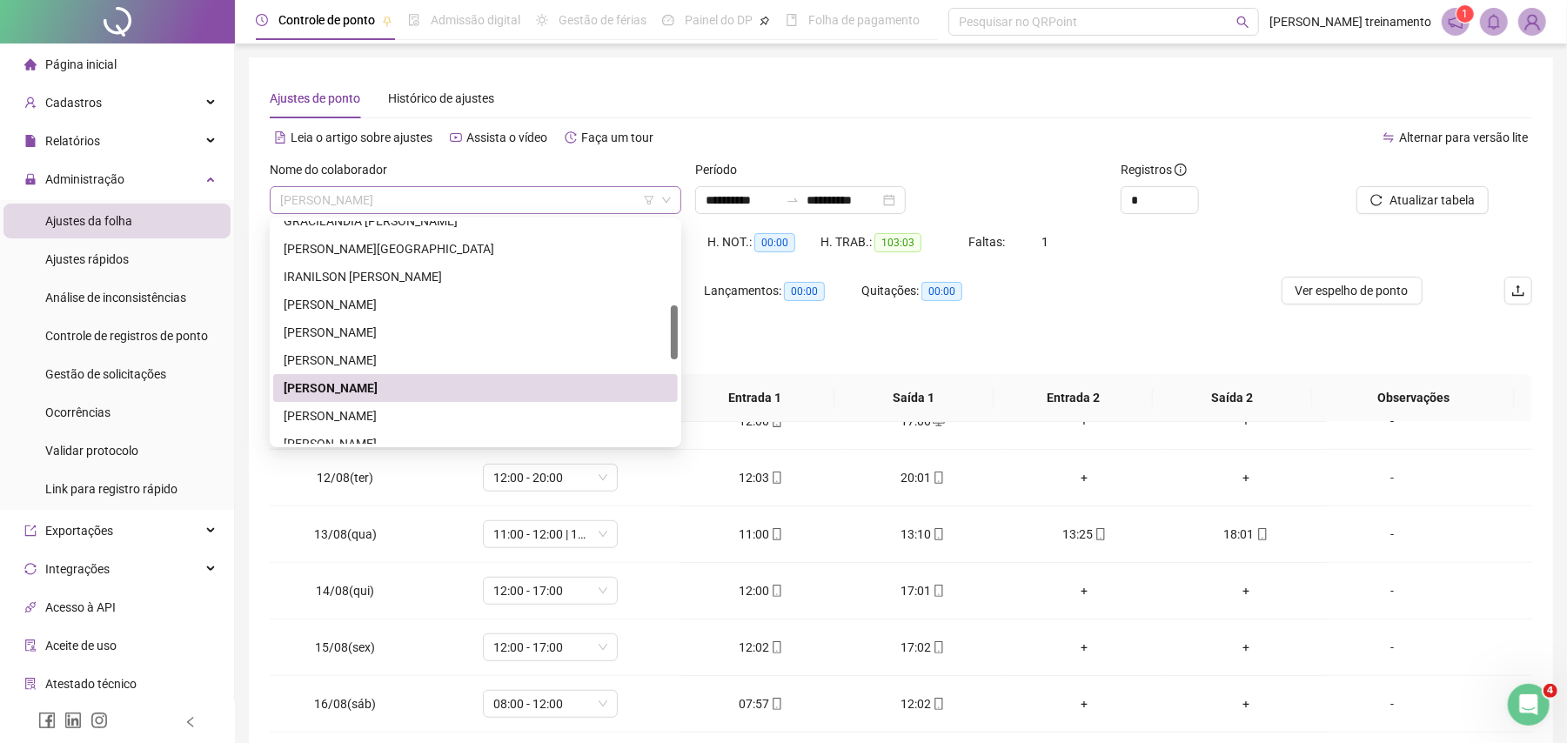
click at [560, 202] on span "[PERSON_NAME]" at bounding box center [475, 200] width 391 height 26
click at [567, 419] on div "[PERSON_NAME]" at bounding box center [476, 415] width 384 height 19
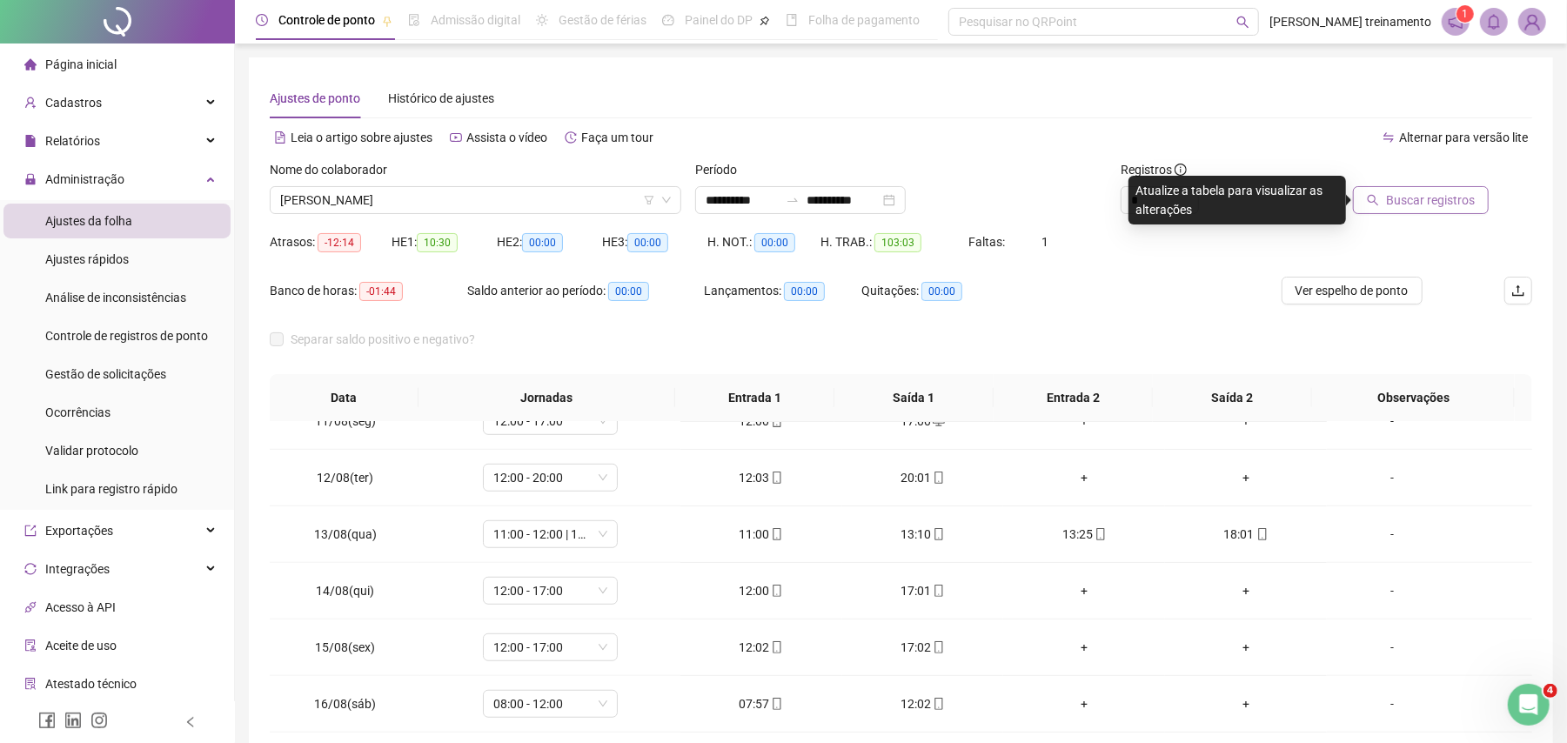
click at [1431, 203] on span "Buscar registros" at bounding box center [1430, 200] width 89 height 19
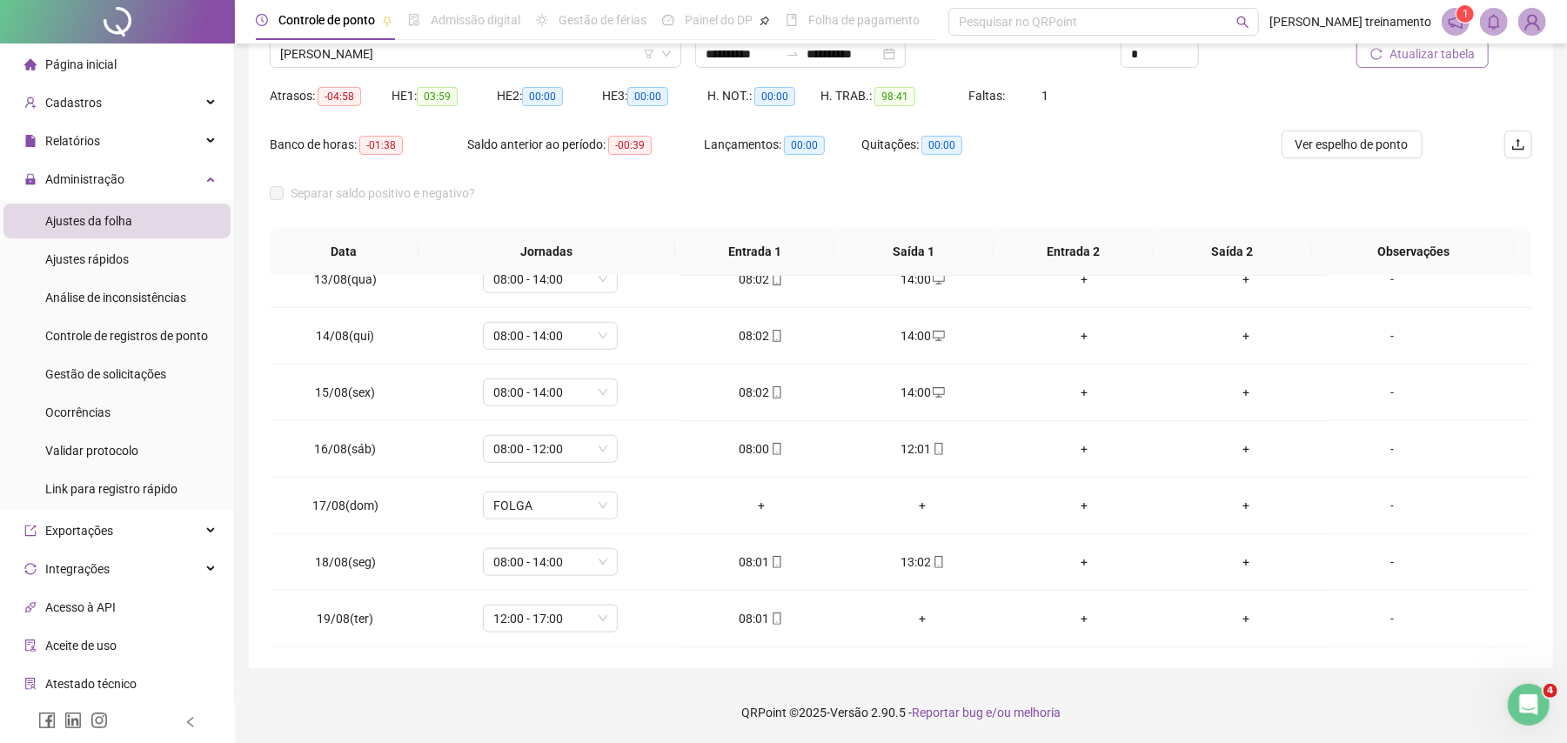
scroll to position [1049, 0]
click at [562, 564] on span "08:00 - 14:00" at bounding box center [550, 562] width 114 height 26
click at [590, 398] on div "08:00 - 13:00" at bounding box center [577, 389] width 147 height 19
click at [628, 517] on span "Sim" at bounding box center [629, 515] width 20 height 19
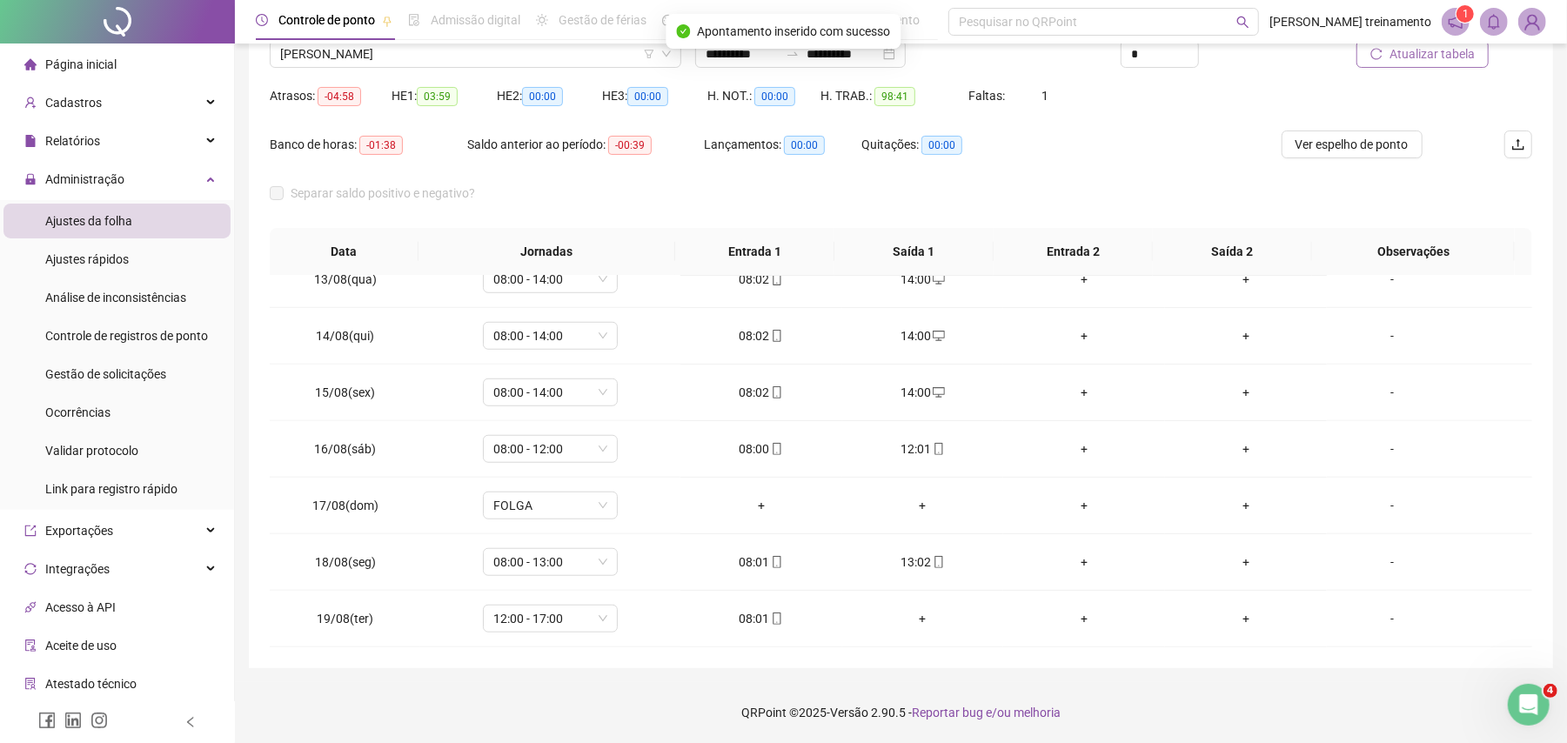
click at [1427, 57] on span "Atualizar tabela" at bounding box center [1432, 53] width 85 height 19
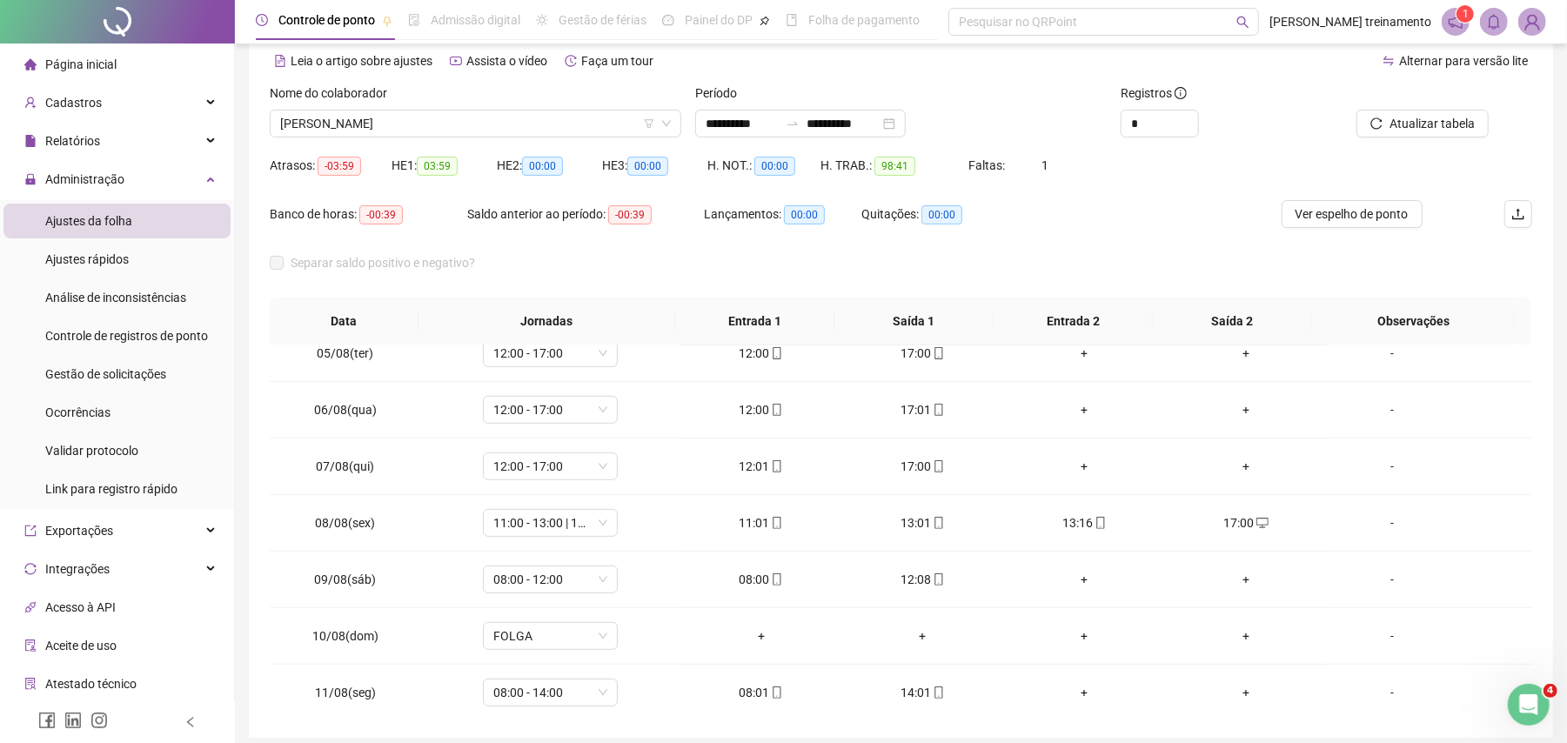
scroll to position [0, 0]
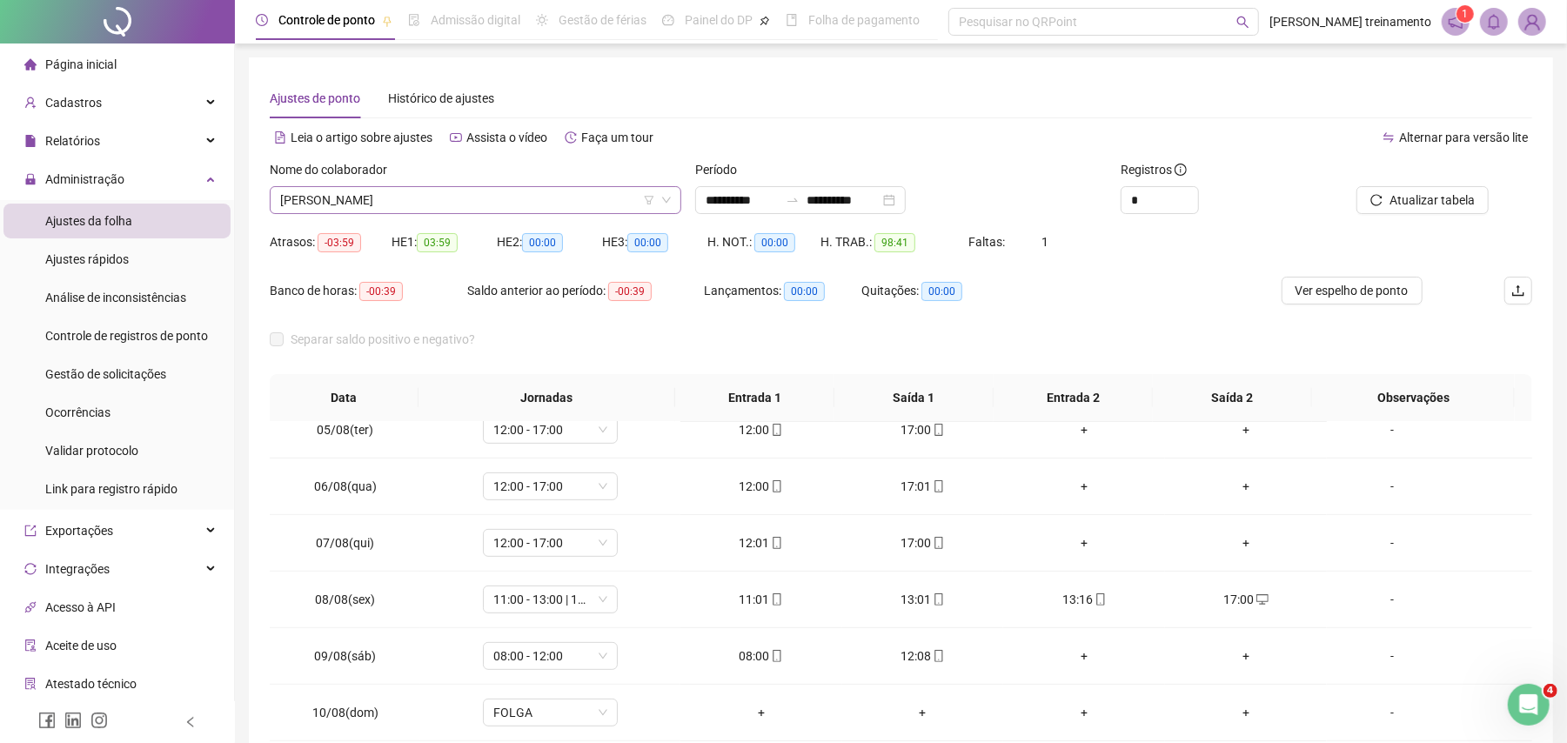
click at [579, 200] on span "[PERSON_NAME]" at bounding box center [475, 200] width 391 height 26
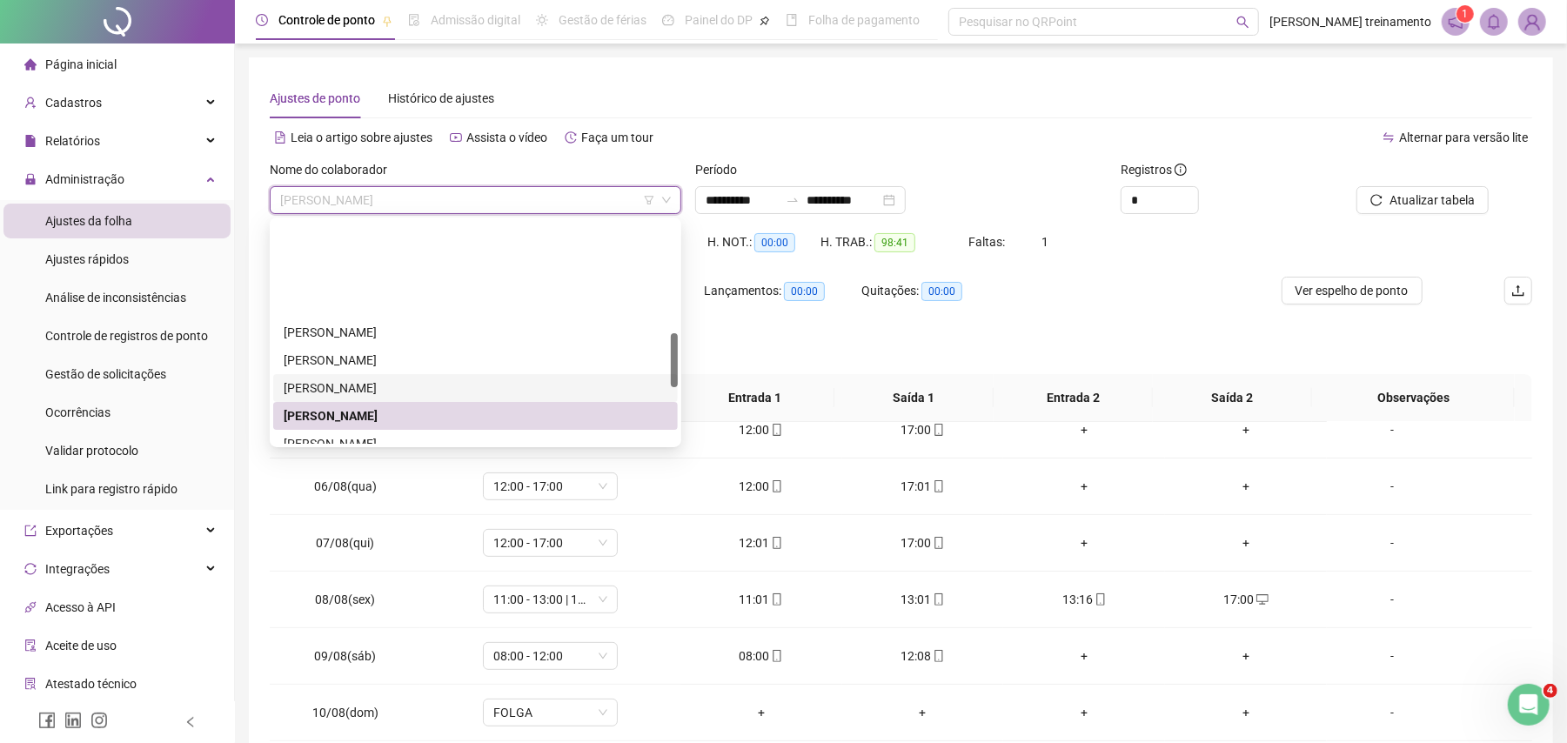
scroll to position [464, 0]
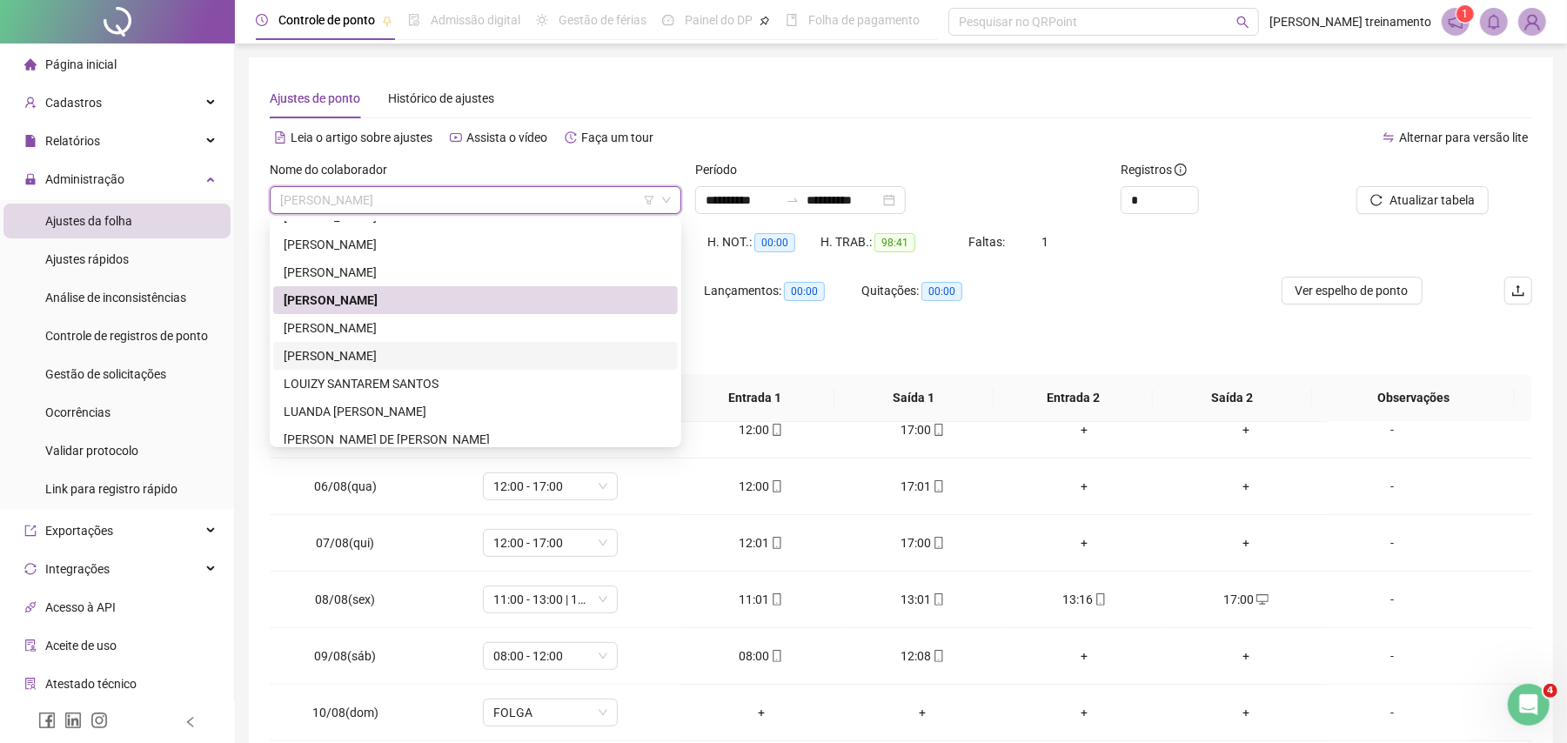
click at [544, 355] on div "[PERSON_NAME]" at bounding box center [476, 355] width 384 height 19
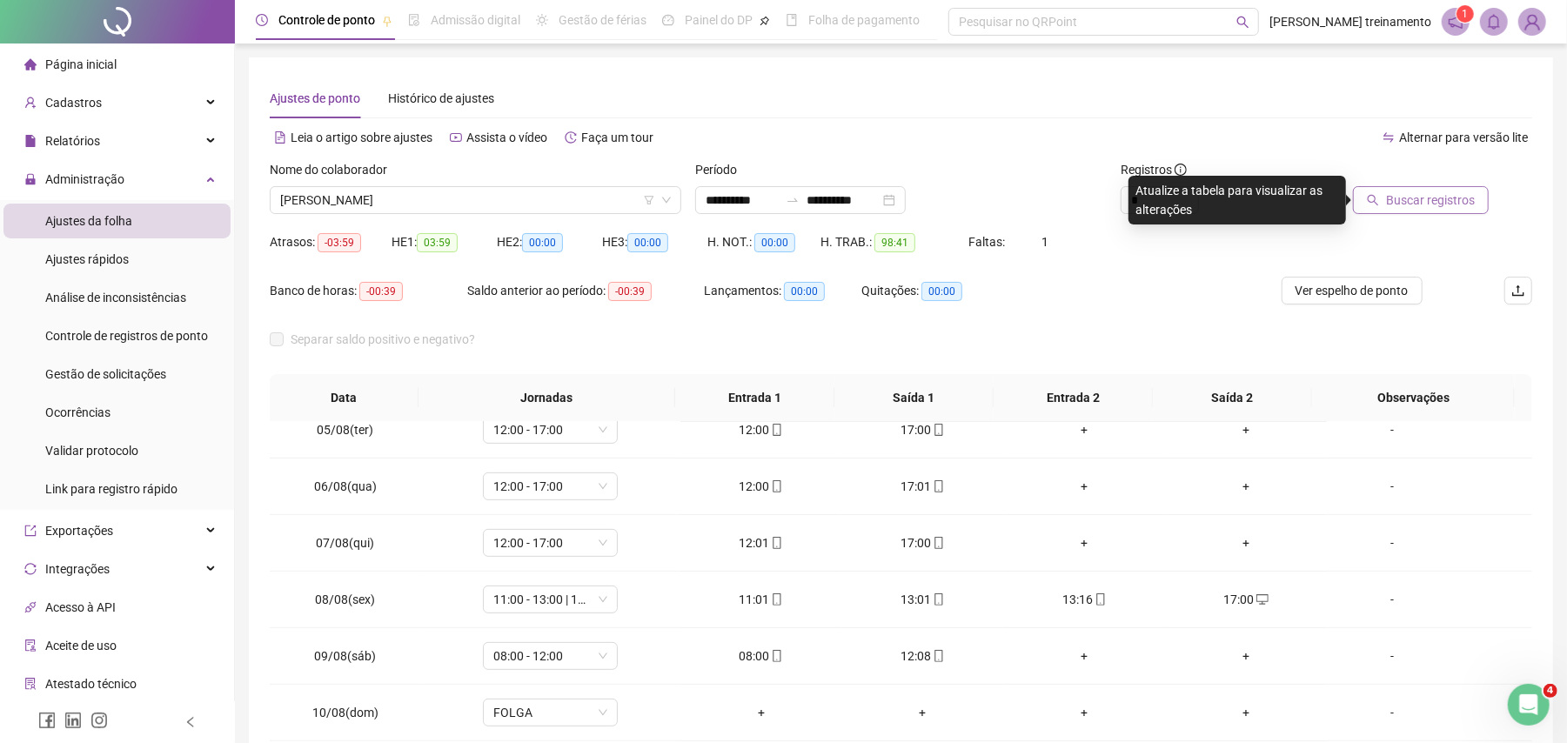
click at [1469, 206] on span "Buscar registros" at bounding box center [1430, 200] width 89 height 19
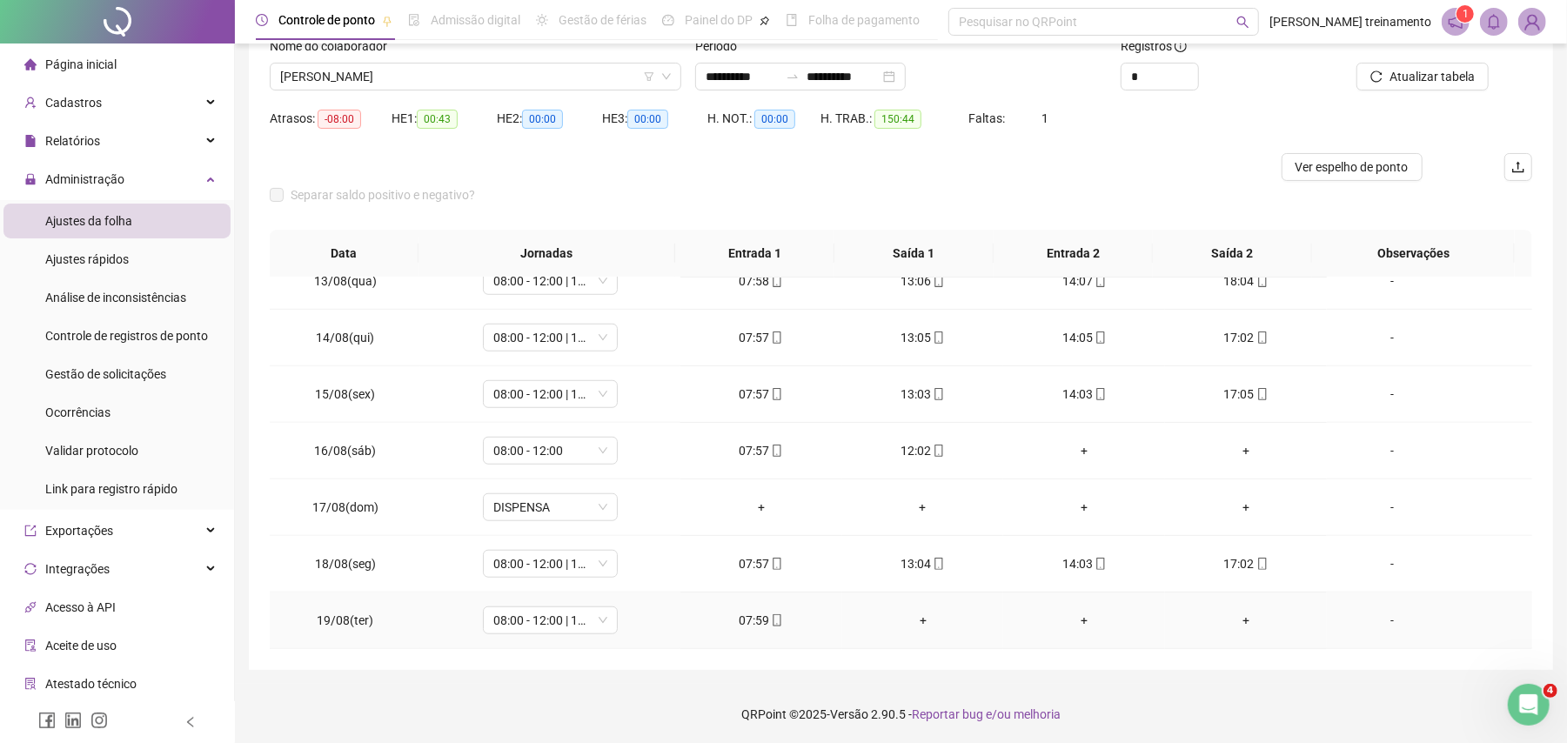
scroll to position [125, 0]
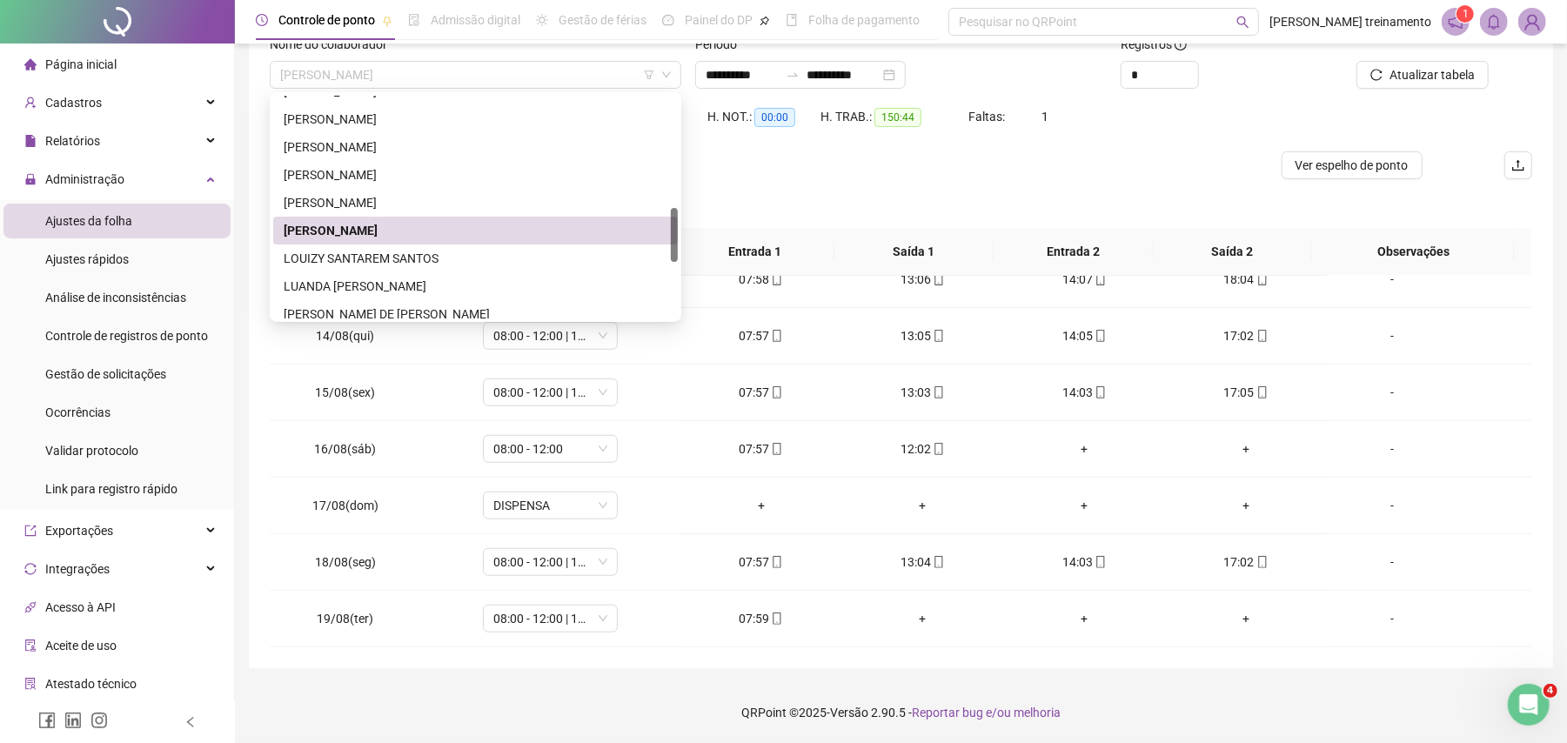
drag, startPoint x: 576, startPoint y: 70, endPoint x: 582, endPoint y: 116, distance: 45.7
click at [576, 75] on span "[PERSON_NAME]" at bounding box center [475, 75] width 391 height 26
drag, startPoint x: 588, startPoint y: 258, endPoint x: 1444, endPoint y: 223, distance: 857.0
click at [589, 256] on div "LOUIZY SANTAREM SANTOS" at bounding box center [476, 258] width 384 height 19
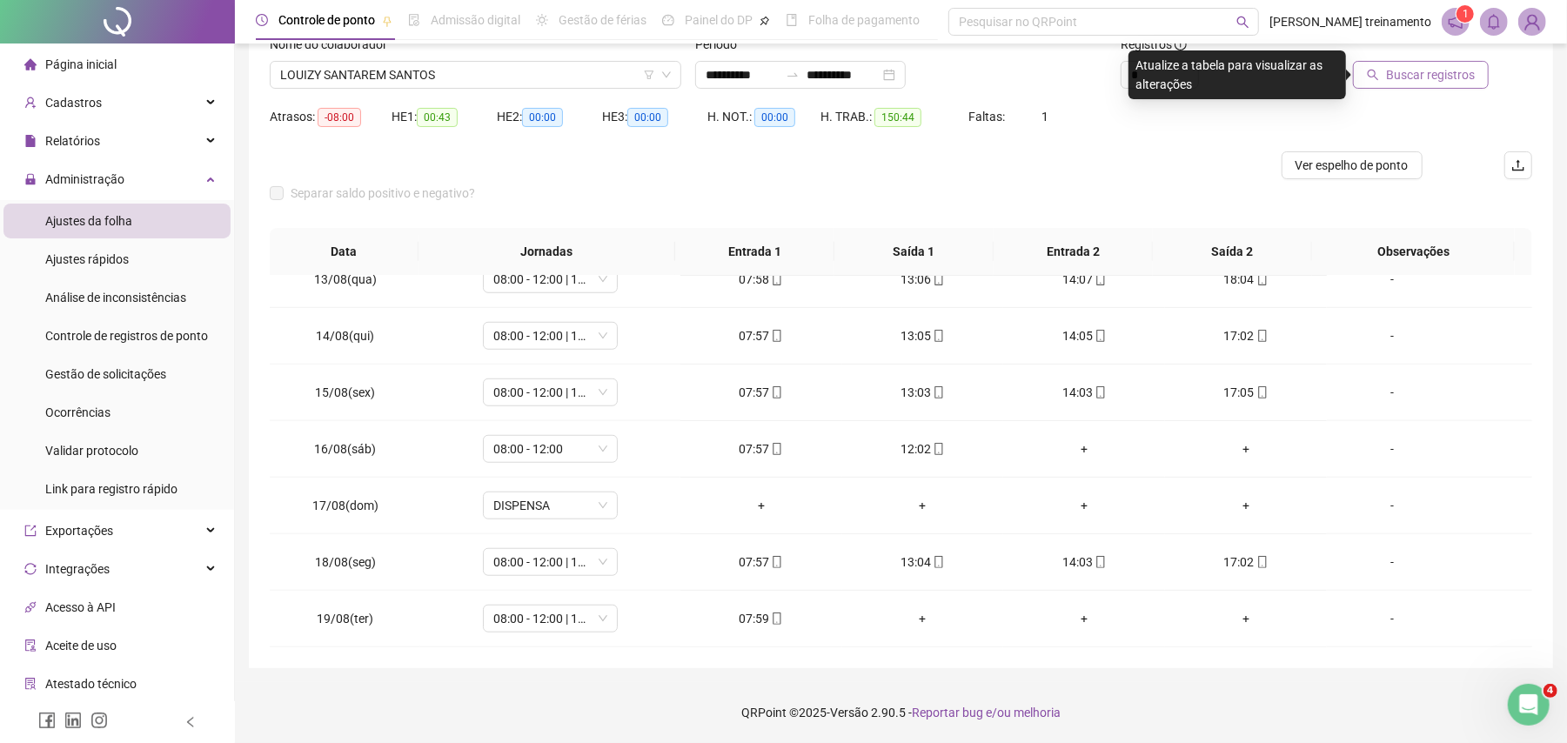
click at [1444, 80] on span "Buscar registros" at bounding box center [1430, 74] width 89 height 19
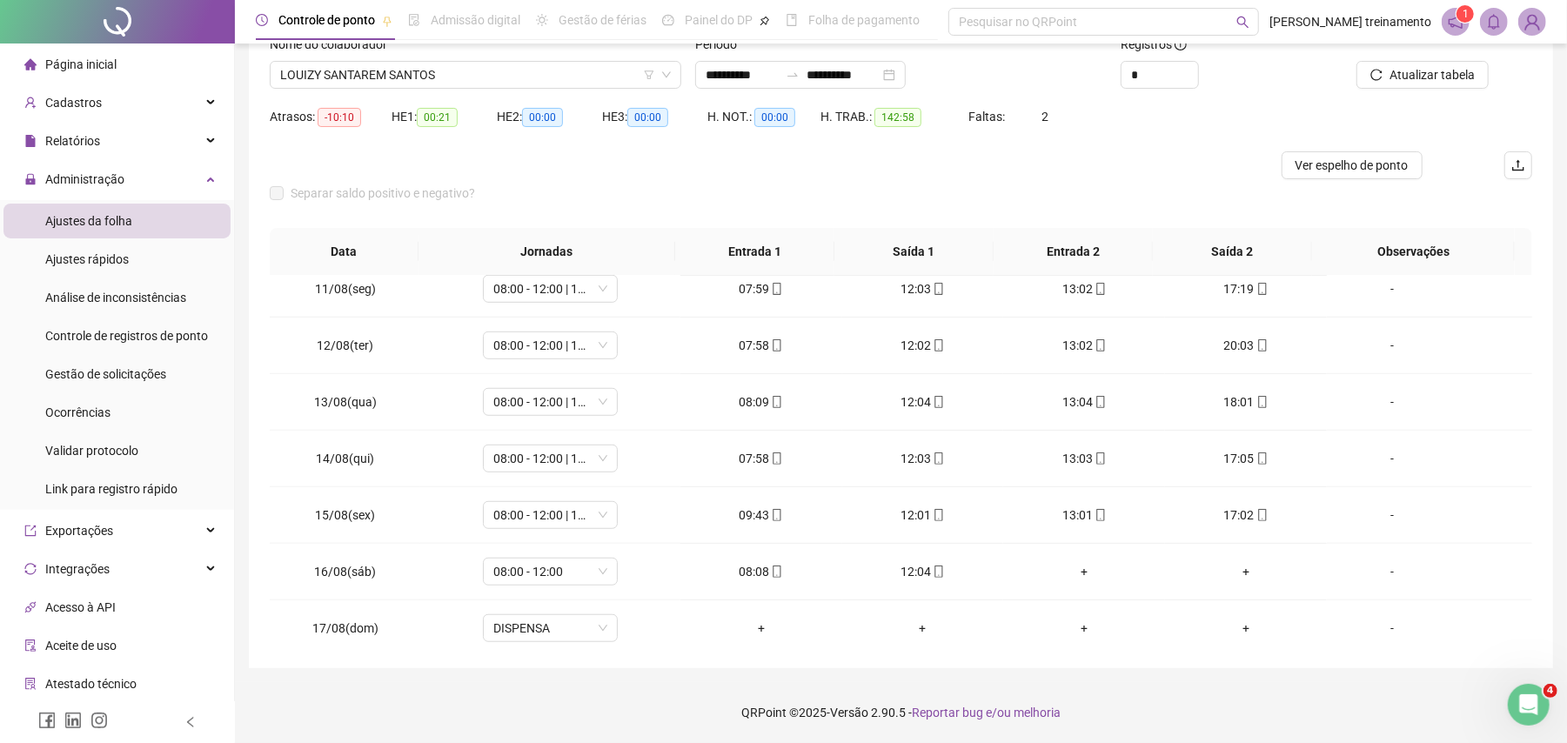
scroll to position [818, 0]
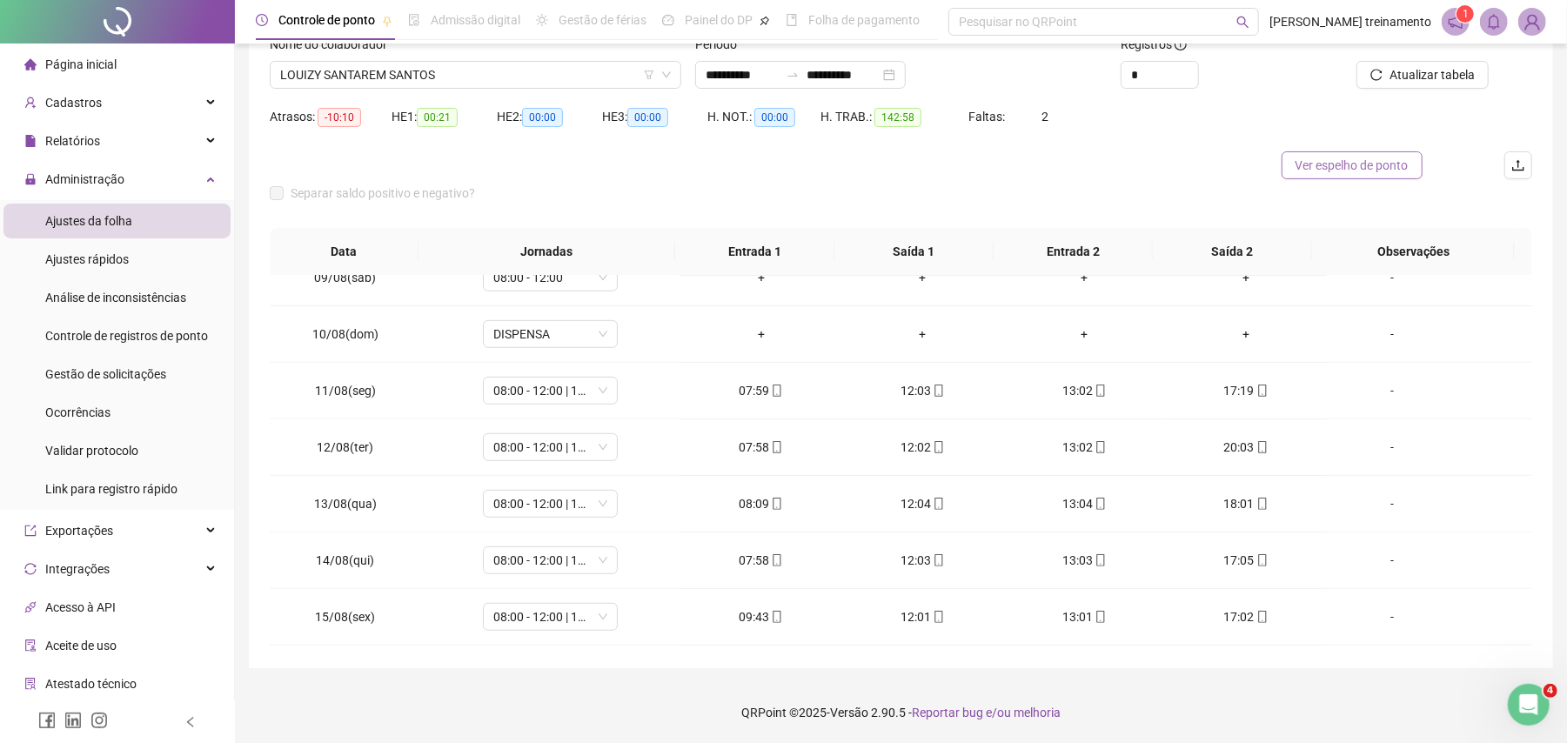
click at [1345, 167] on span "Ver espelho de ponto" at bounding box center [1352, 165] width 113 height 19
click at [534, 80] on span "LOUIZY SANTAREM SANTOS" at bounding box center [475, 75] width 391 height 26
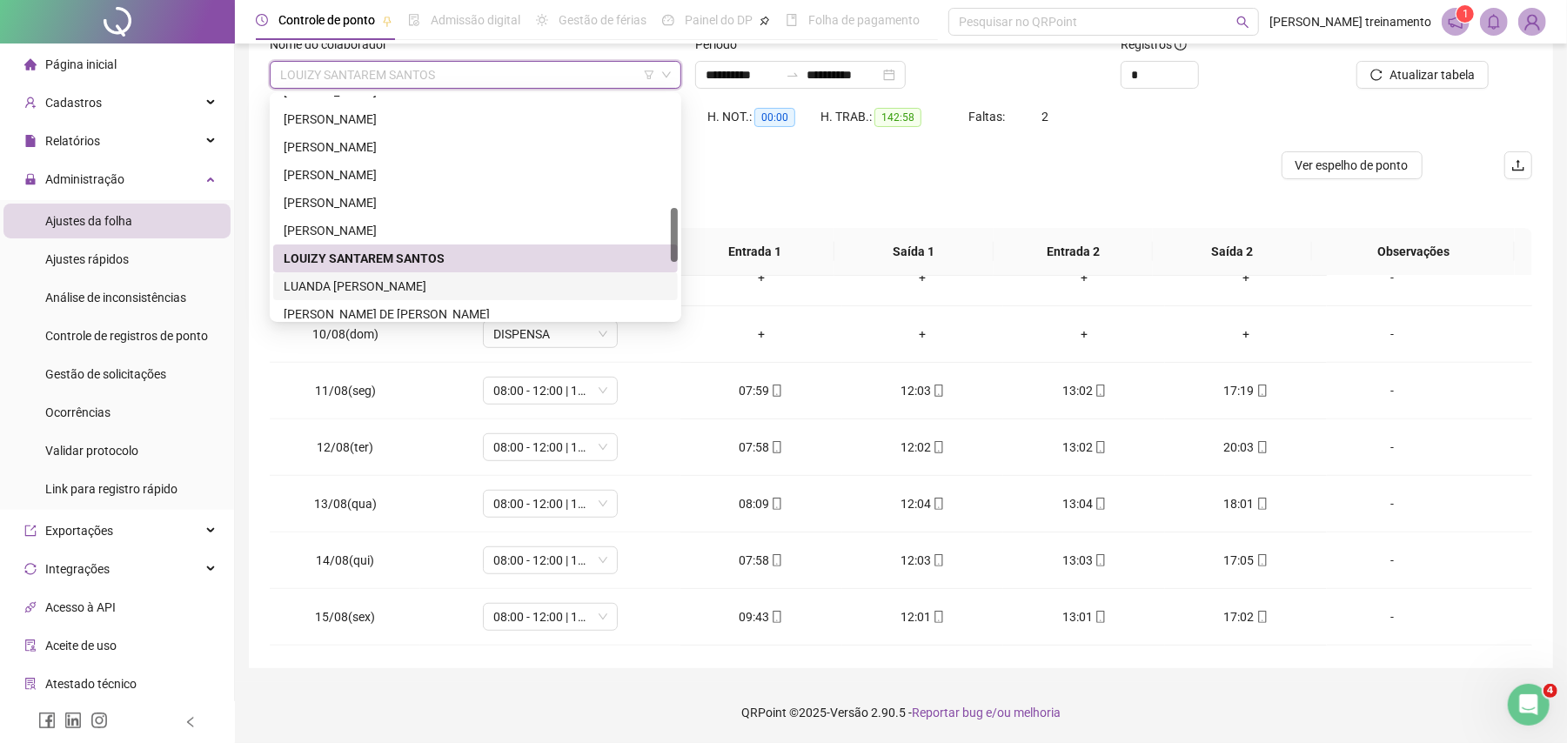
click at [544, 283] on div "LUANDA [PERSON_NAME]" at bounding box center [476, 286] width 384 height 19
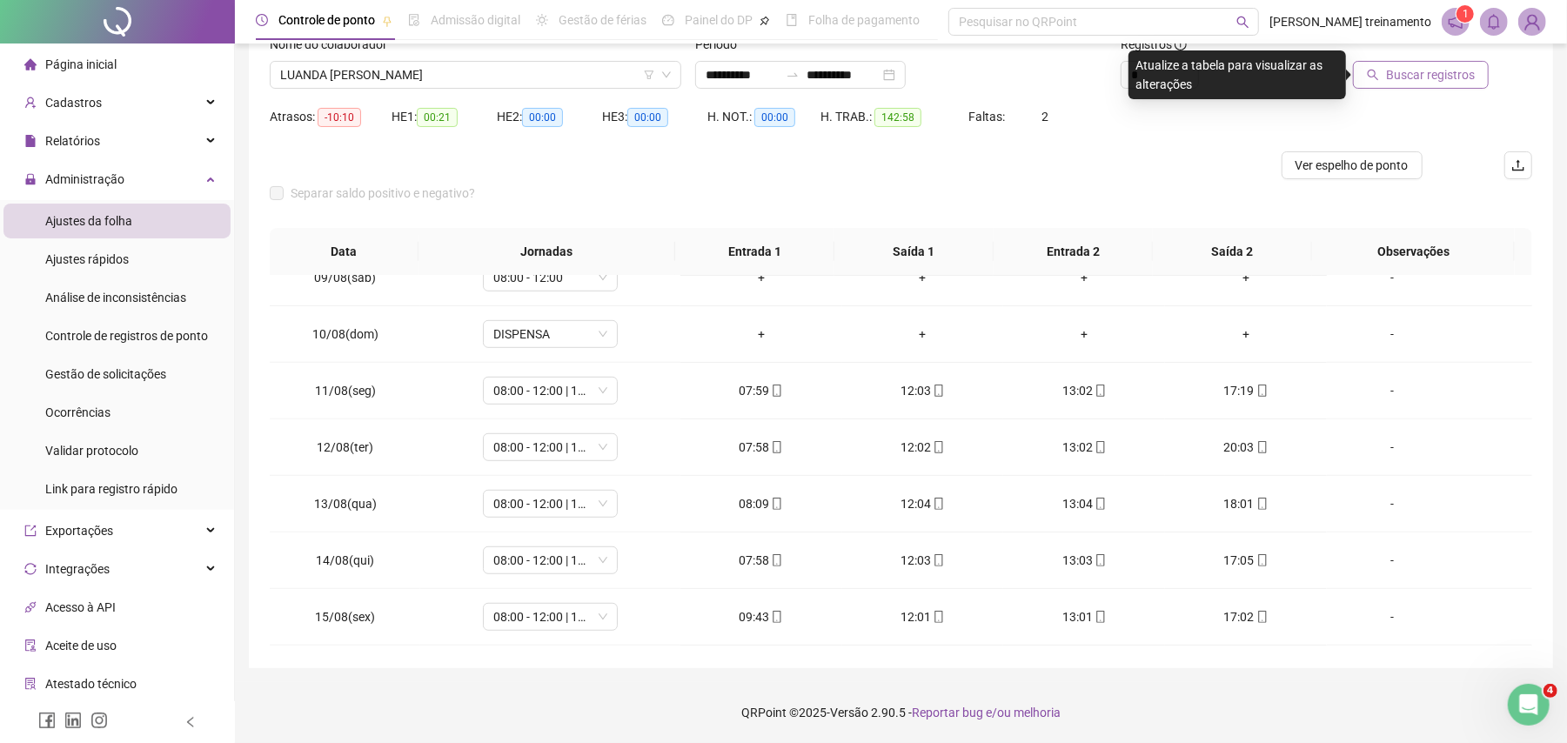
click at [1411, 77] on span "Buscar registros" at bounding box center [1430, 74] width 89 height 19
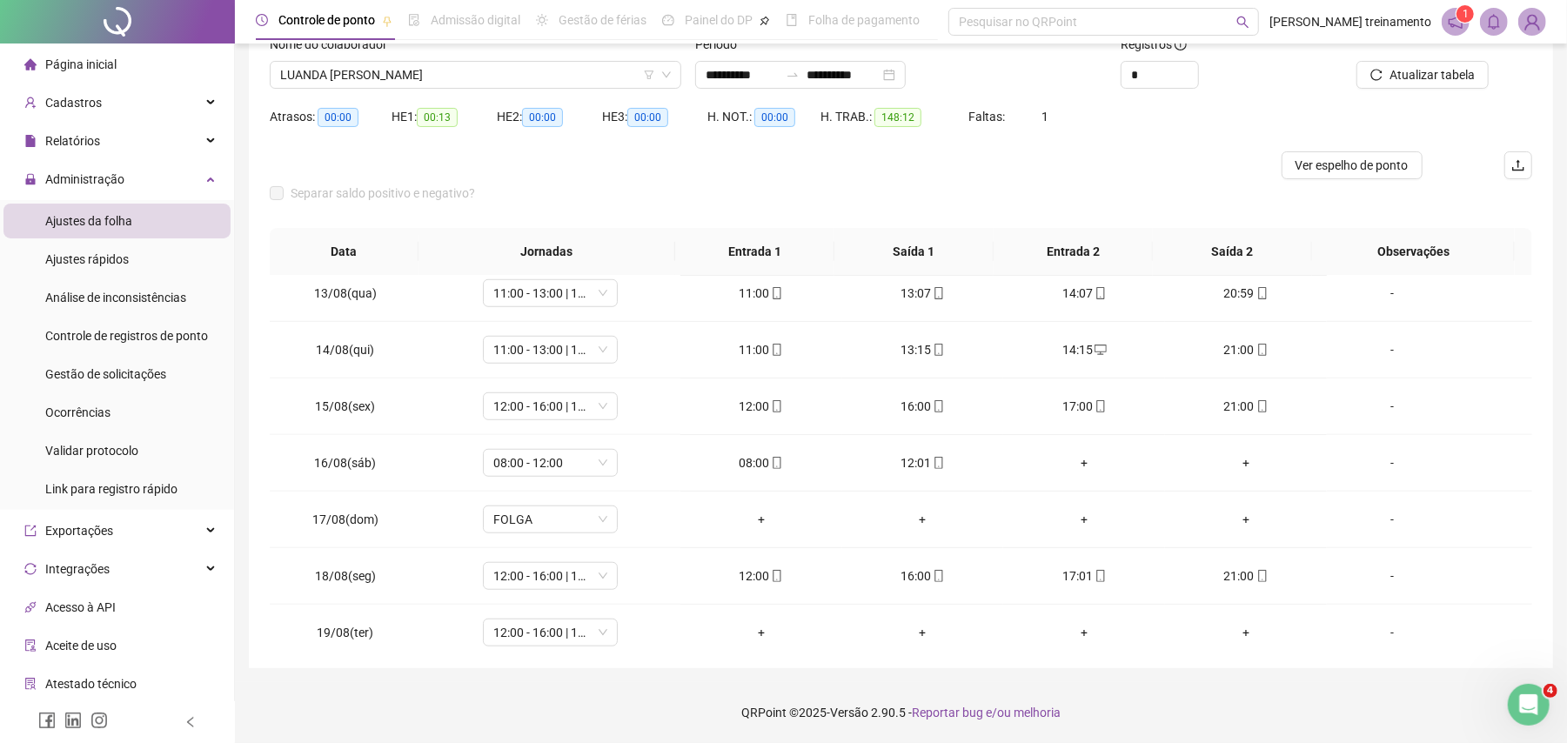
scroll to position [1049, 0]
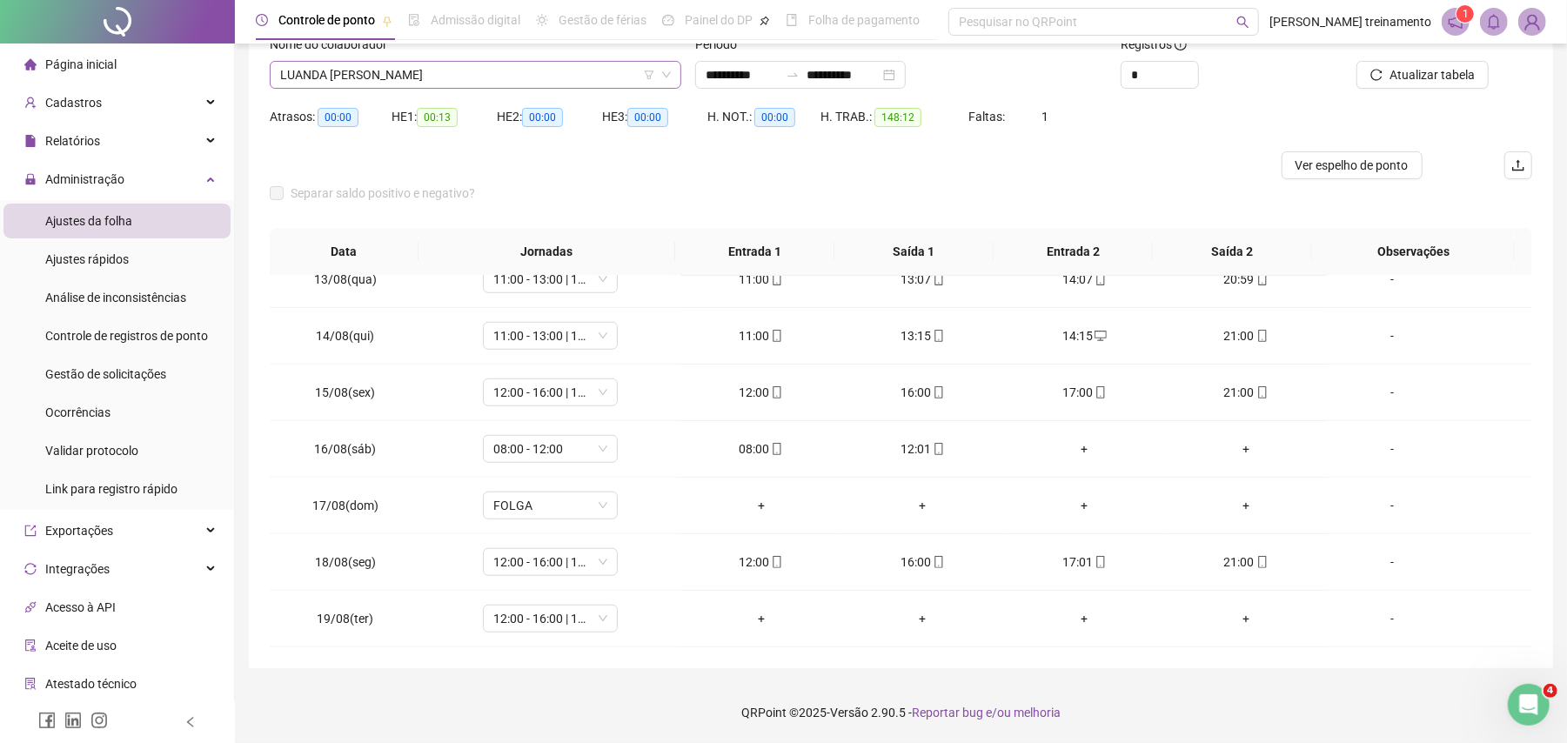
click at [560, 74] on span "LUANDA [PERSON_NAME]" at bounding box center [475, 75] width 391 height 26
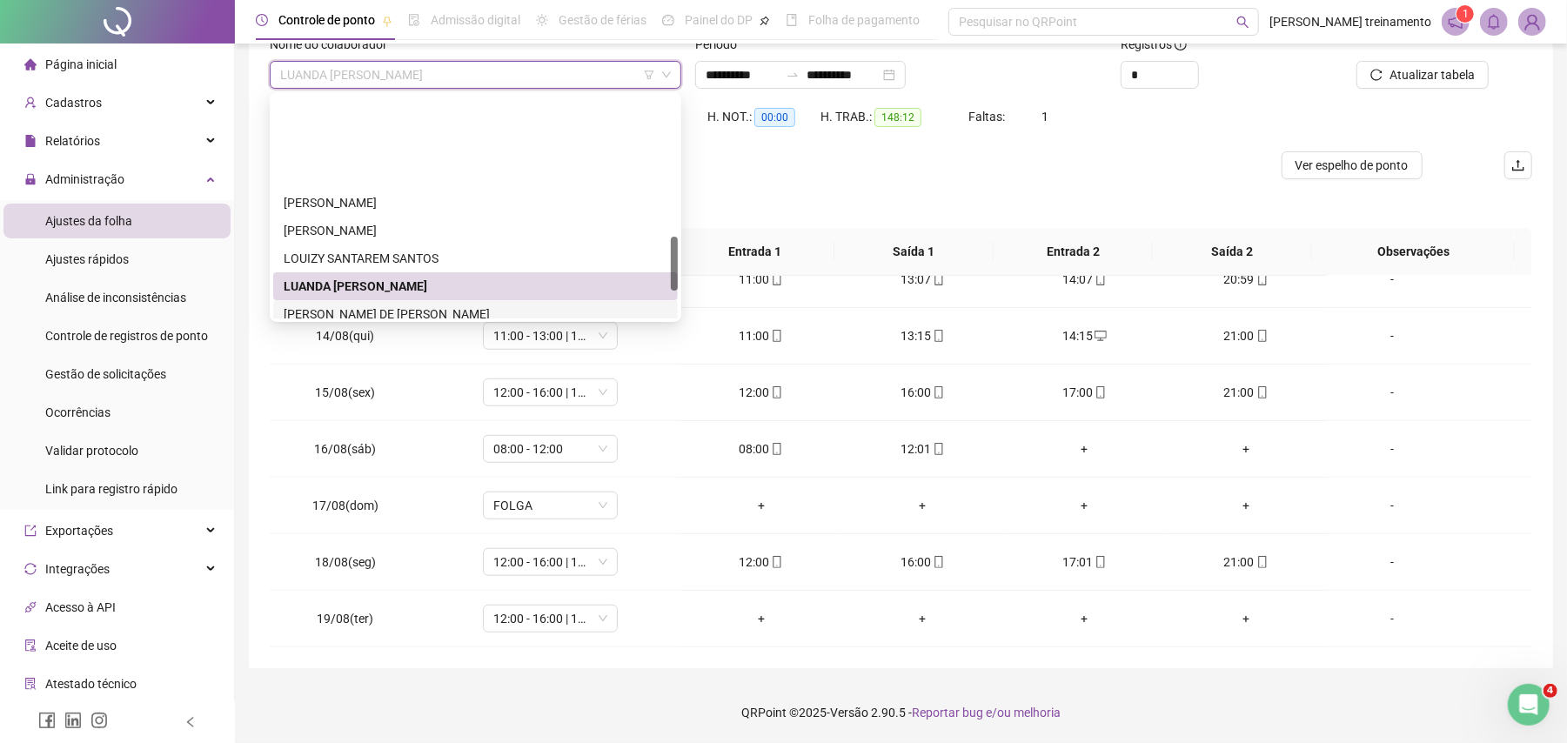
scroll to position [580, 0]
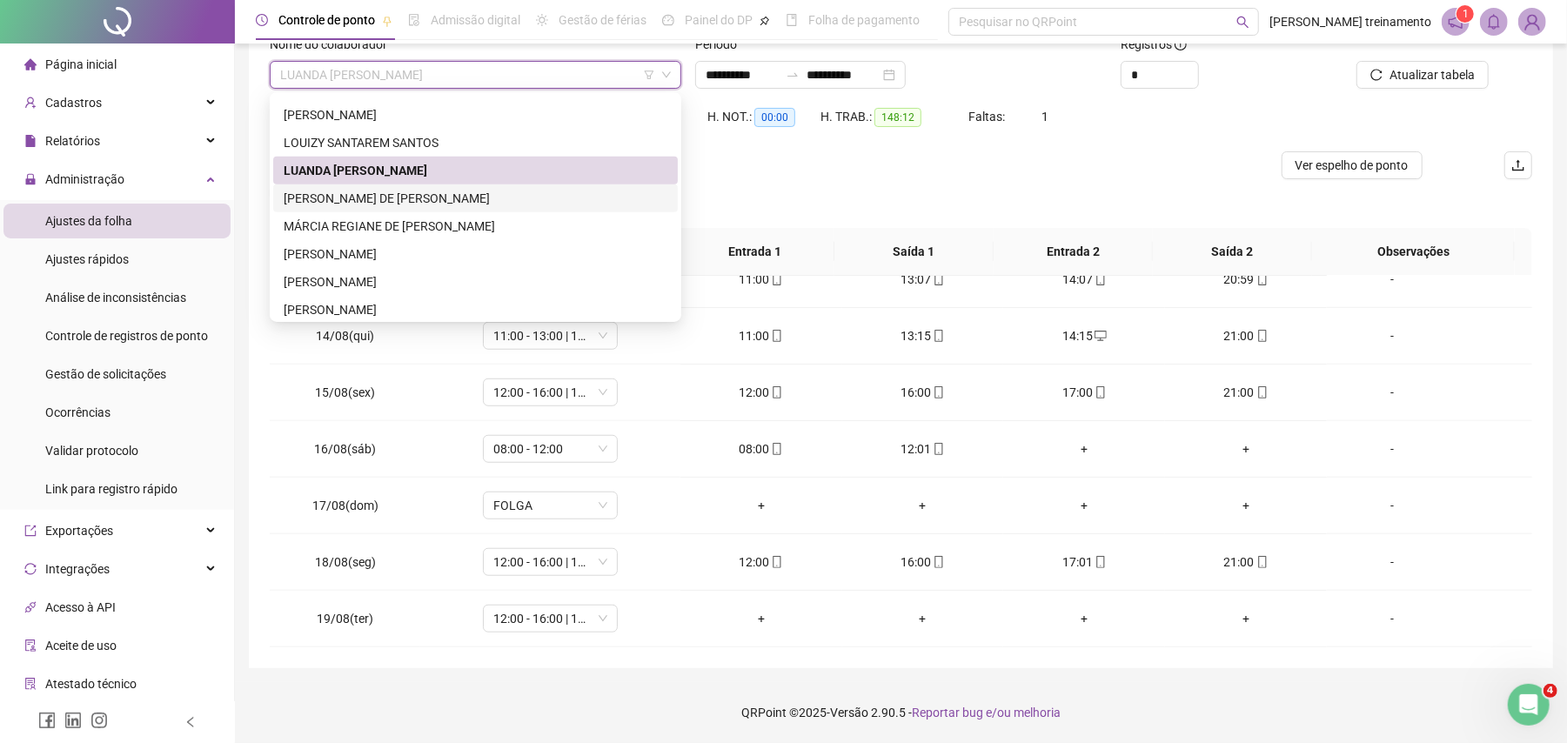
click at [524, 205] on div "[PERSON_NAME] DE [PERSON_NAME]" at bounding box center [476, 198] width 384 height 19
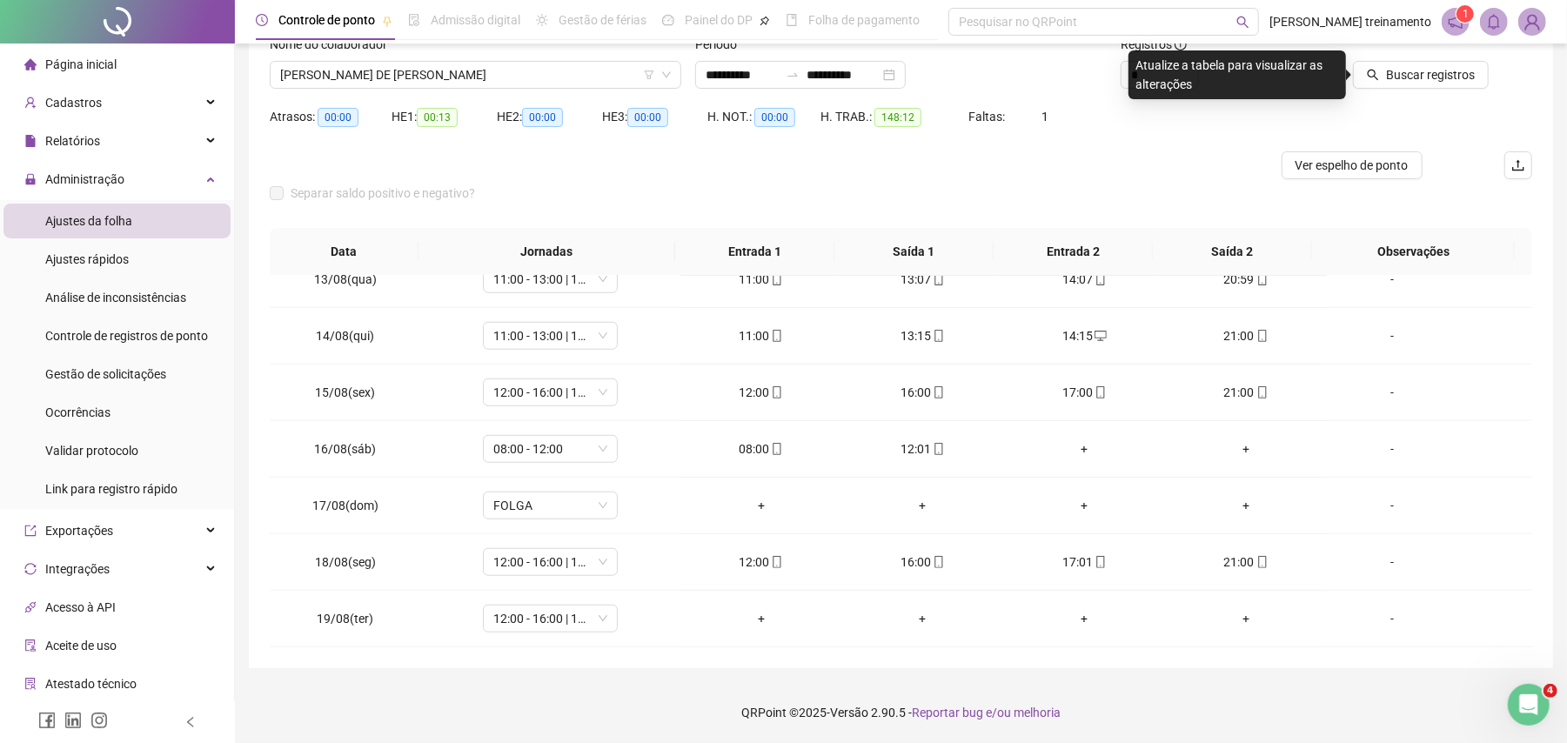
click at [1448, 89] on div "Buscar registros" at bounding box center [1432, 69] width 213 height 68
click at [1414, 80] on span "Buscar registros" at bounding box center [1430, 74] width 89 height 19
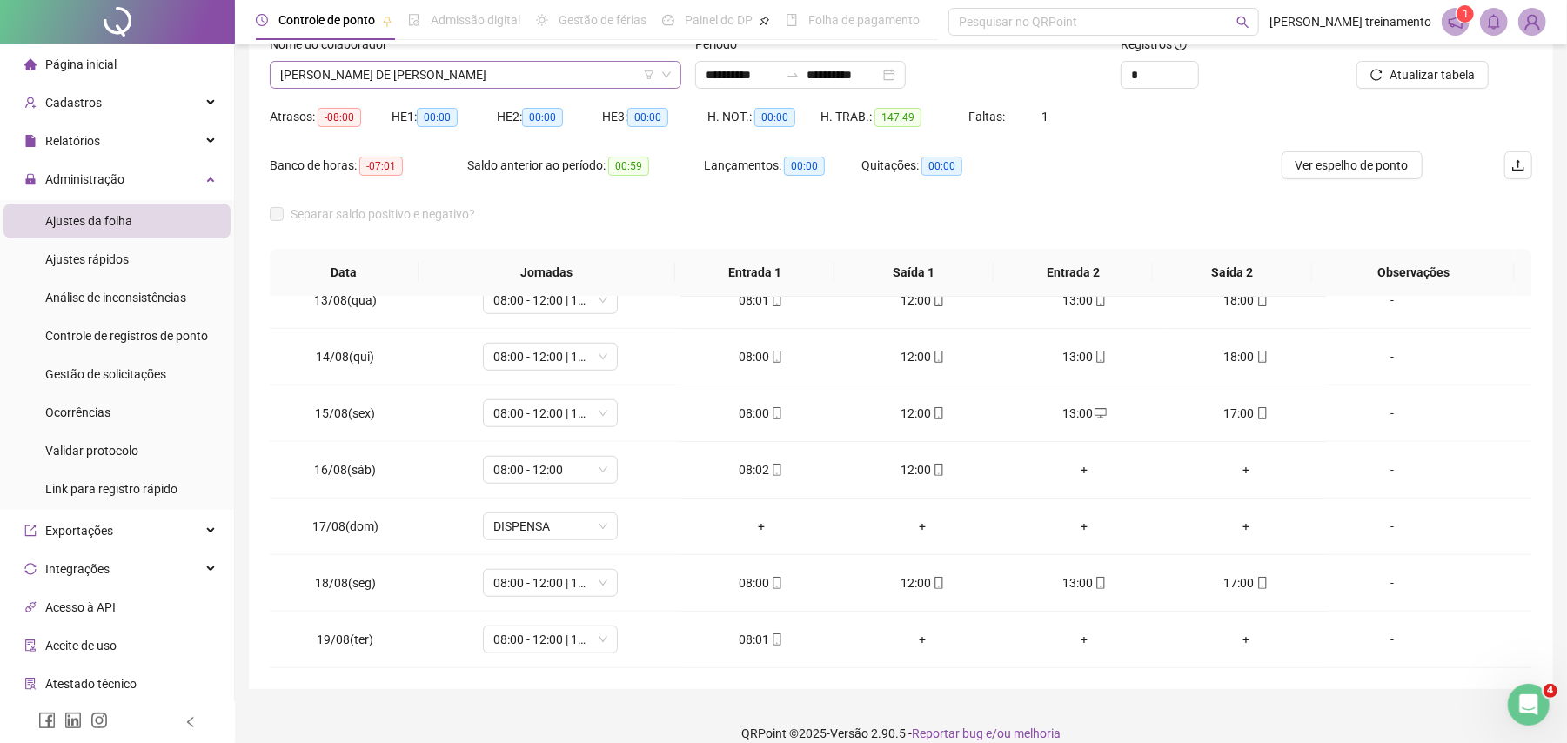
click at [536, 66] on span "[PERSON_NAME] DE [PERSON_NAME]" at bounding box center [475, 75] width 391 height 26
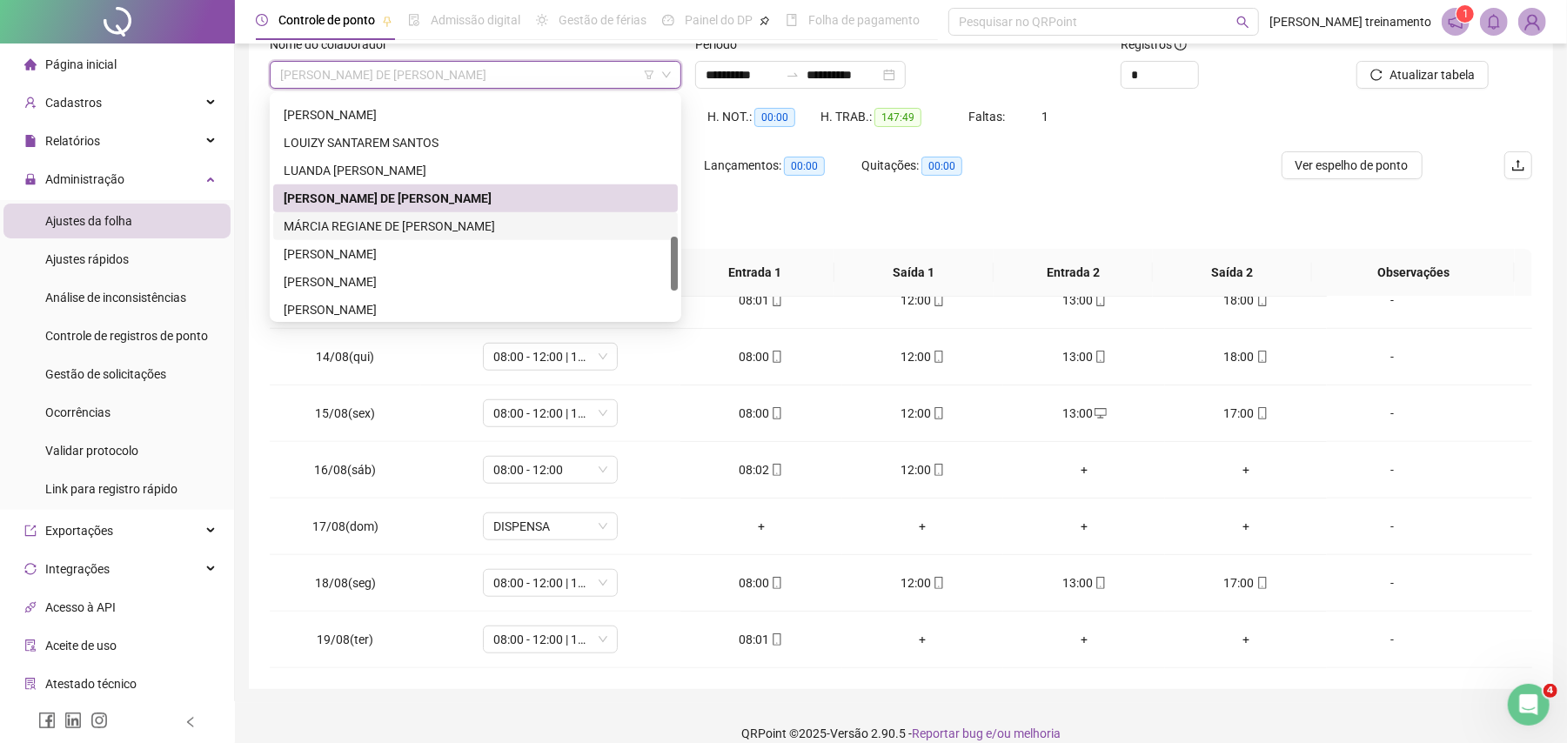
click at [550, 226] on div "MÁRCIA REGIANE DE [PERSON_NAME]" at bounding box center [476, 226] width 384 height 19
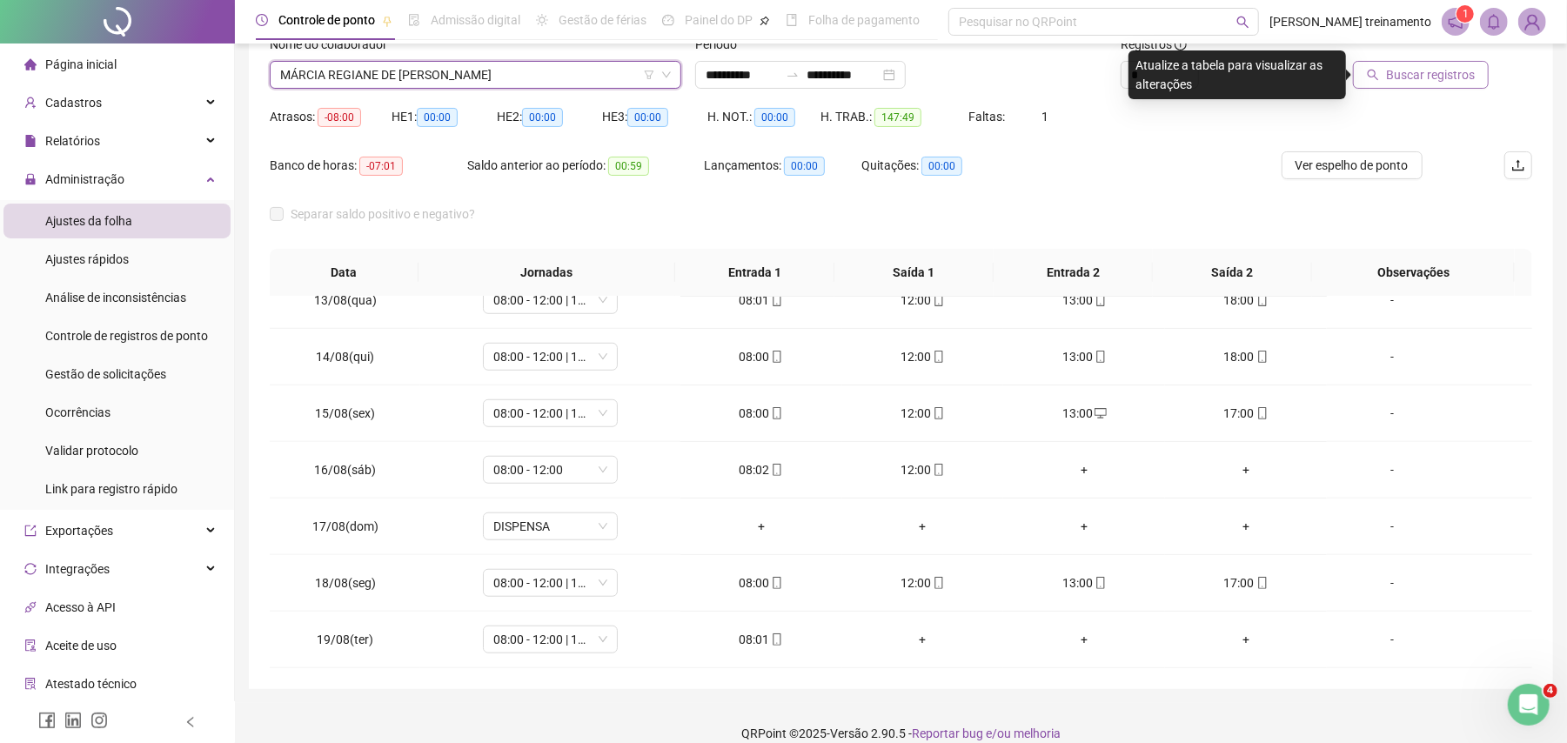
click at [1422, 70] on span "Buscar registros" at bounding box center [1430, 74] width 89 height 19
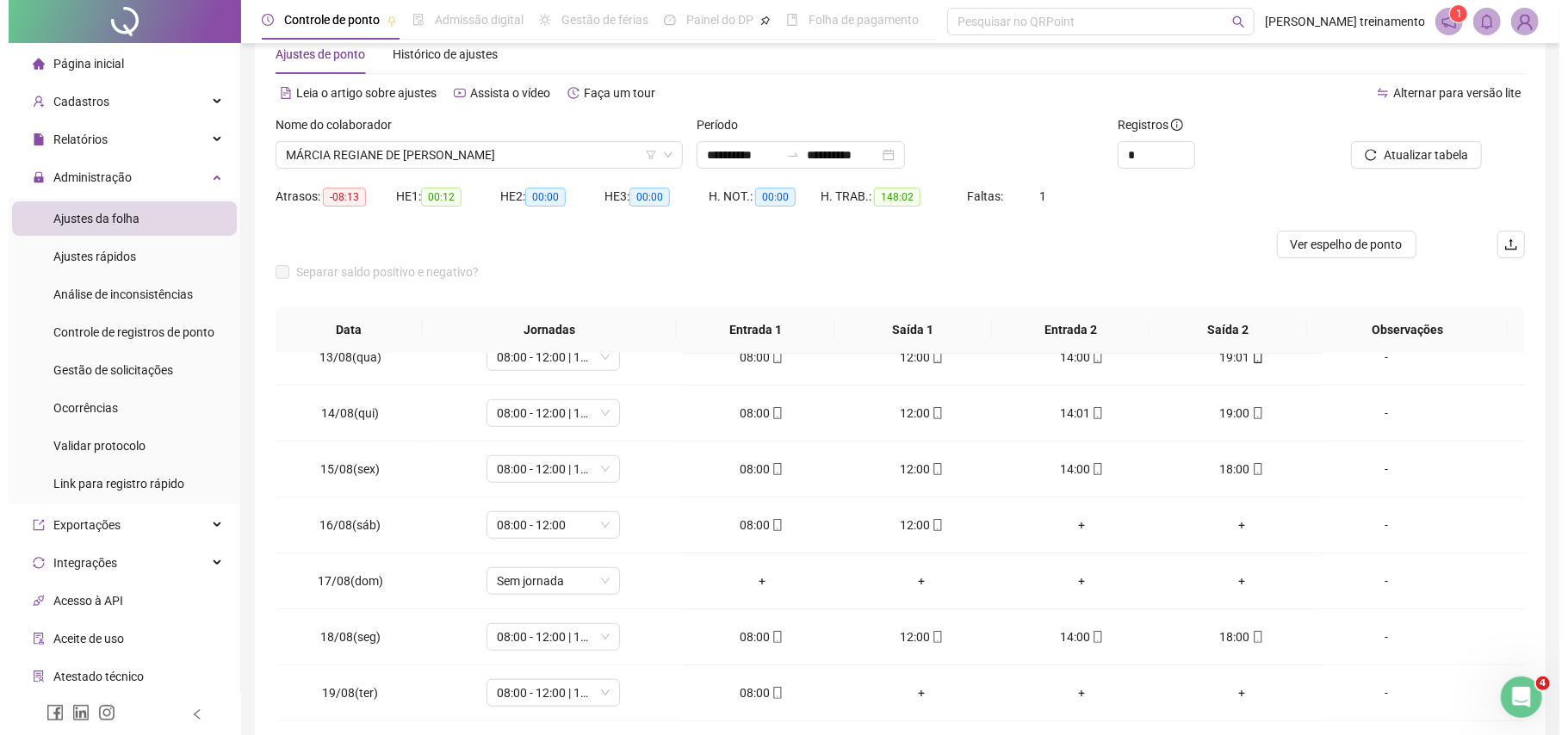
scroll to position [0, 0]
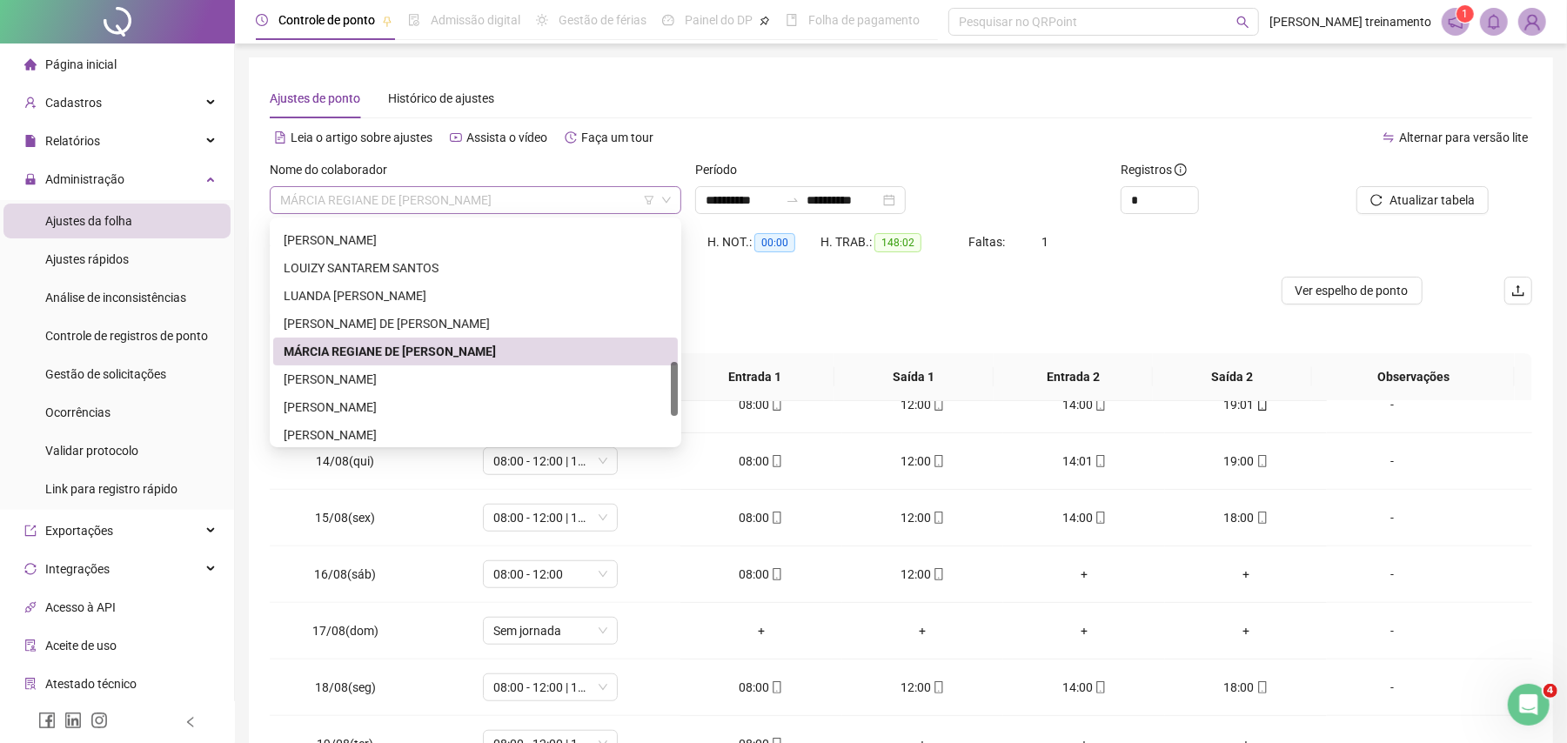
click at [544, 195] on span "MÁRCIA REGIANE DE [PERSON_NAME]" at bounding box center [475, 200] width 391 height 26
click at [541, 401] on div "[PERSON_NAME]" at bounding box center [476, 407] width 384 height 19
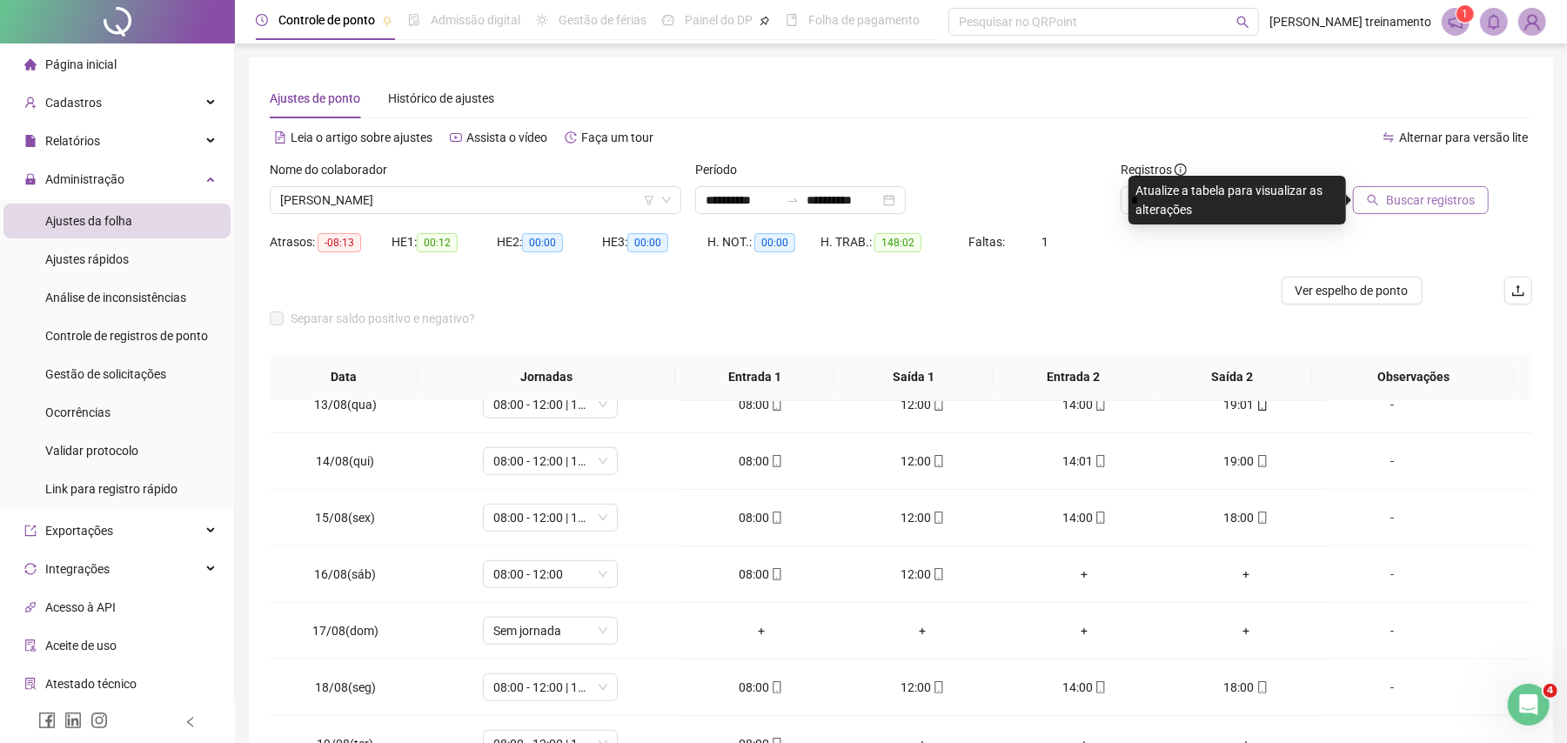
click at [1421, 198] on span "Buscar registros" at bounding box center [1430, 200] width 89 height 19
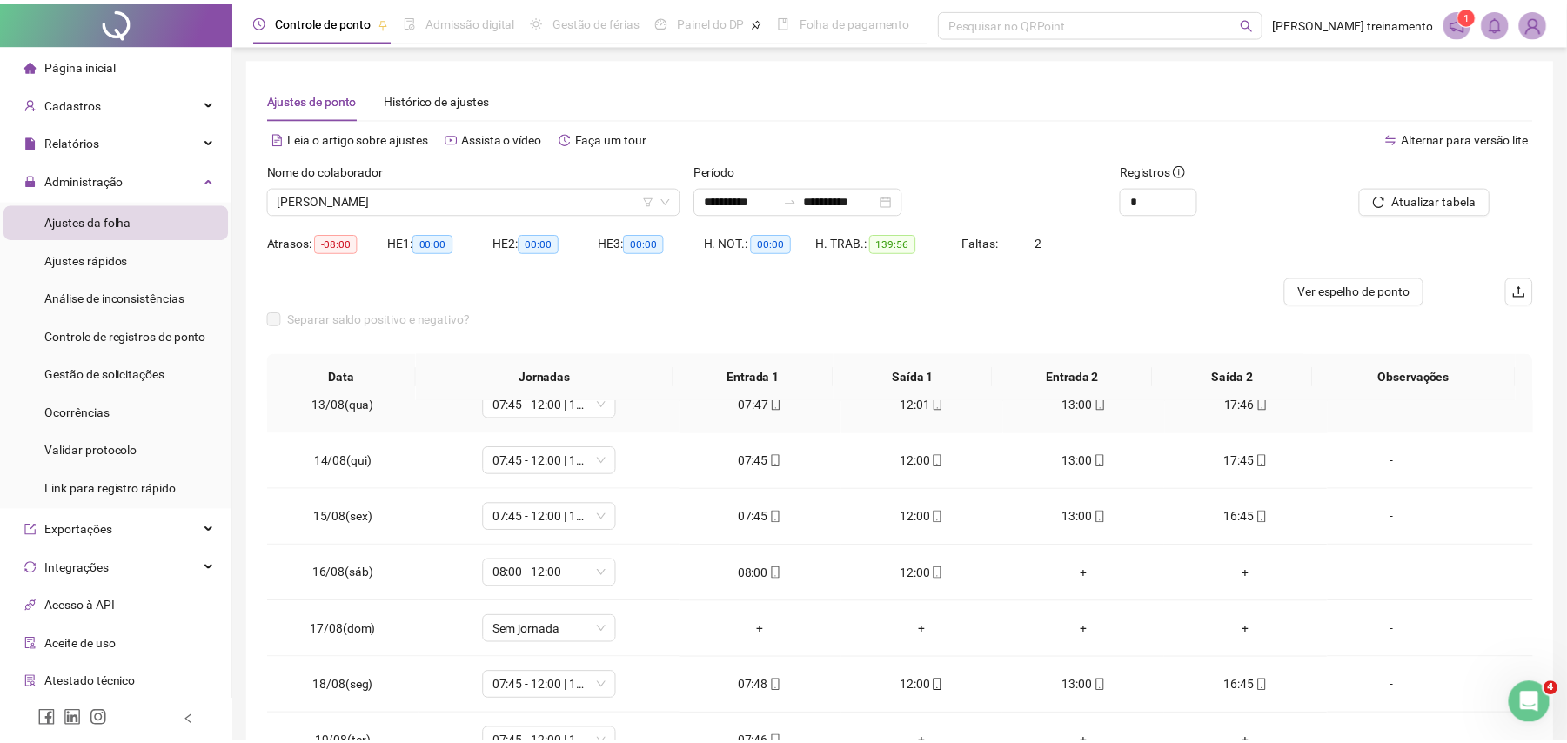
scroll to position [125, 0]
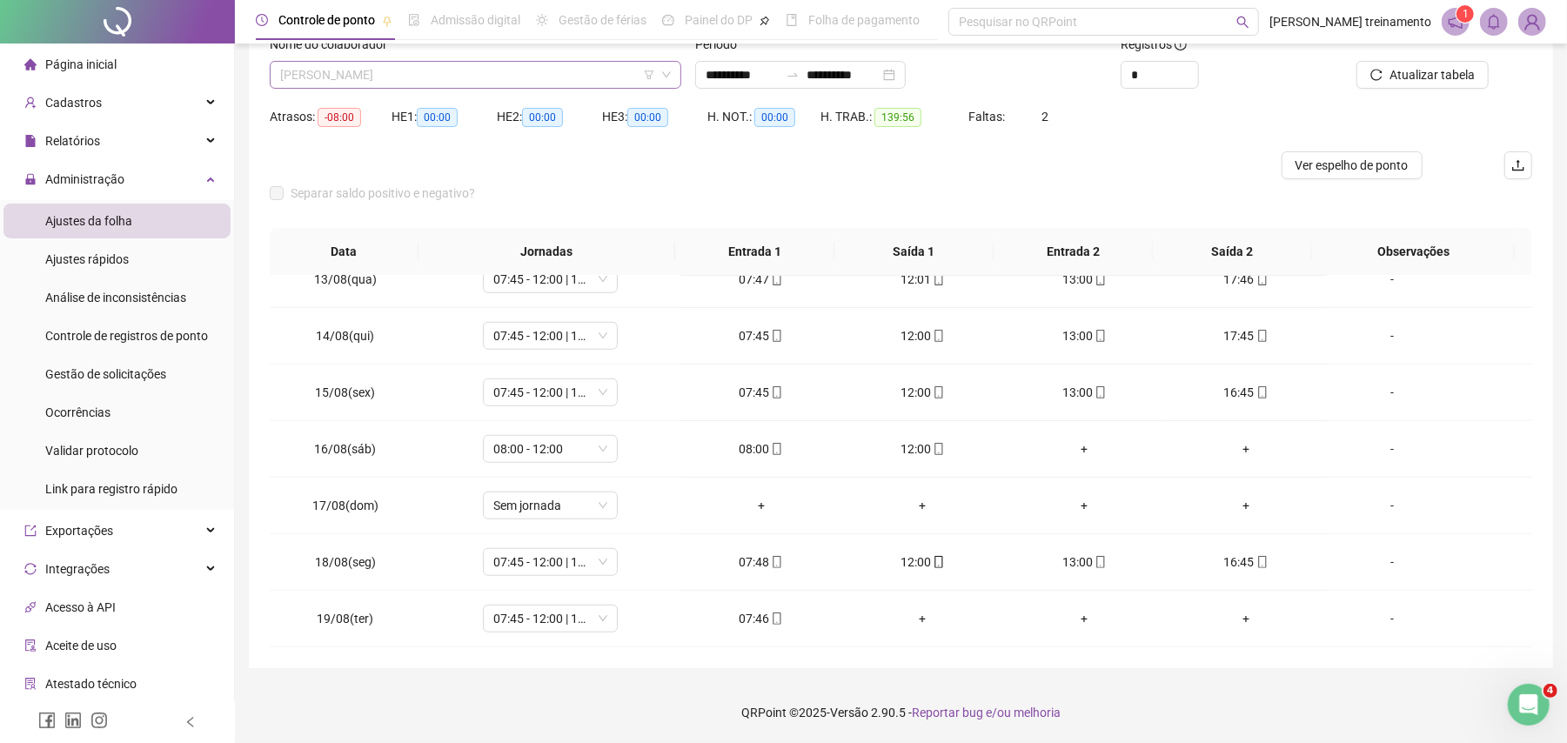
click at [546, 75] on span "[PERSON_NAME]" at bounding box center [475, 75] width 391 height 26
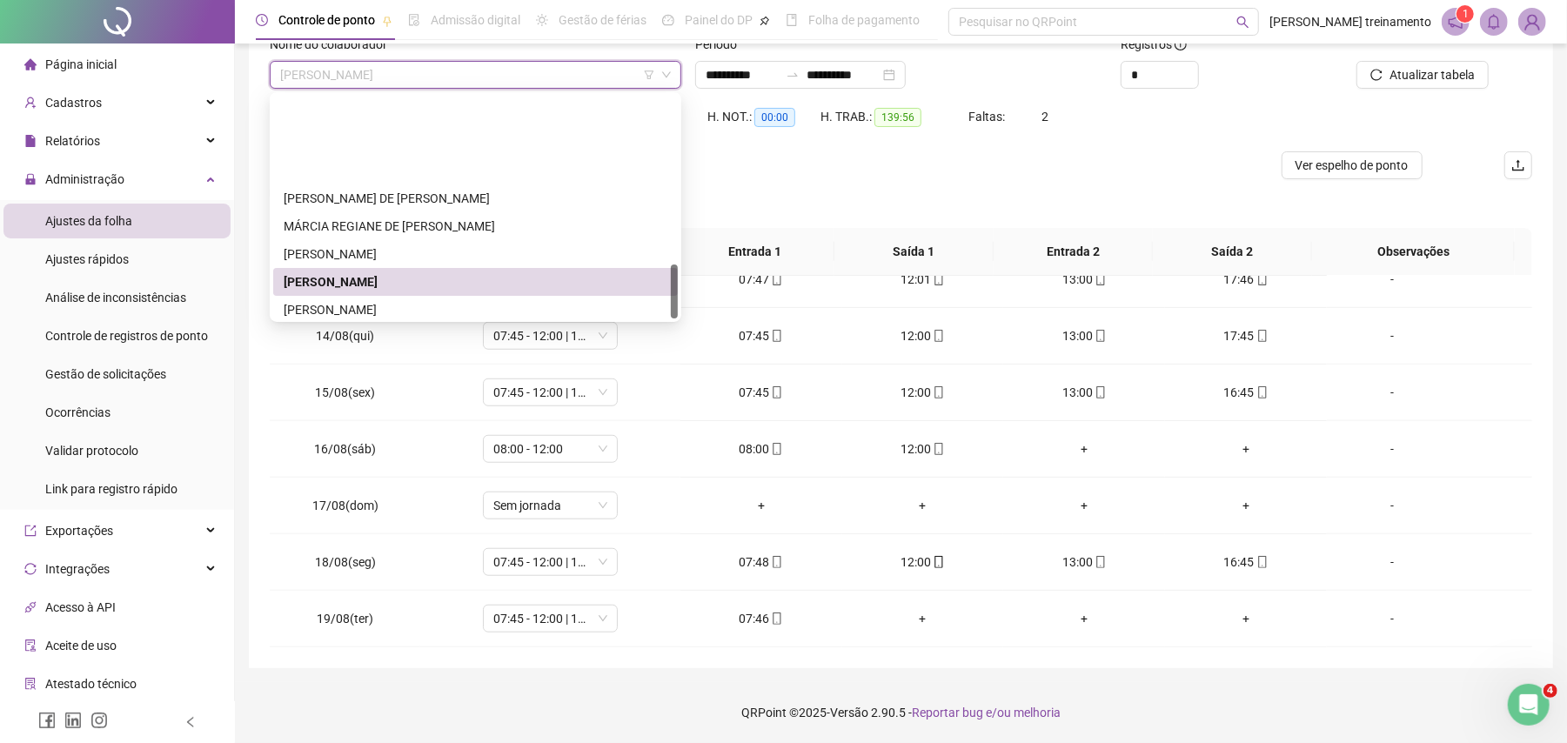
scroll to position [696, 0]
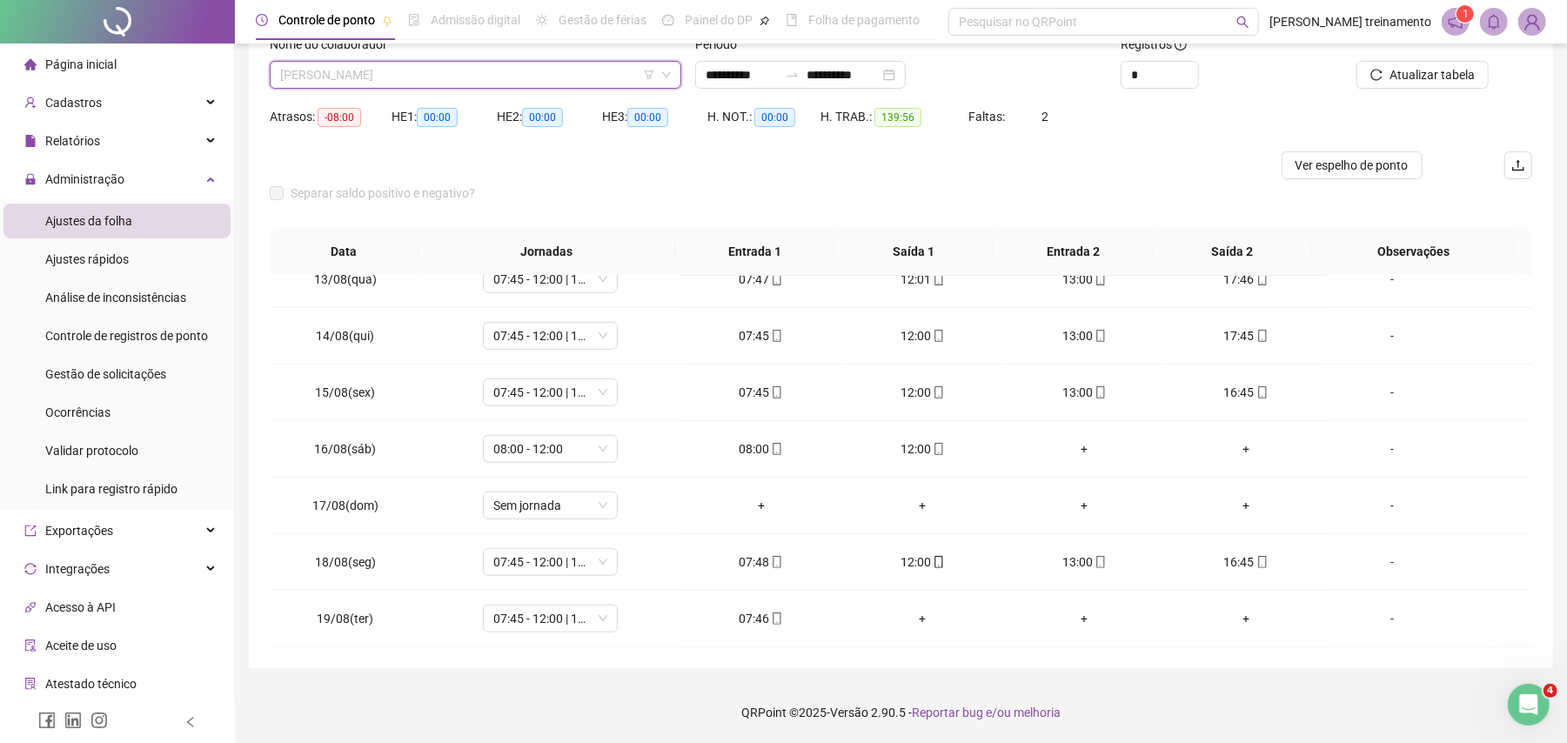
click at [603, 70] on span "[PERSON_NAME]" at bounding box center [475, 75] width 391 height 26
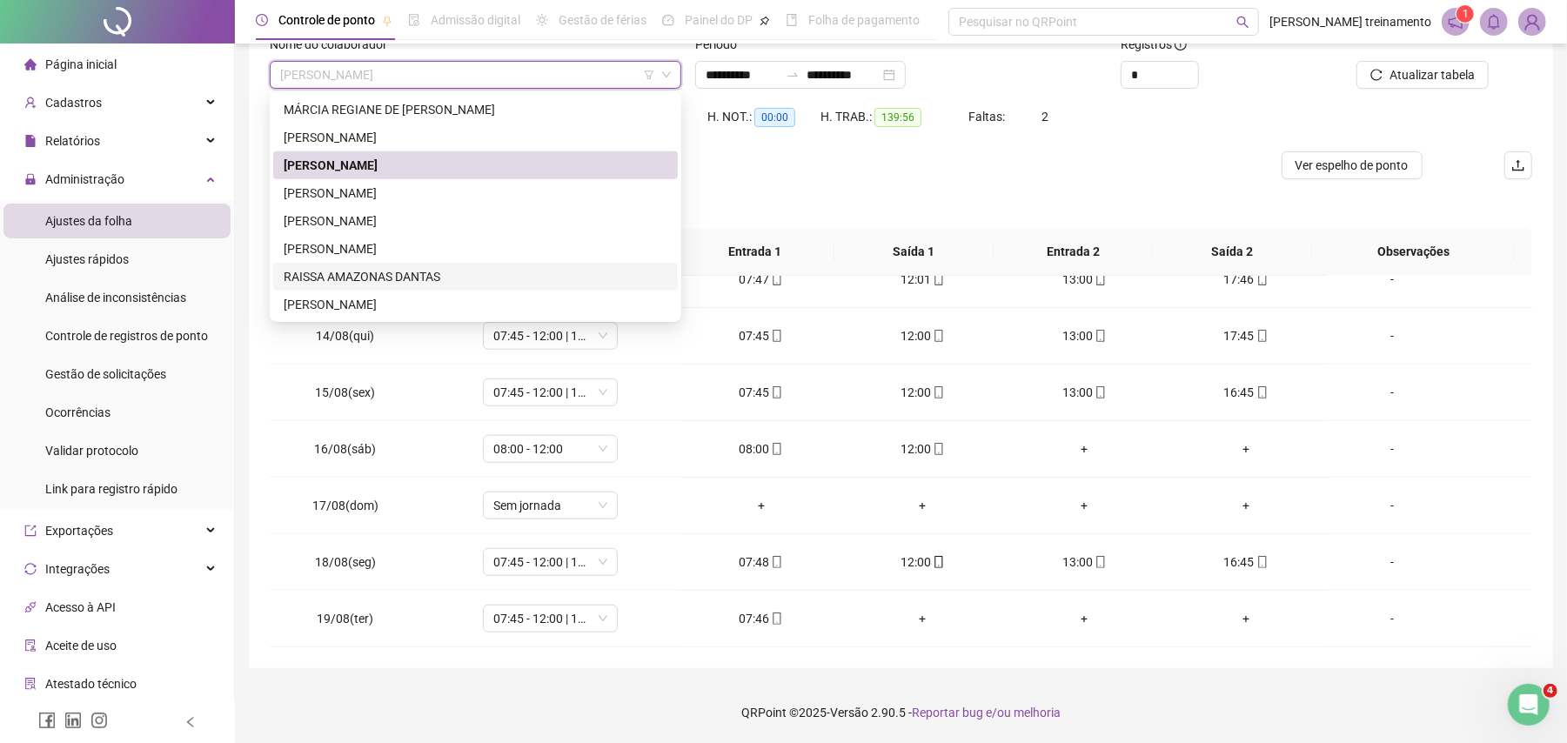
click at [471, 277] on div "RAISSA AMAZONAS DANTAS" at bounding box center [476, 276] width 384 height 19
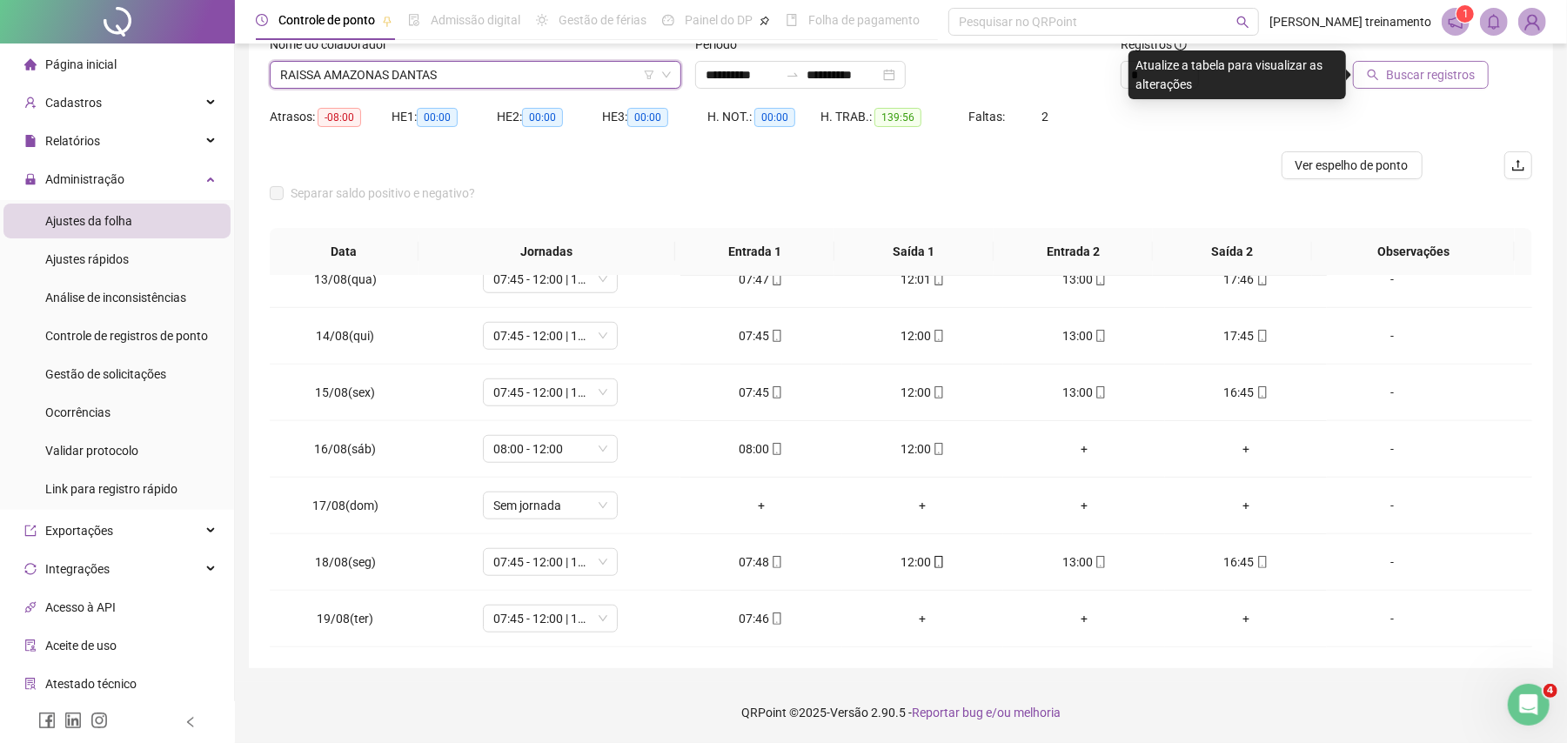
click at [1429, 70] on span "Buscar registros" at bounding box center [1430, 74] width 89 height 19
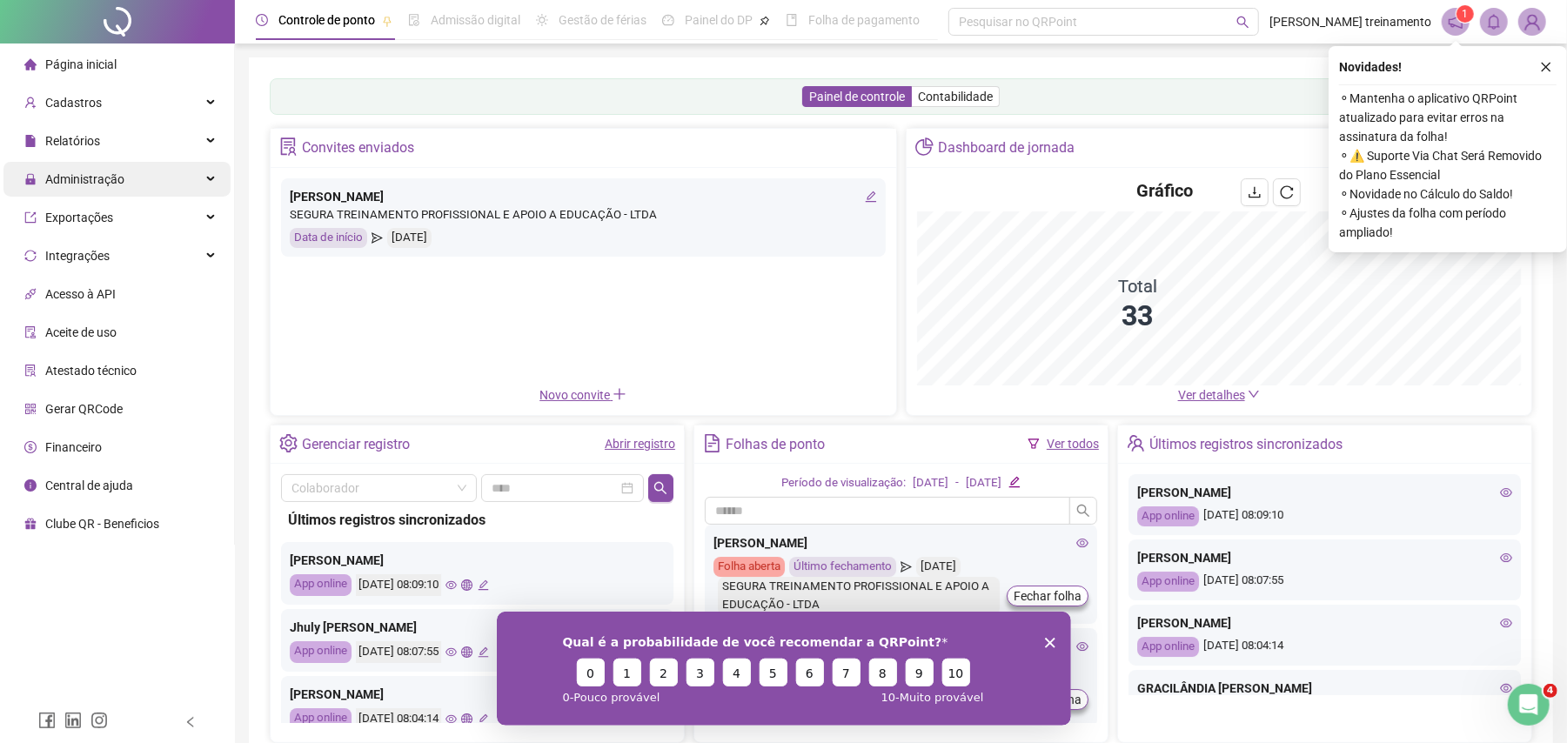
click at [134, 182] on div "Administração" at bounding box center [116, 179] width 227 height 35
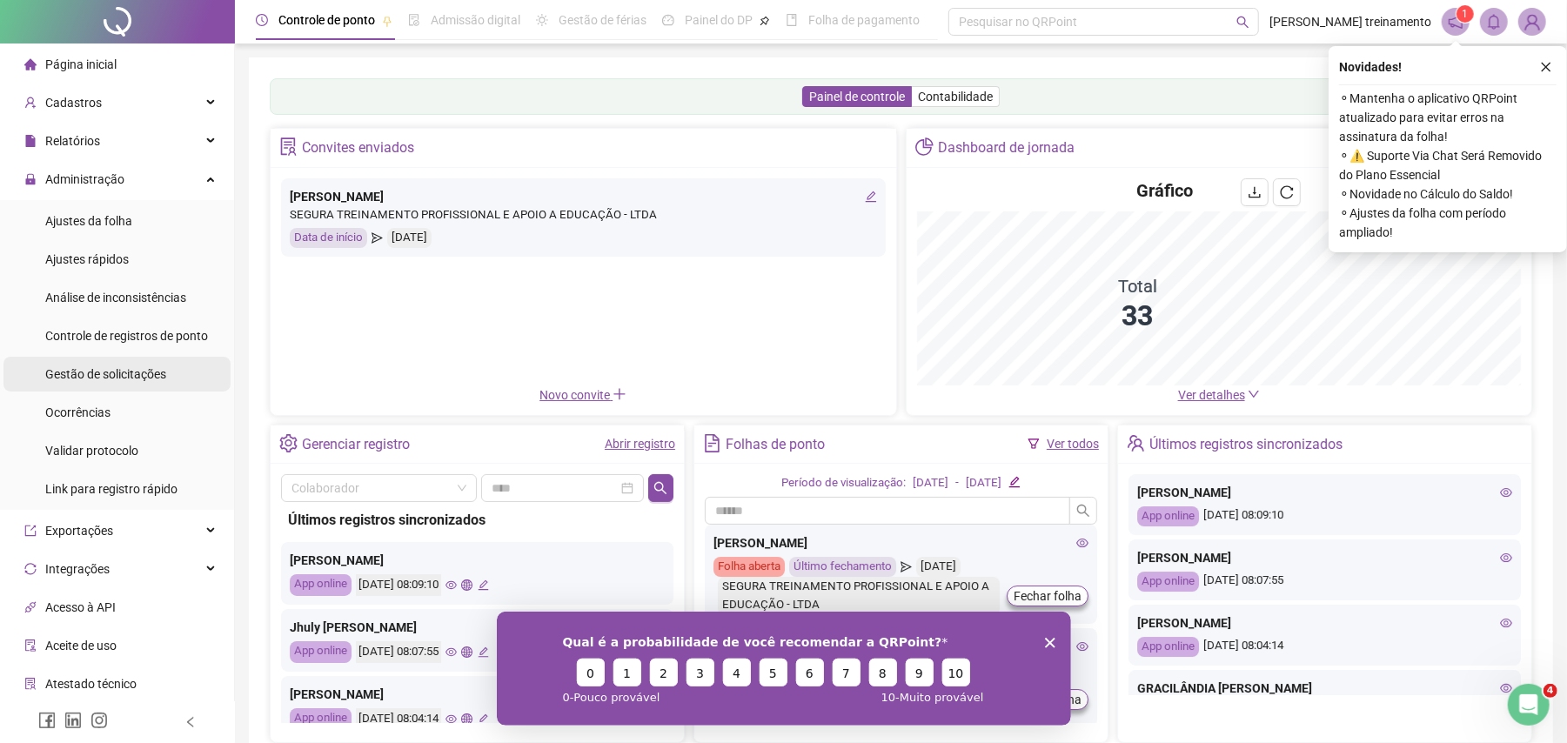
drag, startPoint x: 153, startPoint y: 379, endPoint x: 195, endPoint y: 373, distance: 42.2
click at [153, 379] on span "Gestão de solicitações" at bounding box center [105, 374] width 121 height 14
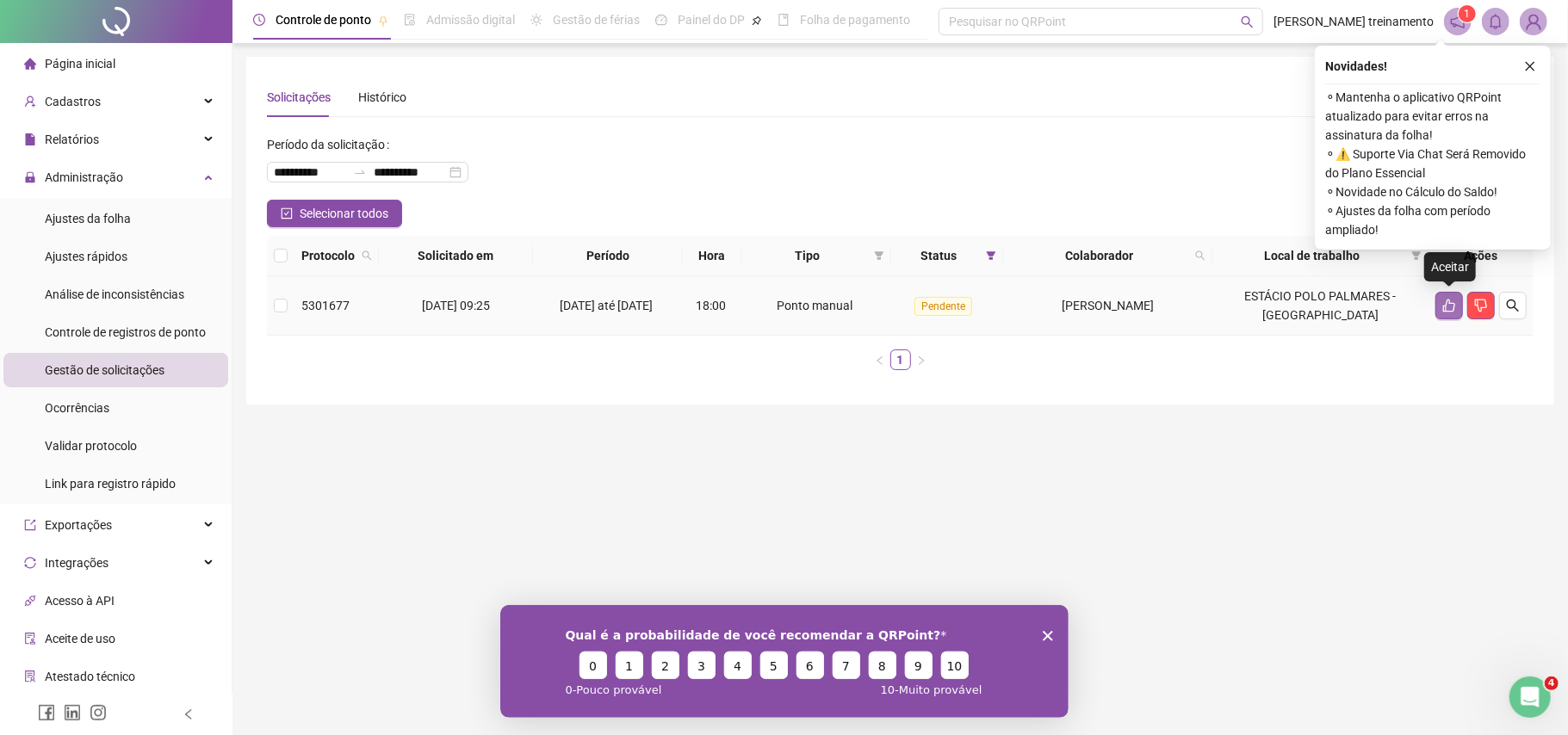
click at [1453, 312] on icon "like" at bounding box center [1449, 306] width 14 height 14
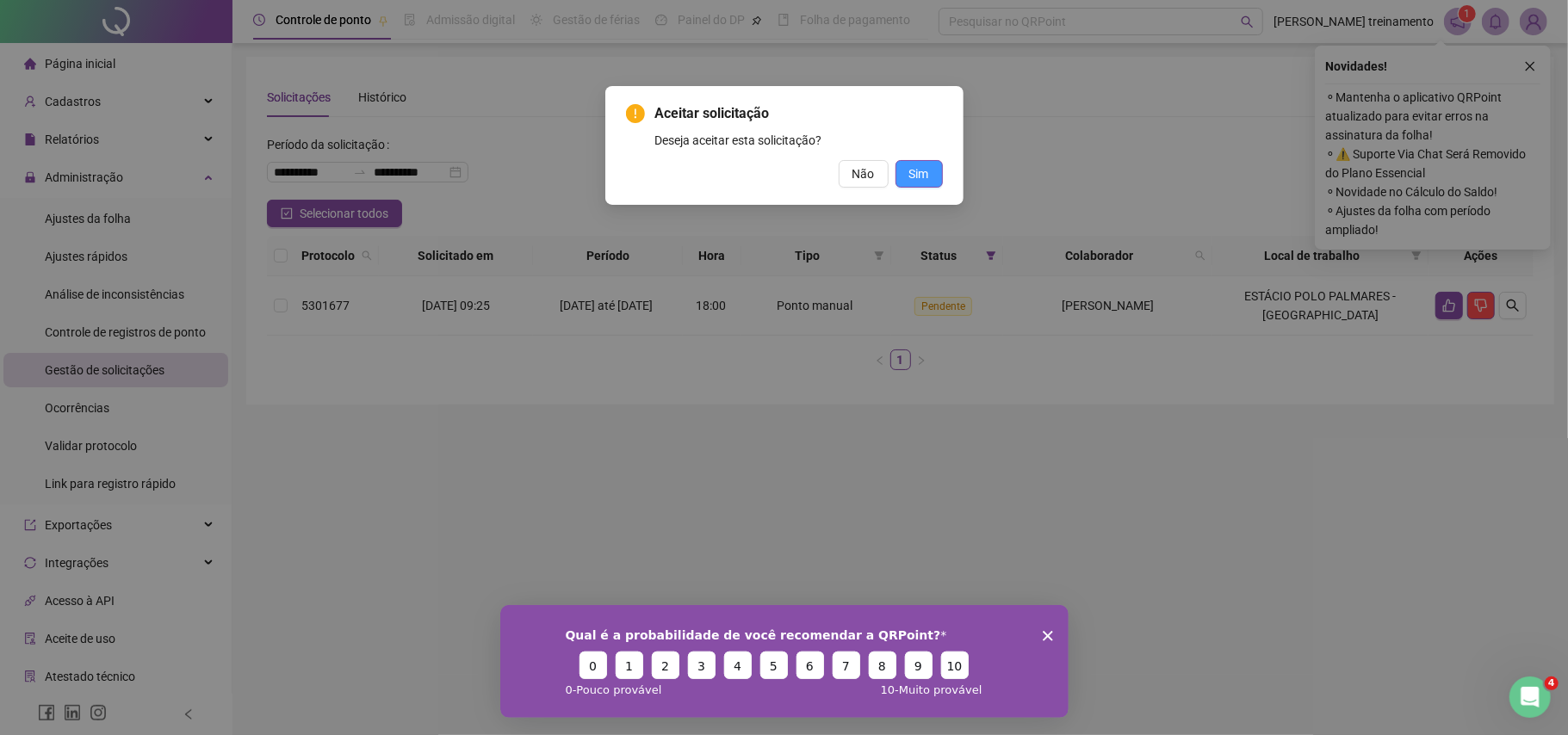
click at [914, 183] on button "Sim" at bounding box center [919, 174] width 47 height 28
